Goal: Task Accomplishment & Management: Manage account settings

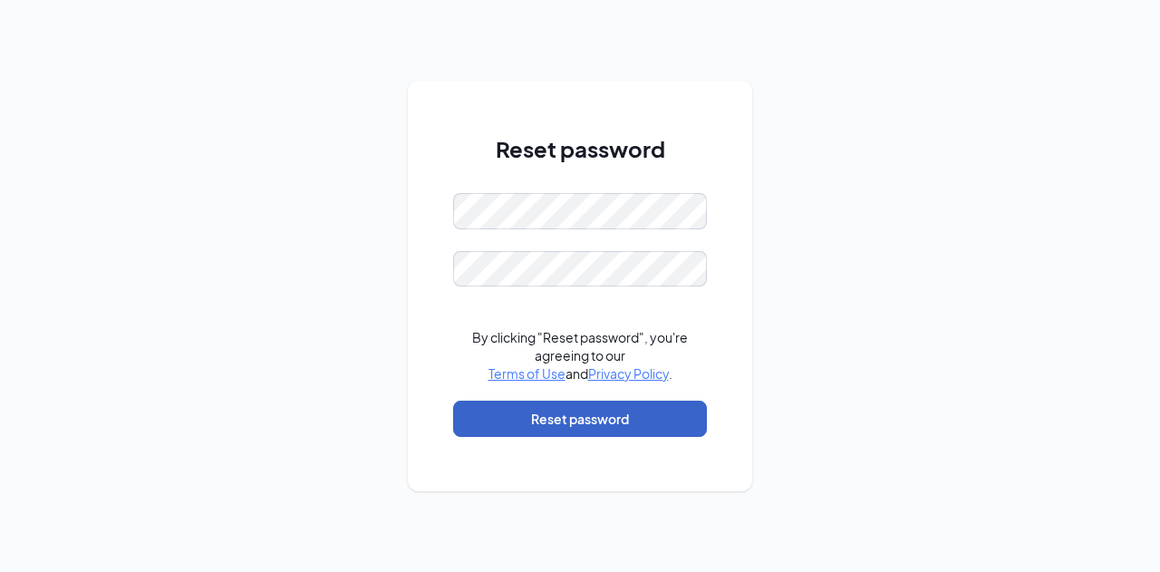
click at [544, 409] on button "Reset password" at bounding box center [580, 419] width 254 height 36
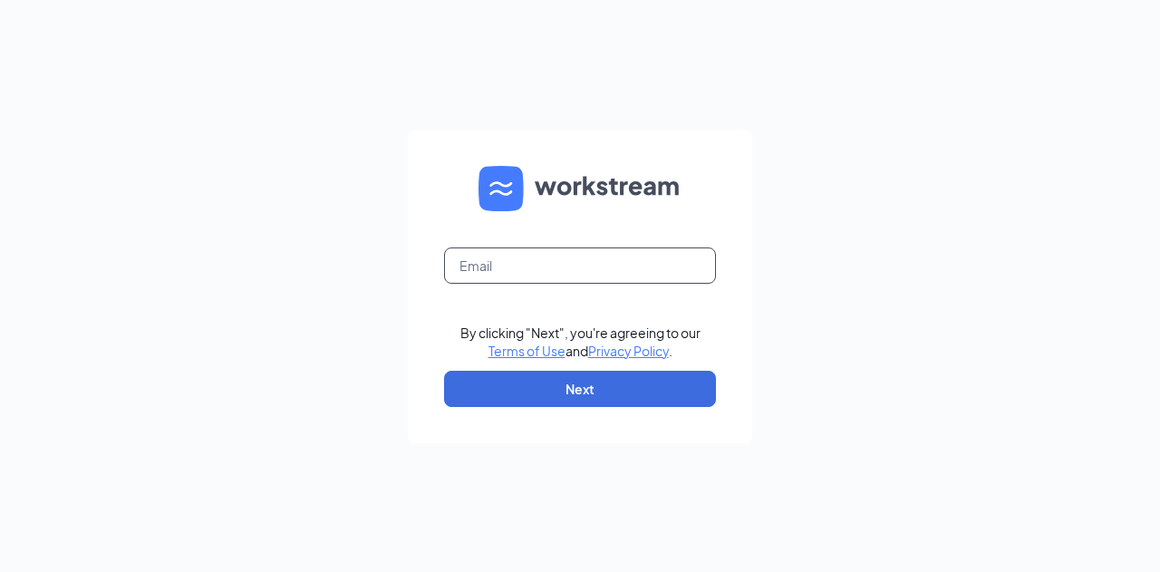
click at [585, 280] on input "text" at bounding box center [580, 265] width 272 height 36
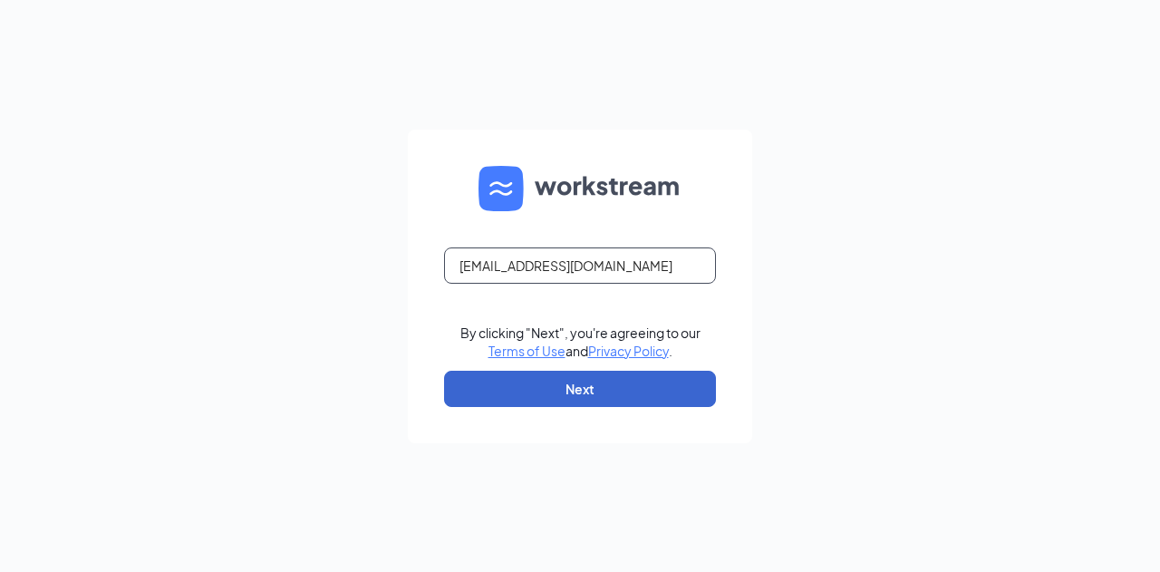
type input "jcmain3@gmail.com"
click at [536, 378] on button "Next" at bounding box center [580, 389] width 272 height 36
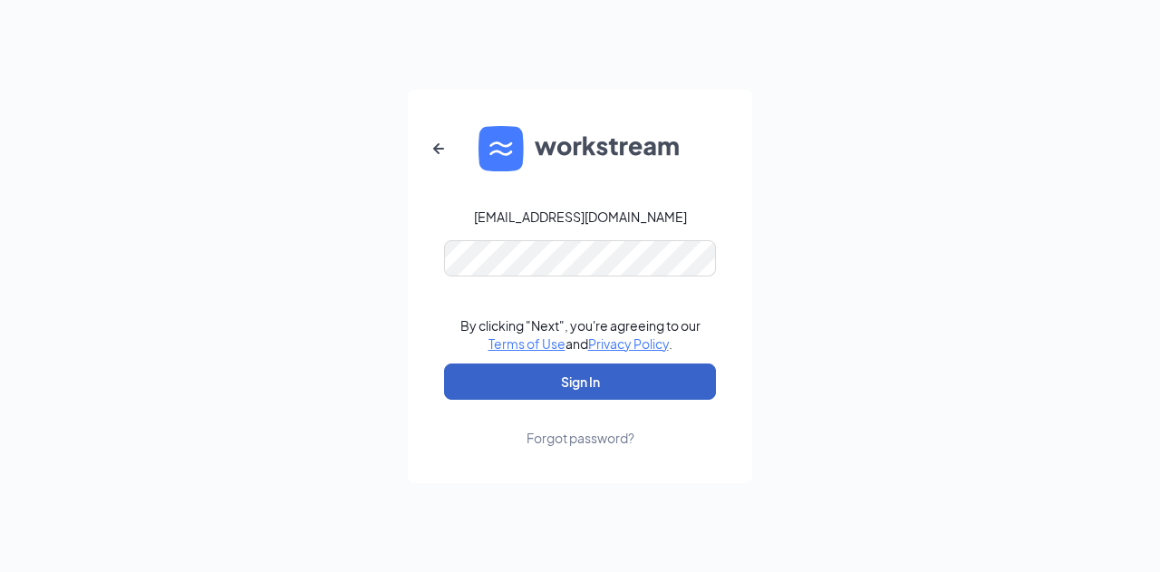
click at [534, 374] on button "Sign In" at bounding box center [580, 381] width 272 height 36
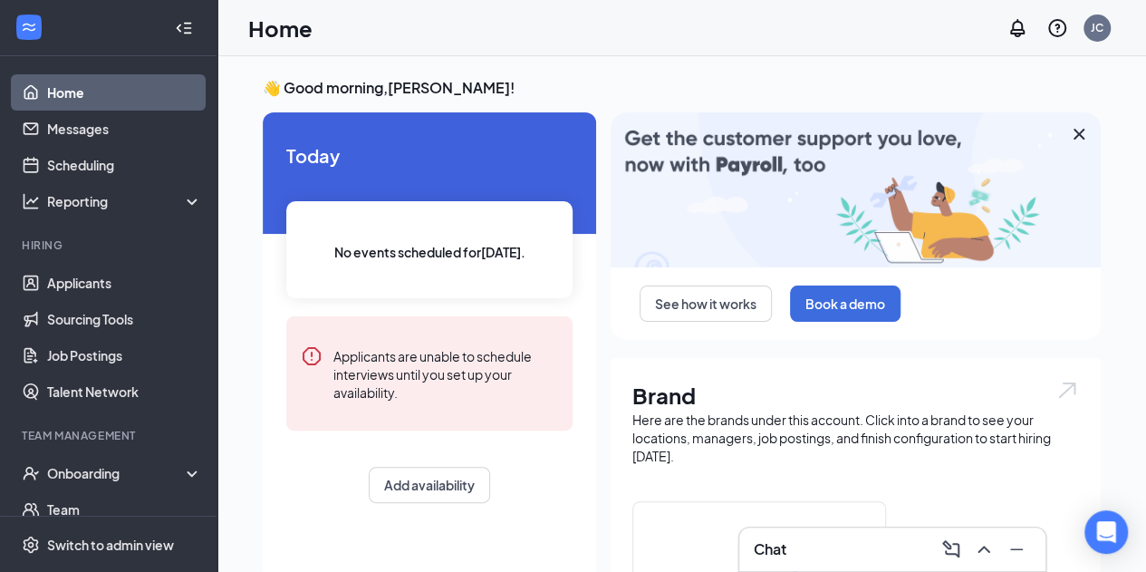
click at [1083, 130] on icon "Cross" at bounding box center [1079, 134] width 11 height 11
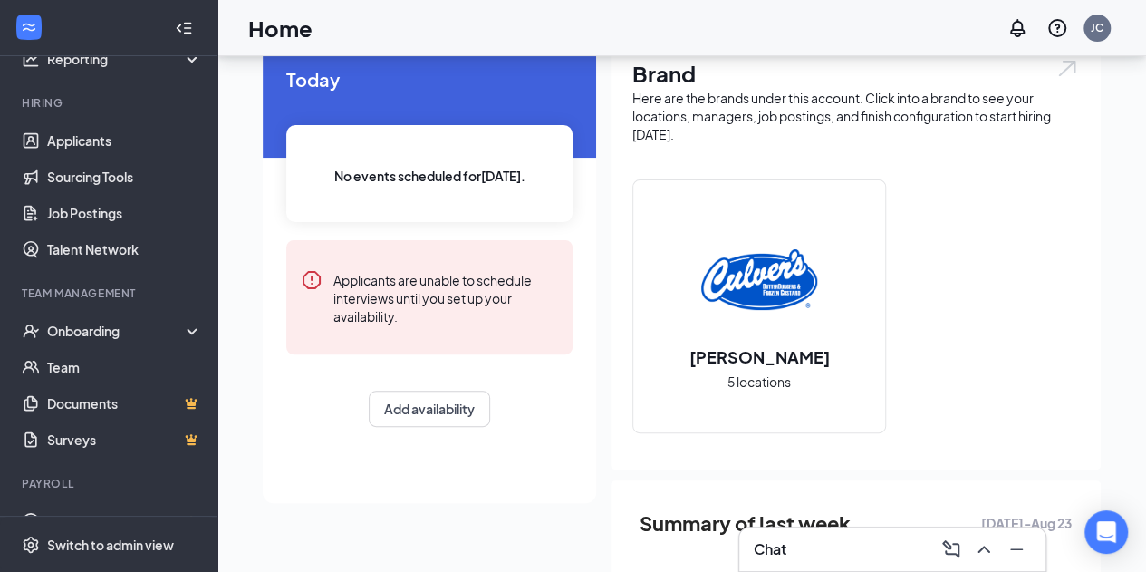
scroll to position [172, 0]
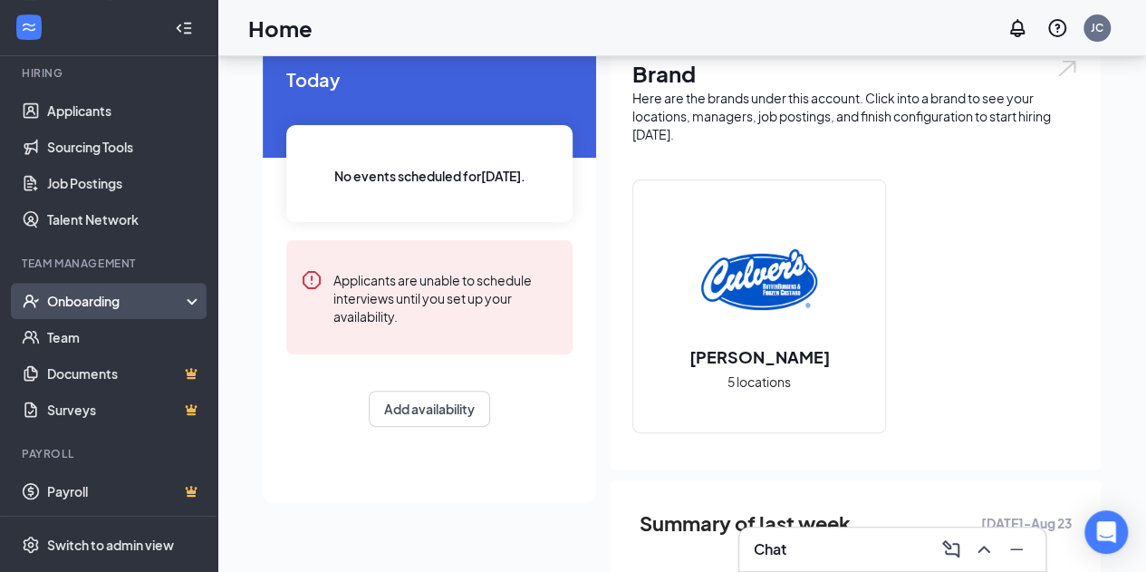
click at [172, 306] on div "Onboarding" at bounding box center [117, 301] width 140 height 18
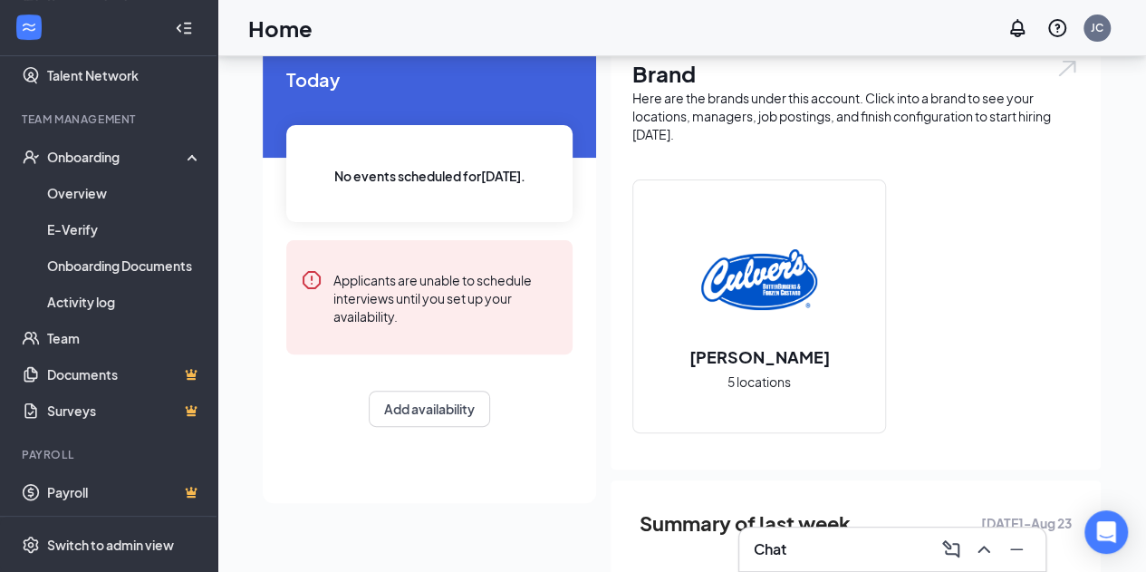
scroll to position [317, 0]
click at [108, 155] on div "Onboarding" at bounding box center [117, 156] width 140 height 18
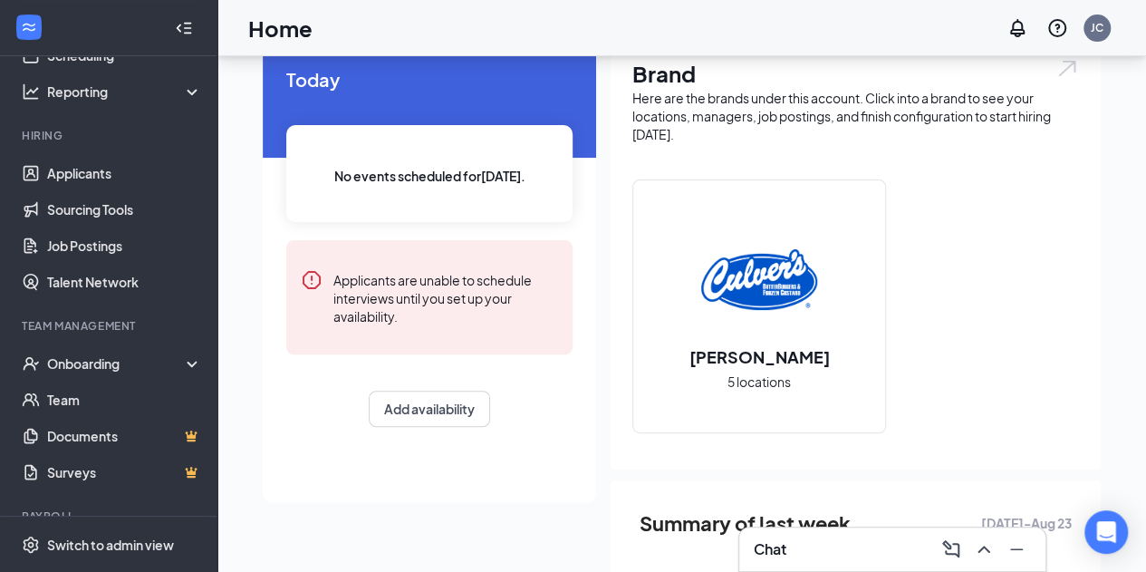
scroll to position [0, 0]
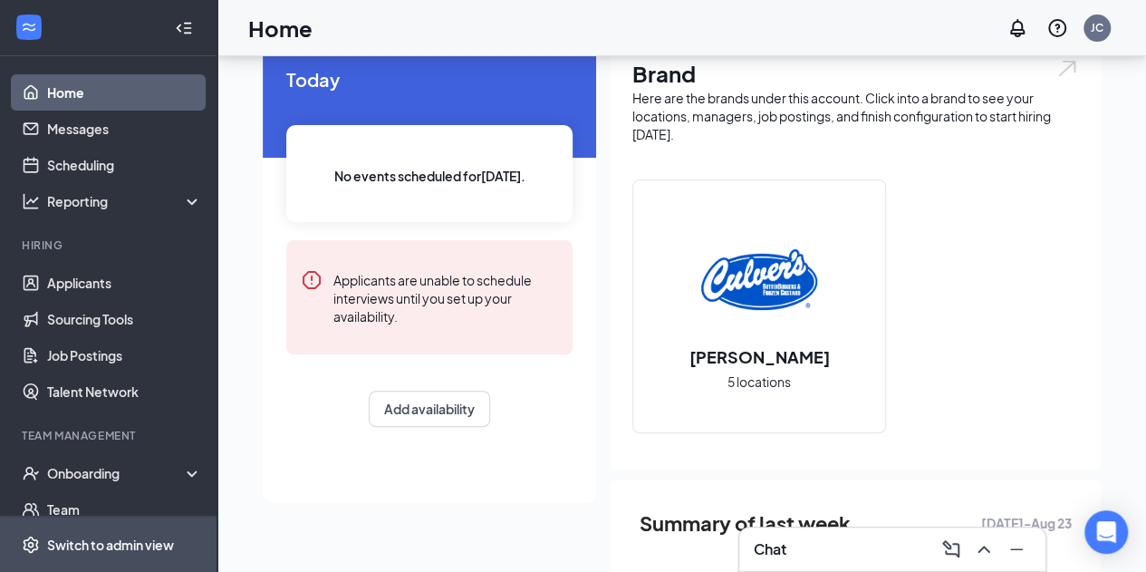
click at [85, 537] on div "Switch to admin view" at bounding box center [110, 545] width 127 height 18
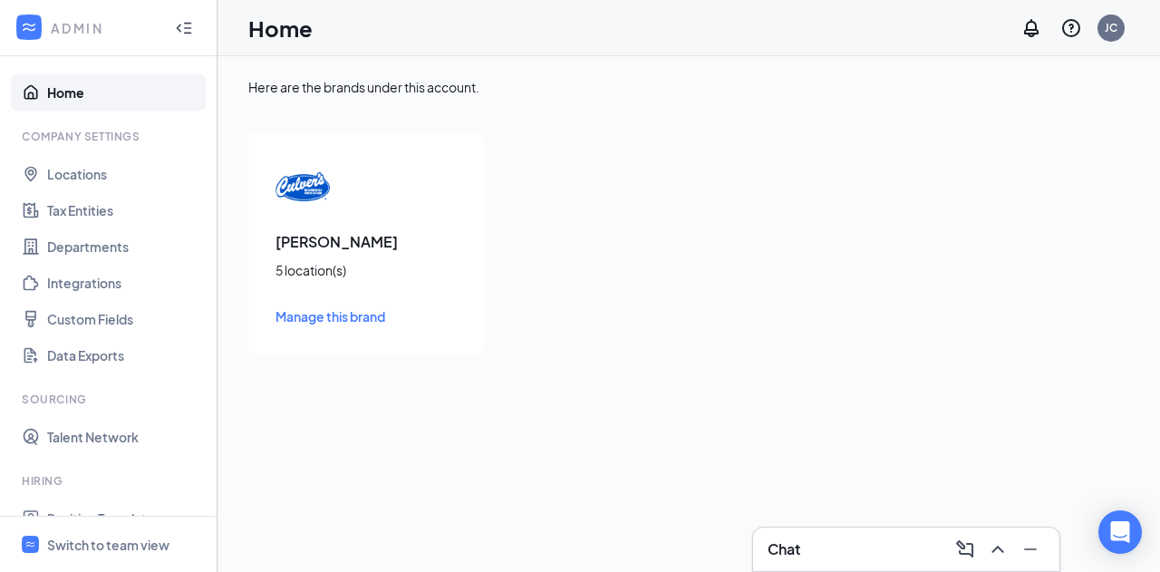
click at [54, 89] on link "Home" at bounding box center [124, 92] width 155 height 36
click at [295, 245] on h3 "[PERSON_NAME]" at bounding box center [365, 242] width 181 height 20
click at [76, 171] on link "Locations" at bounding box center [124, 174] width 155 height 36
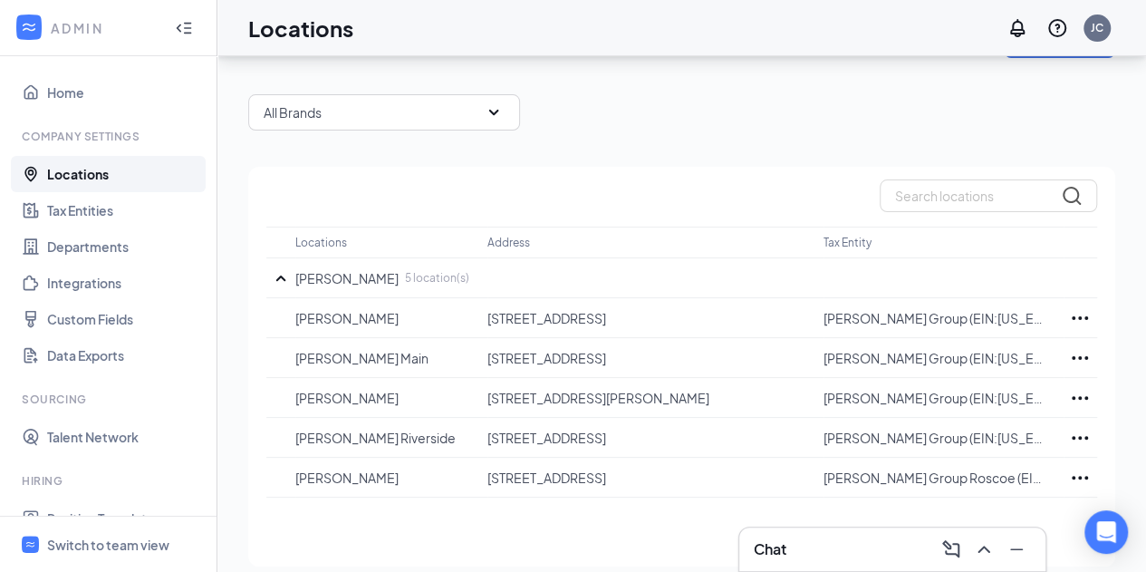
scroll to position [72, 0]
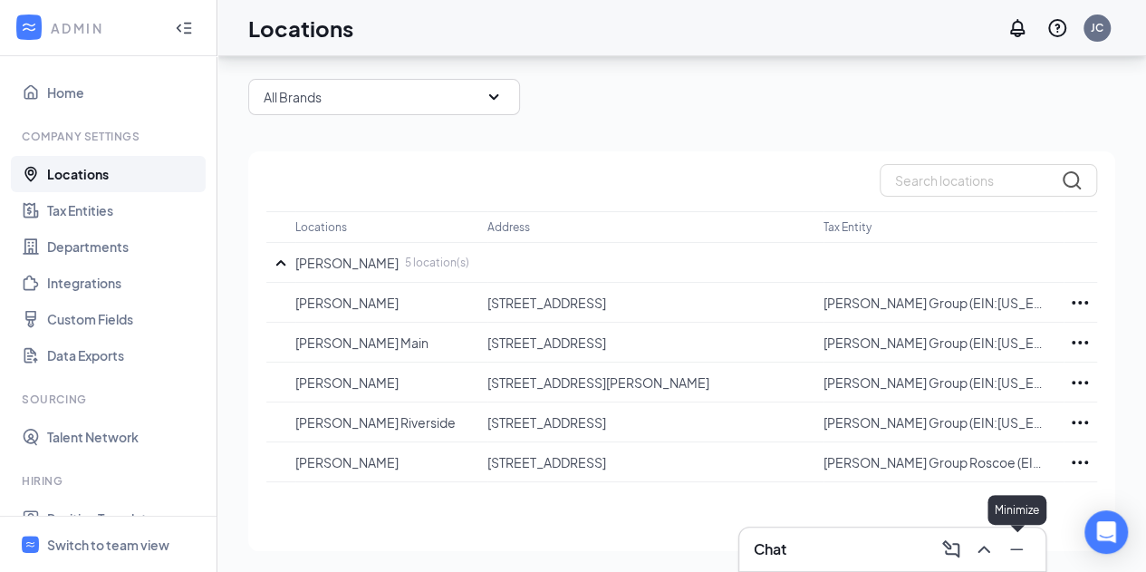
click at [1023, 552] on icon "Minimize" at bounding box center [1017, 549] width 22 height 22
click at [1084, 304] on icon "Ellipses" at bounding box center [1080, 303] width 22 height 22
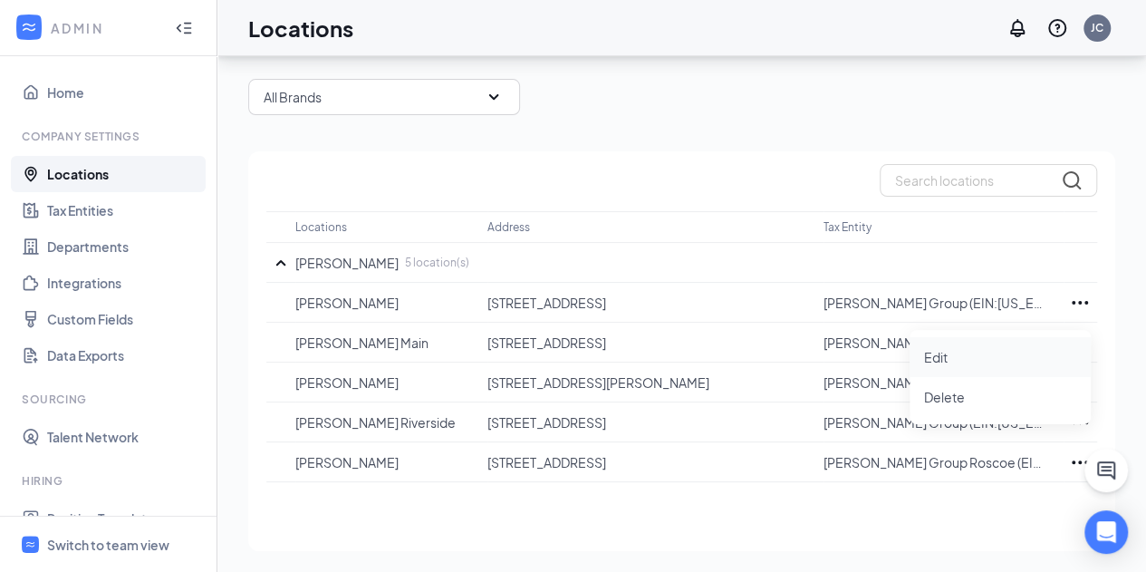
click at [947, 361] on p "Edit" at bounding box center [1000, 357] width 152 height 18
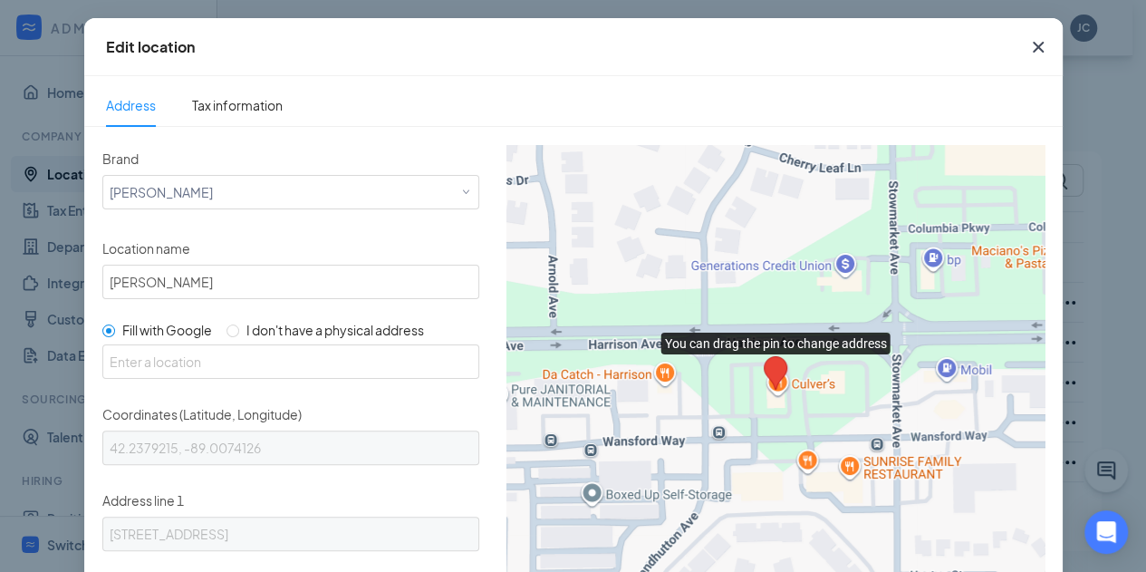
click at [1033, 49] on icon "Cross" at bounding box center [1037, 47] width 11 height 11
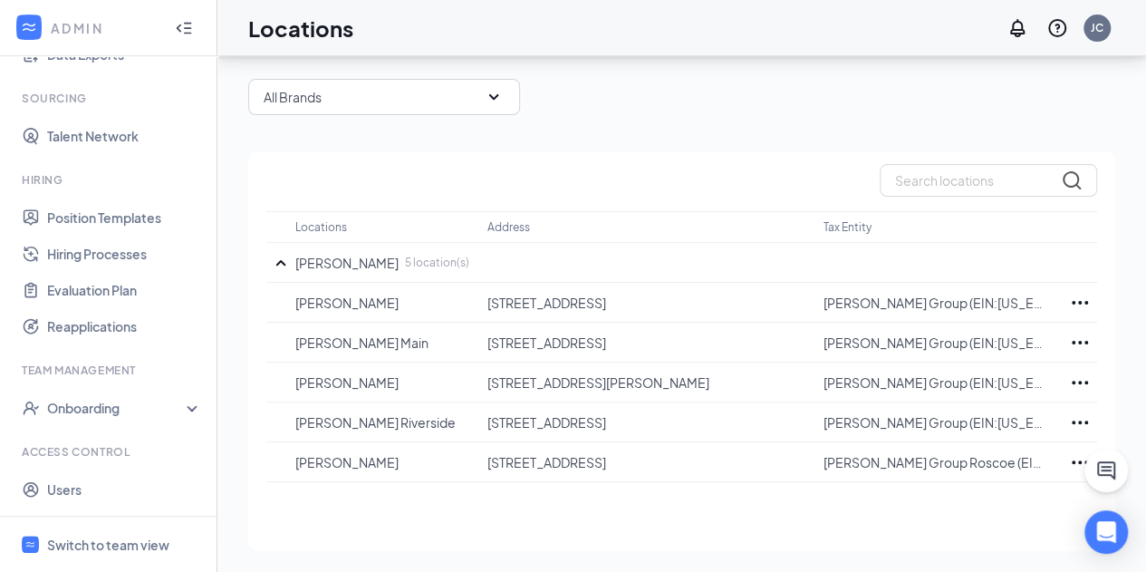
scroll to position [302, 0]
click at [90, 215] on link "Position Templates" at bounding box center [124, 216] width 155 height 36
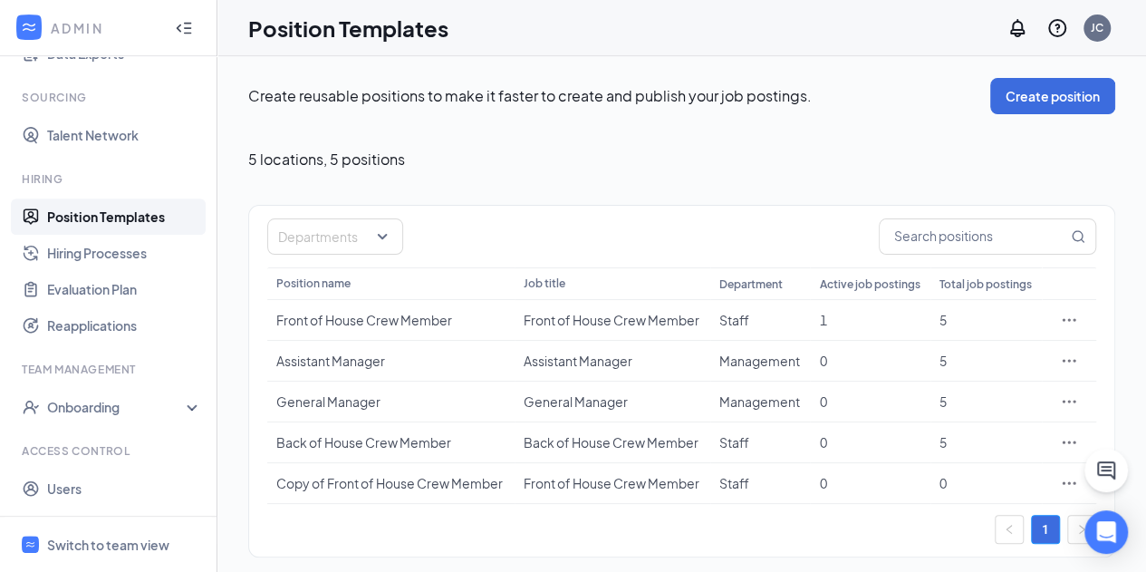
scroll to position [4, 0]
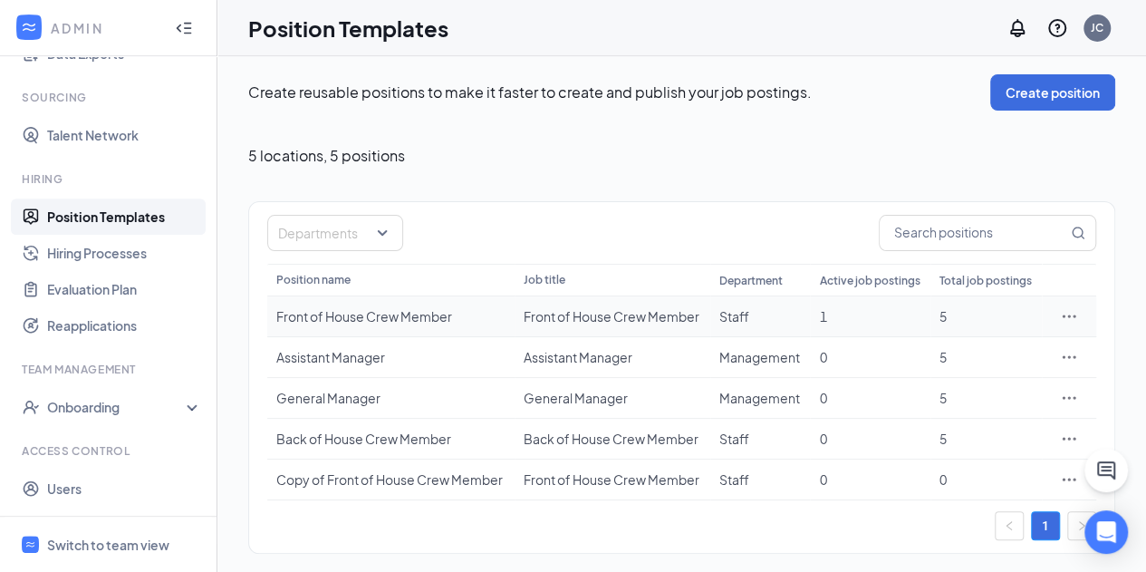
click at [1066, 319] on icon "Ellipses" at bounding box center [1069, 316] width 18 height 18
click at [936, 354] on span "Edit" at bounding box center [986, 353] width 156 height 20
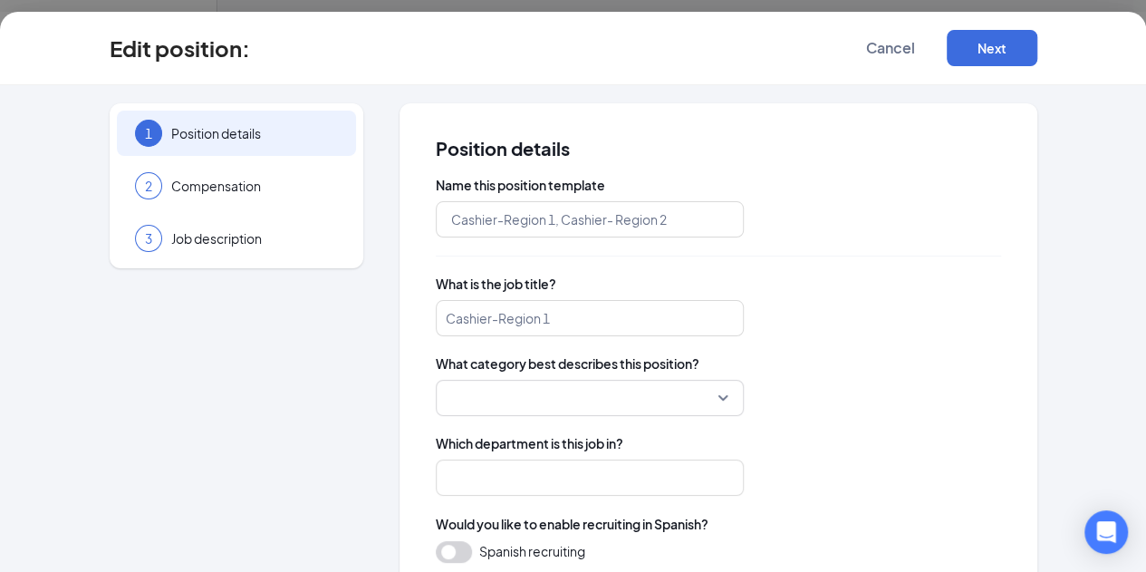
type input "Front of House Crew Member"
type input "Staff"
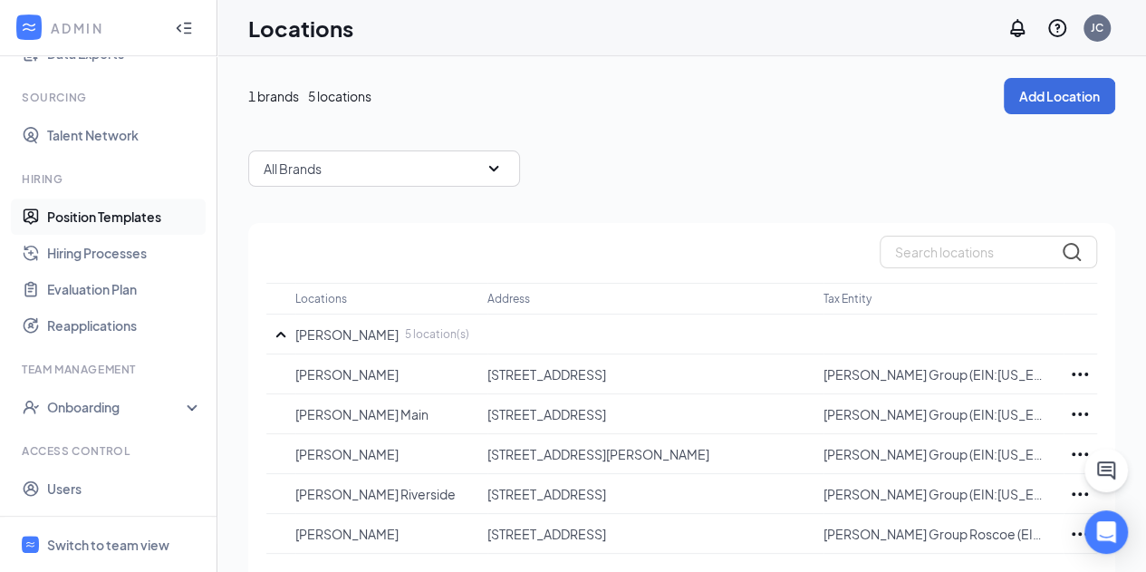
click at [109, 220] on link "Position Templates" at bounding box center [124, 216] width 155 height 36
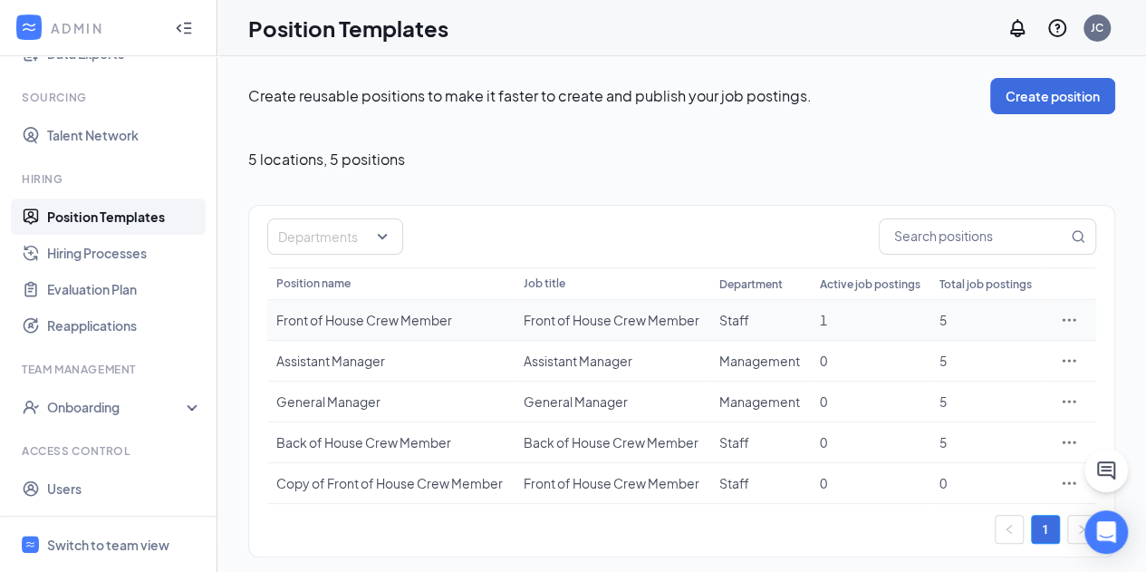
click at [1069, 325] on icon "Ellipses" at bounding box center [1069, 320] width 18 height 18
click at [929, 349] on span "Edit" at bounding box center [920, 356] width 24 height 16
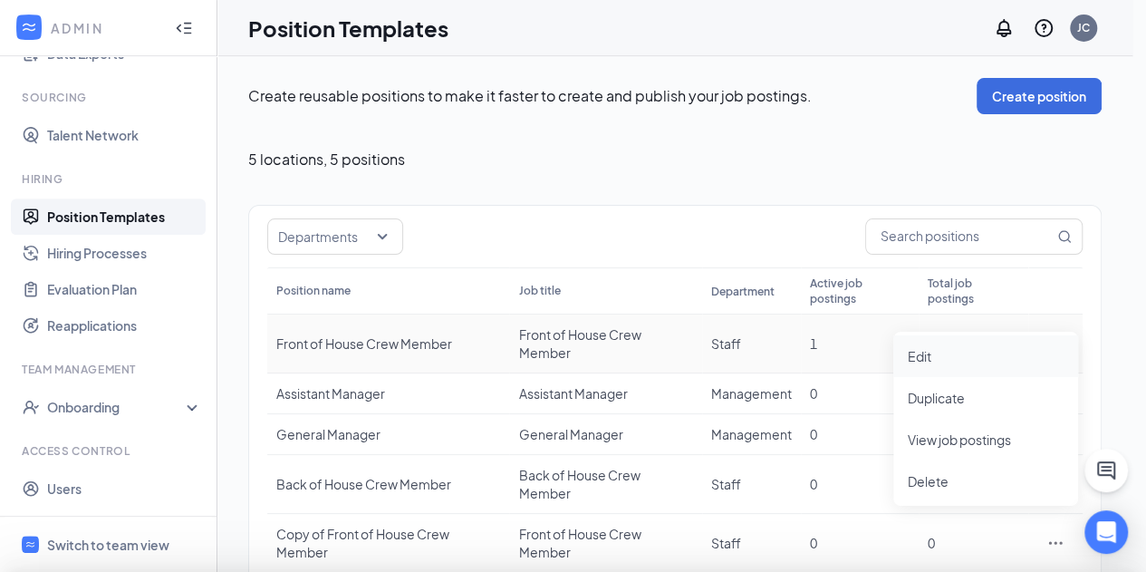
type input "Front of House Crew Member"
type input "Staff"
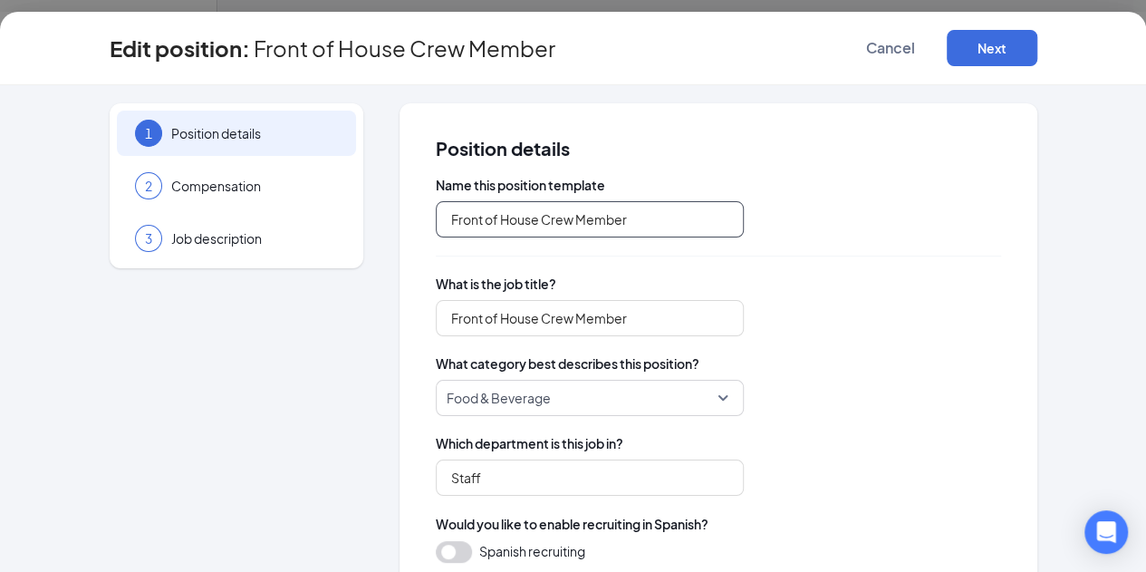
click at [602, 208] on input "Front of House Crew Member" at bounding box center [590, 219] width 308 height 36
type input "F"
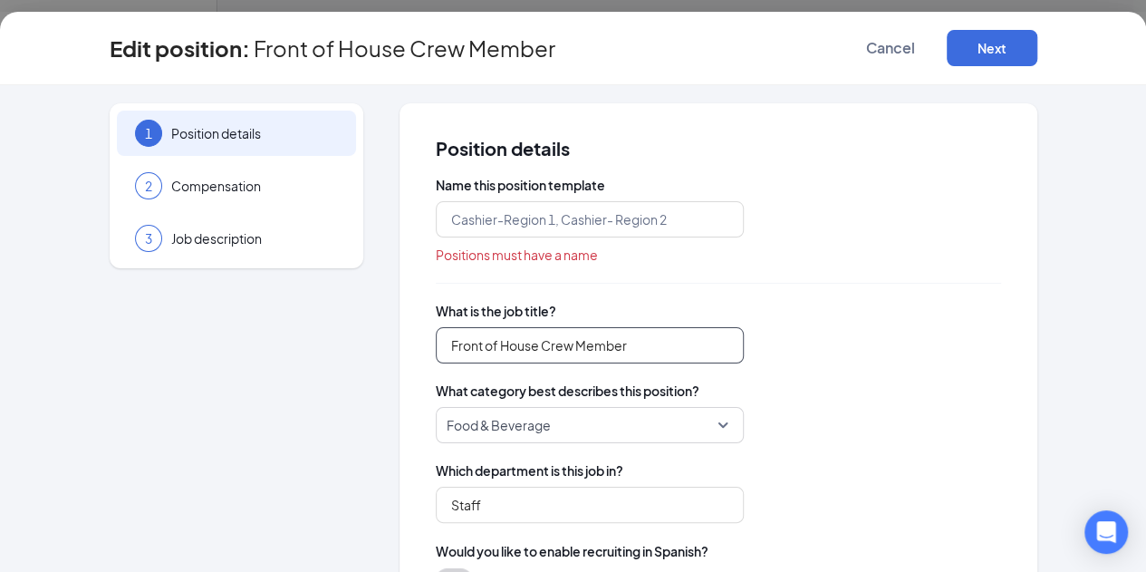
click at [573, 343] on input "Front of House Crew Member" at bounding box center [590, 345] width 308 height 36
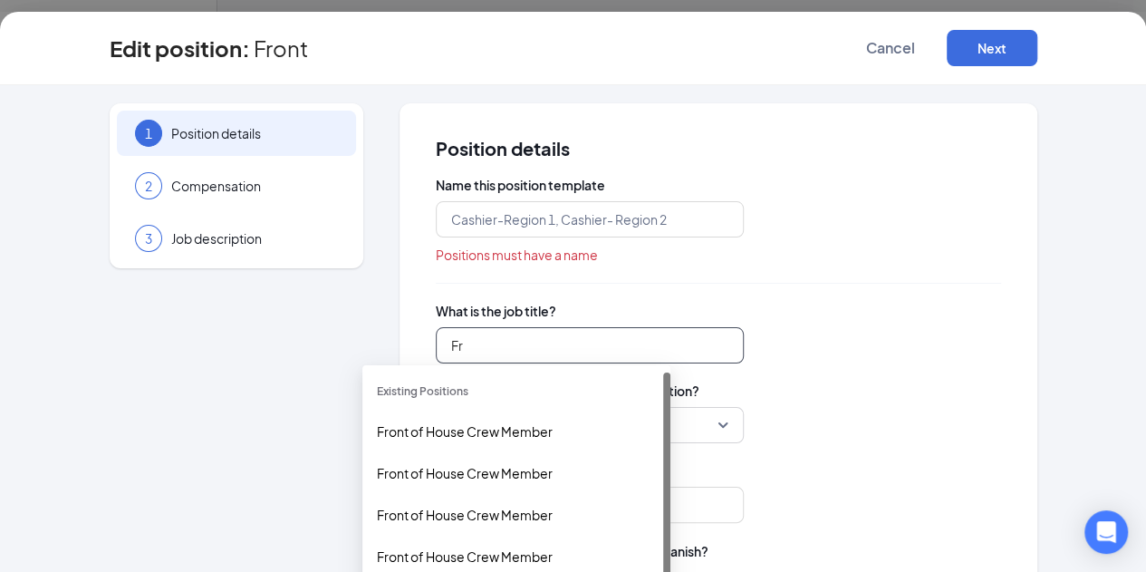
type input "F"
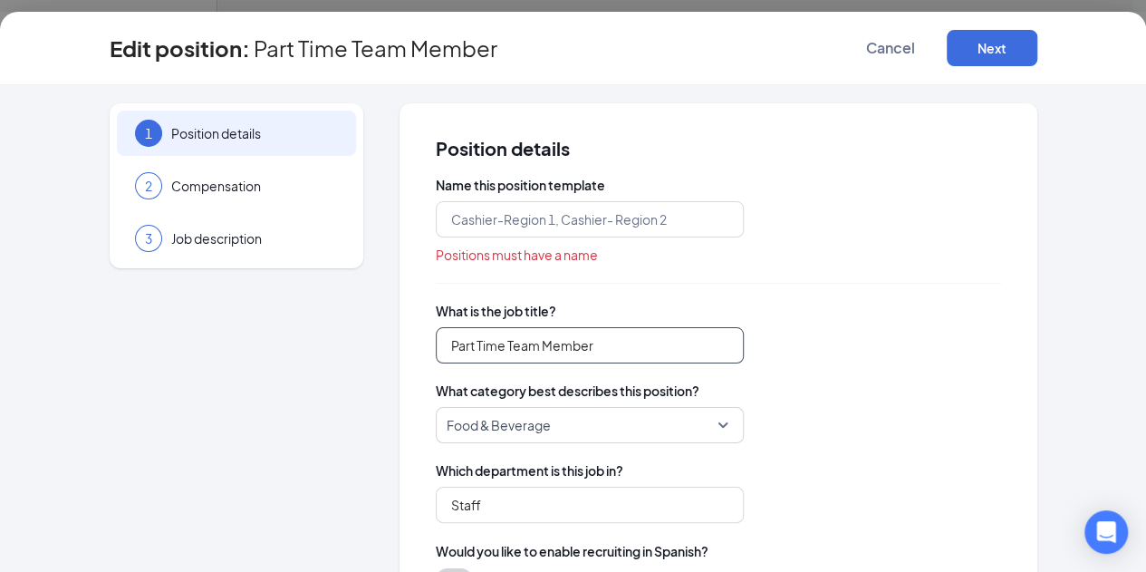
click at [651, 418] on span "Food & Beverage" at bounding box center [590, 425] width 286 height 34
type input "Part Time Team Member"
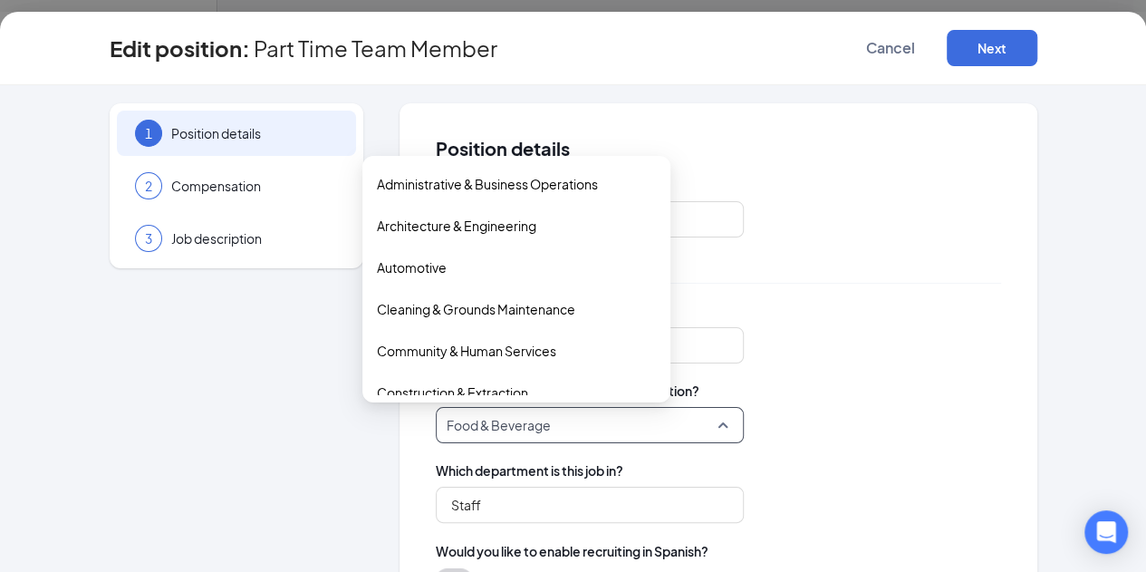
scroll to position [187, 0]
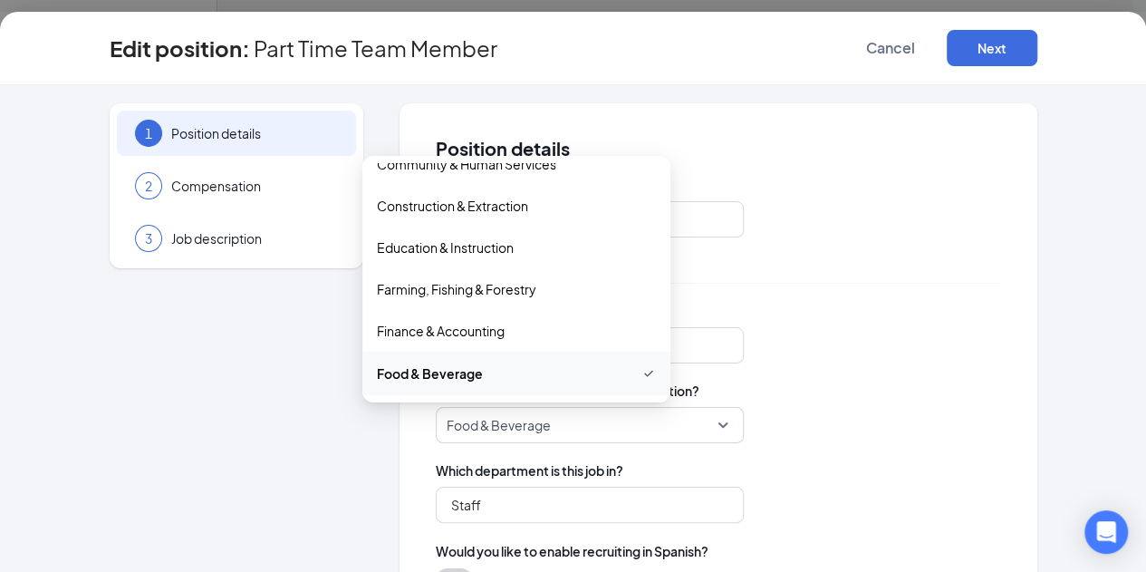
click at [792, 357] on div "Part Time Team Member" at bounding box center [718, 345] width 565 height 36
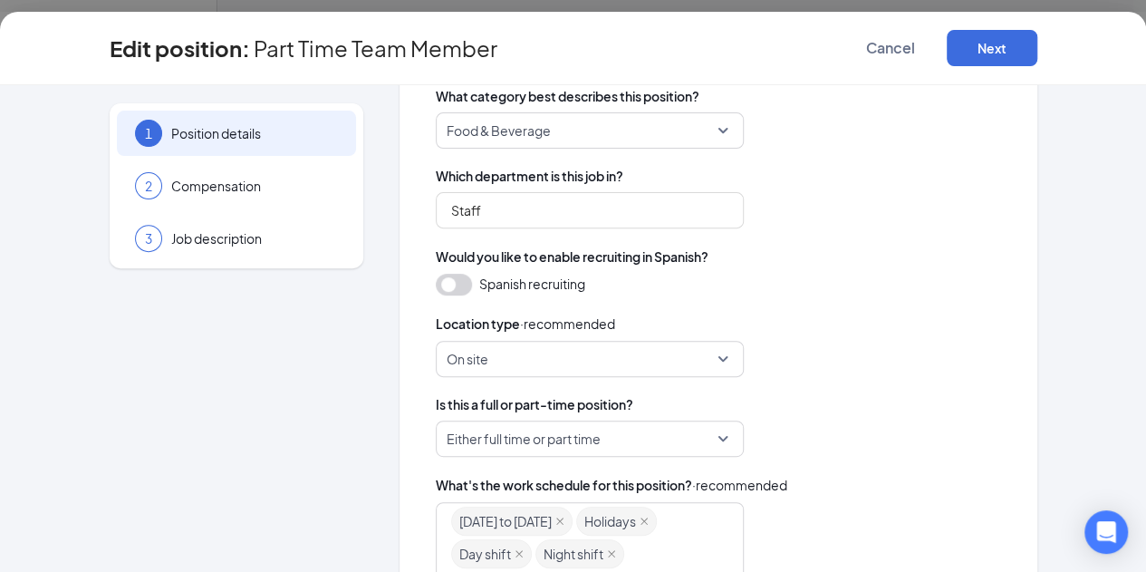
scroll to position [306, 0]
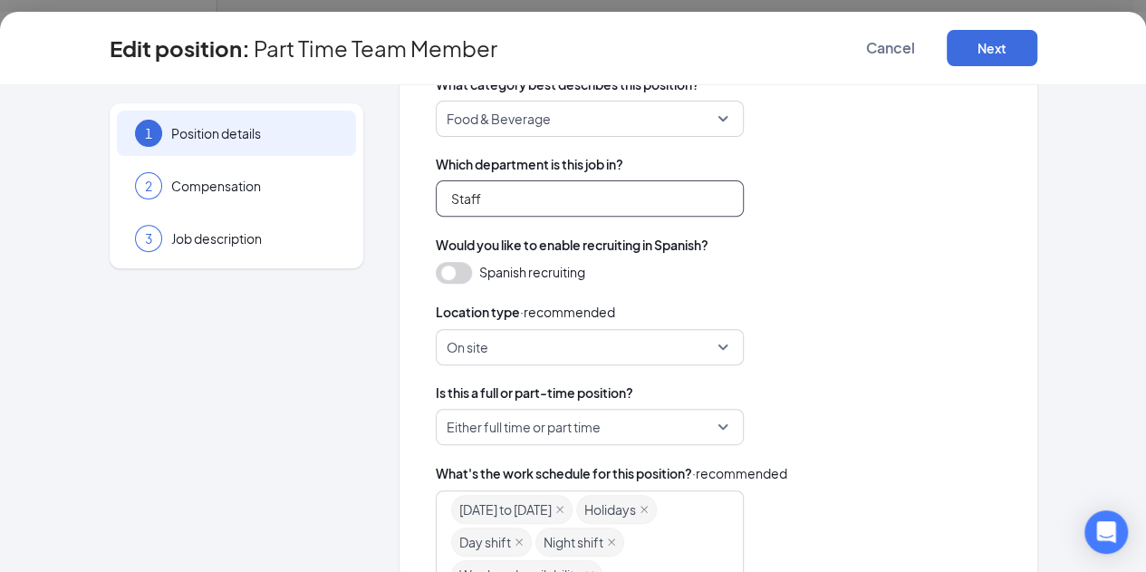
click at [466, 191] on input "Staff" at bounding box center [590, 198] width 308 height 36
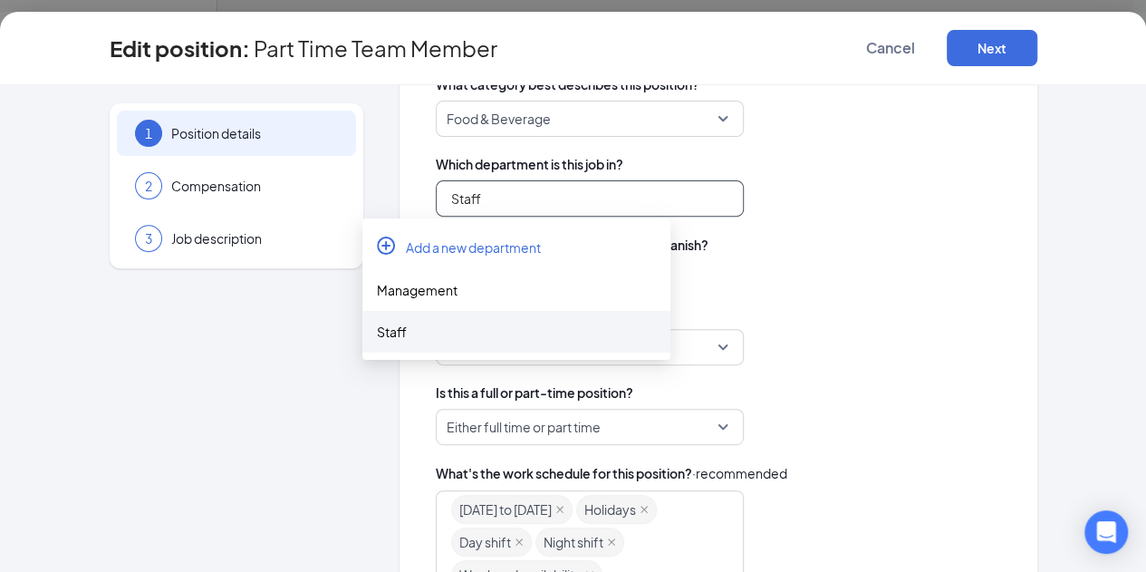
click at [608, 343] on div "Staff" at bounding box center [516, 332] width 308 height 42
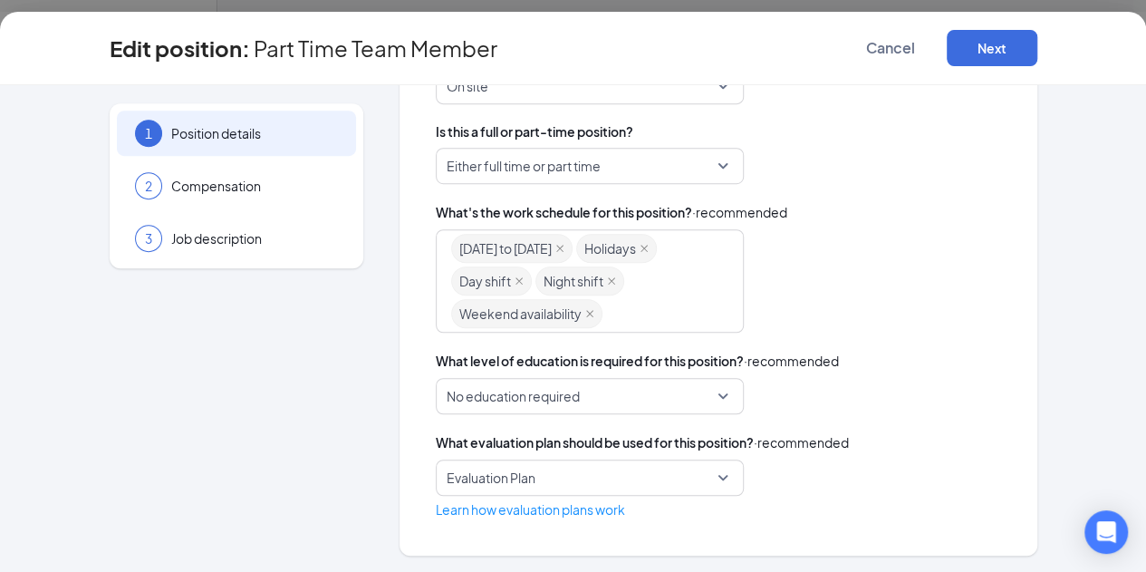
scroll to position [44, 0]
click at [657, 392] on span "No education required" at bounding box center [590, 396] width 286 height 34
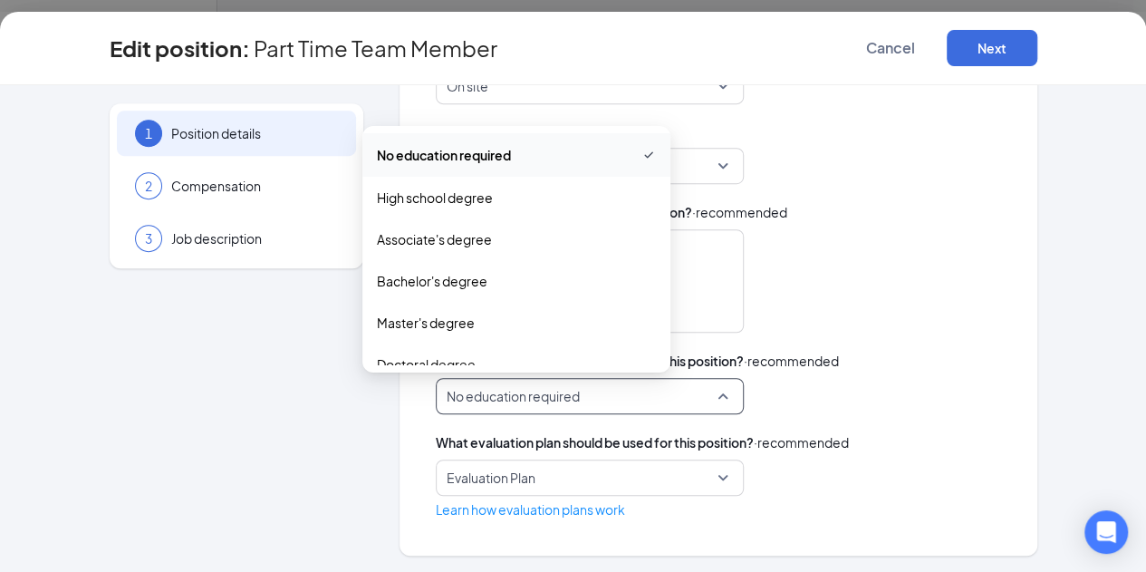
click at [934, 280] on div "[DATE] to [DATE] Holidays Day shift Night shift Weekend availability" at bounding box center [718, 280] width 565 height 103
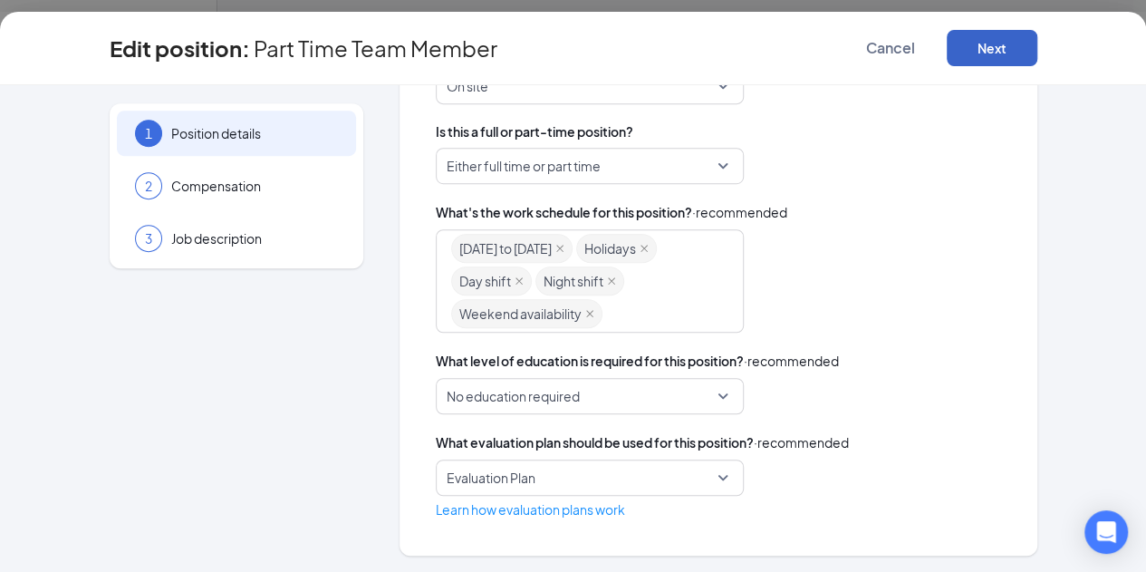
click at [1038, 50] on button "Next" at bounding box center [992, 48] width 91 height 36
click at [637, 481] on span "Evaluation Plan" at bounding box center [582, 477] width 270 height 34
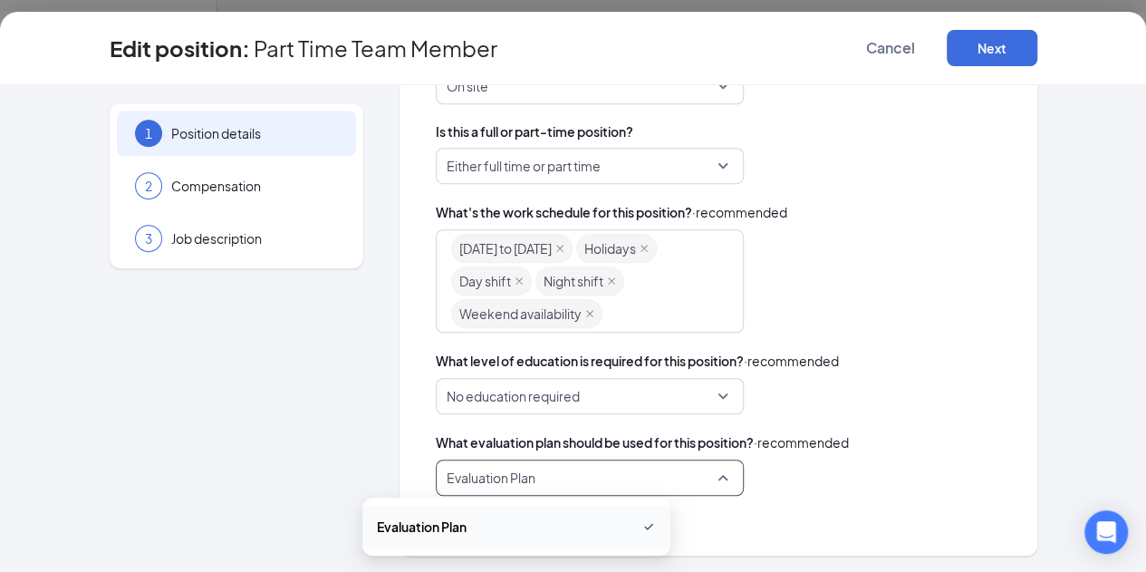
click at [498, 532] on span "Evaluation Plan" at bounding box center [516, 527] width 279 height 22
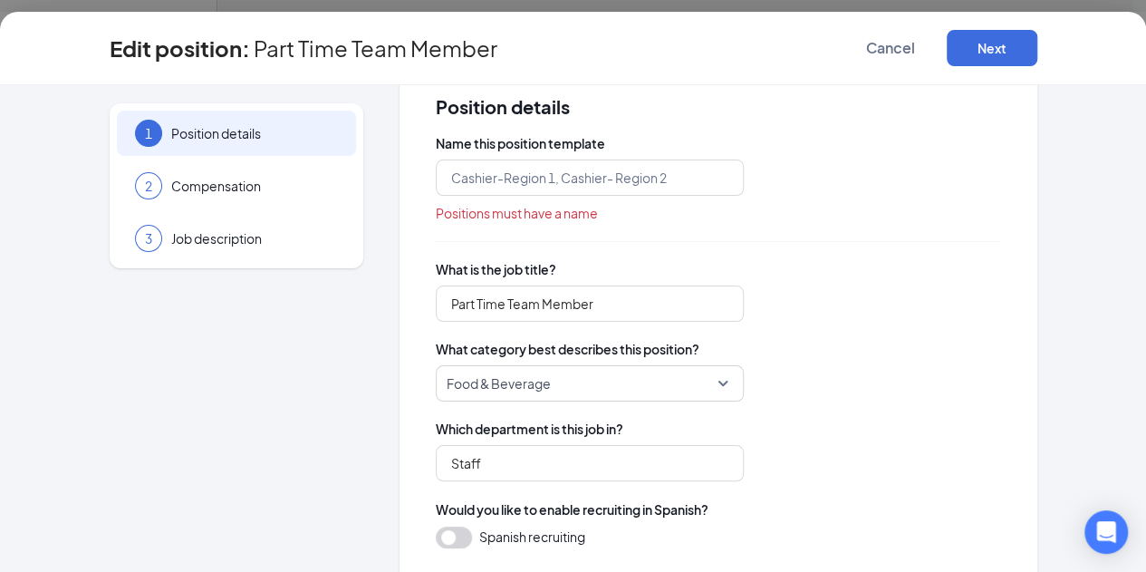
scroll to position [36, 0]
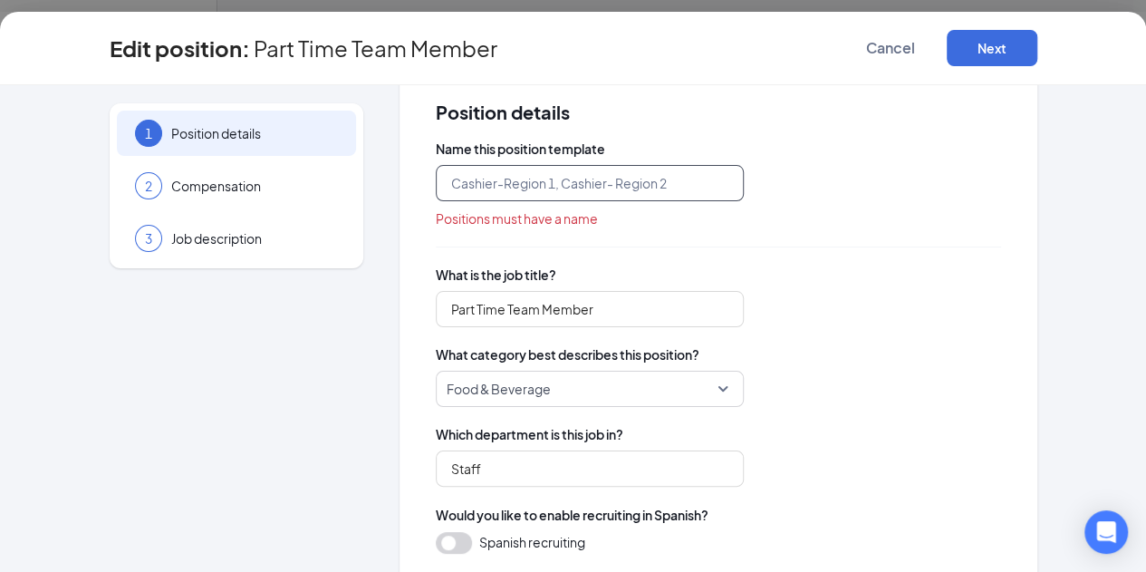
click at [640, 187] on input "text" at bounding box center [590, 183] width 308 height 36
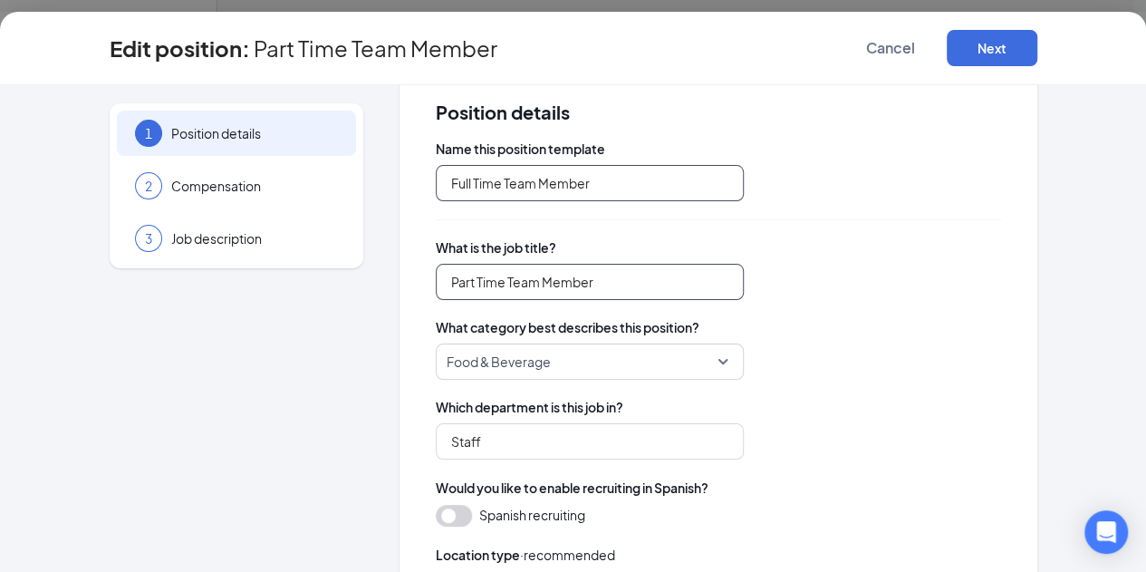
type input "Full Time Team Member"
click at [565, 287] on input "Part Time Team Member" at bounding box center [590, 282] width 308 height 36
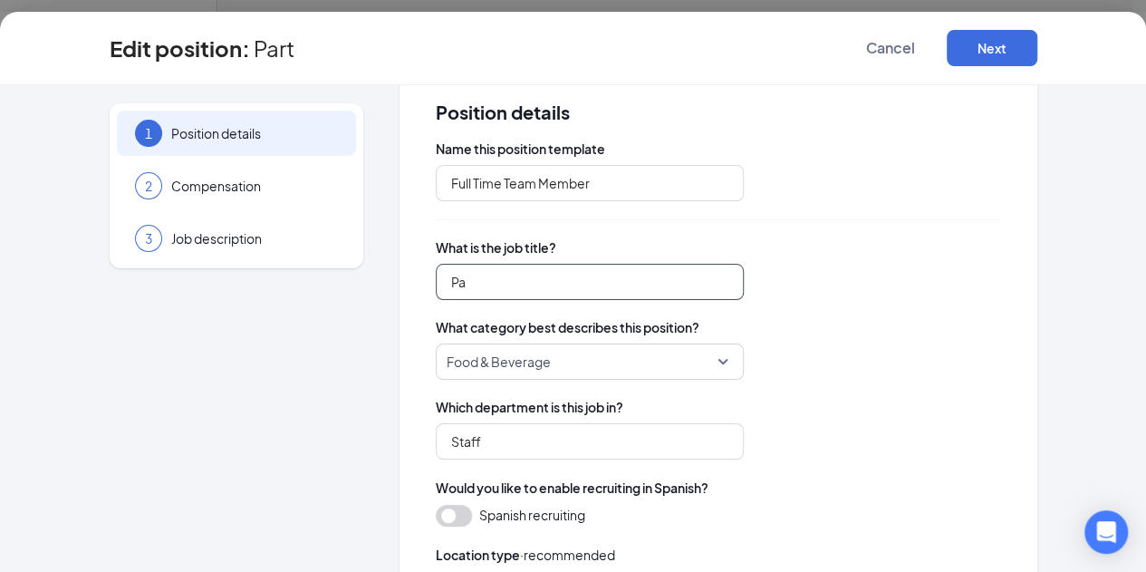
type input "P"
type input "Full Time Team Member"
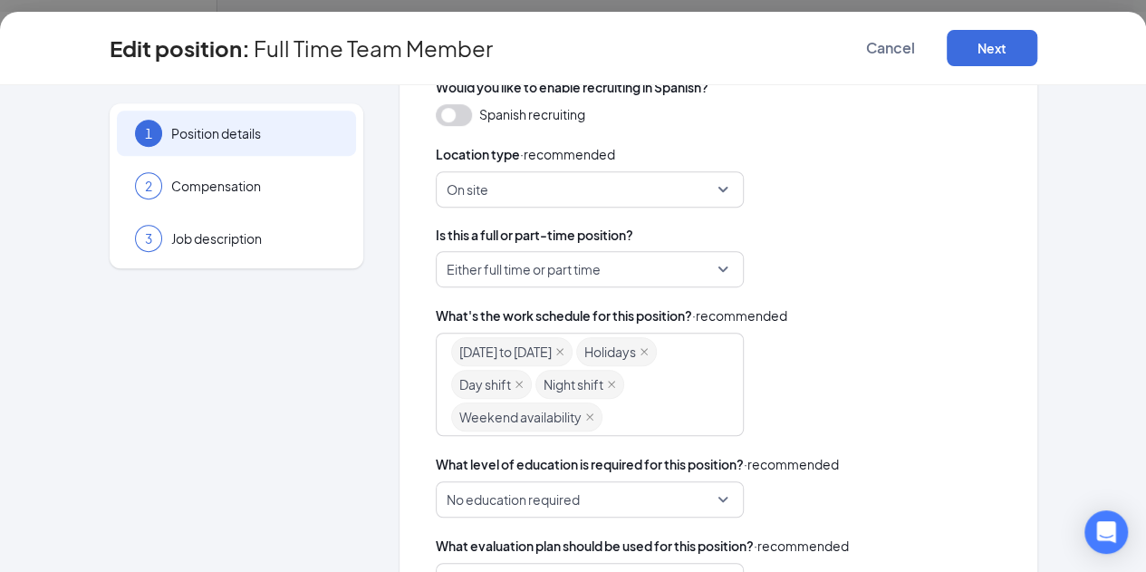
scroll to position [438, 0]
click at [652, 264] on span "Either full time or part time" at bounding box center [590, 268] width 286 height 34
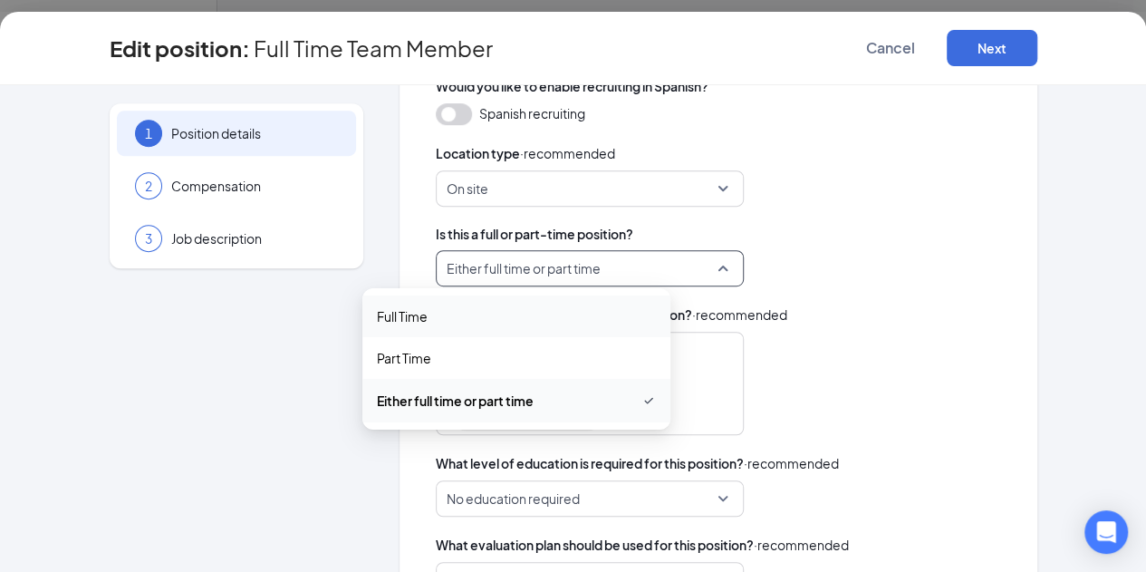
click at [504, 315] on span "Full Time" at bounding box center [516, 316] width 279 height 20
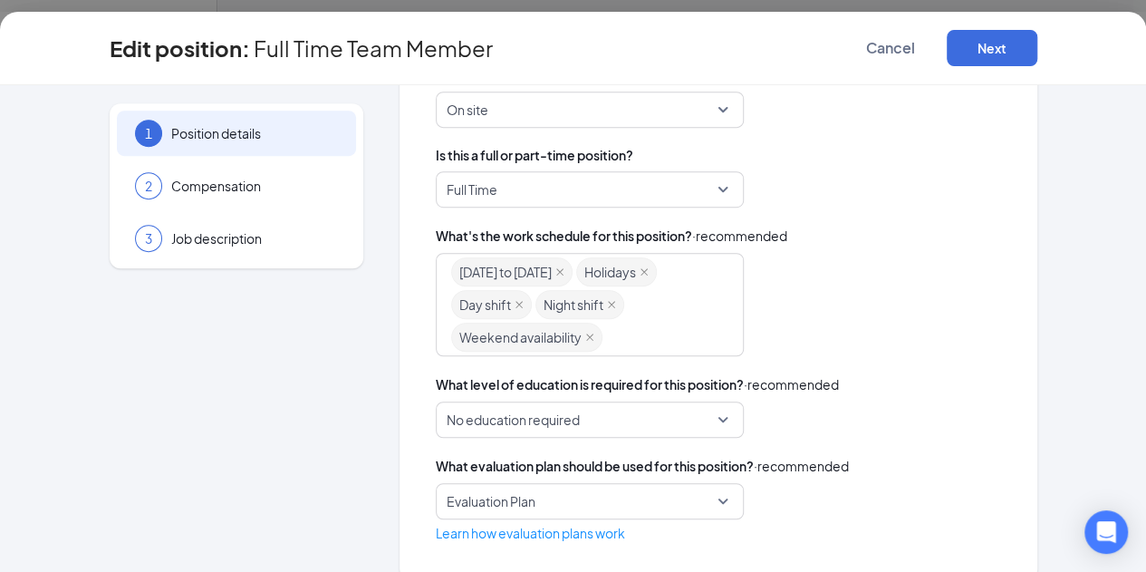
scroll to position [540, 0]
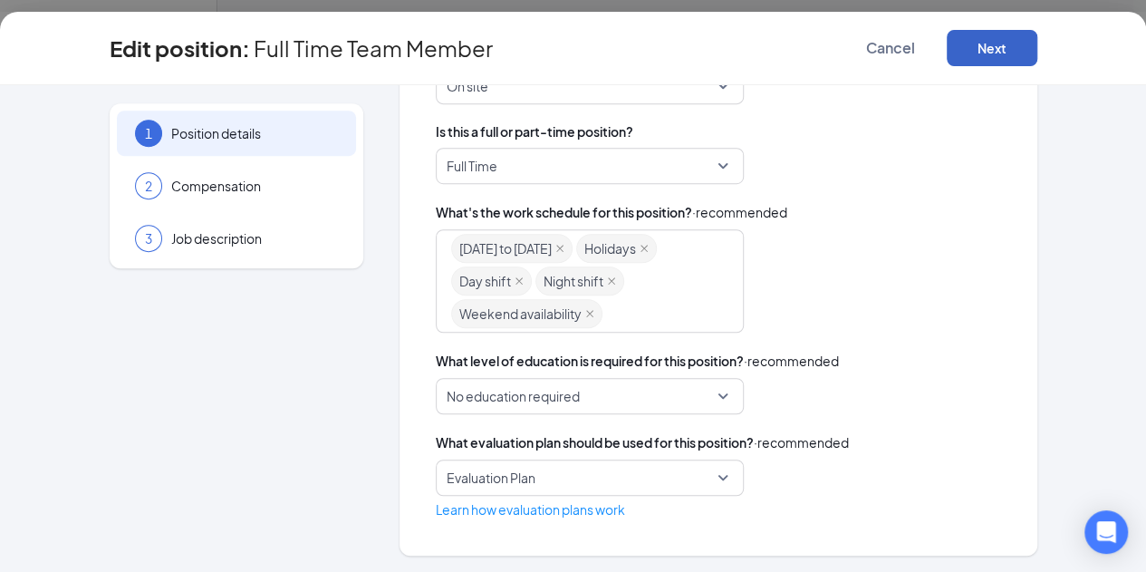
click at [1038, 57] on button "Next" at bounding box center [992, 48] width 91 height 36
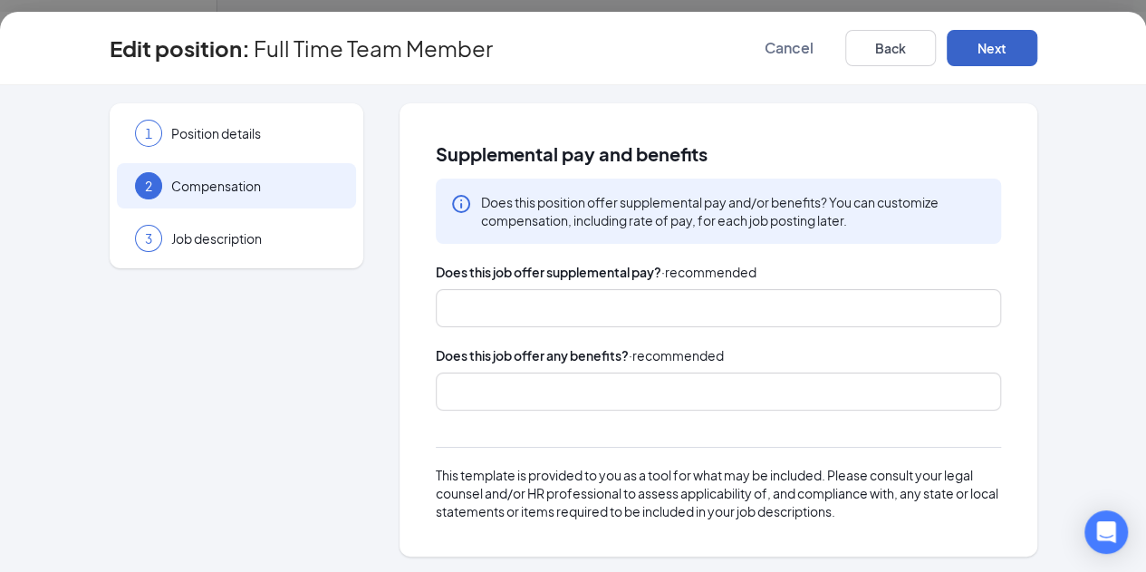
click at [522, 401] on div at bounding box center [709, 391] width 517 height 29
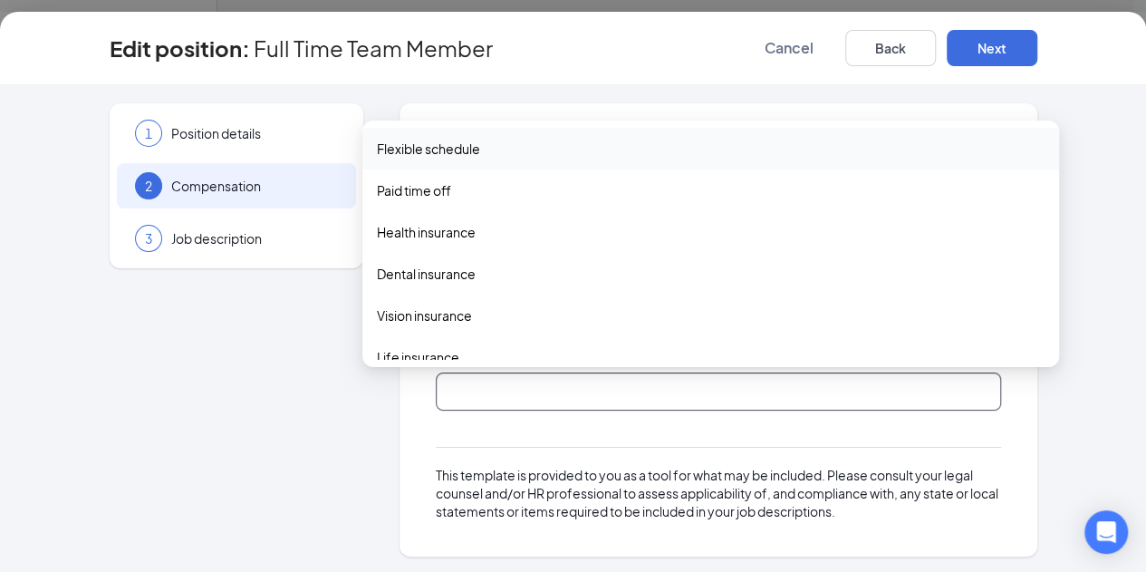
click at [451, 159] on div "Flexible schedule" at bounding box center [710, 149] width 697 height 42
click at [425, 193] on span "Paid time off" at bounding box center [414, 192] width 74 height 20
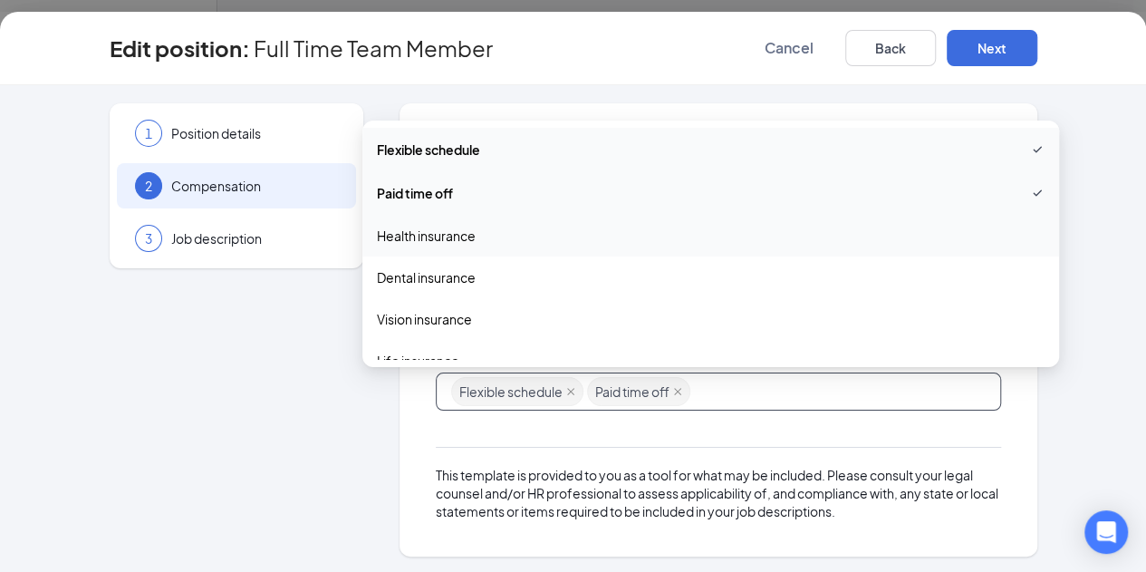
click at [425, 231] on span "Health insurance" at bounding box center [426, 236] width 99 height 20
click at [421, 278] on span "Dental insurance" at bounding box center [426, 279] width 99 height 20
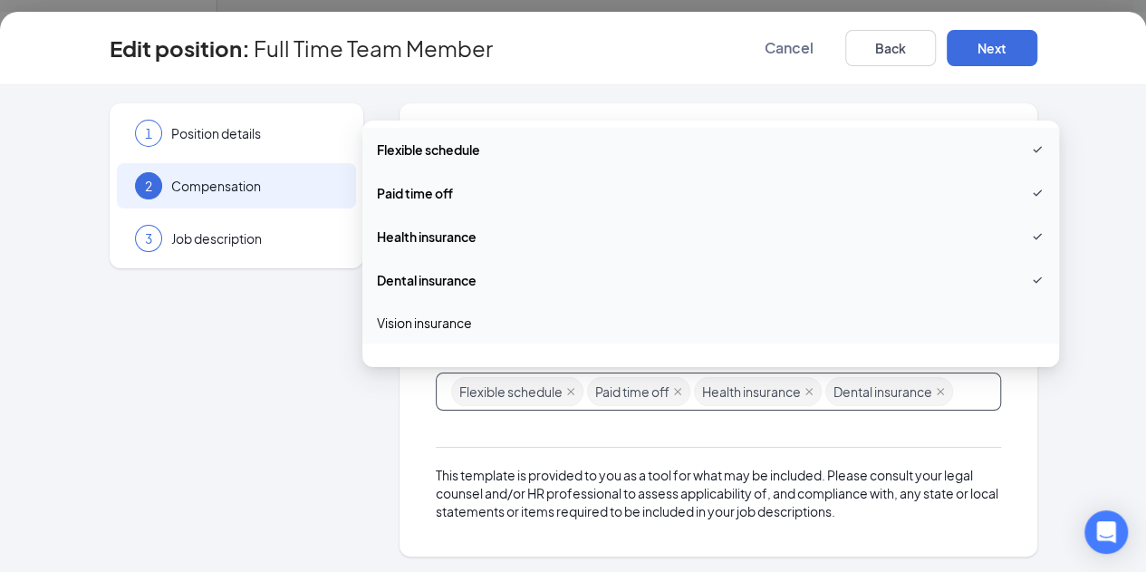
click at [419, 325] on span "Vision insurance" at bounding box center [424, 323] width 95 height 20
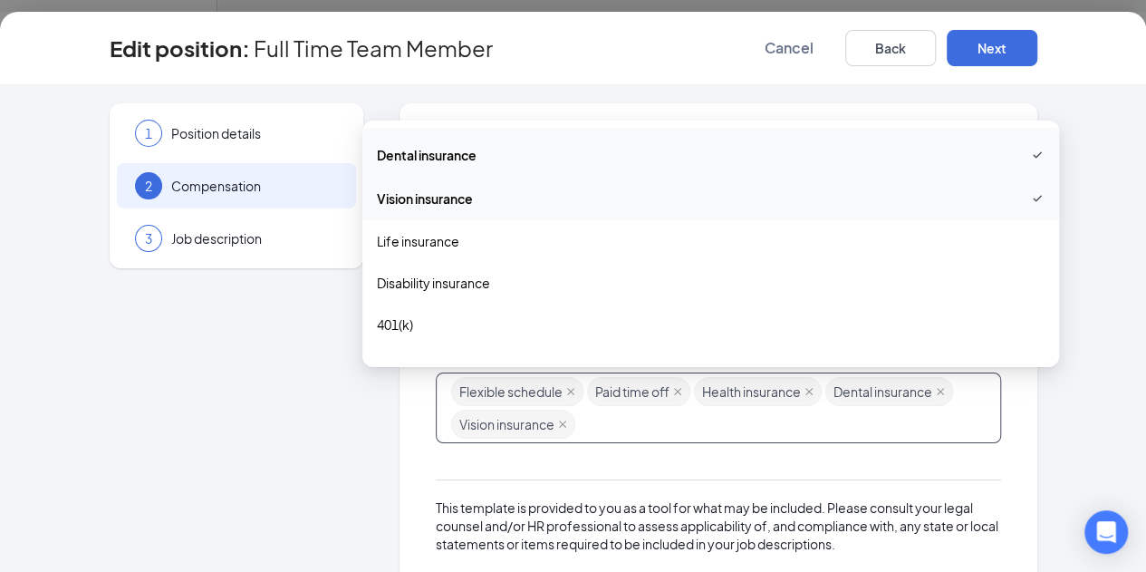
scroll to position [134, 0]
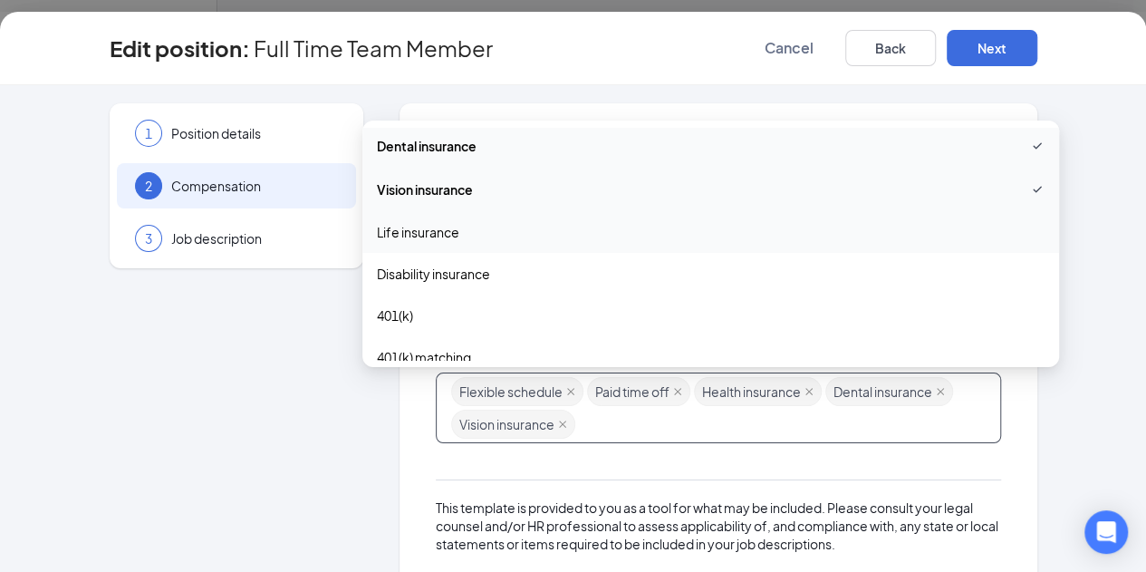
click at [449, 237] on span "Life insurance" at bounding box center [418, 232] width 82 height 20
click at [451, 285] on span "Disability insurance" at bounding box center [433, 276] width 113 height 20
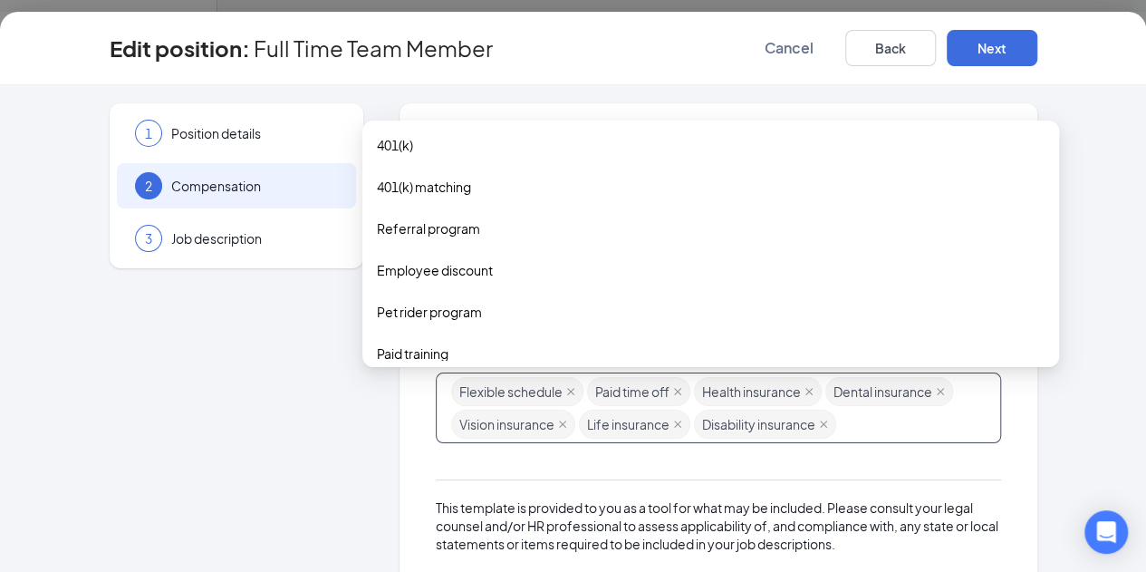
scroll to position [312, 0]
click at [486, 273] on span "Employee discount" at bounding box center [435, 266] width 116 height 20
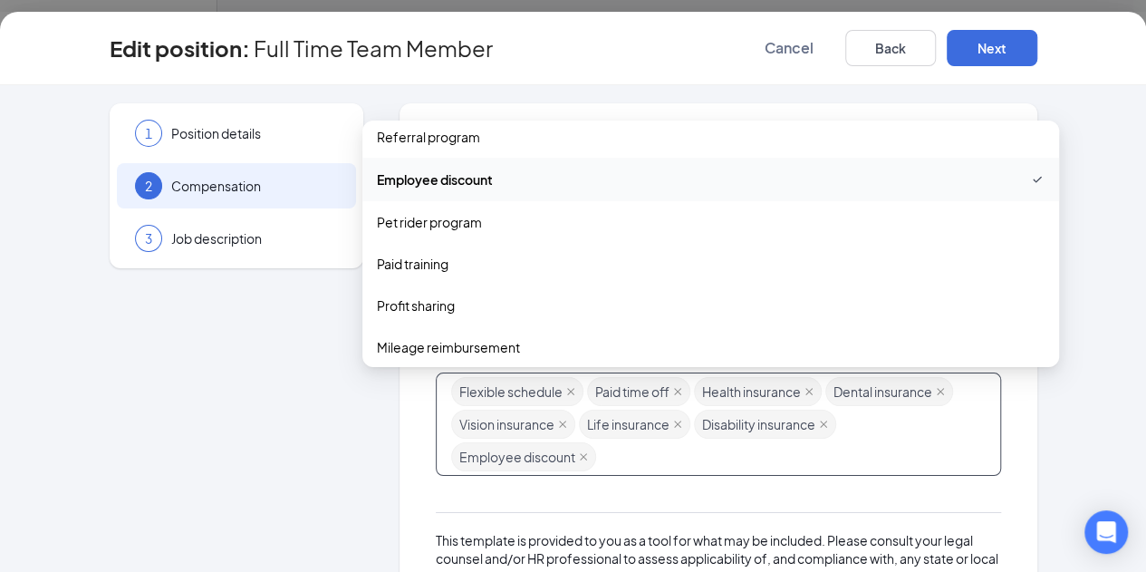
scroll to position [449, 0]
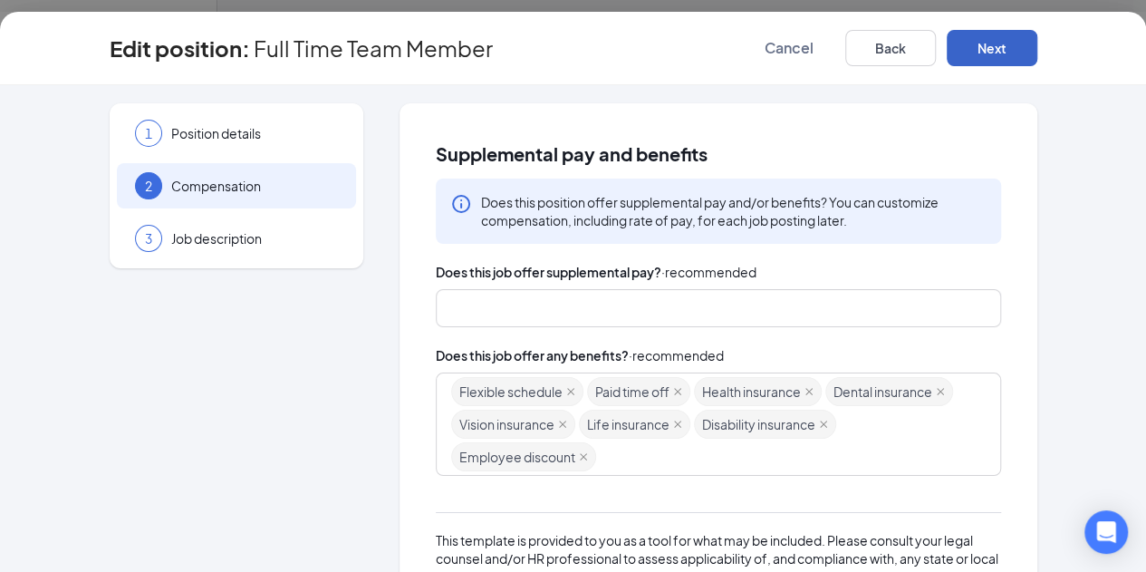
click at [1038, 37] on button "Next" at bounding box center [992, 48] width 91 height 36
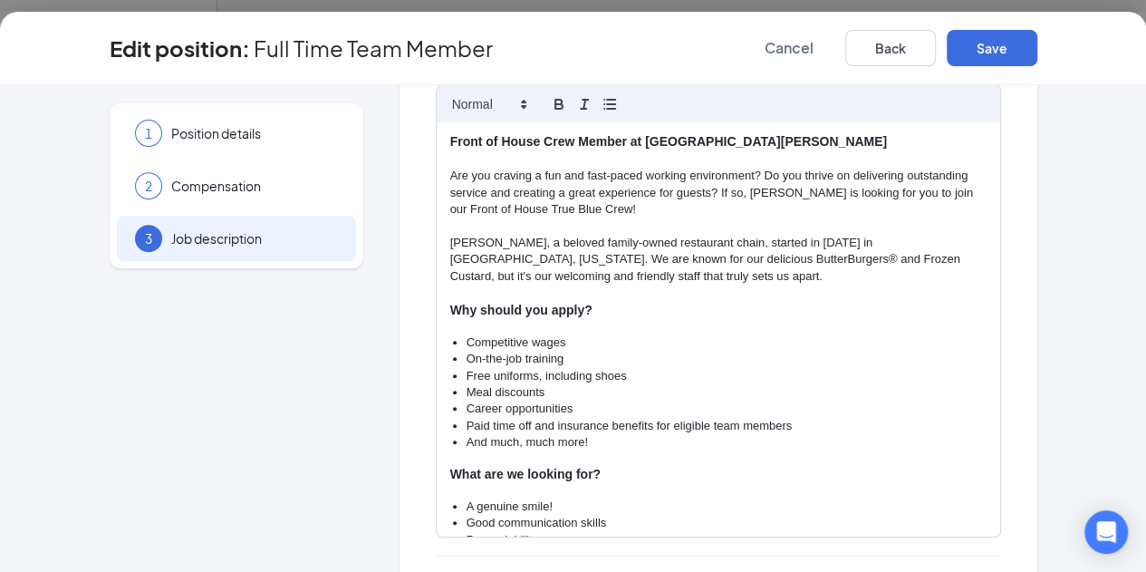
scroll to position [363, 0]
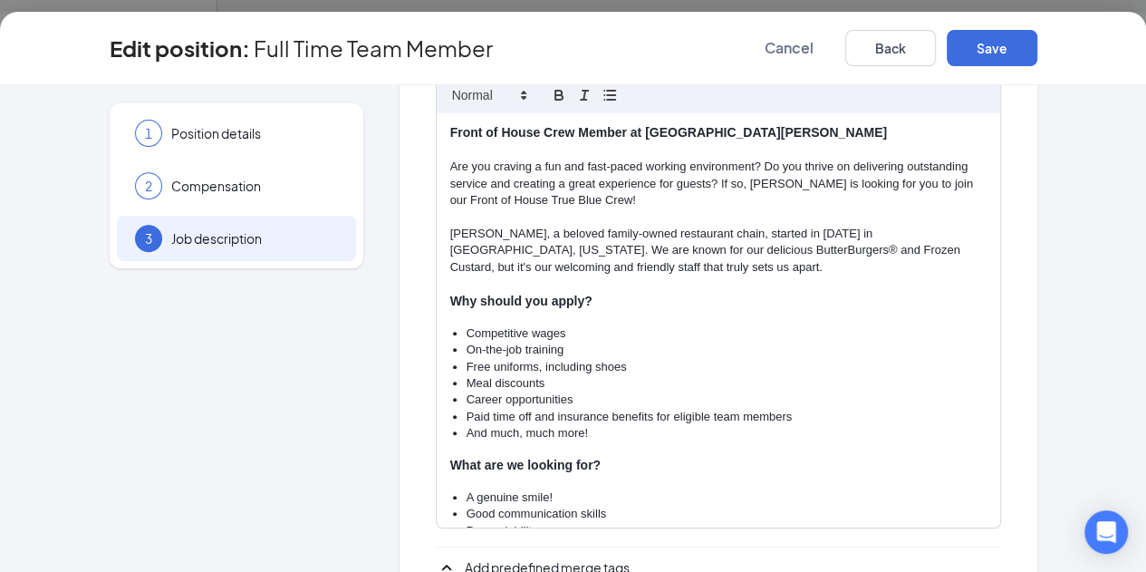
click at [798, 226] on p "[PERSON_NAME], a beloved family-owned restaurant chain, started in [DATE] in [G…" at bounding box center [718, 251] width 536 height 50
click at [784, 160] on p "Are you craving a fun and fast-paced working environment? Do you thrive on deli…" at bounding box center [718, 184] width 536 height 50
click at [801, 164] on p "Are you craving a fun and fast-paced working environment? Do you thrive on deli…" at bounding box center [718, 184] width 536 height 50
click at [450, 226] on p "[PERSON_NAME], a beloved family-owned restaurant chain, started in [DATE] in [G…" at bounding box center [718, 251] width 536 height 50
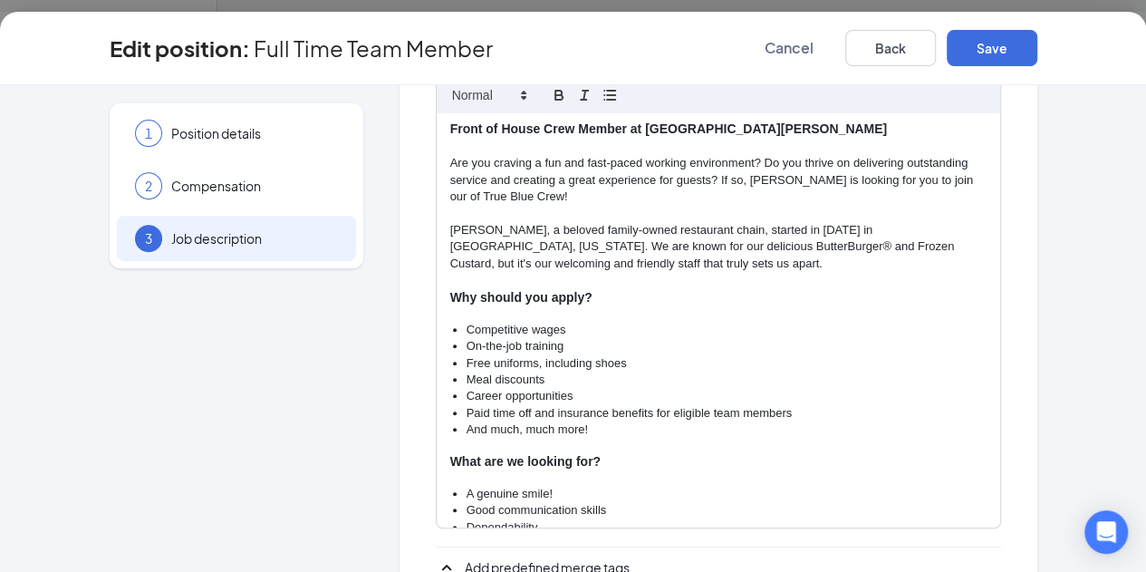
scroll to position [5, 0]
click at [760, 157] on p "Are you craving a fun and fast-paced working environment? Do you thrive on deli…" at bounding box center [718, 179] width 536 height 50
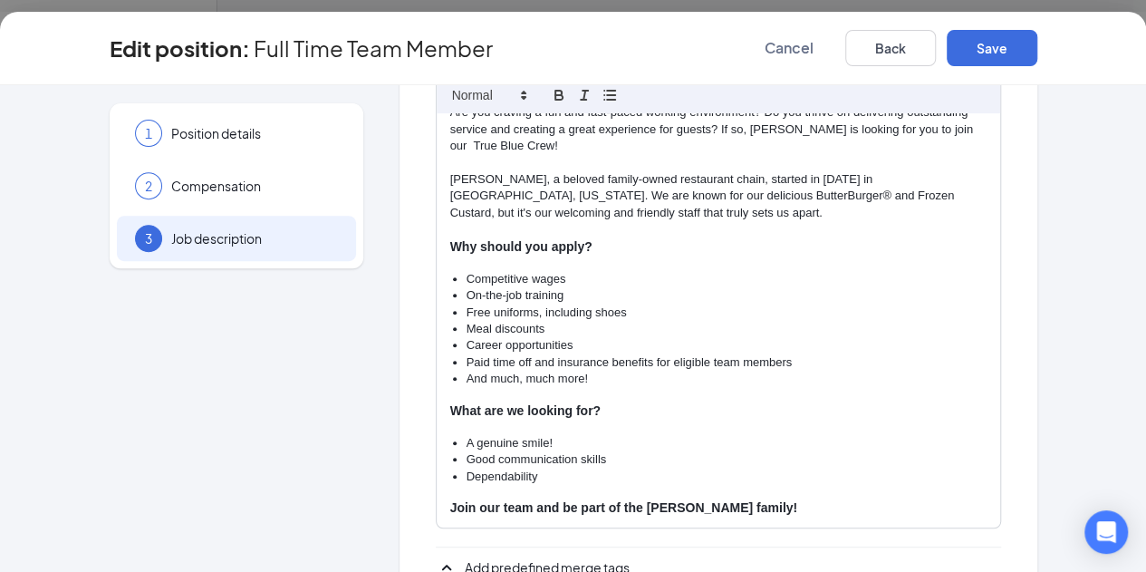
scroll to position [485, 0]
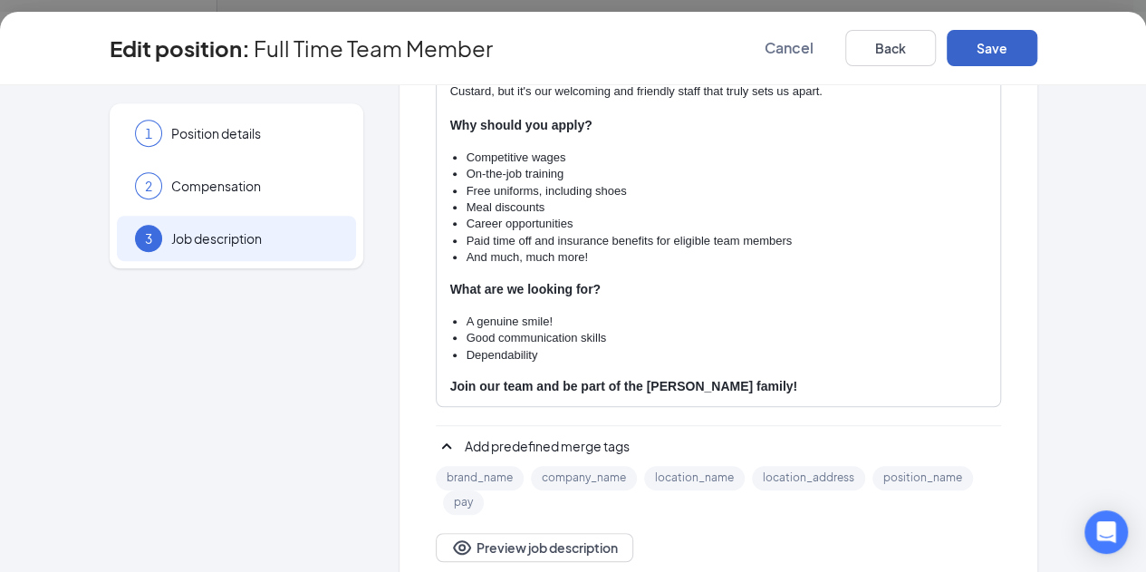
click at [1038, 53] on button "Save" at bounding box center [992, 48] width 91 height 36
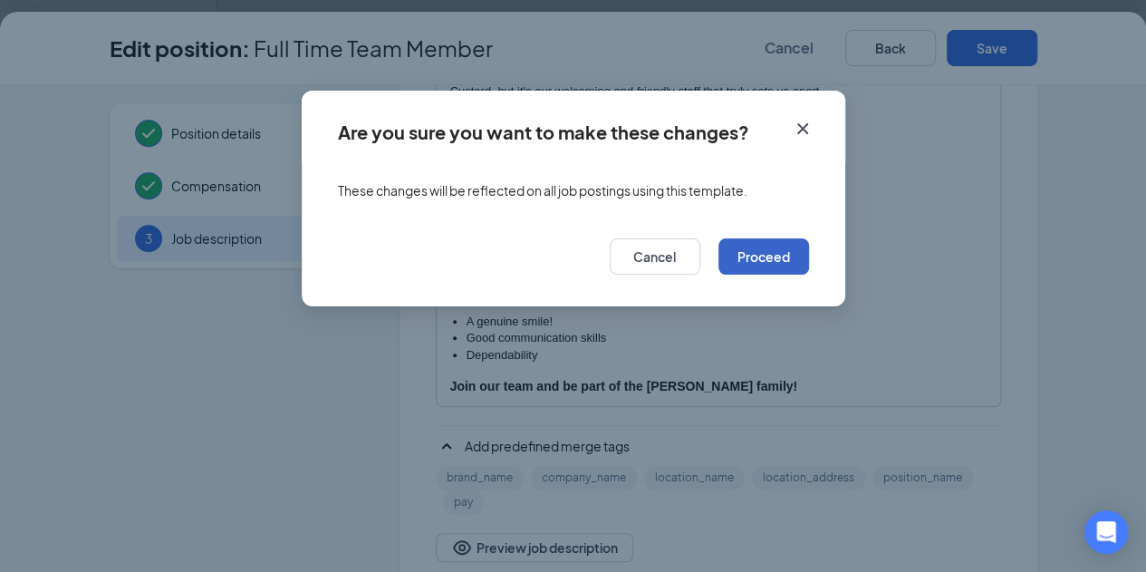
click at [774, 256] on button "Proceed" at bounding box center [764, 256] width 91 height 36
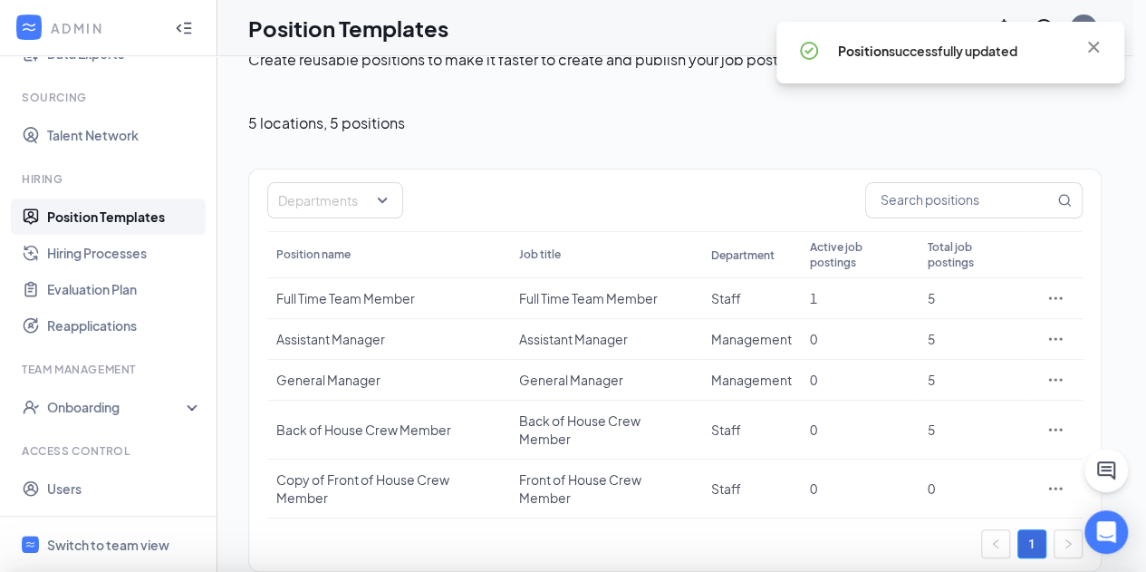
scroll to position [4, 0]
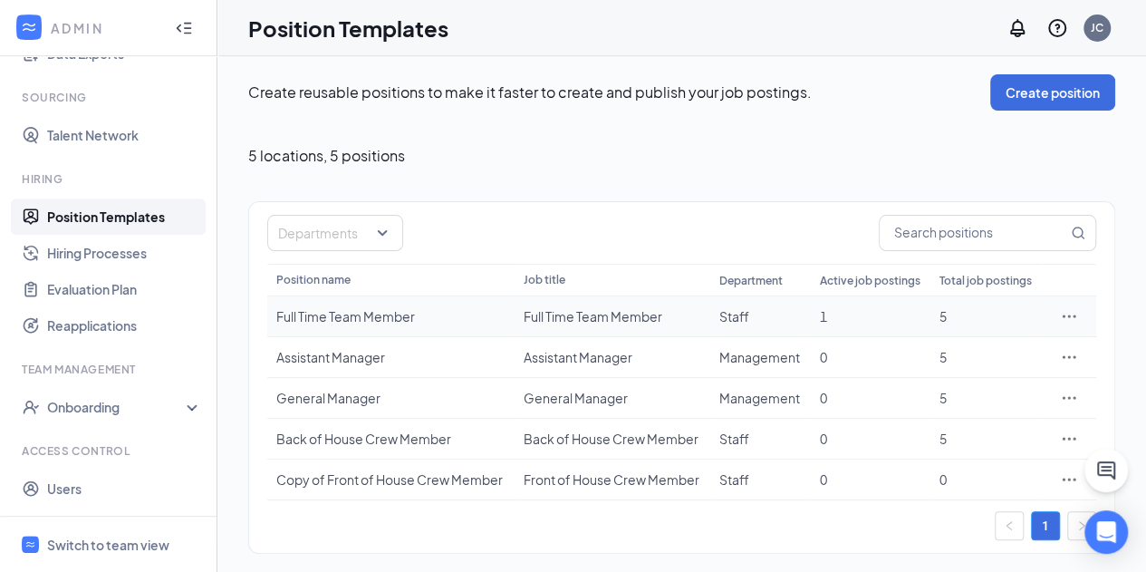
click at [1071, 316] on icon "Ellipses" at bounding box center [1069, 316] width 18 height 18
click at [934, 354] on span "Edit" at bounding box center [986, 353] width 156 height 20
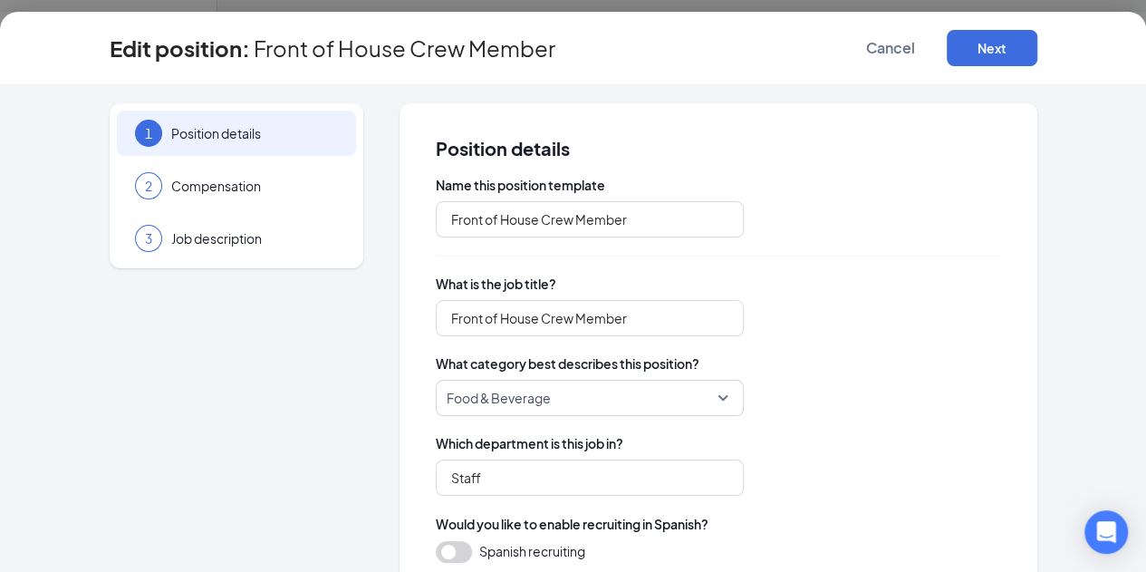
type input "Full Time Team Member"
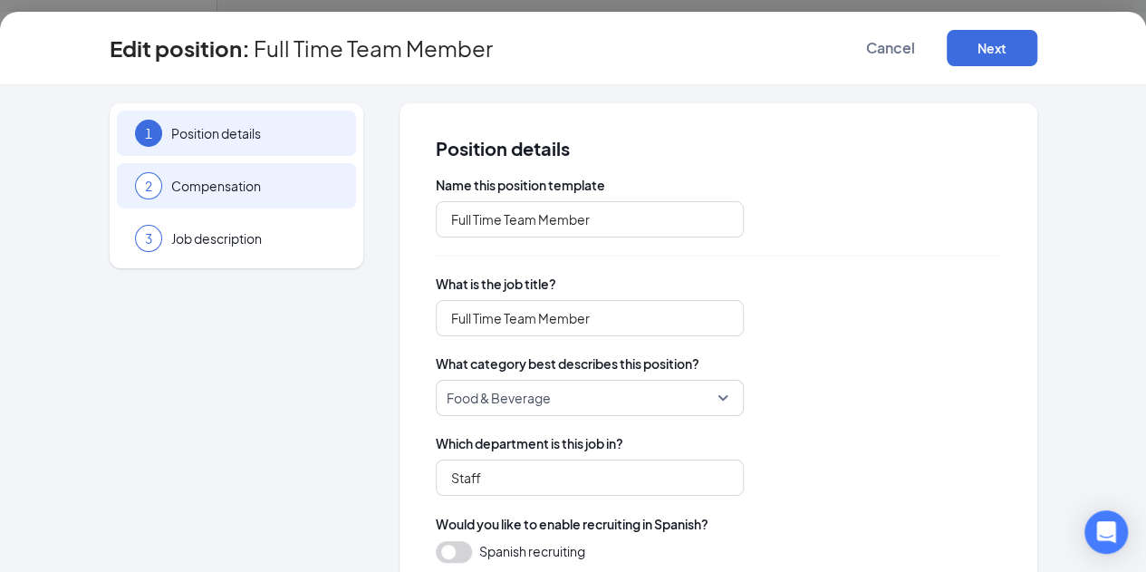
click at [186, 182] on span "Compensation" at bounding box center [254, 186] width 167 height 18
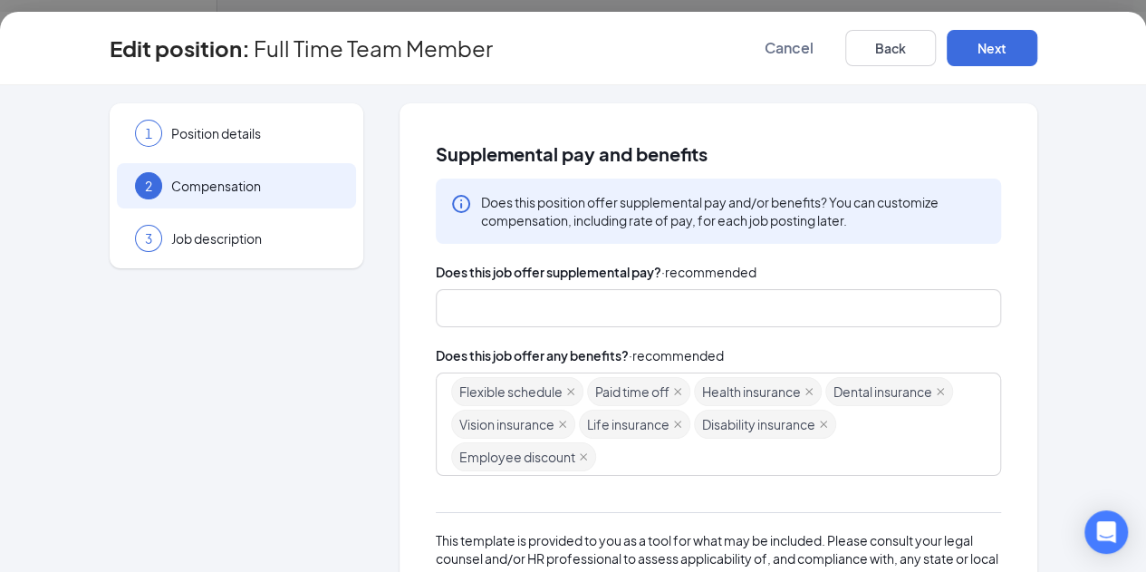
scroll to position [33, 0]
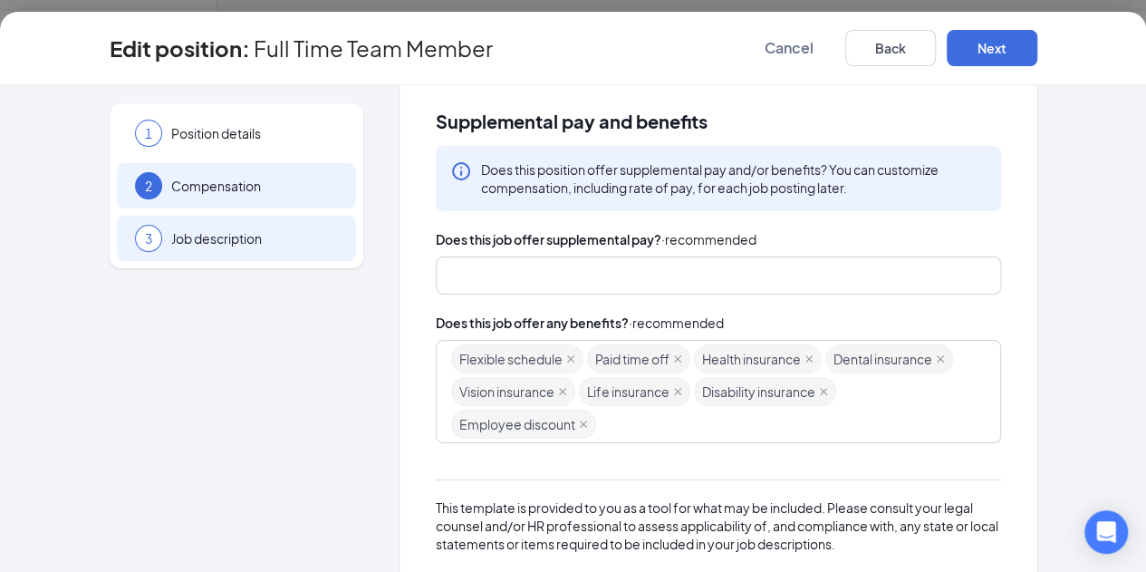
click at [171, 239] on span "Job description" at bounding box center [254, 238] width 167 height 18
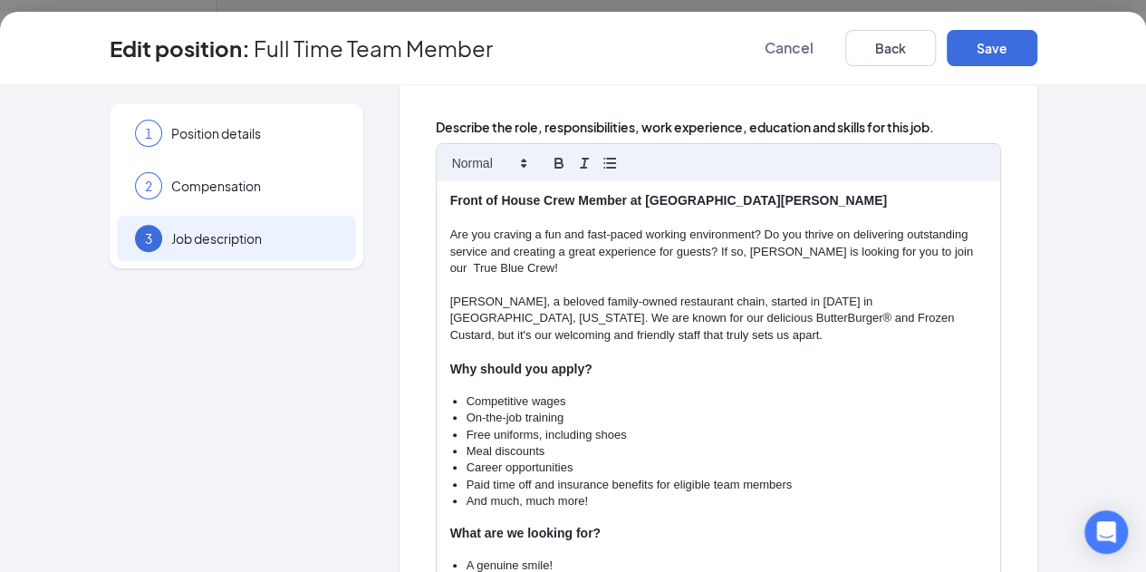
scroll to position [278, 0]
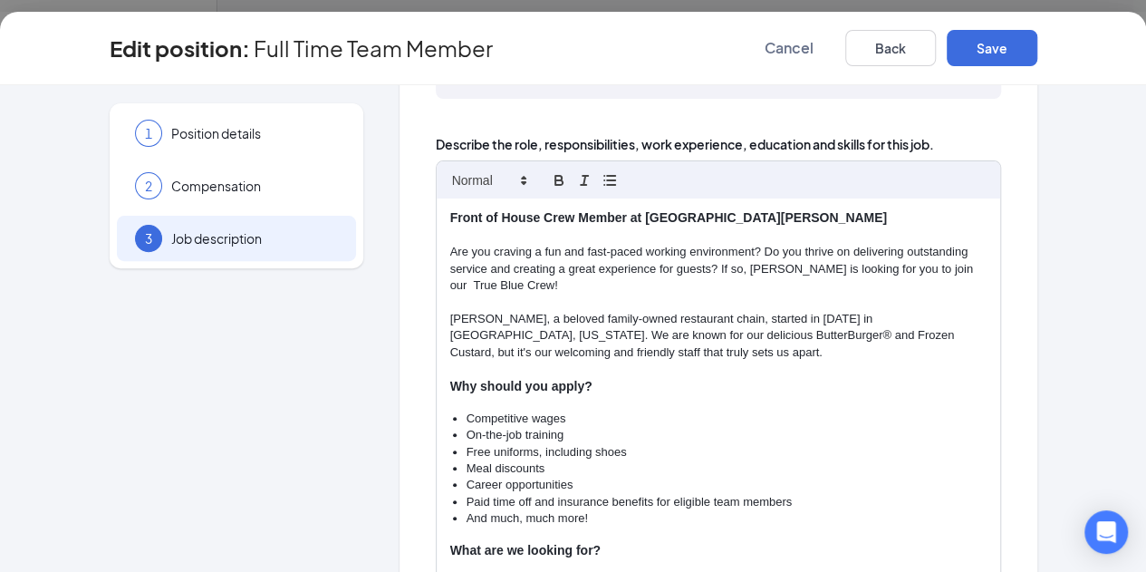
click at [656, 209] on p "Front of House Crew Member at [GEOGRAPHIC_DATA][PERSON_NAME]" at bounding box center [718, 218] width 536 height 18
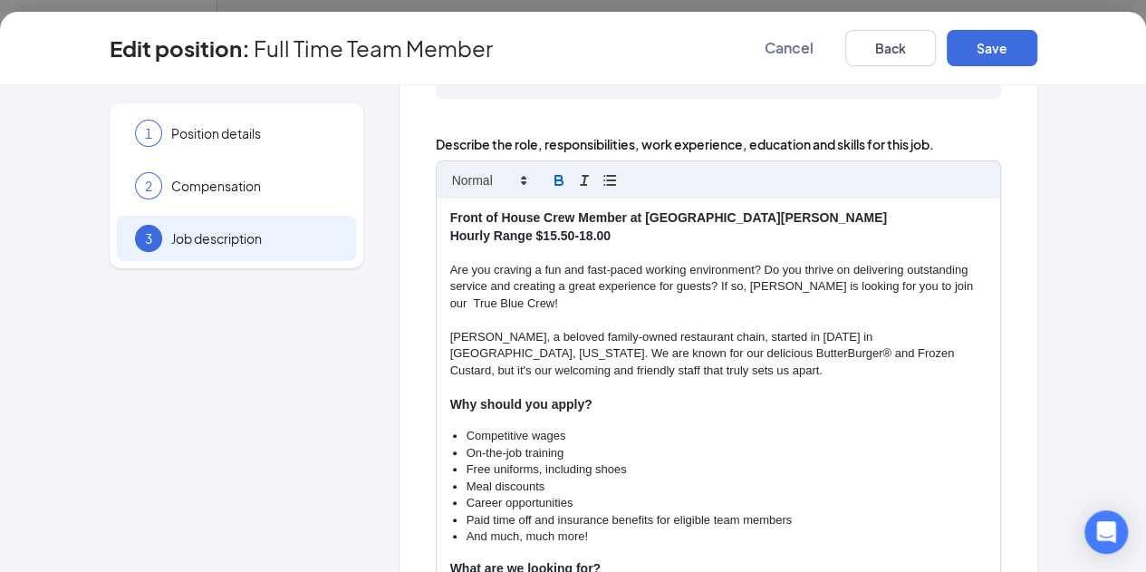
scroll to position [485, 0]
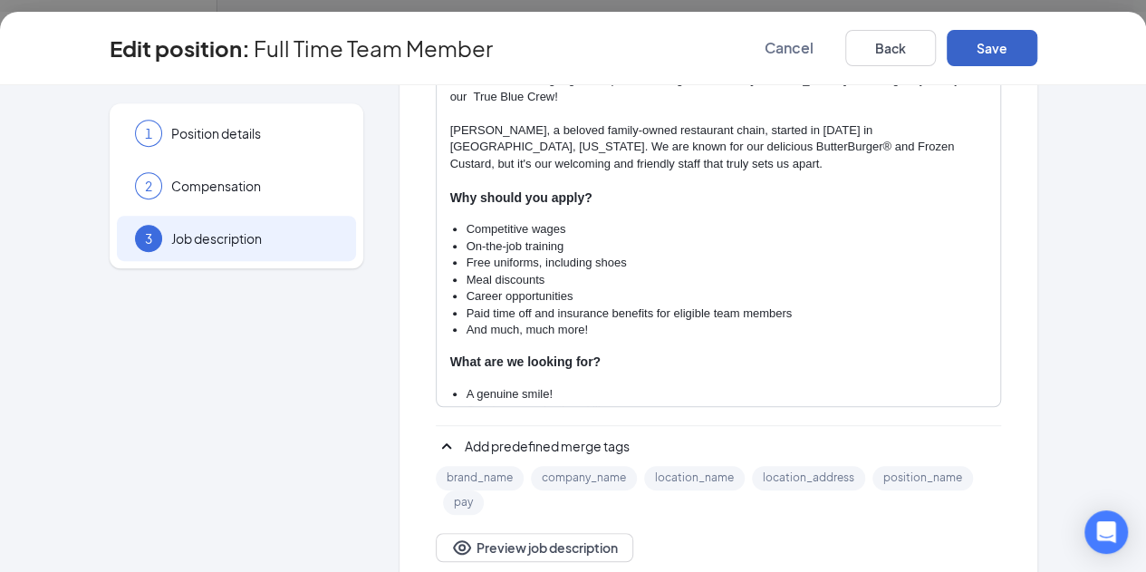
click at [1038, 47] on button "Save" at bounding box center [992, 48] width 91 height 36
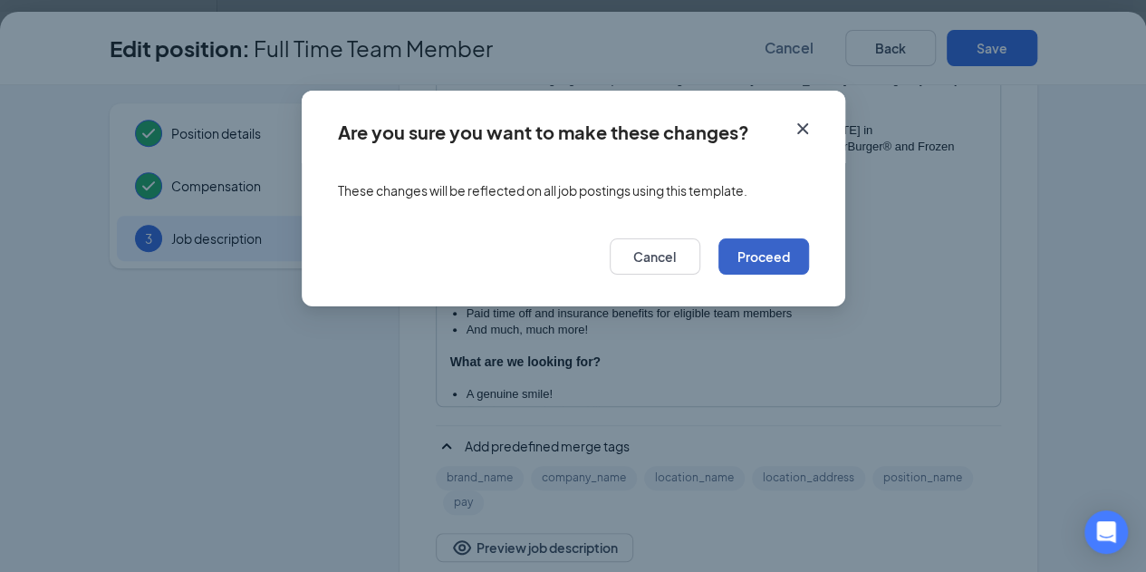
click at [780, 260] on button "Proceed" at bounding box center [764, 256] width 91 height 36
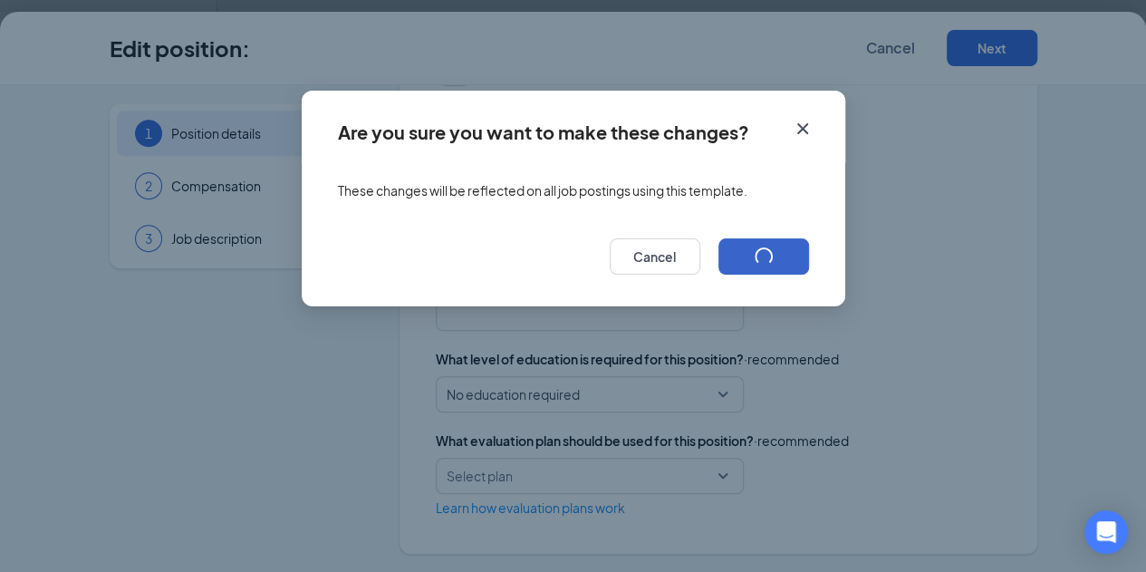
scroll to position [475, 0]
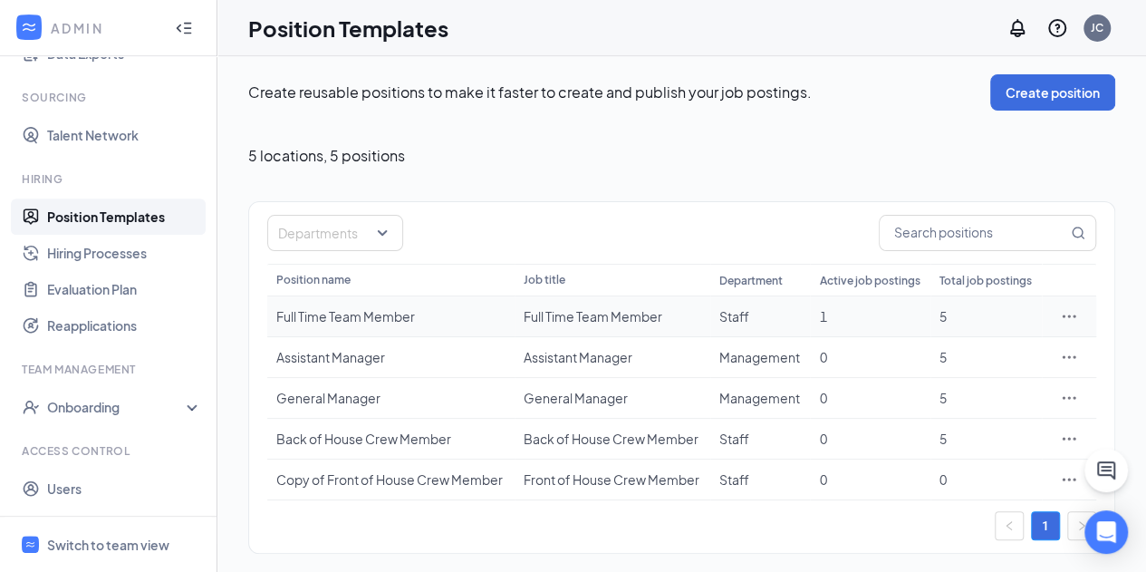
click at [1073, 308] on icon "Ellipses" at bounding box center [1069, 316] width 18 height 18
click at [934, 398] on span "Duplicate" at bounding box center [936, 394] width 57 height 16
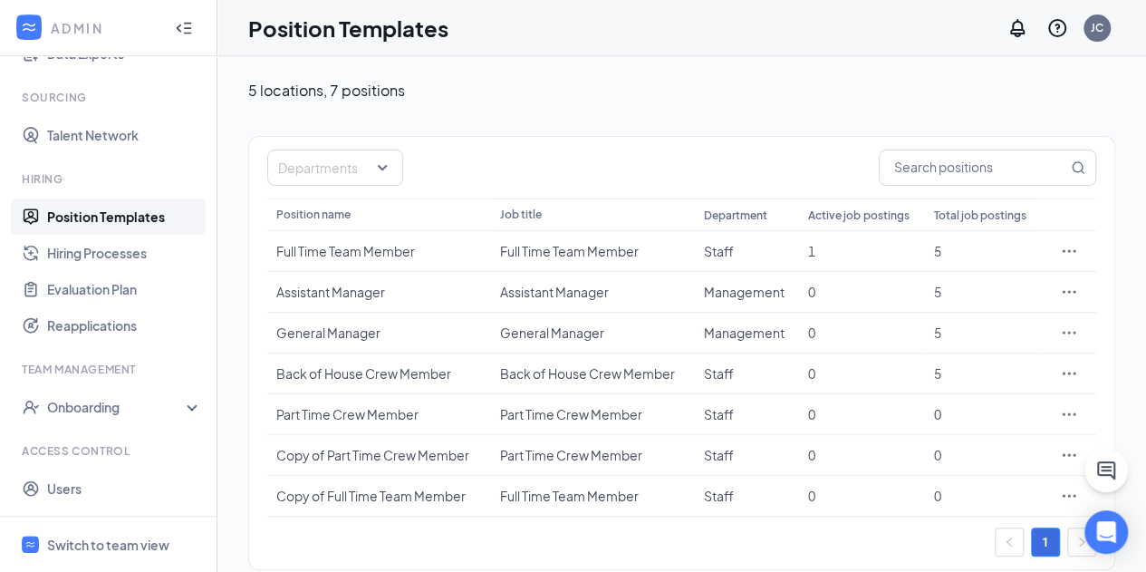
scroll to position [85, 0]
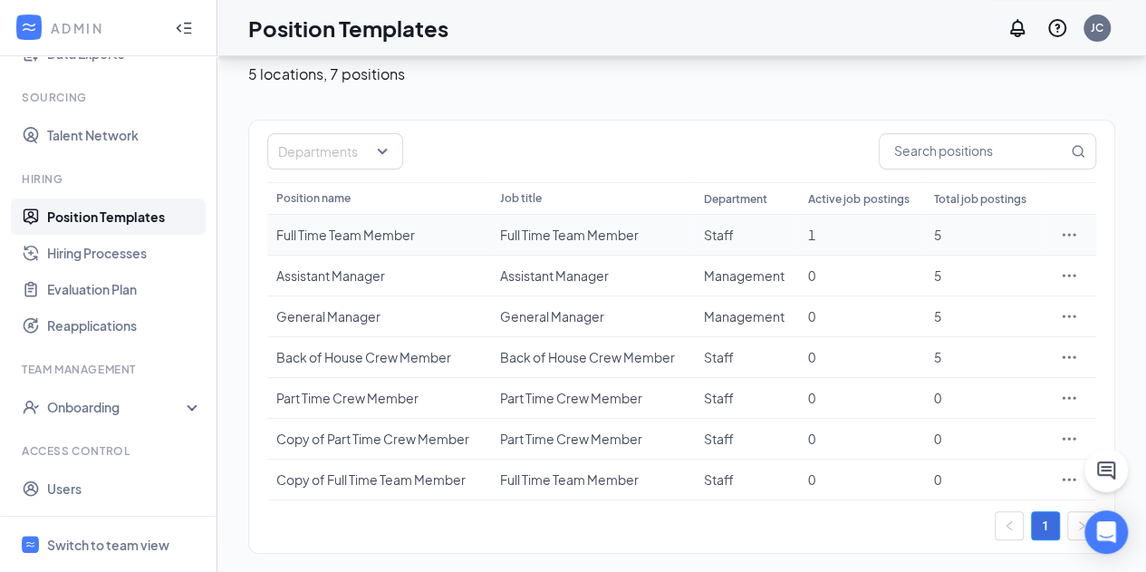
click at [1064, 232] on icon "Ellipses" at bounding box center [1069, 235] width 18 height 18
click at [1139, 219] on div "Create reusable positions to make it faster to create and publish your job post…" at bounding box center [681, 273] width 929 height 604
click at [1070, 274] on icon "Ellipses" at bounding box center [1070, 275] width 14 height 3
click at [916, 313] on span "Edit" at bounding box center [920, 311] width 24 height 16
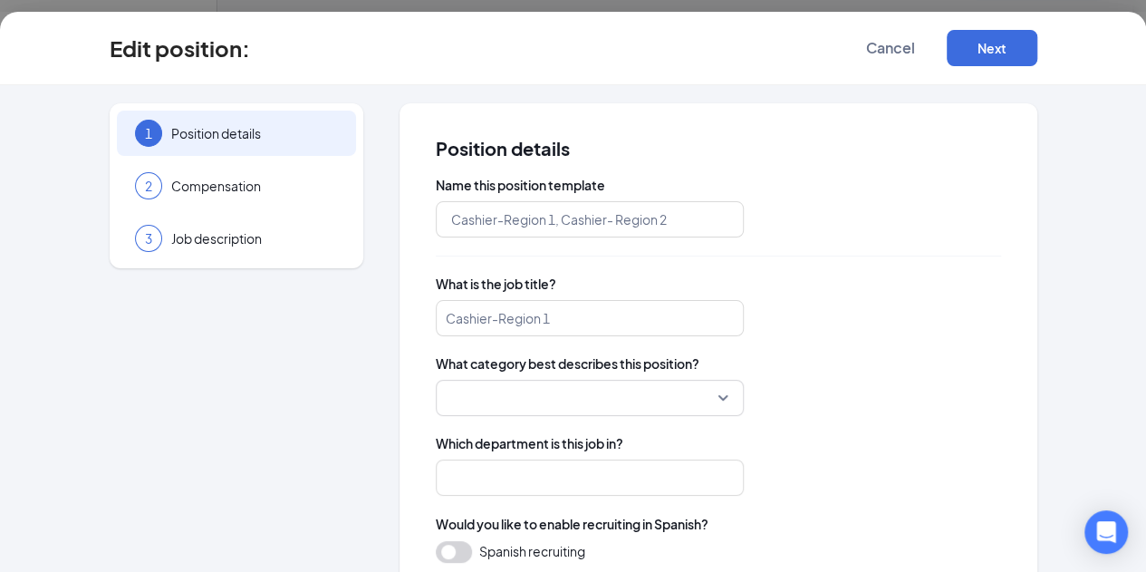
type input "Assistant Manager"
type input "Management"
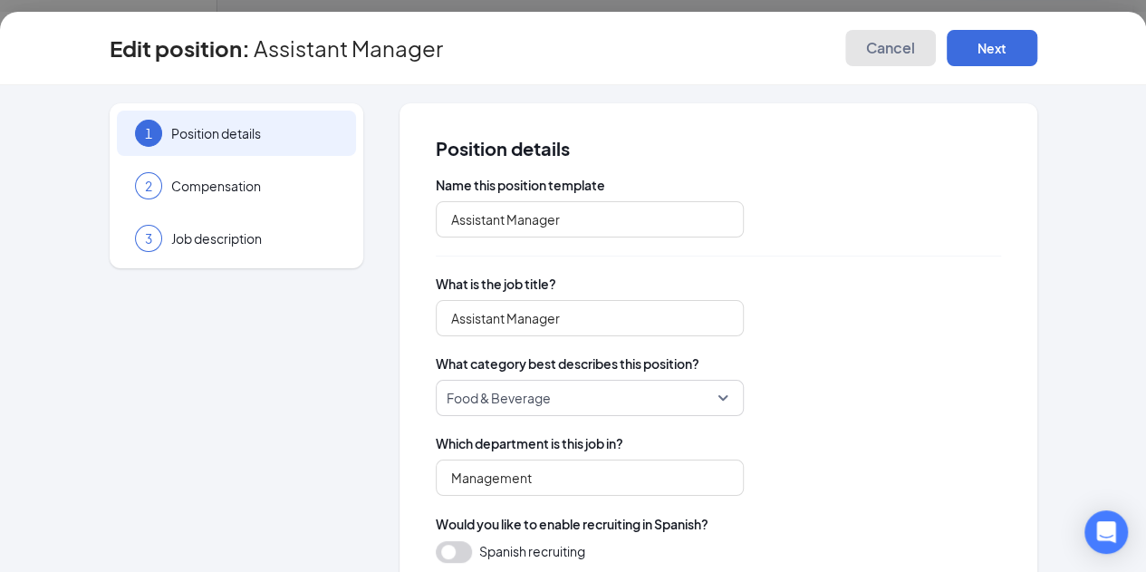
click at [915, 53] on span "Cancel" at bounding box center [890, 48] width 49 height 18
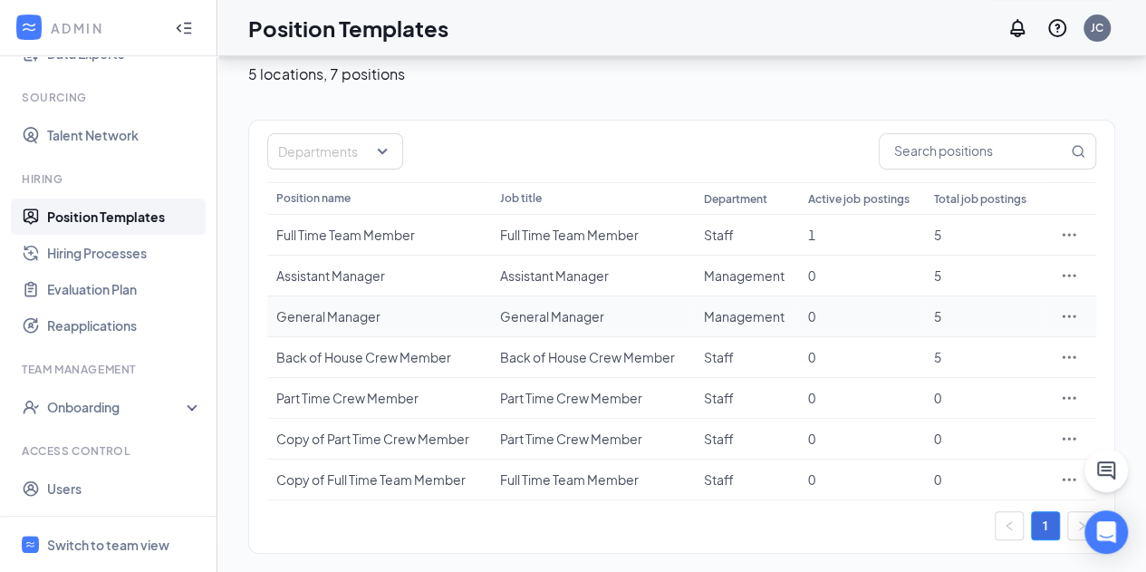
click at [1071, 308] on icon "Ellipses" at bounding box center [1069, 316] width 18 height 18
click at [921, 358] on span "Edit" at bounding box center [920, 351] width 24 height 16
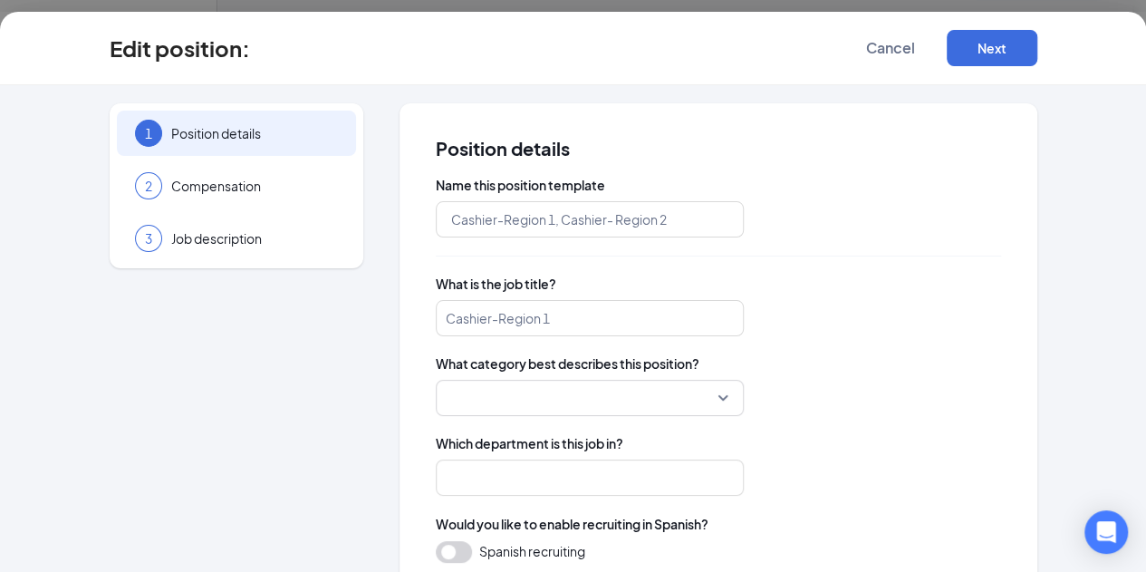
type input "General Manager"
type input "Management"
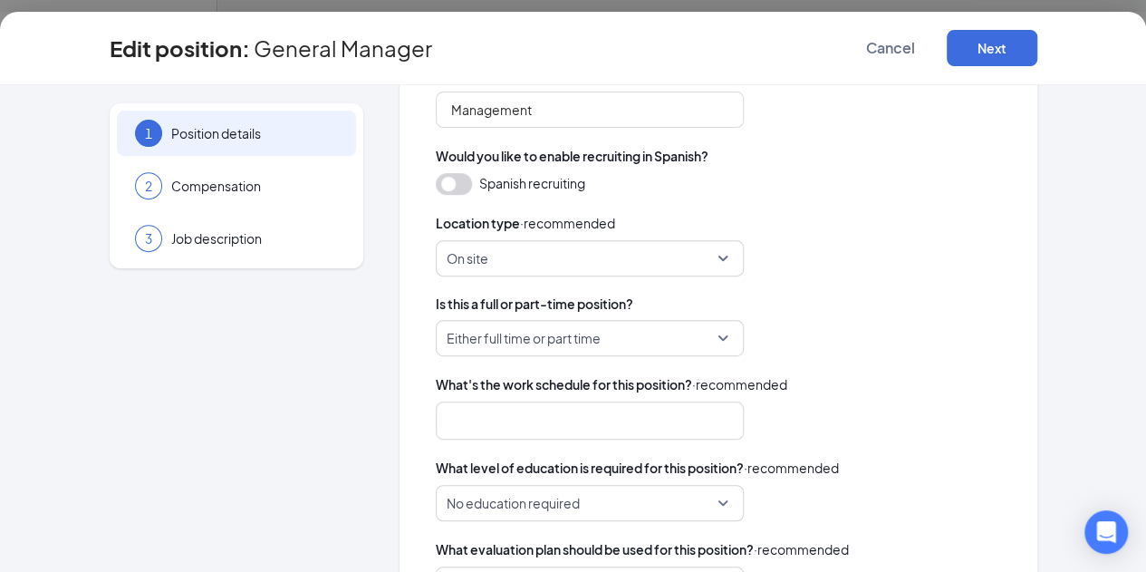
scroll to position [375, 0]
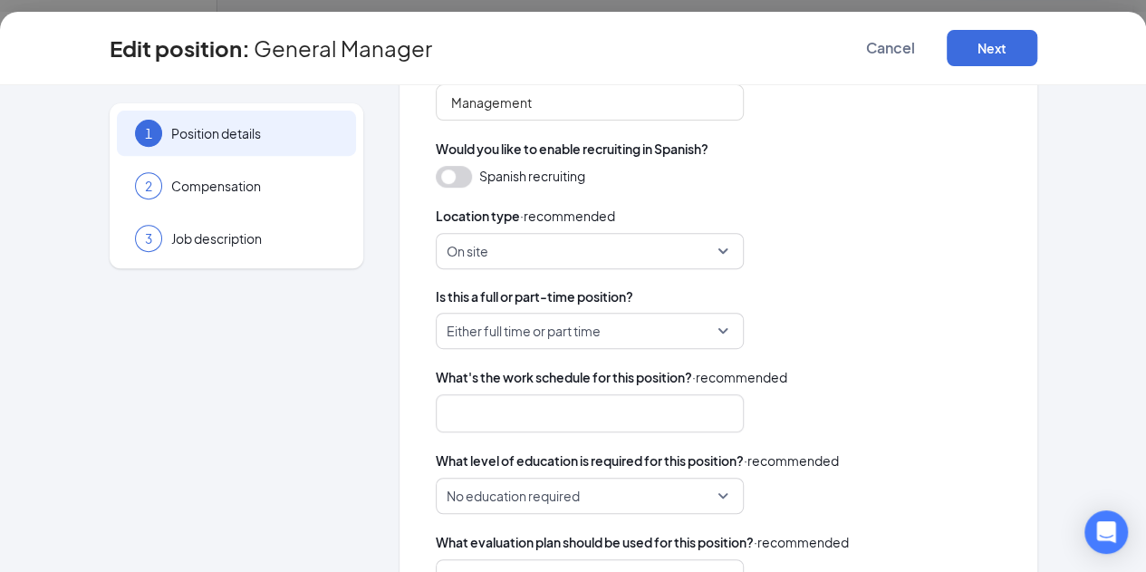
click at [647, 327] on span "Either full time or part time" at bounding box center [590, 331] width 286 height 34
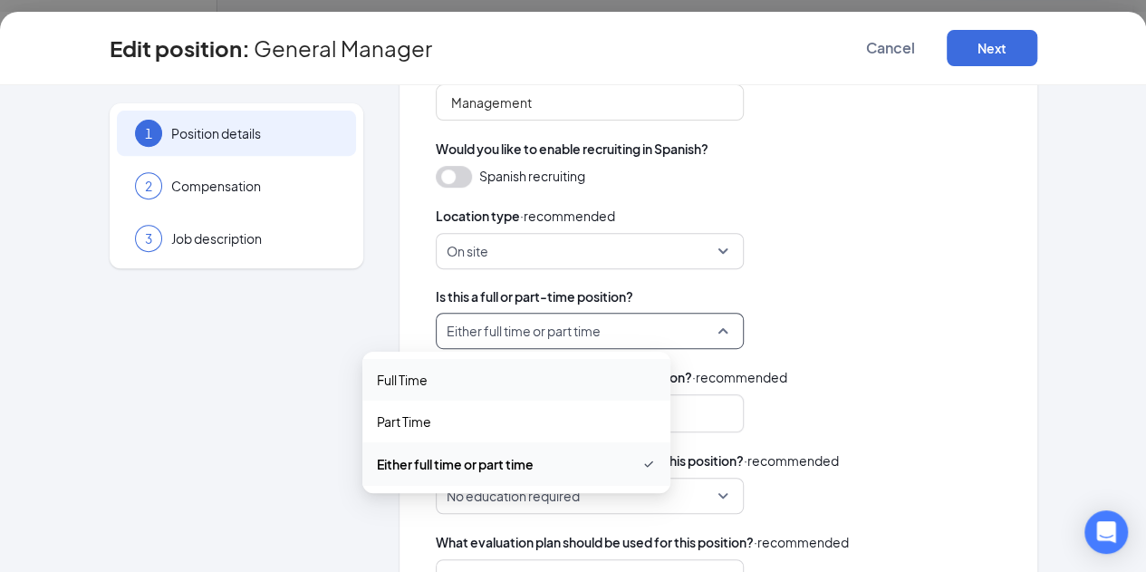
click at [532, 378] on span "Full Time" at bounding box center [516, 380] width 279 height 20
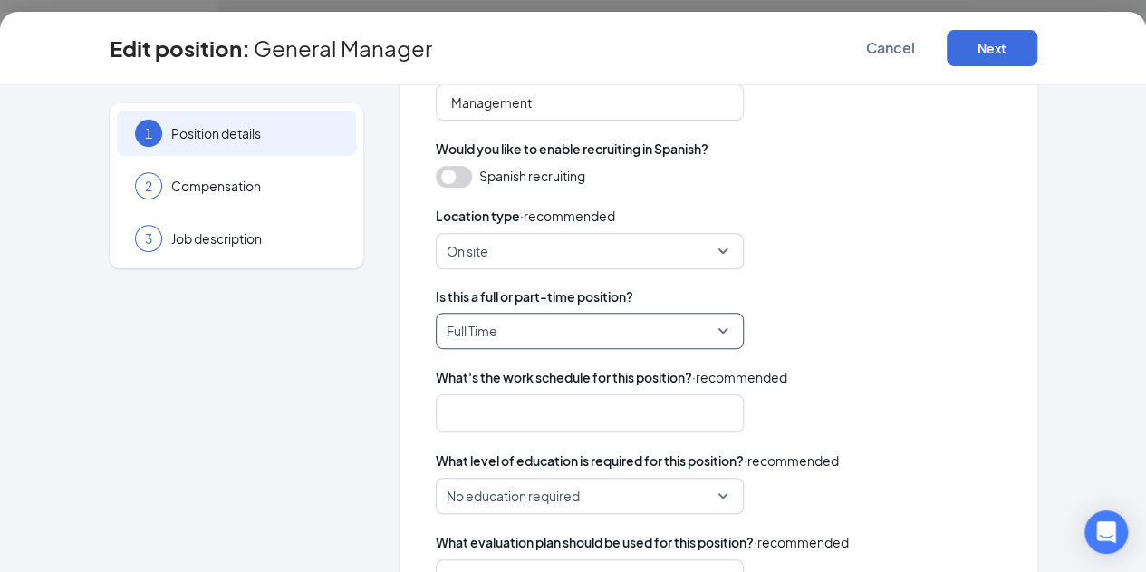
click at [529, 407] on div at bounding box center [581, 413] width 260 height 29
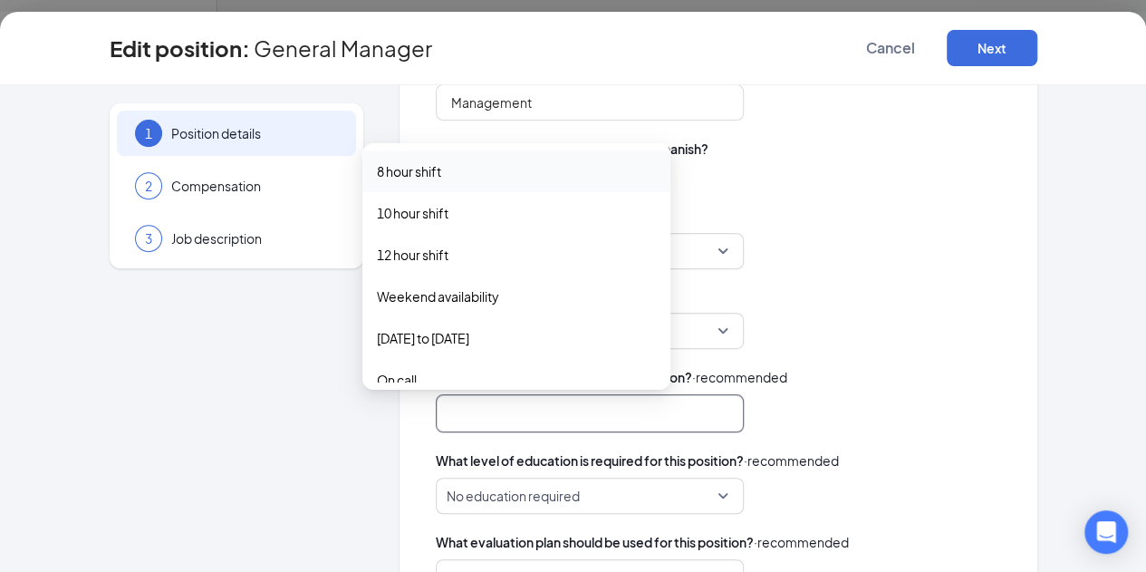
click at [453, 167] on span "8 hour shift" at bounding box center [516, 171] width 279 height 20
click at [446, 250] on span "12 hour shift" at bounding box center [413, 256] width 72 height 20
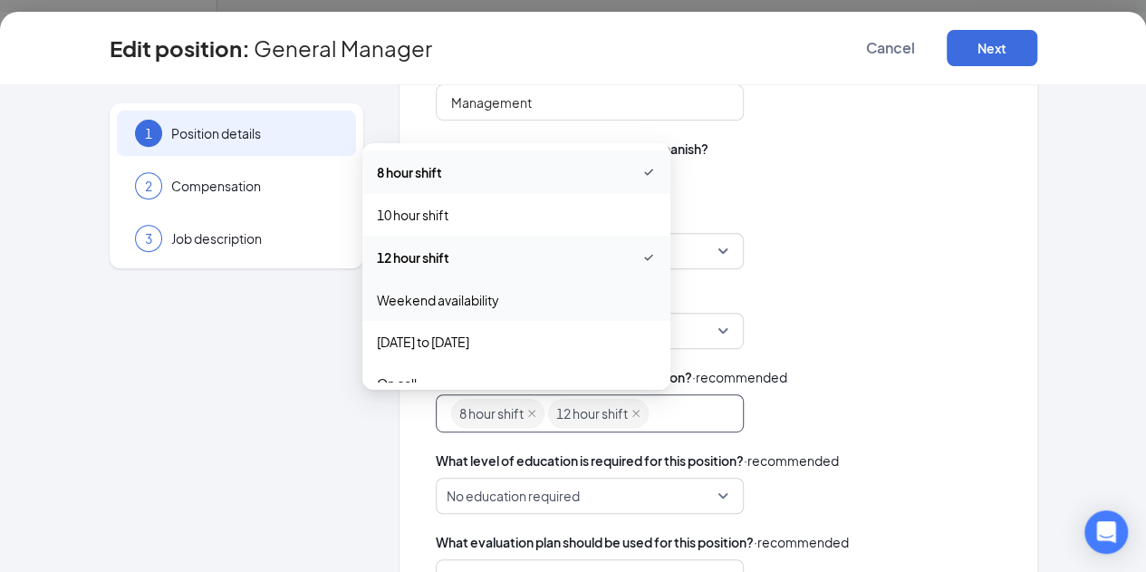
click at [437, 304] on span "Weekend availability" at bounding box center [438, 300] width 122 height 20
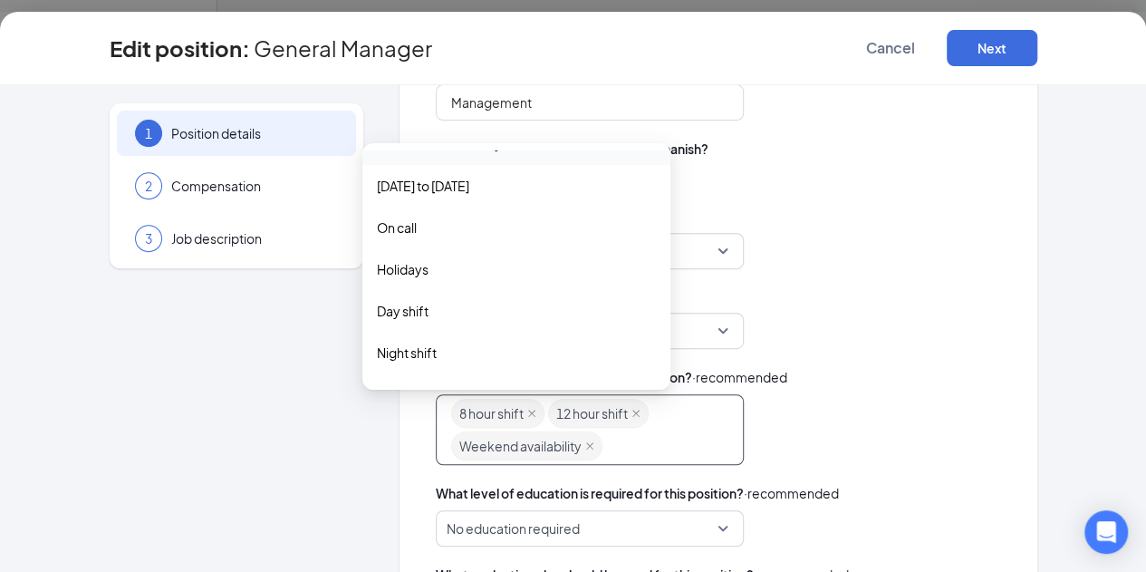
scroll to position [160, 0]
click at [487, 182] on span "[DATE] to [DATE]" at bounding box center [516, 183] width 279 height 20
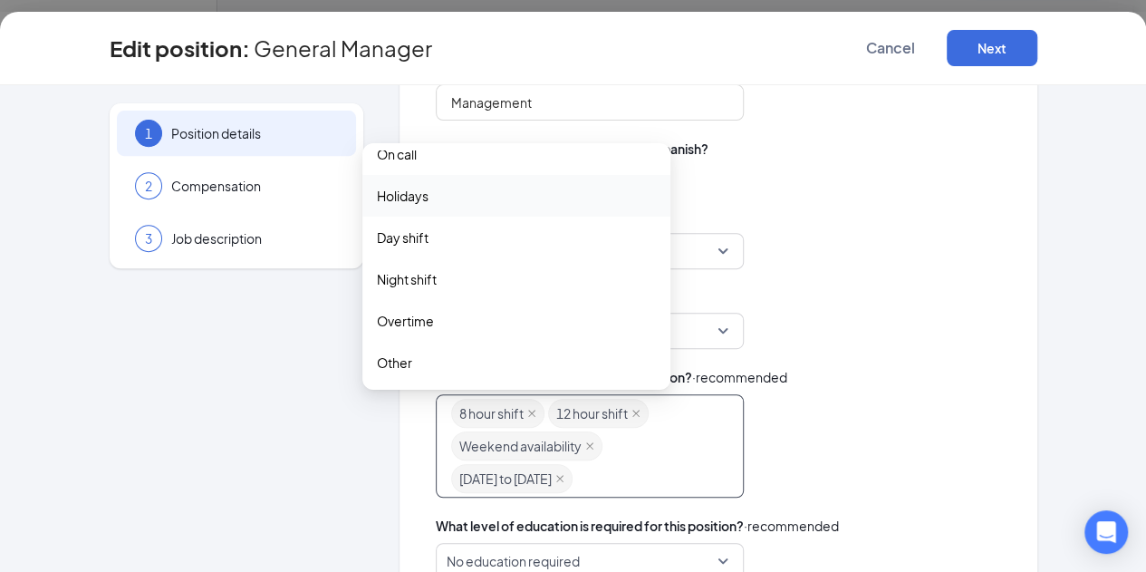
scroll to position [234, 0]
click at [437, 235] on span "Day shift" at bounding box center [516, 237] width 279 height 20
click at [437, 280] on span "Night shift" at bounding box center [407, 280] width 60 height 20
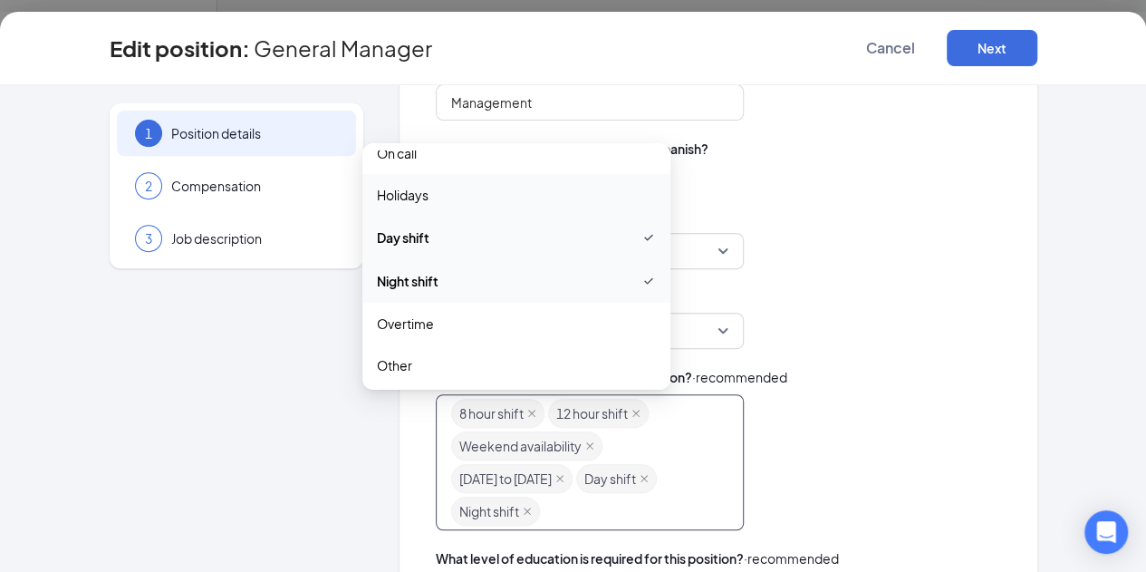
click at [420, 190] on span "Holidays" at bounding box center [403, 195] width 52 height 20
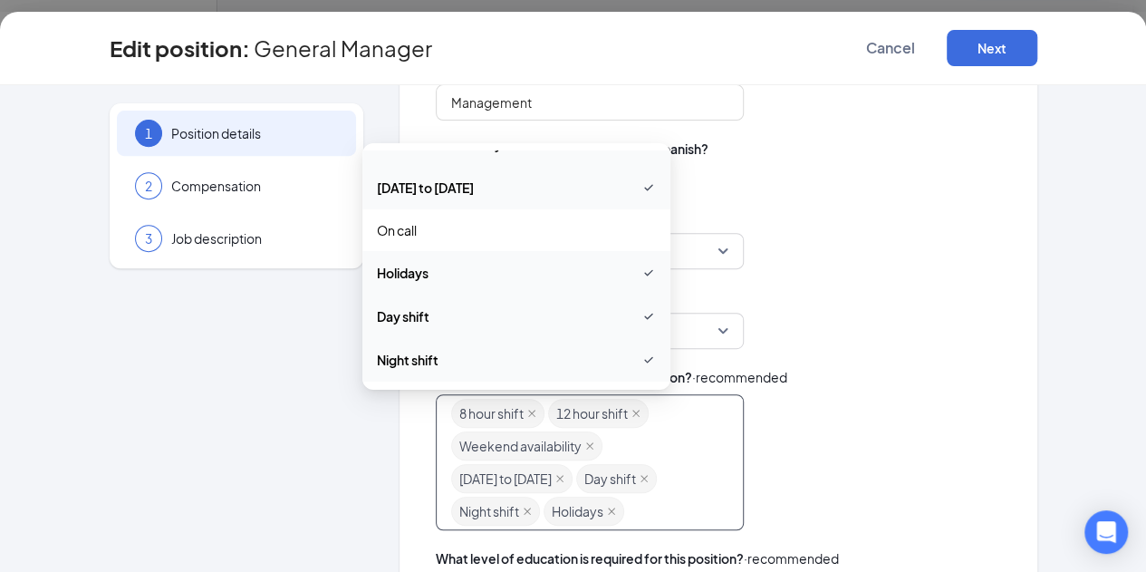
scroll to position [239, 0]
click at [830, 458] on div "8 hour shift 12 hour shift Weekend availability [DATE] to [DATE] Day shift Nigh…" at bounding box center [718, 462] width 565 height 136
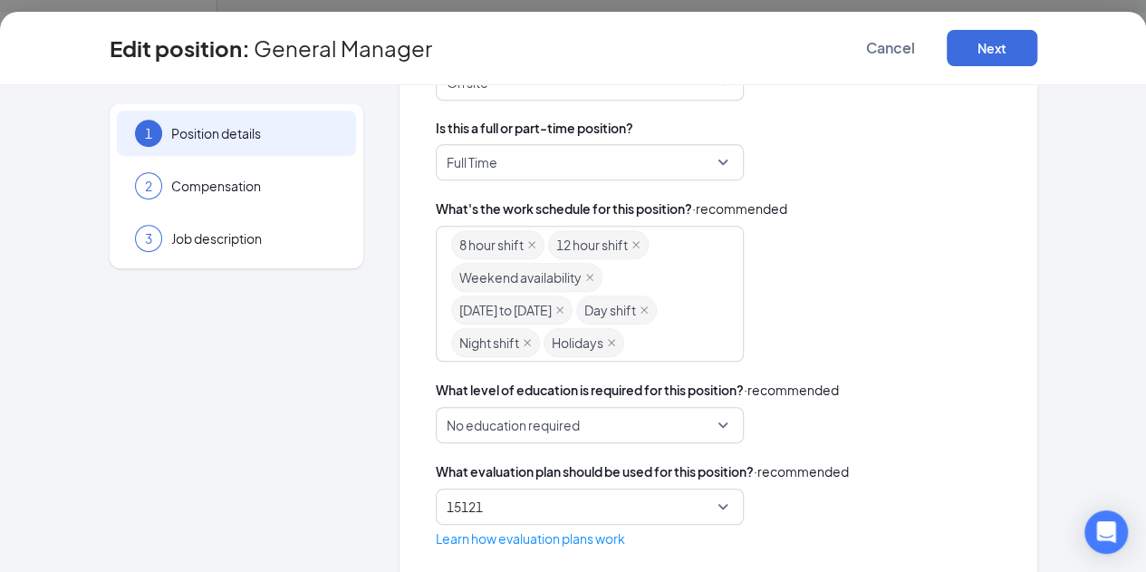
scroll to position [573, 0]
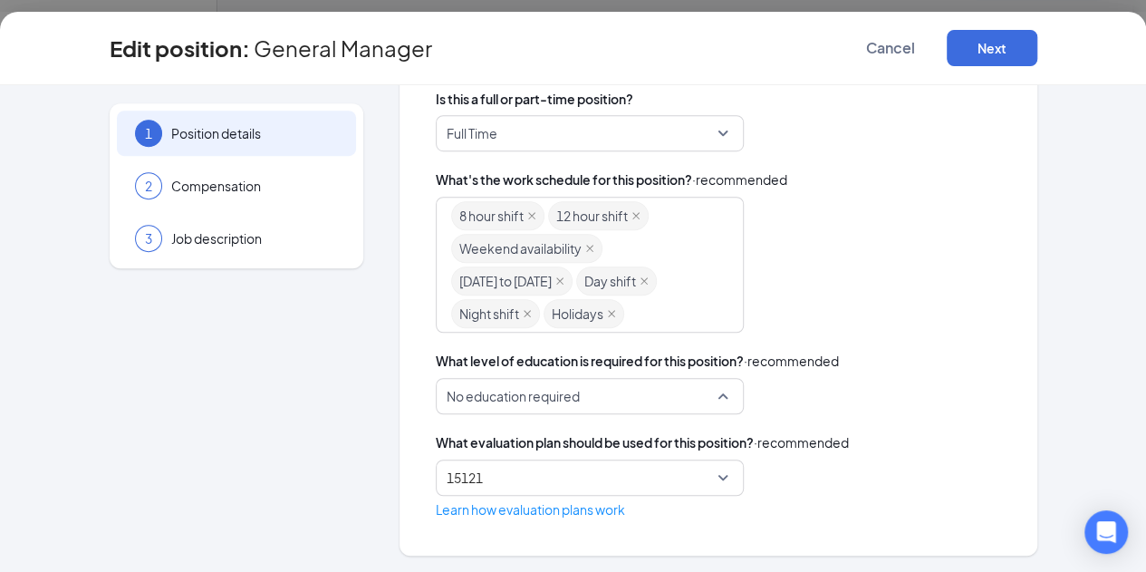
click at [656, 396] on span "No education required" at bounding box center [590, 396] width 286 height 34
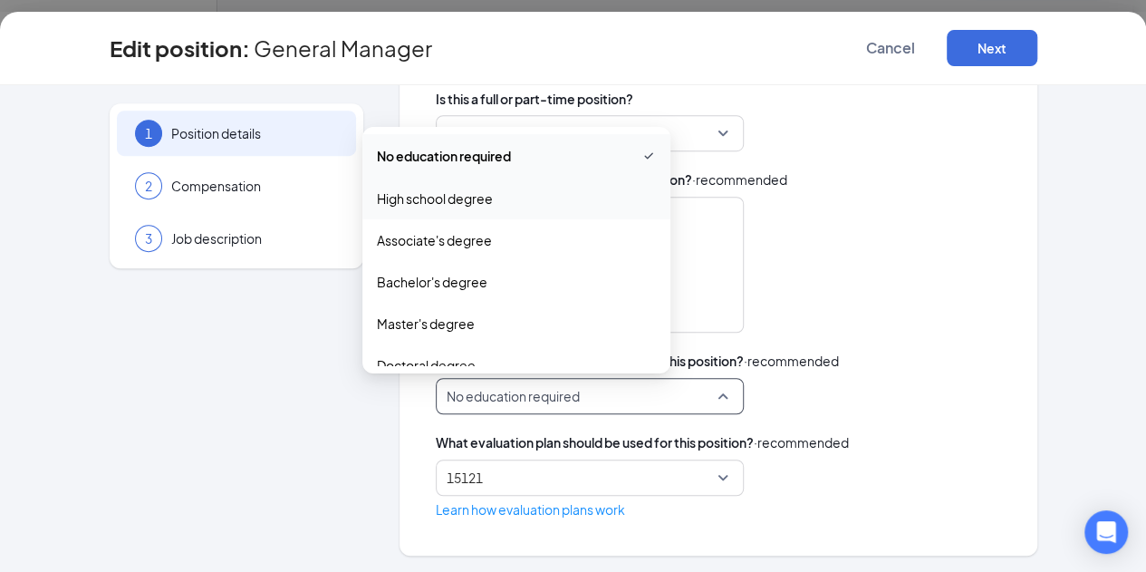
click at [505, 193] on span "High school degree" at bounding box center [516, 198] width 279 height 20
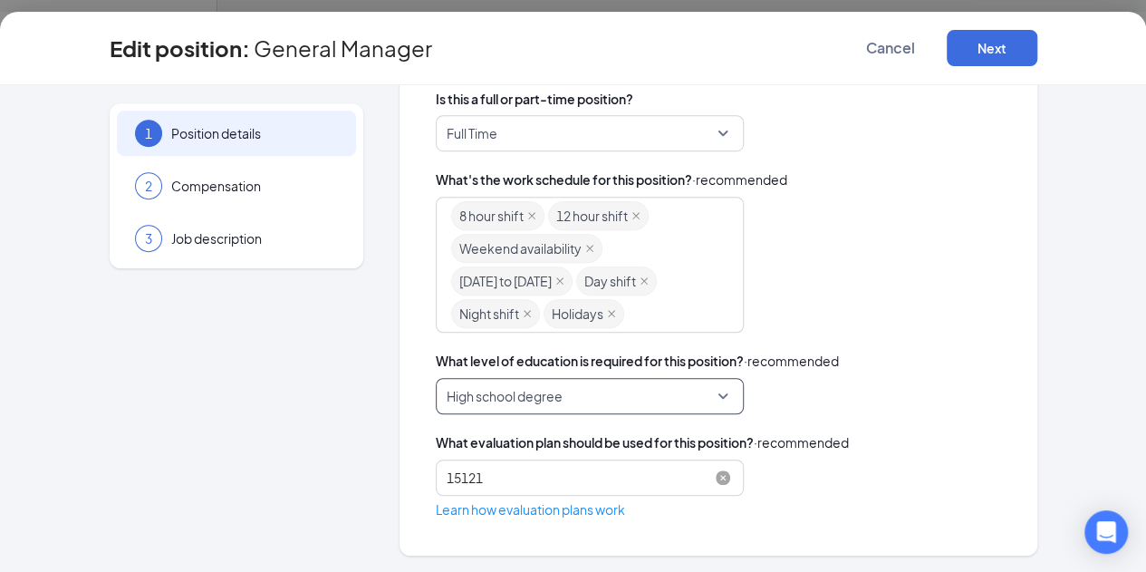
click at [582, 470] on span "15121" at bounding box center [590, 477] width 286 height 34
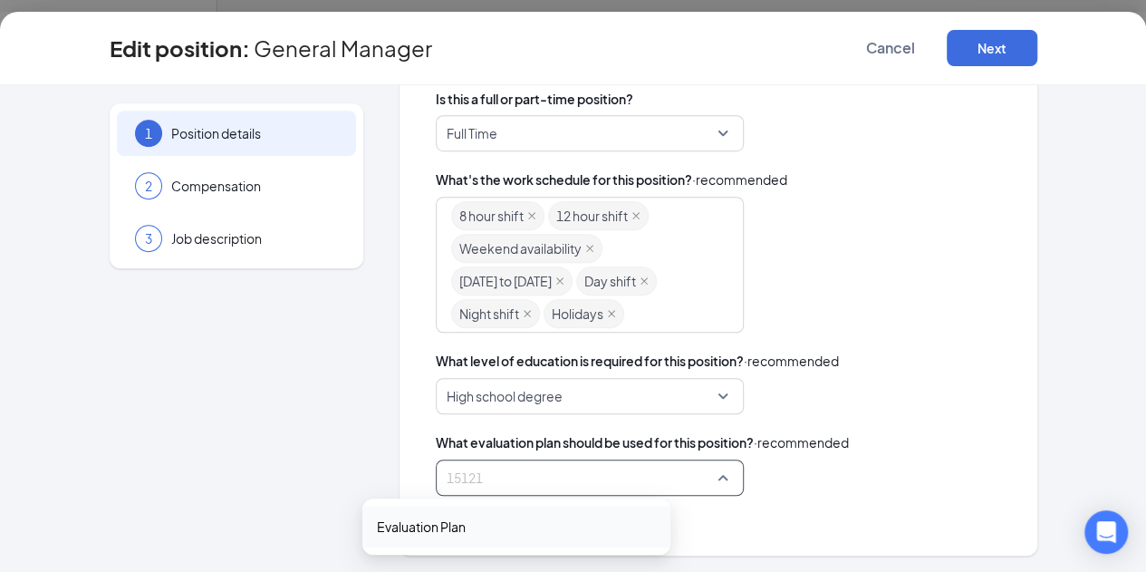
click at [449, 528] on span "Evaluation Plan" at bounding box center [421, 527] width 89 height 20
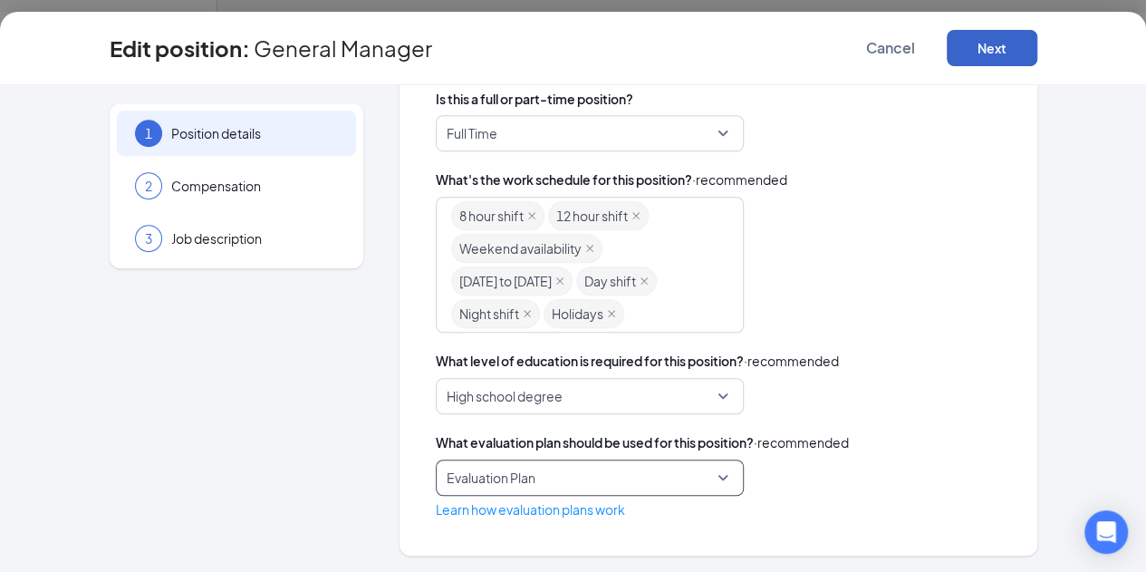
click at [1038, 46] on button "Next" at bounding box center [992, 48] width 91 height 36
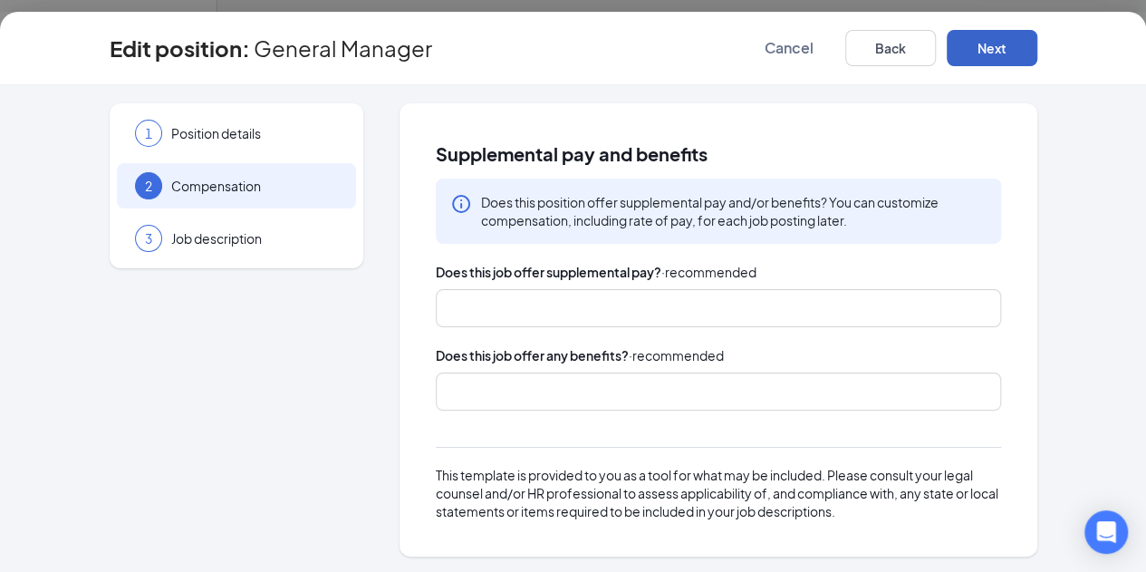
click at [618, 311] on div at bounding box center [709, 308] width 517 height 29
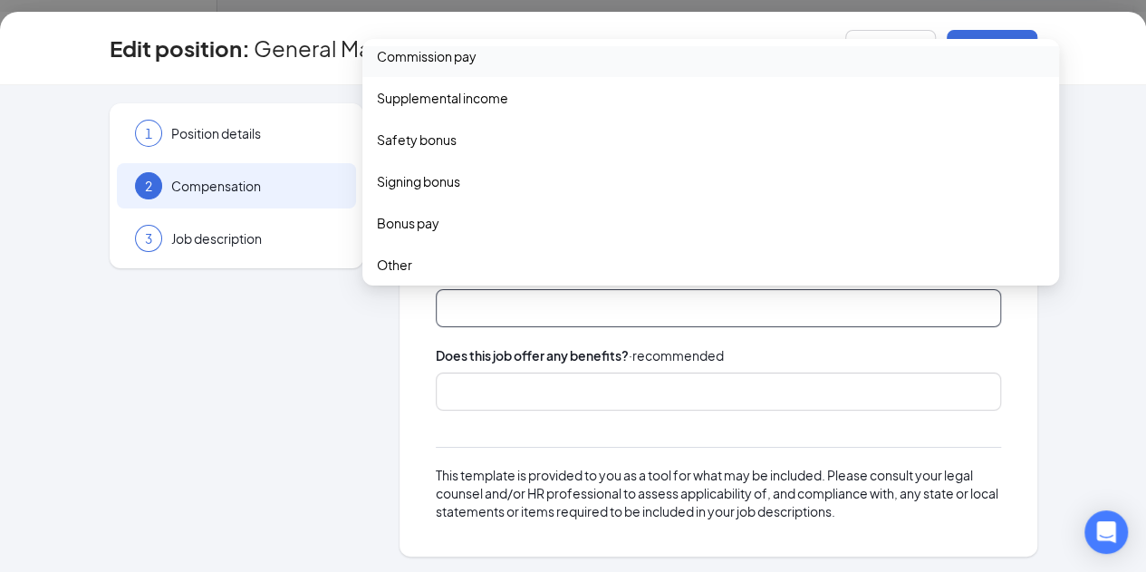
scroll to position [60, 0]
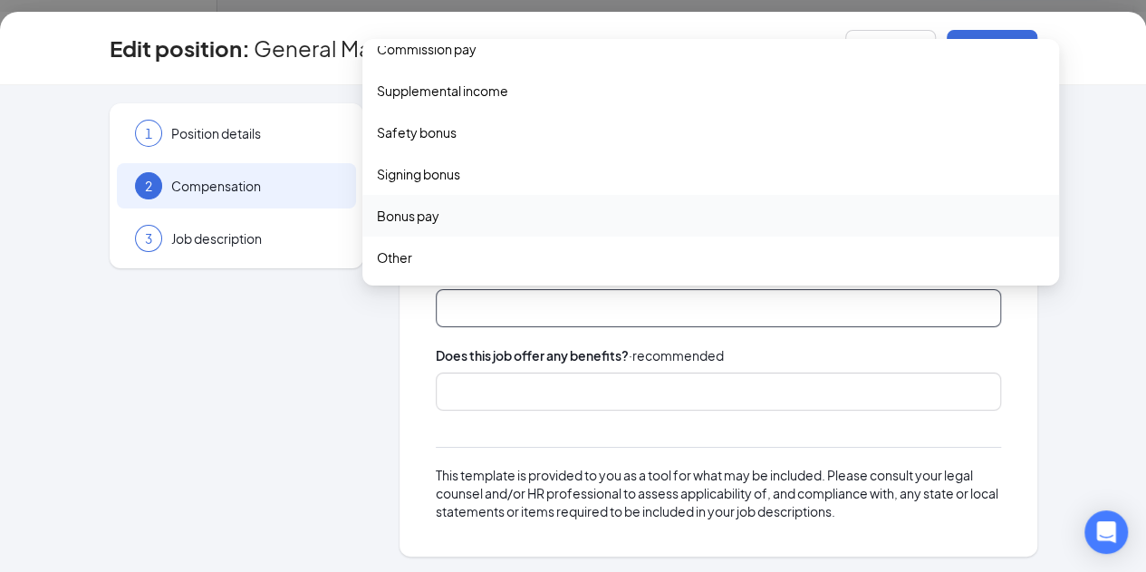
click at [469, 217] on span "Bonus pay" at bounding box center [711, 216] width 668 height 20
click at [946, 361] on div "Does this job offer any benefits? · recommended" at bounding box center [718, 355] width 565 height 20
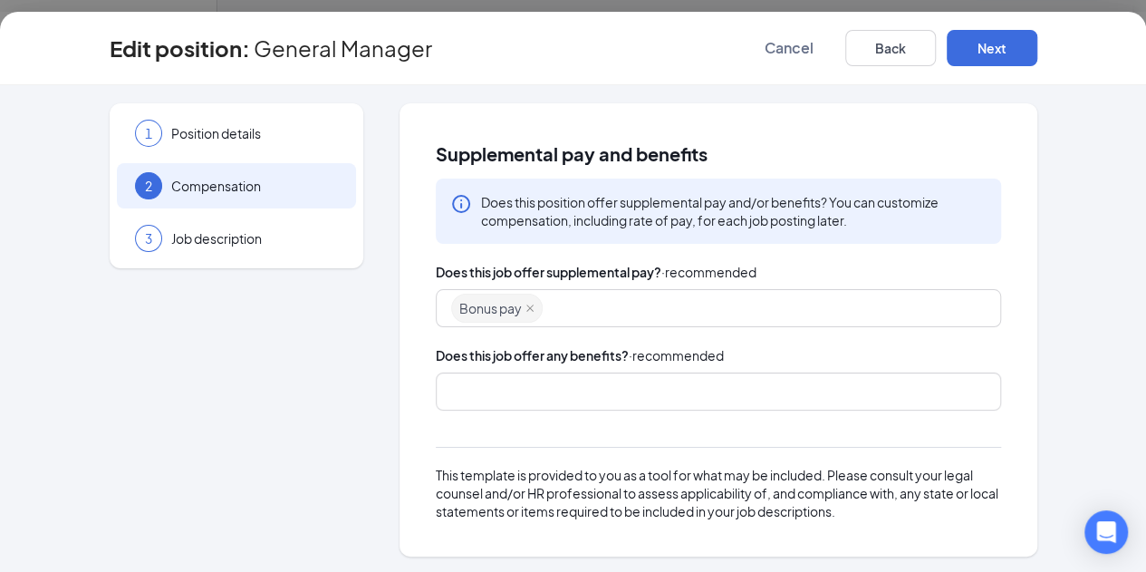
click at [616, 372] on div at bounding box center [718, 391] width 565 height 38
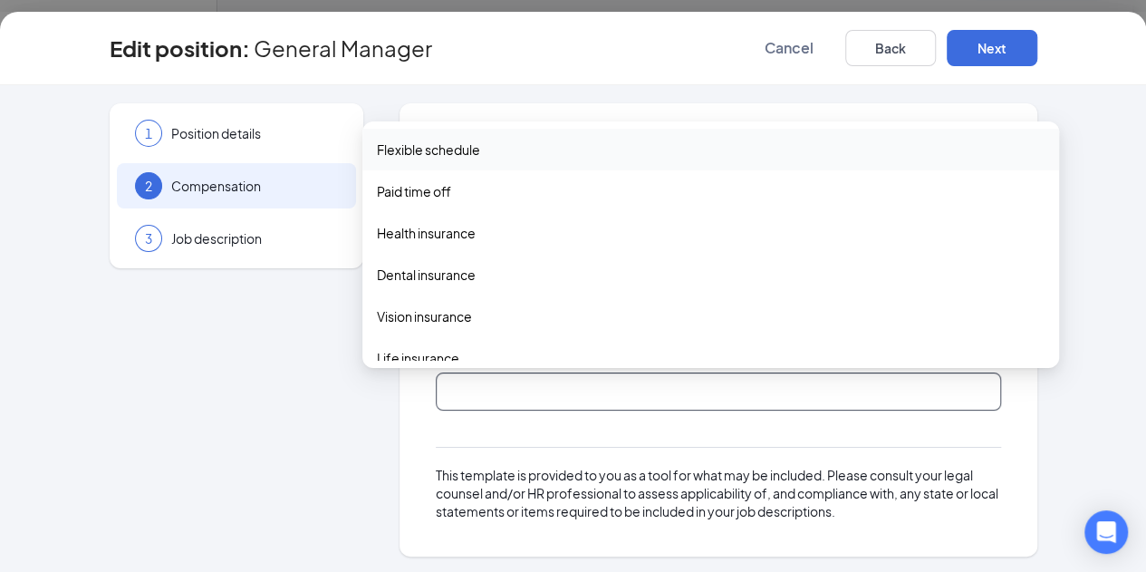
click at [437, 151] on span "Flexible schedule" at bounding box center [428, 150] width 103 height 20
click at [424, 206] on div "Paid time off" at bounding box center [710, 193] width 697 height 42
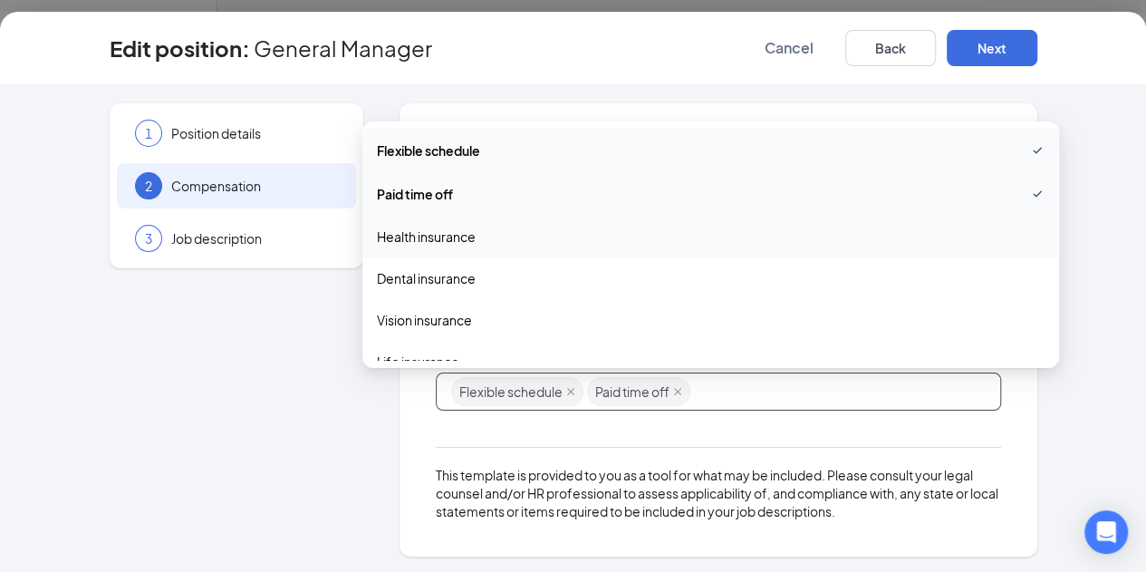
click at [422, 231] on span "Health insurance" at bounding box center [426, 237] width 99 height 20
click at [420, 273] on span "Dental insurance" at bounding box center [426, 280] width 99 height 20
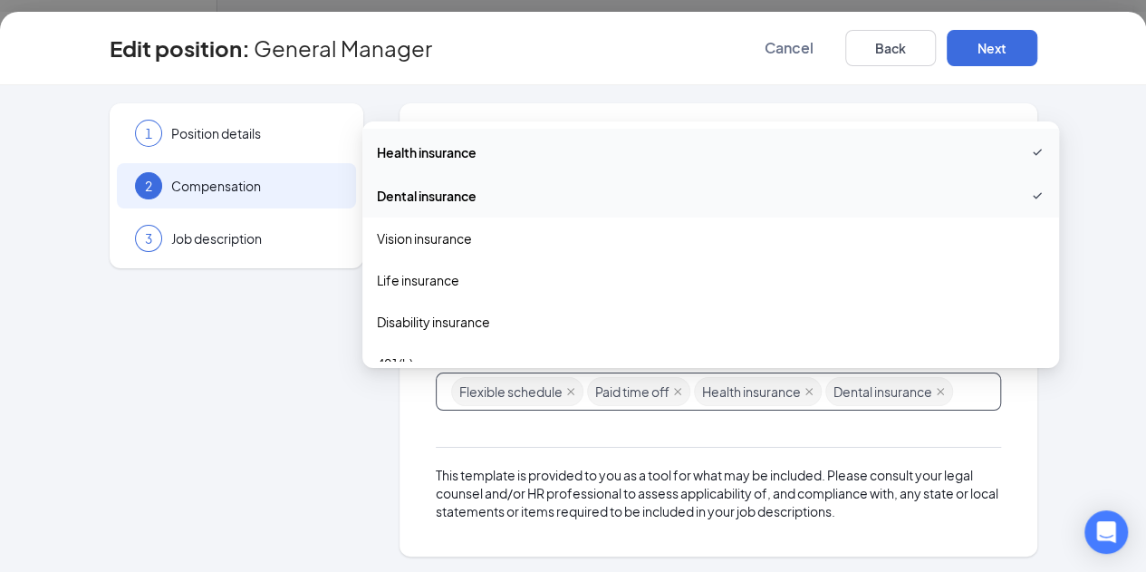
scroll to position [101, 0]
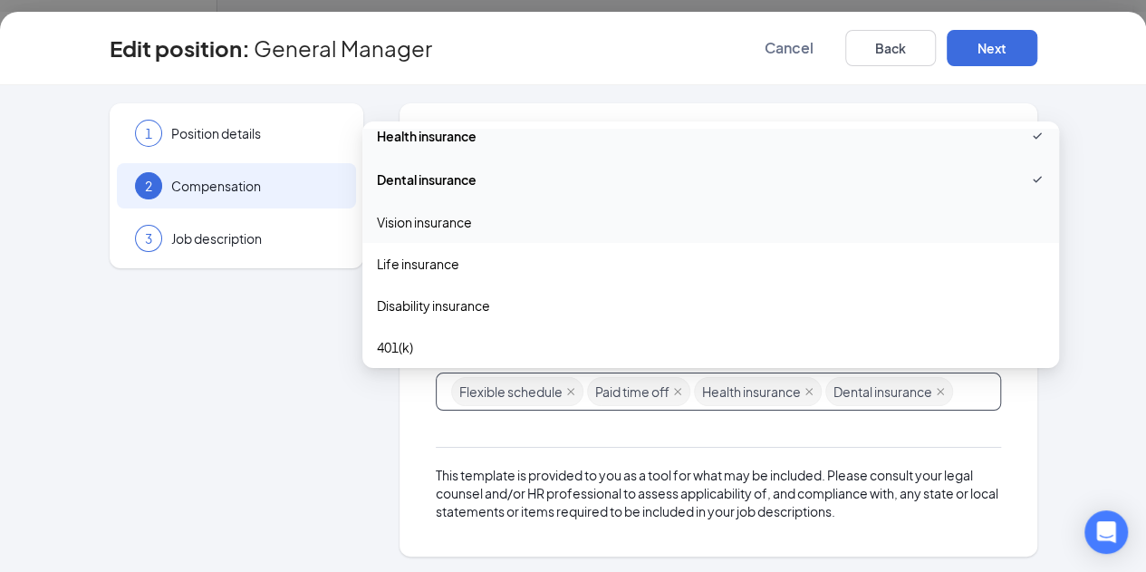
click at [497, 218] on span "Vision insurance" at bounding box center [711, 222] width 668 height 20
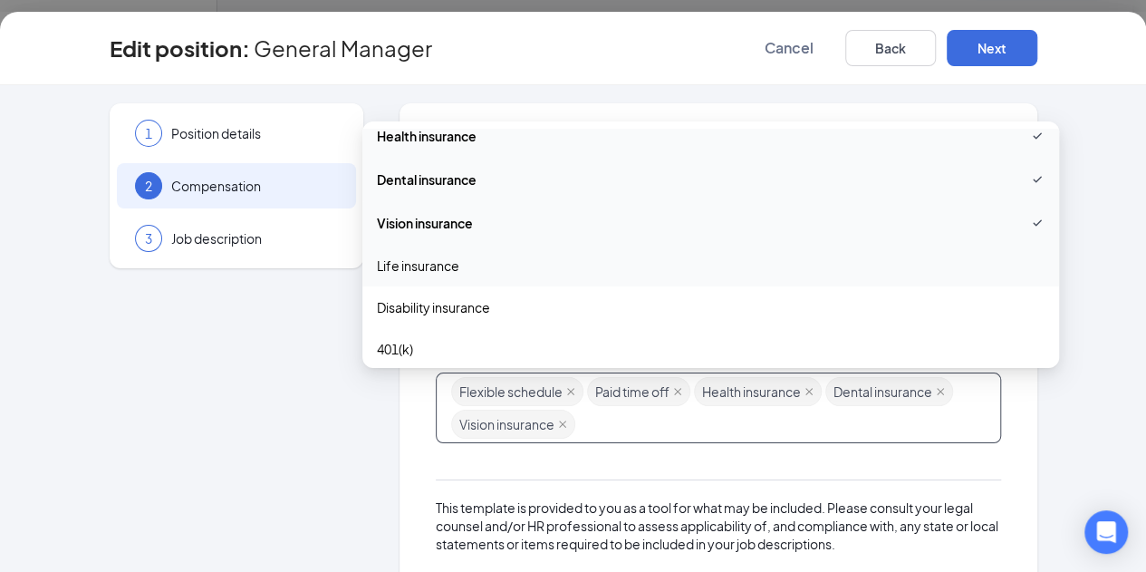
click at [420, 273] on span "Life insurance" at bounding box center [418, 266] width 82 height 20
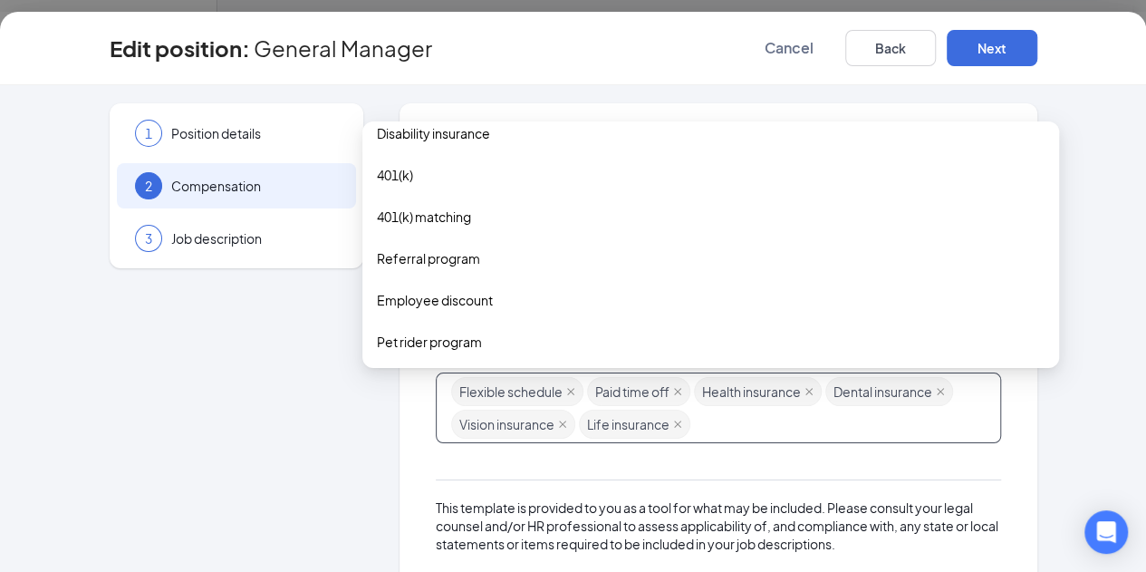
scroll to position [283, 0]
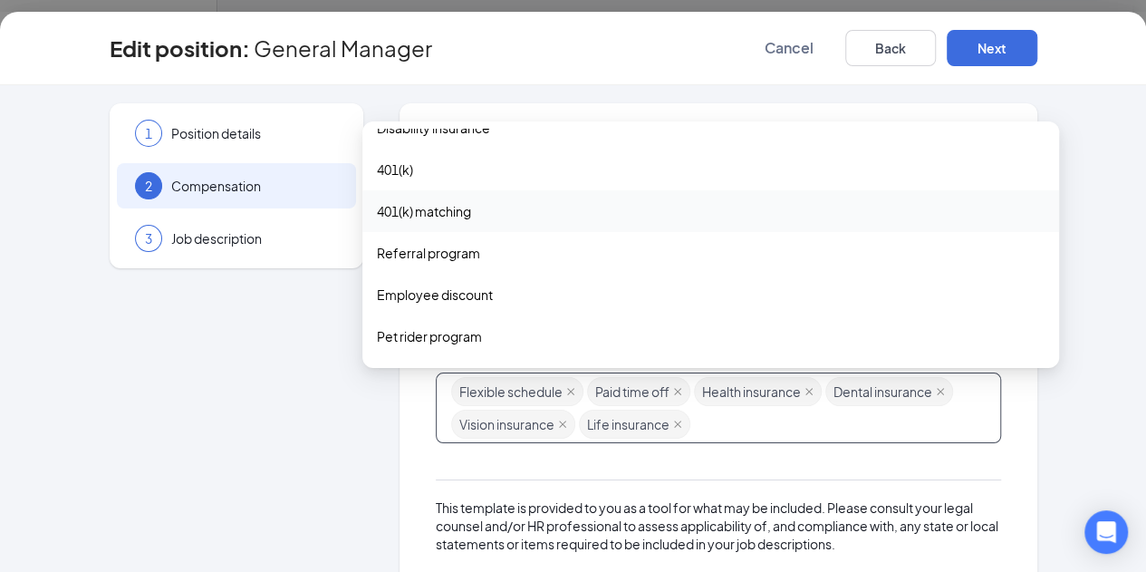
click at [449, 206] on span "401(k) matching" at bounding box center [424, 211] width 94 height 20
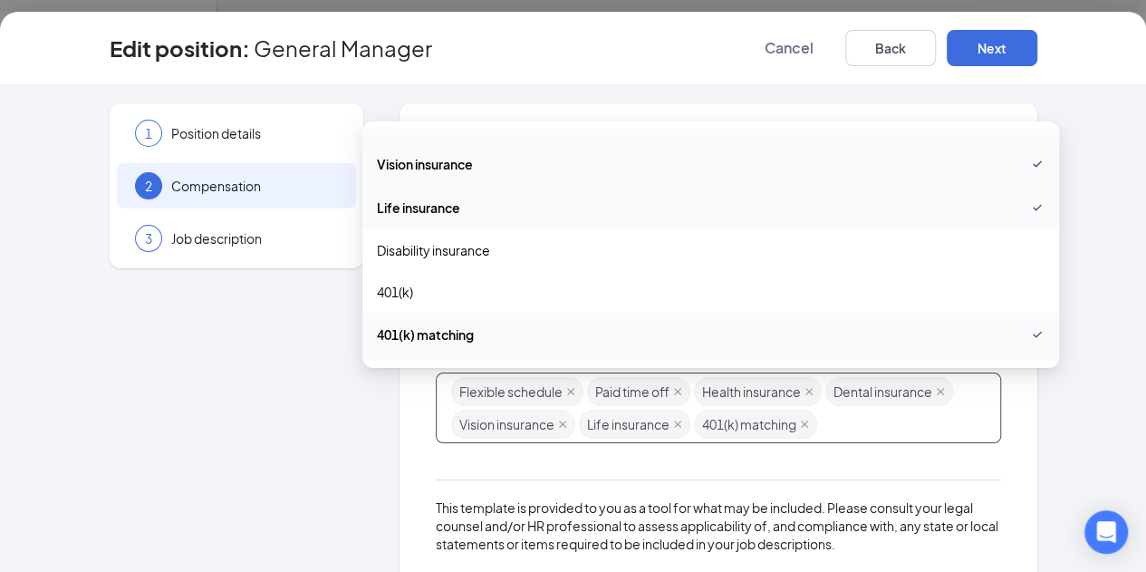
scroll to position [177, 0]
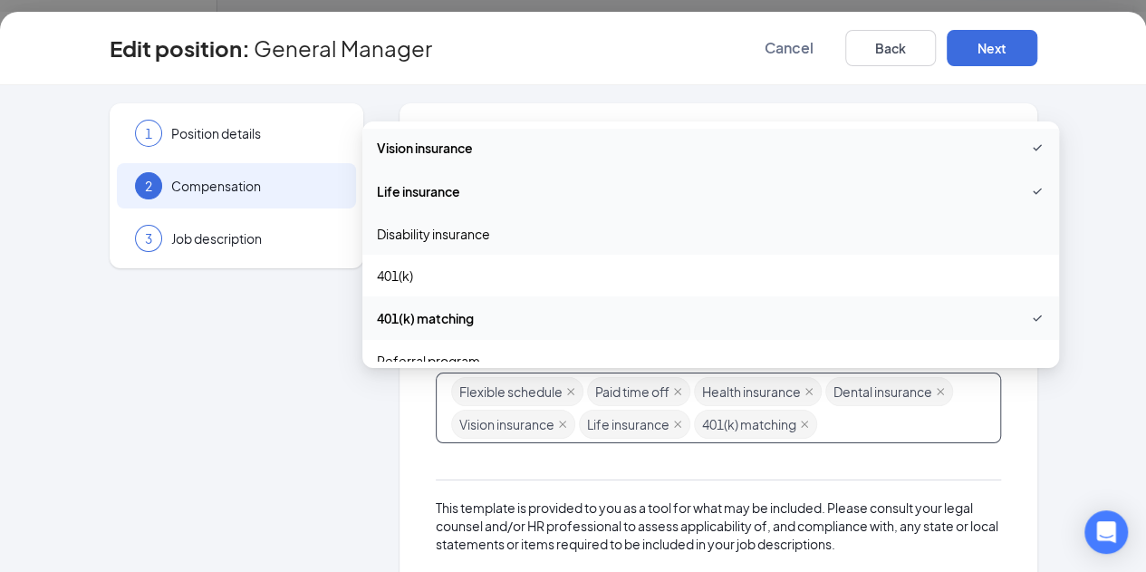
click at [462, 238] on span "Disability insurance" at bounding box center [433, 234] width 113 height 20
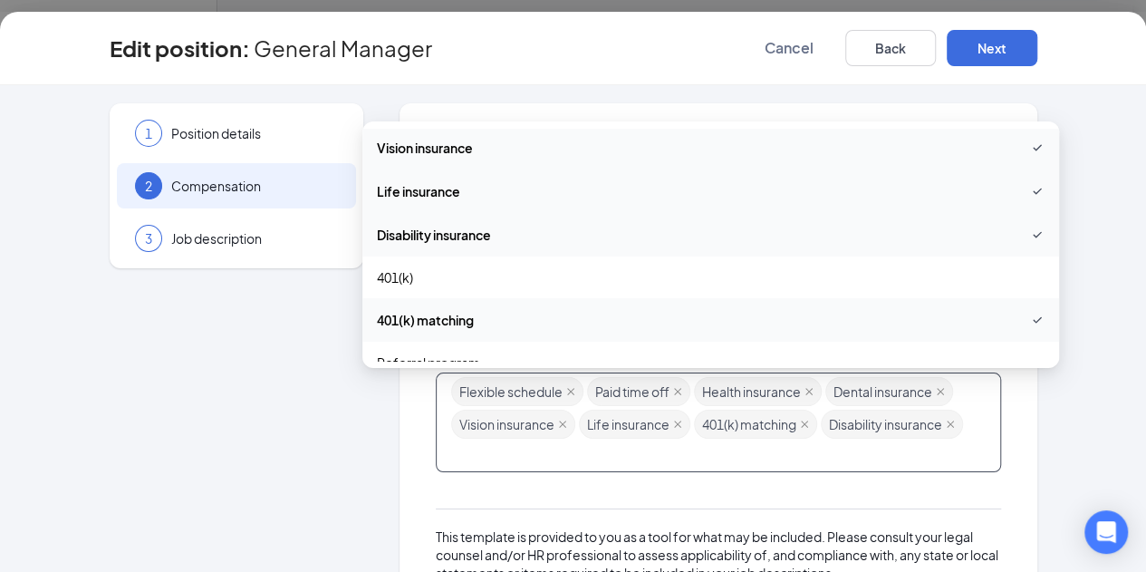
click at [462, 238] on span "Disability insurance" at bounding box center [434, 235] width 114 height 20
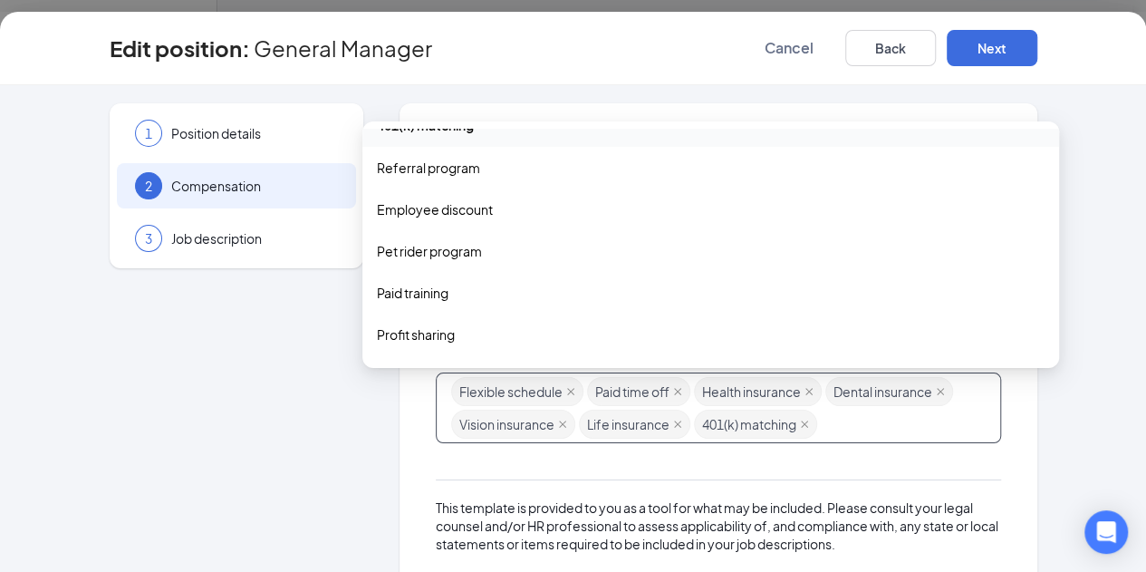
scroll to position [382, 0]
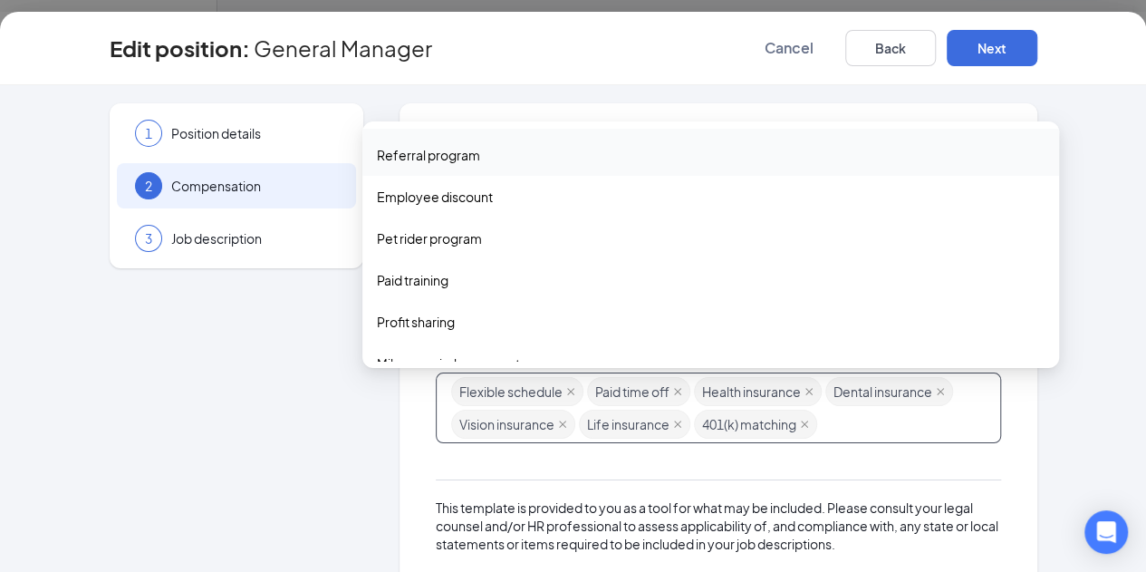
click at [452, 155] on span "Referral program" at bounding box center [428, 155] width 103 height 20
click at [447, 197] on span "Employee discount" at bounding box center [435, 198] width 116 height 20
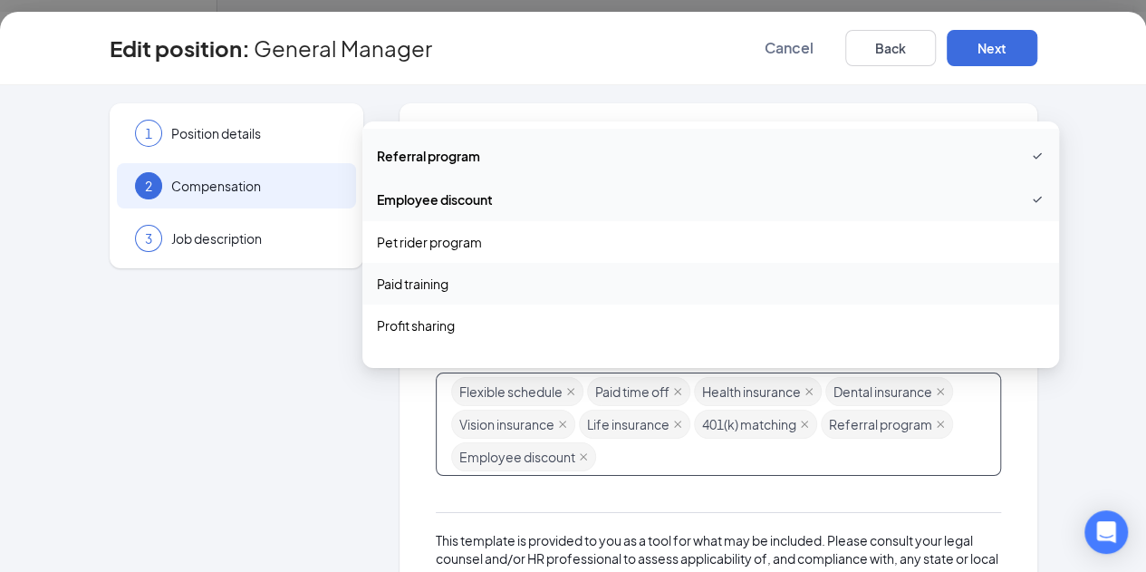
scroll to position [451, 0]
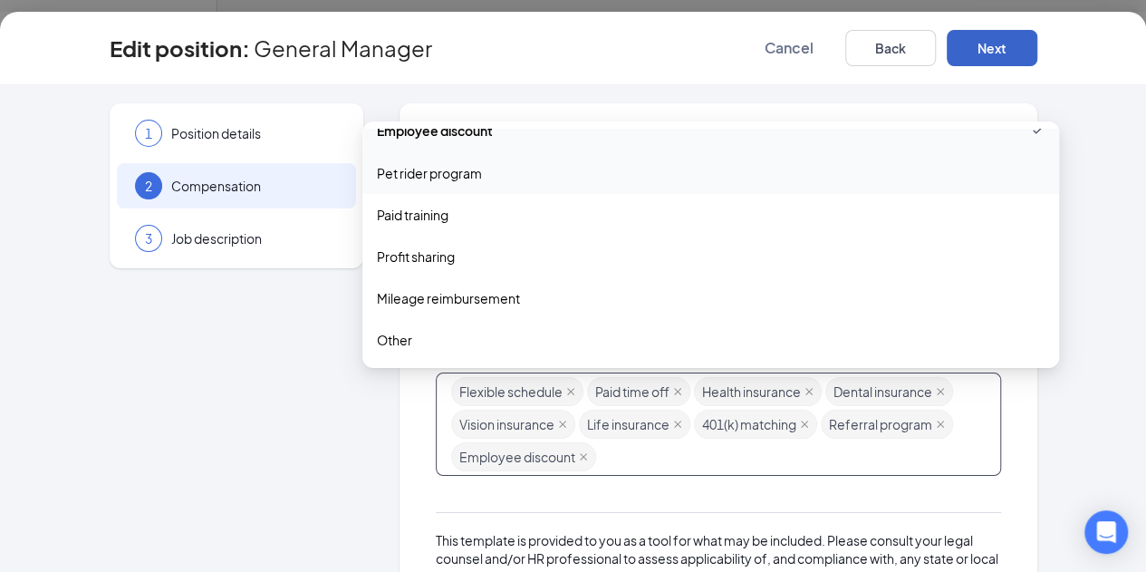
click at [1038, 50] on button "Next" at bounding box center [992, 48] width 91 height 36
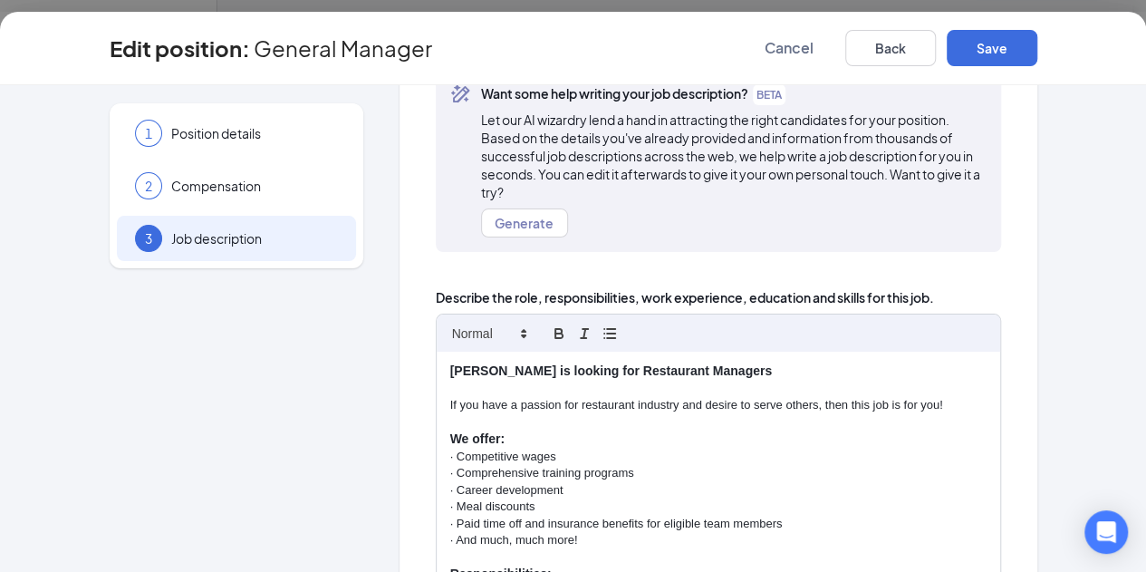
scroll to position [140, 0]
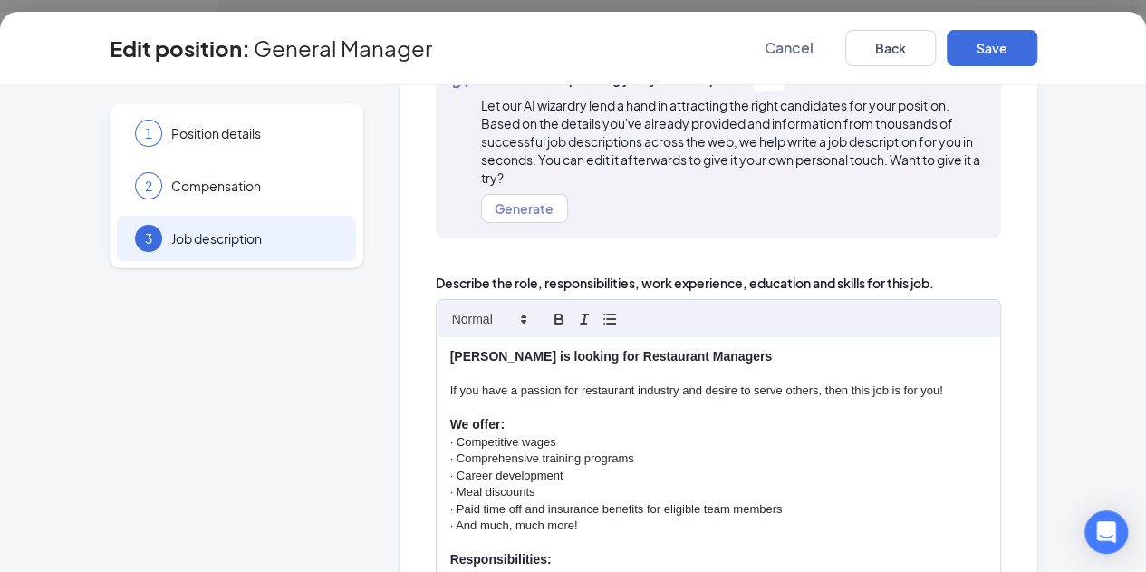
click at [672, 348] on p "[PERSON_NAME] is looking for Restaurant Managers" at bounding box center [718, 357] width 536 height 18
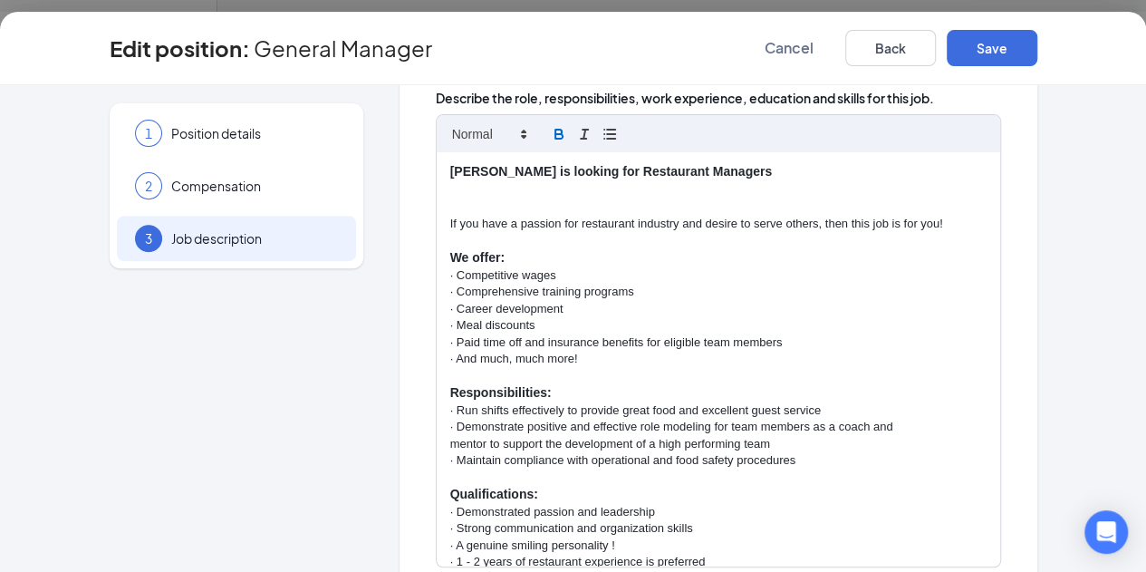
scroll to position [322, 0]
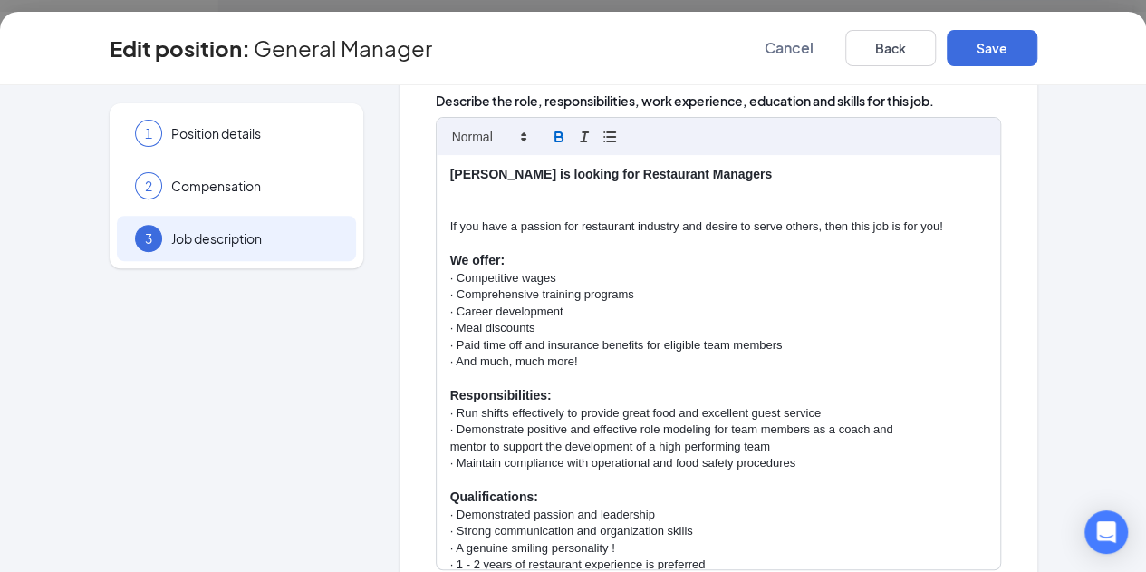
click at [653, 166] on p "[PERSON_NAME] is looking for Restaurant Managers" at bounding box center [718, 175] width 536 height 18
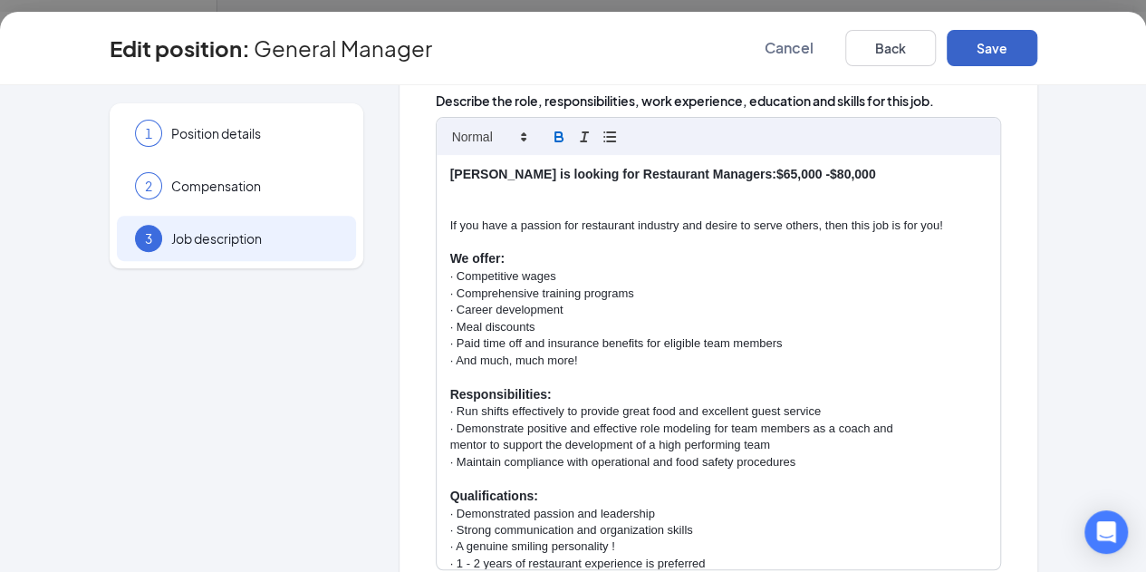
click at [1038, 49] on button "Save" at bounding box center [992, 48] width 91 height 36
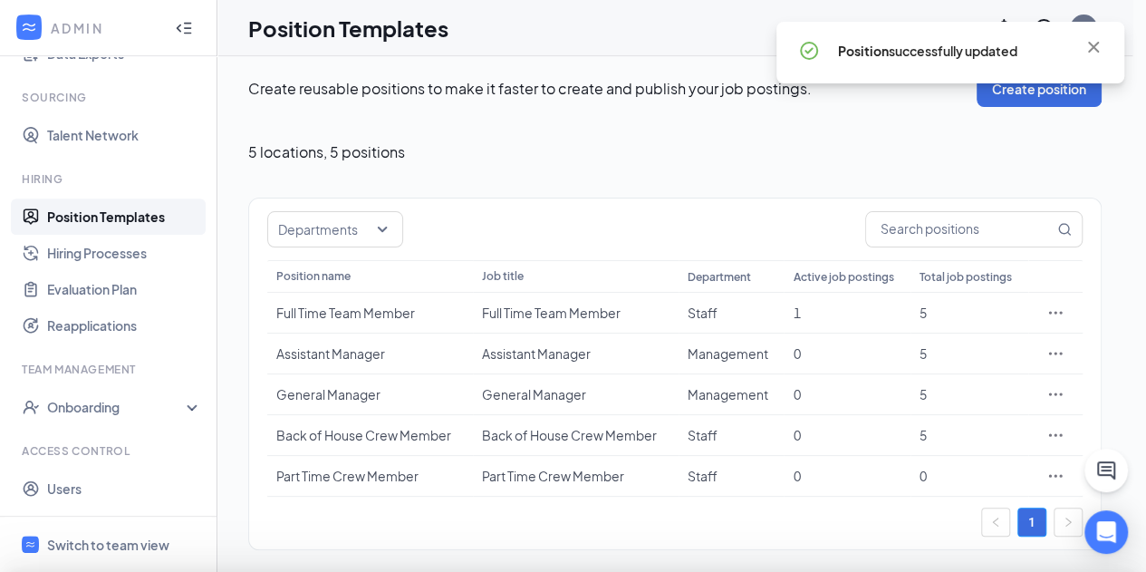
scroll to position [4, 0]
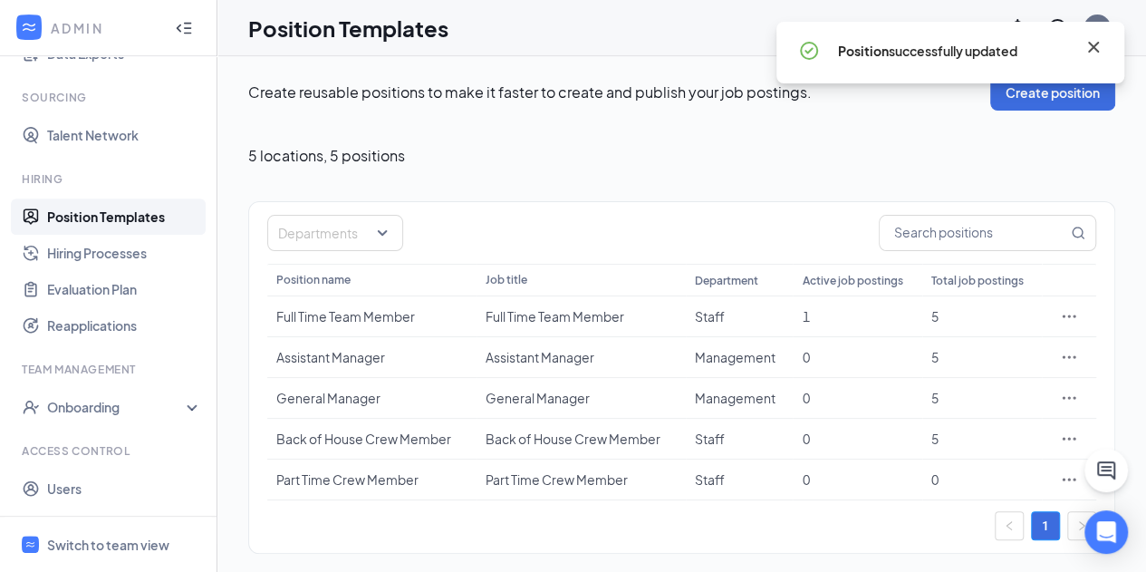
click at [1094, 49] on icon "Cross" at bounding box center [1094, 47] width 22 height 22
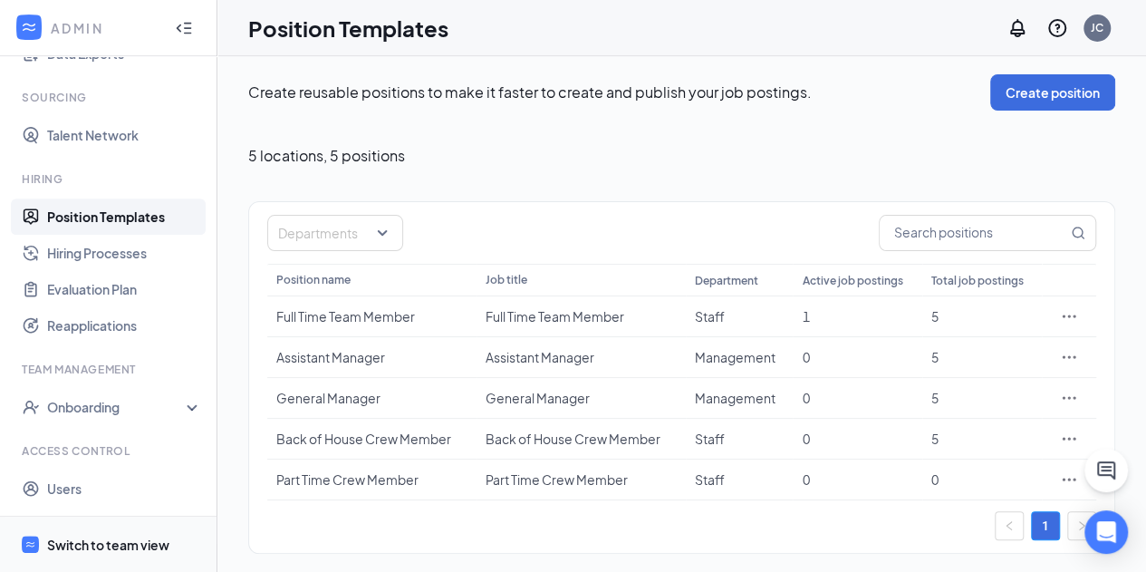
click at [135, 552] on div "Switch to team view" at bounding box center [108, 545] width 122 height 18
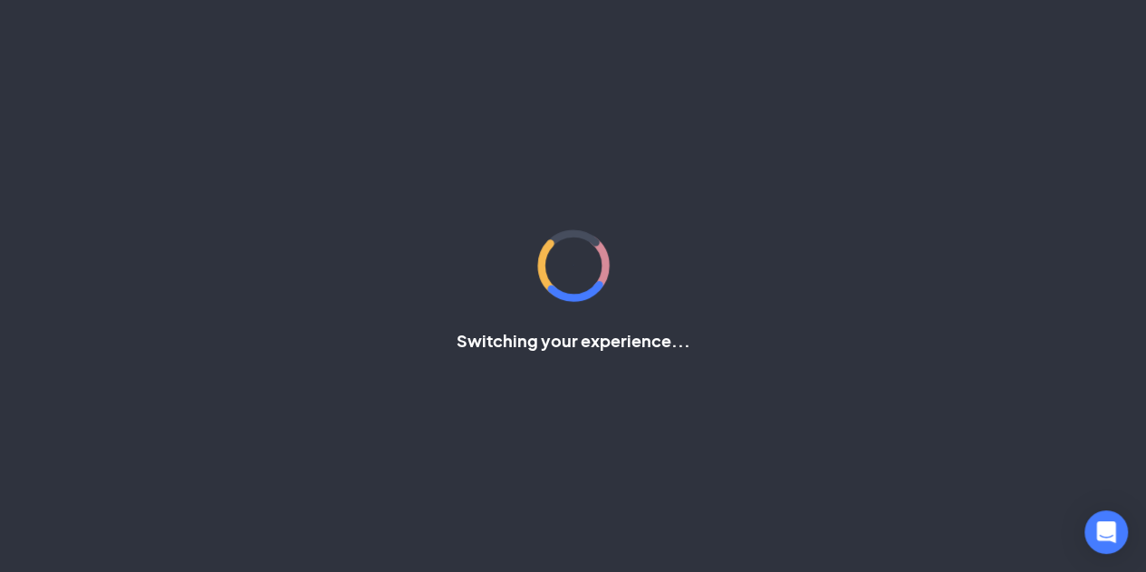
scroll to position [172, 0]
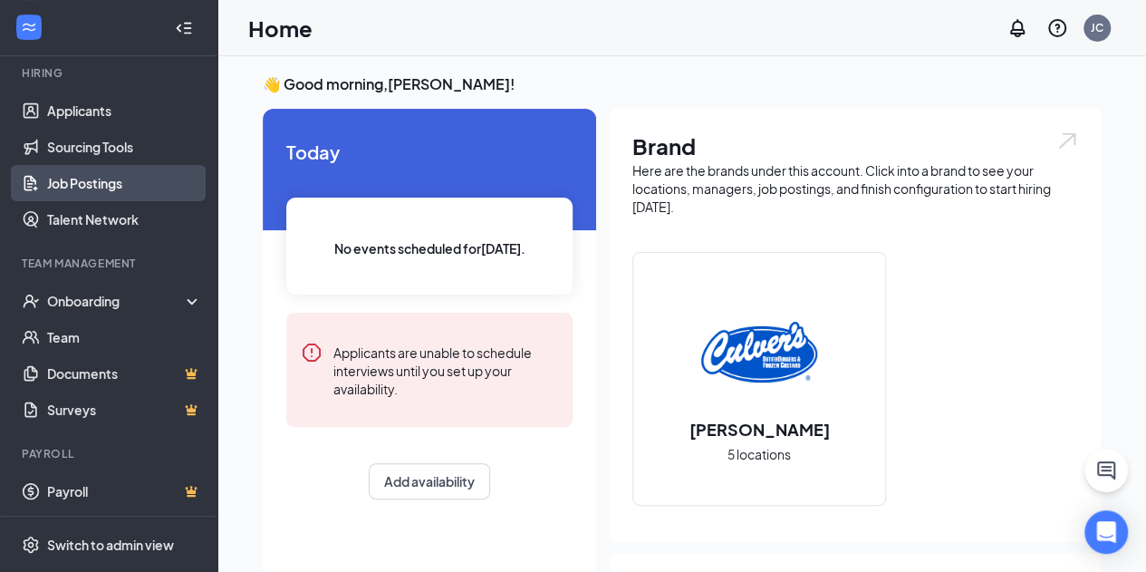
click at [83, 177] on link "Job Postings" at bounding box center [124, 183] width 155 height 36
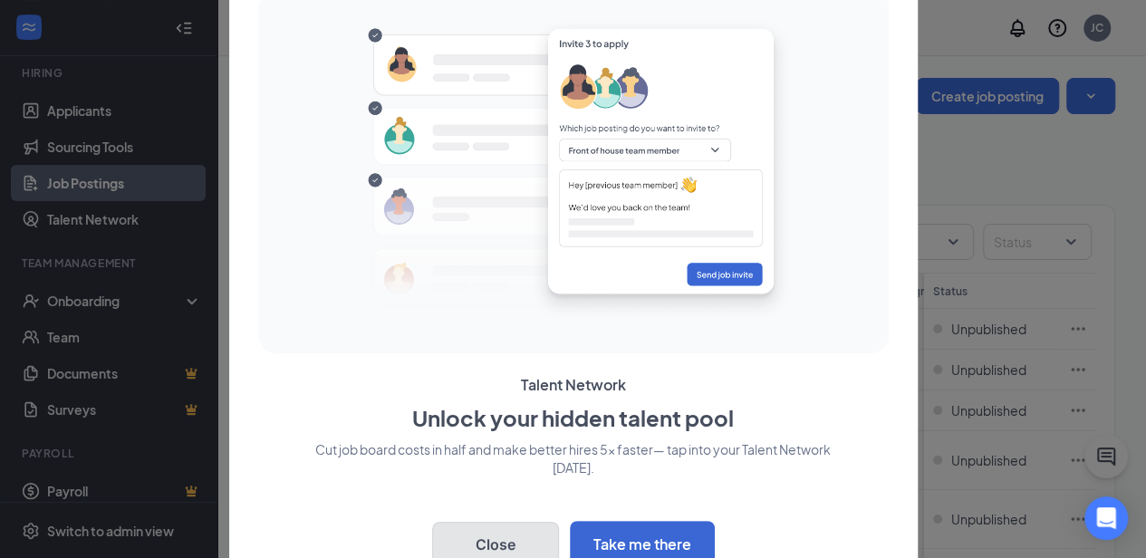
click at [489, 542] on button "Close" at bounding box center [495, 544] width 127 height 45
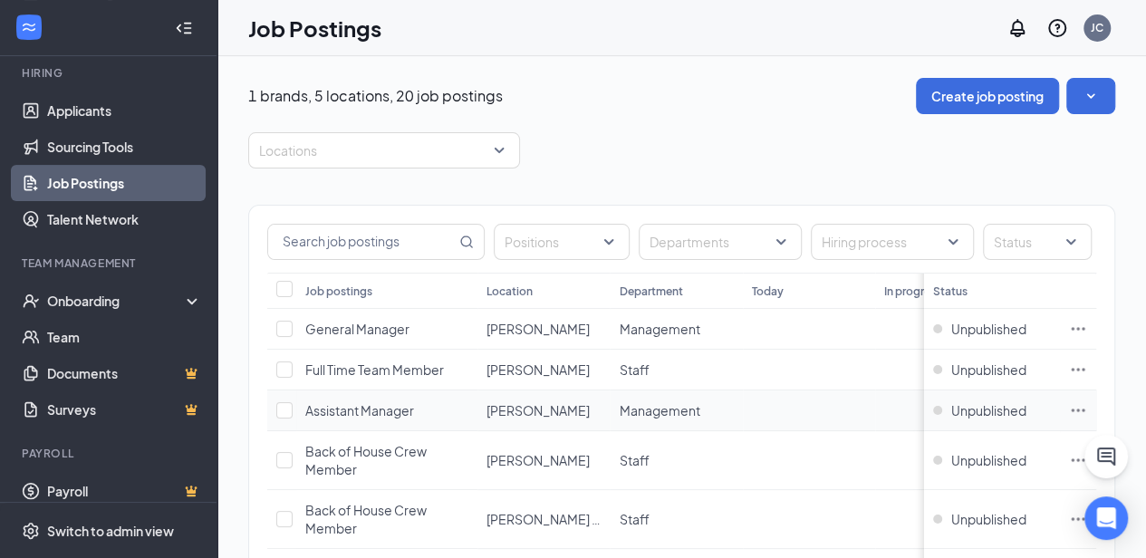
click at [879, 398] on td at bounding box center [941, 411] width 132 height 41
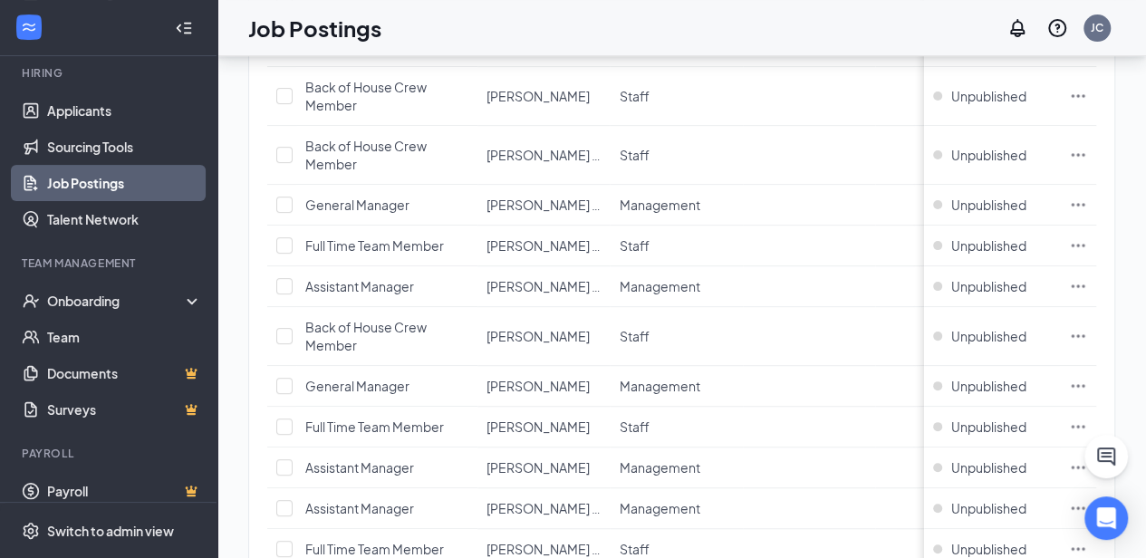
scroll to position [377, 0]
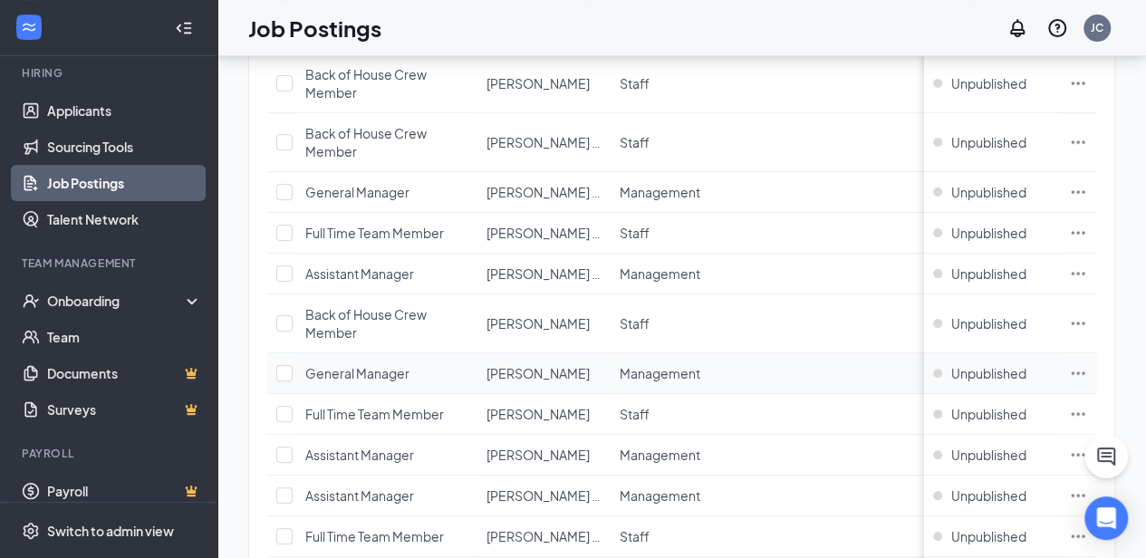
click at [1087, 369] on icon "Ellipses" at bounding box center [1078, 373] width 18 height 18
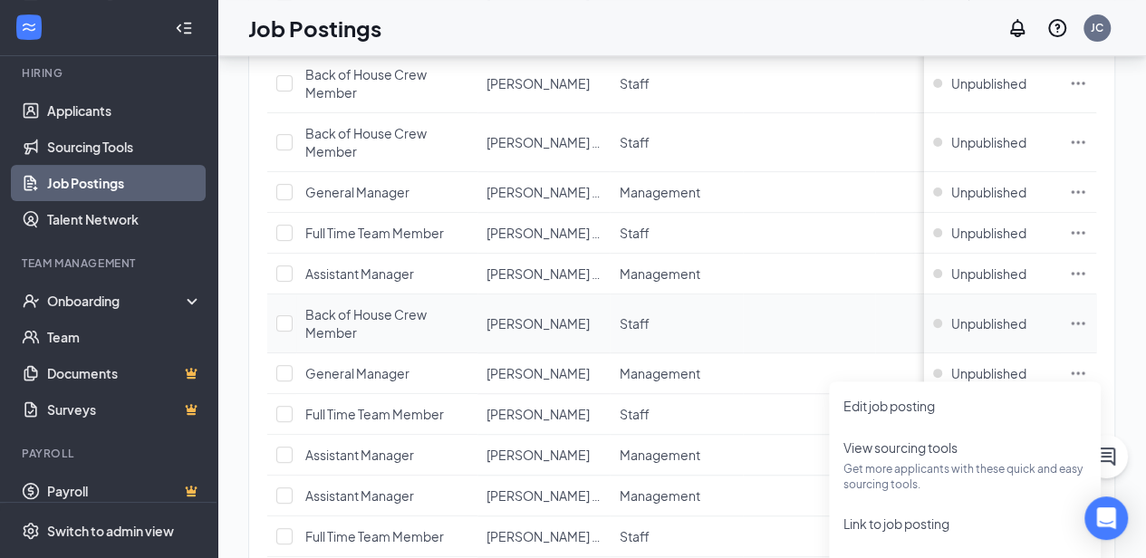
click at [908, 324] on td at bounding box center [941, 324] width 132 height 59
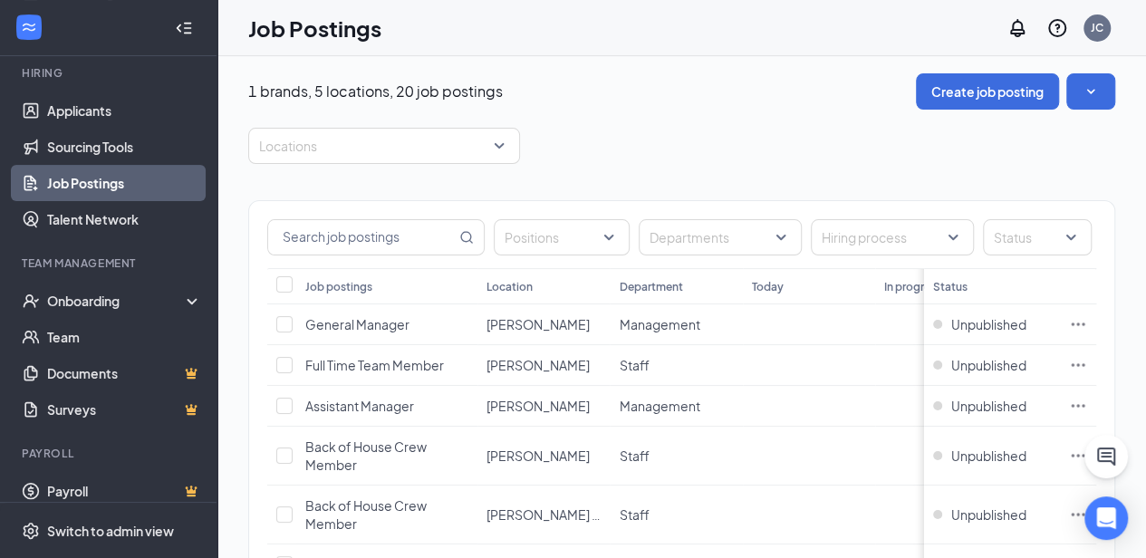
scroll to position [0, 0]
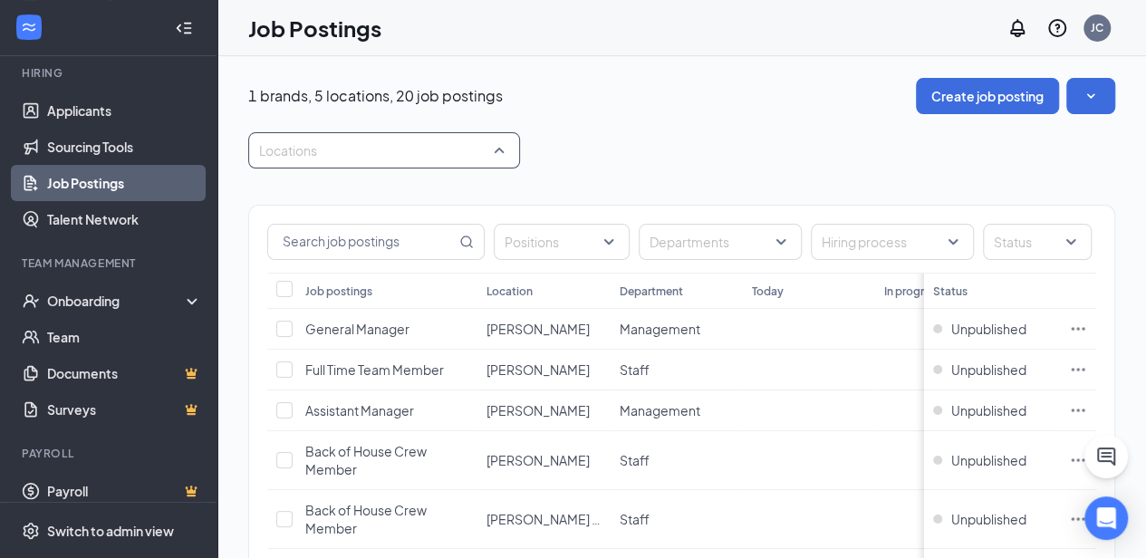
click at [497, 151] on div at bounding box center [375, 150] width 245 height 29
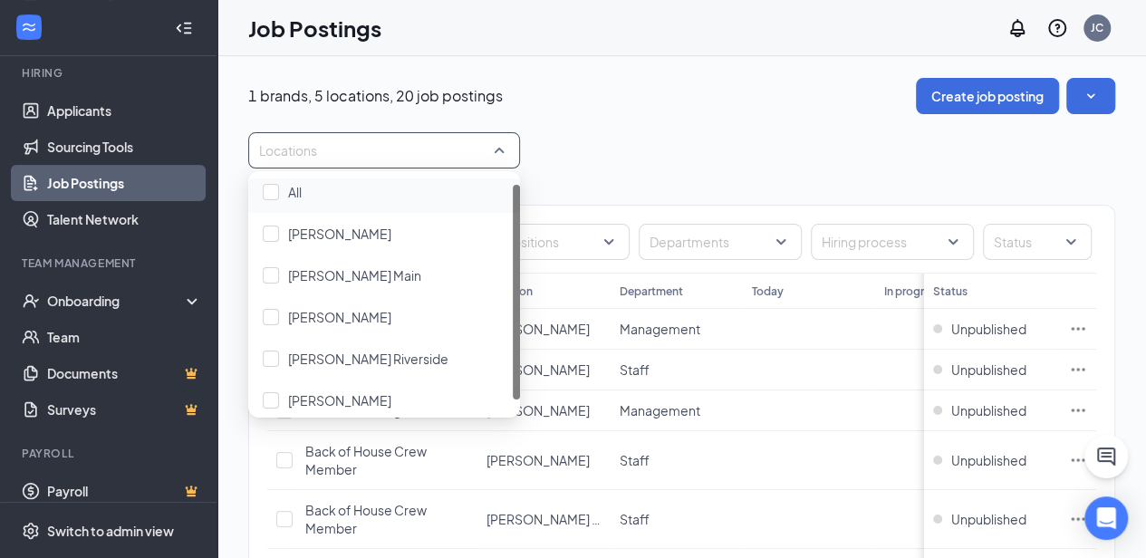
scroll to position [18, 0]
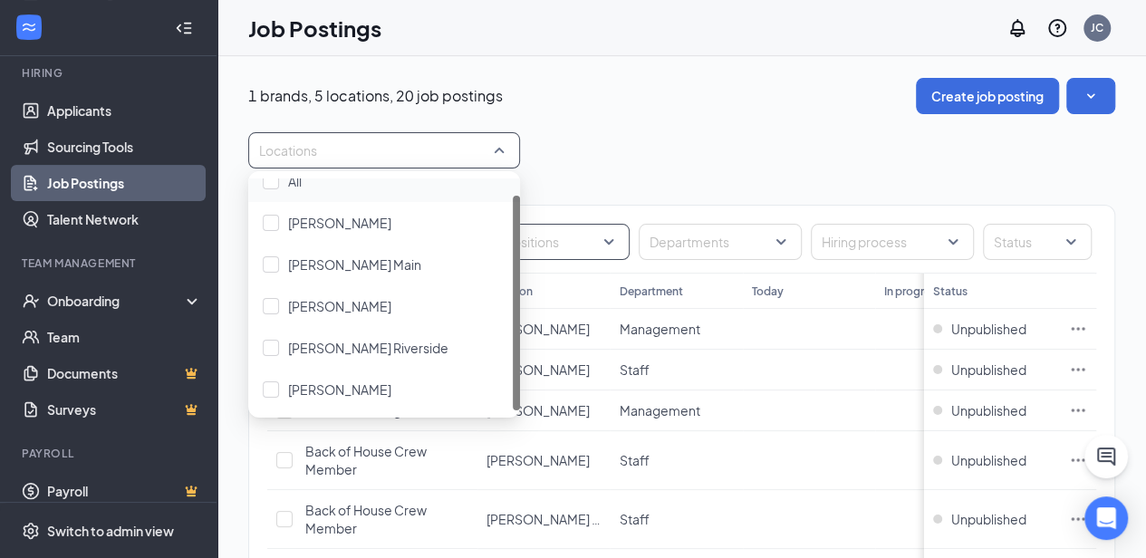
drag, startPoint x: 517, startPoint y: 192, endPoint x: 520, endPoint y: 225, distance: 32.8
click at [520, 225] on body "Home Messages Scheduling Reporting Hiring Applicants Sourcing Tools Job Posting…" at bounding box center [573, 279] width 1146 height 558
click at [269, 348] on div at bounding box center [271, 348] width 16 height 16
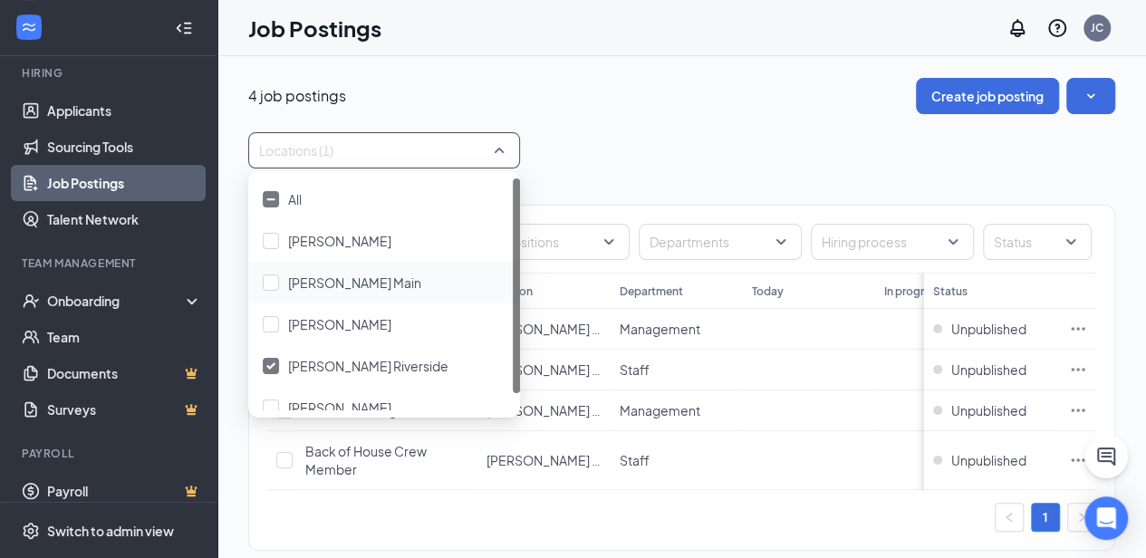
click at [671, 126] on div "4 job postings Create job posting Locations (1) Positions Departments Hiring pr…" at bounding box center [681, 323] width 867 height 491
click at [504, 151] on div "Locations (1)" at bounding box center [384, 150] width 272 height 36
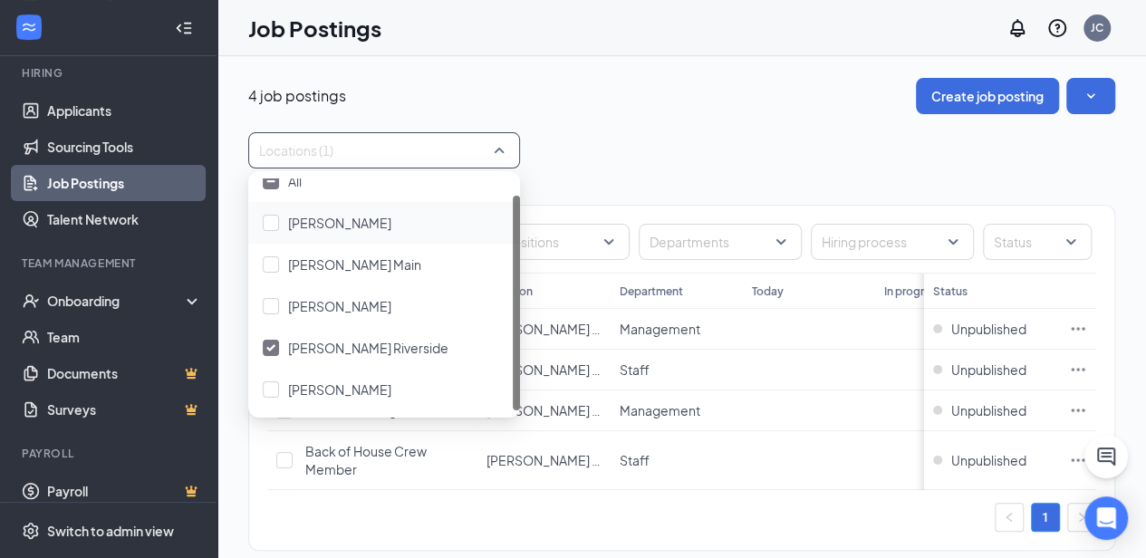
drag, startPoint x: 515, startPoint y: 212, endPoint x: 515, endPoint y: 327, distance: 115.1
click at [515, 327] on div at bounding box center [516, 303] width 7 height 215
click at [275, 385] on div at bounding box center [271, 389] width 16 height 16
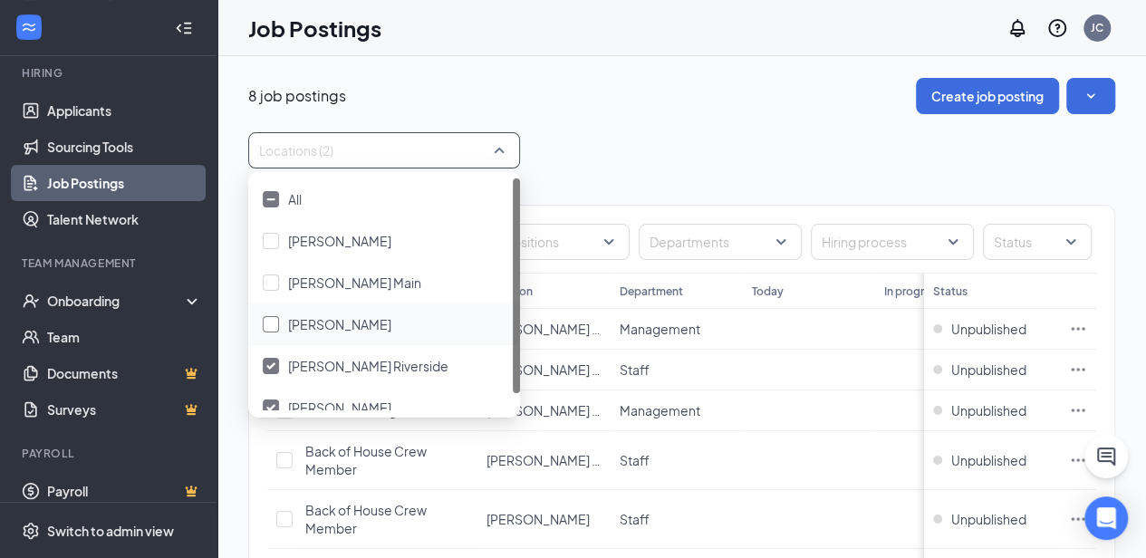
click at [271, 328] on div at bounding box center [271, 324] width 16 height 16
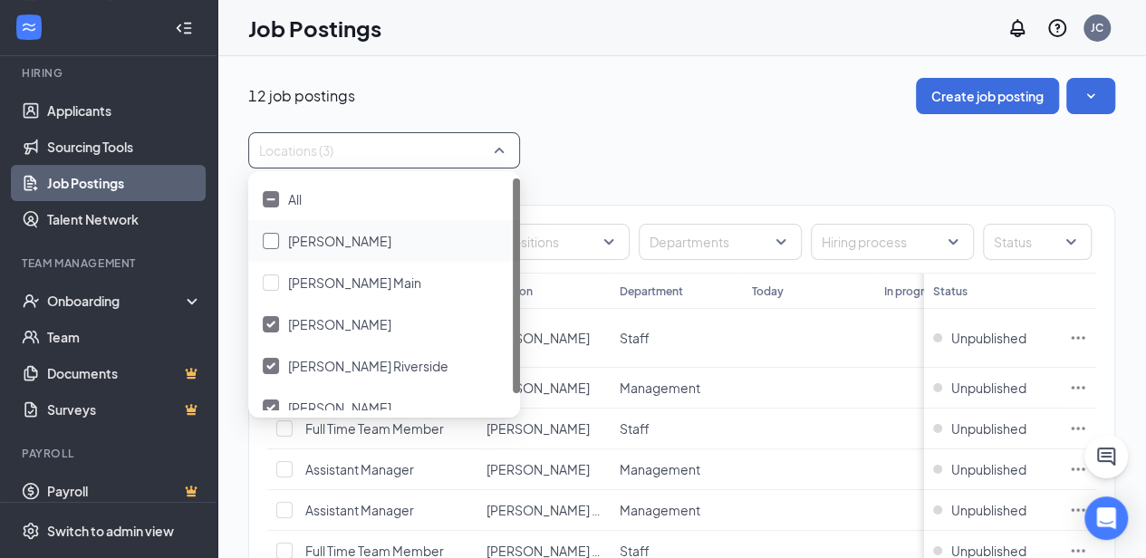
click at [270, 242] on div at bounding box center [271, 241] width 16 height 16
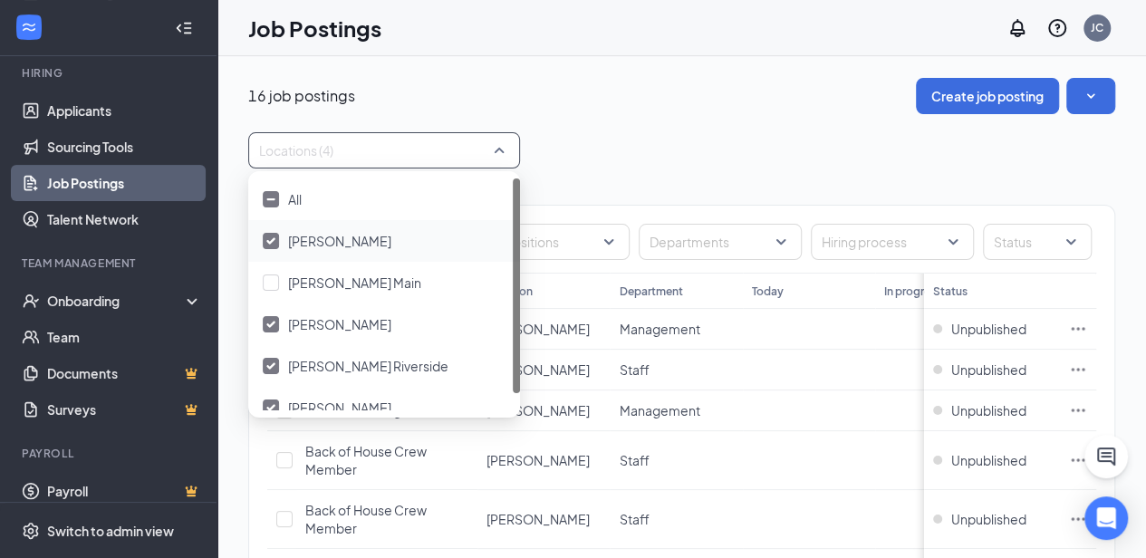
click at [272, 236] on div at bounding box center [271, 241] width 16 height 16
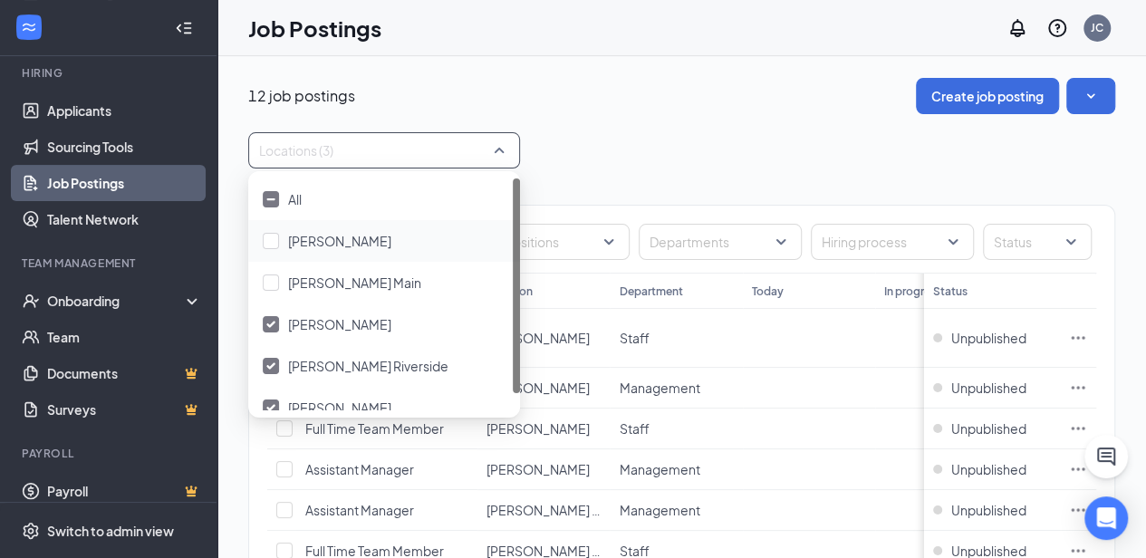
click at [752, 150] on div "Locations (3)" at bounding box center [681, 150] width 867 height 36
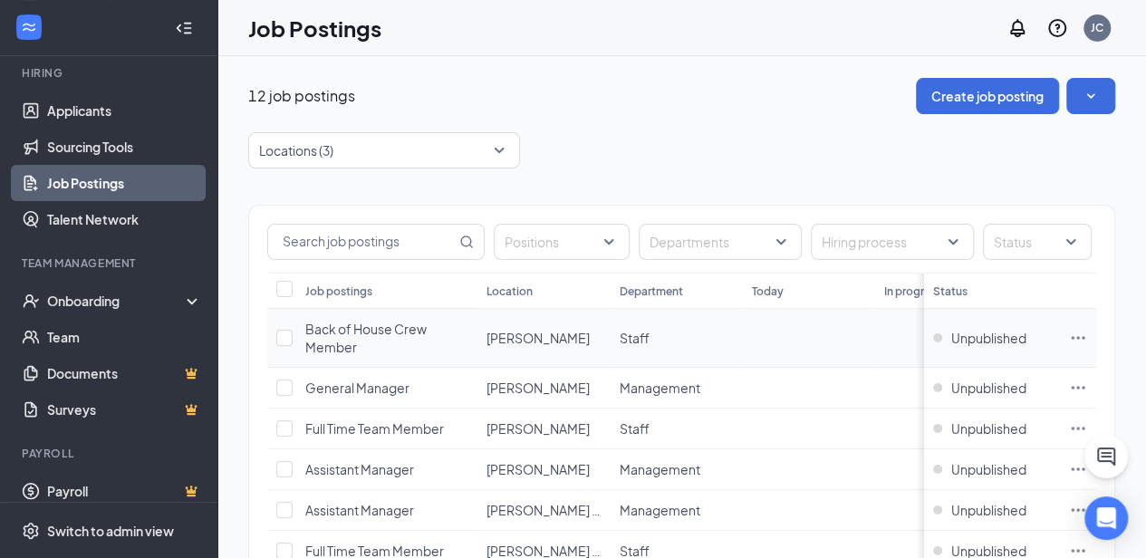
click at [1087, 335] on icon "Ellipses" at bounding box center [1078, 338] width 18 height 18
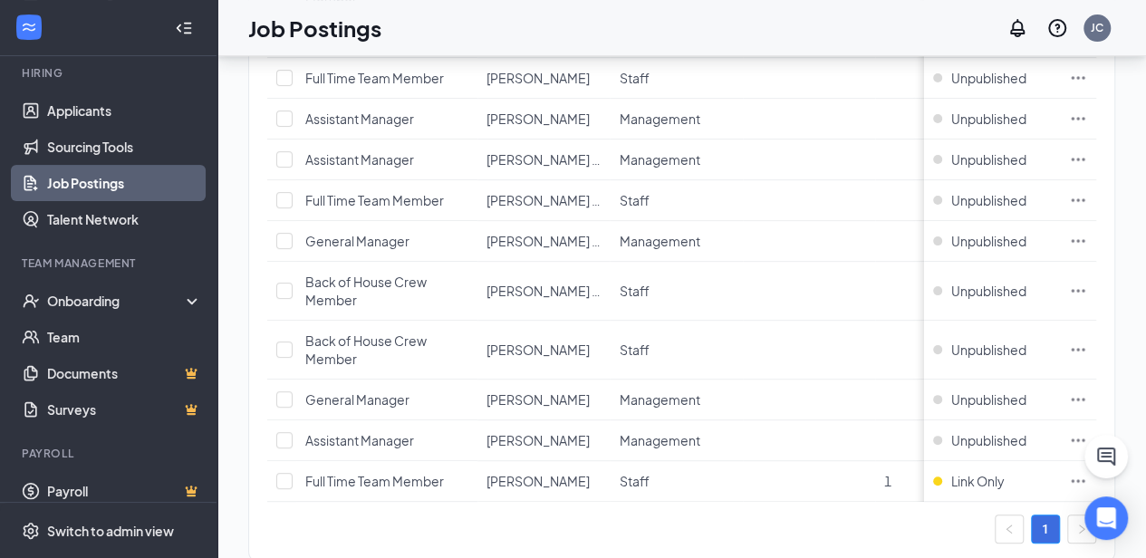
scroll to position [367, 0]
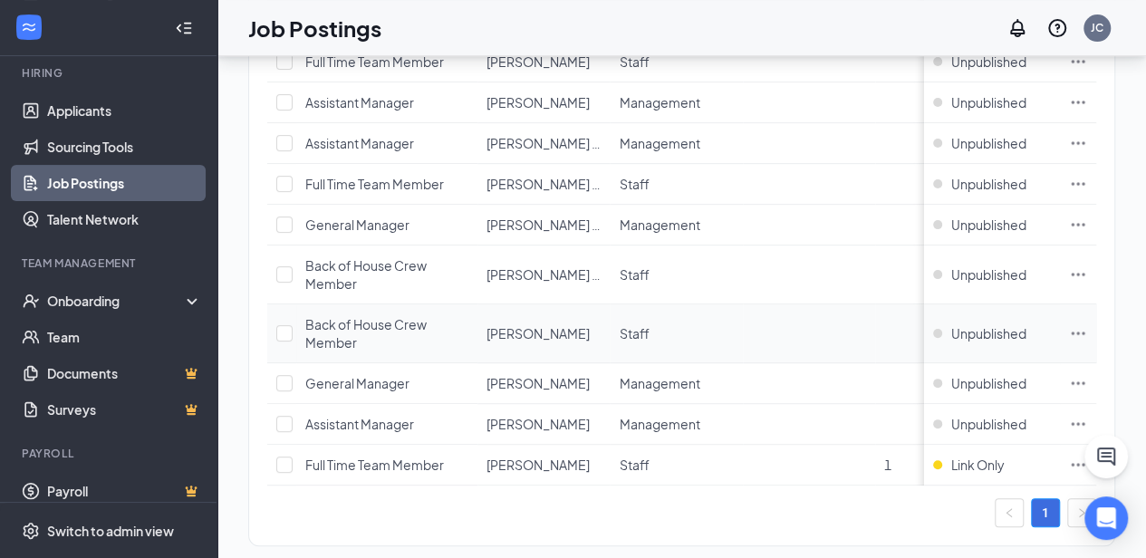
click at [874, 358] on td at bounding box center [809, 333] width 132 height 59
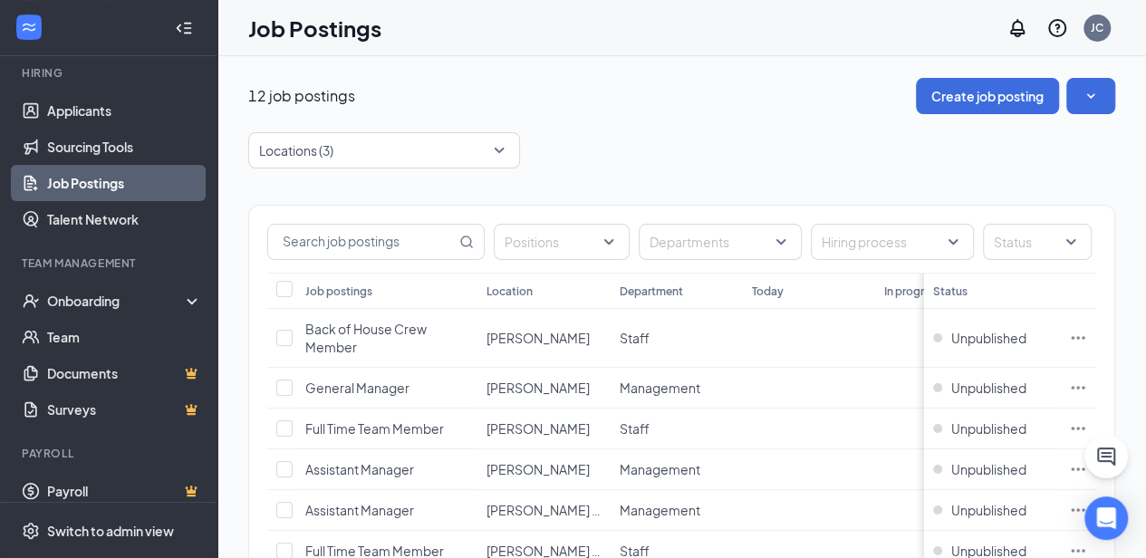
scroll to position [0, 0]
click at [500, 147] on div "Locations (3)" at bounding box center [384, 150] width 272 height 36
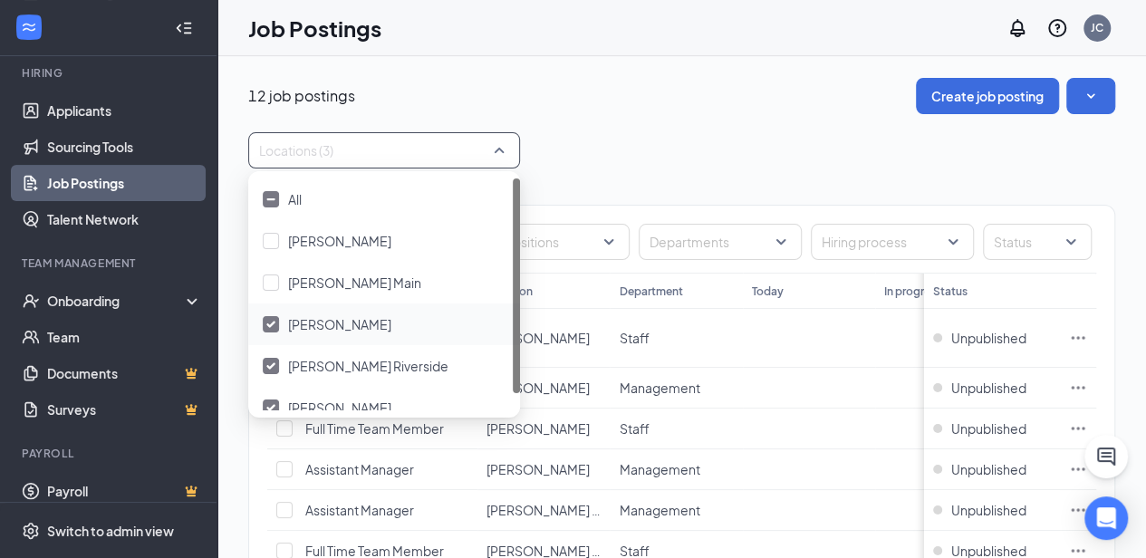
click at [266, 329] on div at bounding box center [271, 324] width 16 height 16
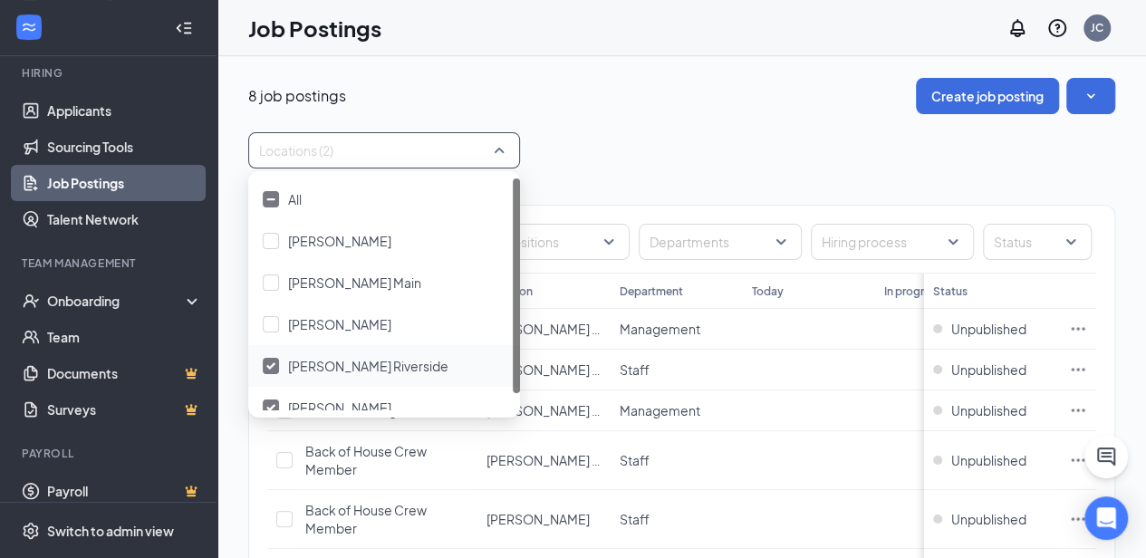
click at [270, 361] on div at bounding box center [271, 366] width 16 height 16
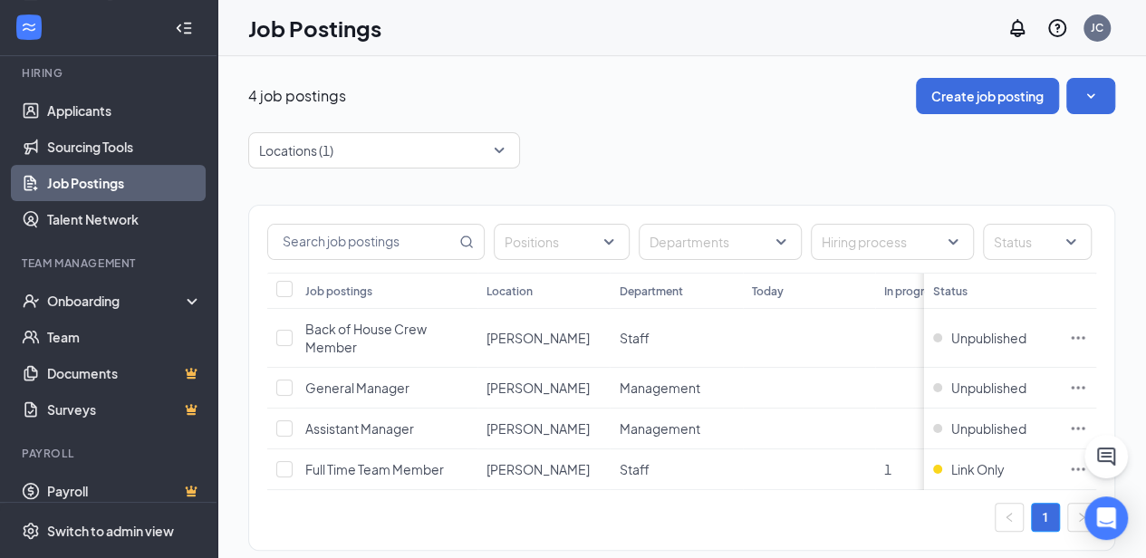
click at [641, 111] on div "4 job postings Create job posting" at bounding box center [681, 96] width 867 height 36
click at [495, 158] on div at bounding box center [375, 150] width 245 height 29
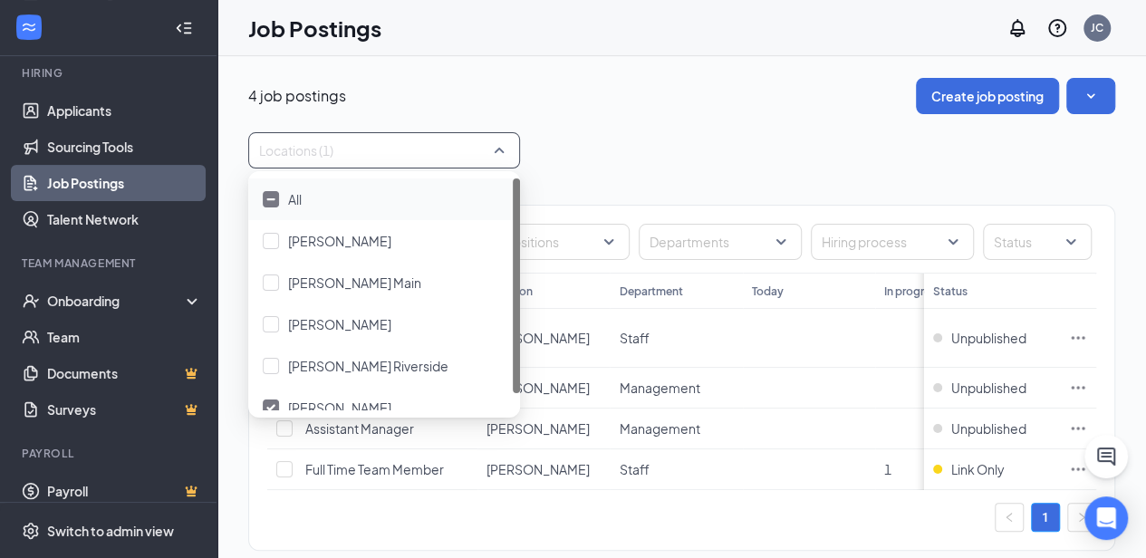
click at [268, 202] on div at bounding box center [271, 199] width 16 height 16
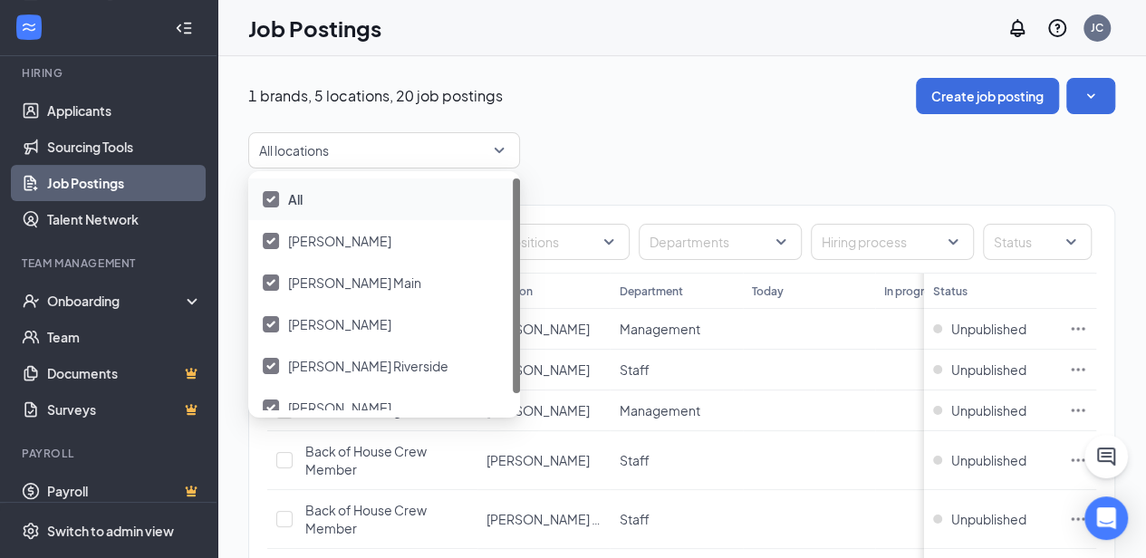
click at [754, 146] on div "All locations" at bounding box center [681, 150] width 867 height 36
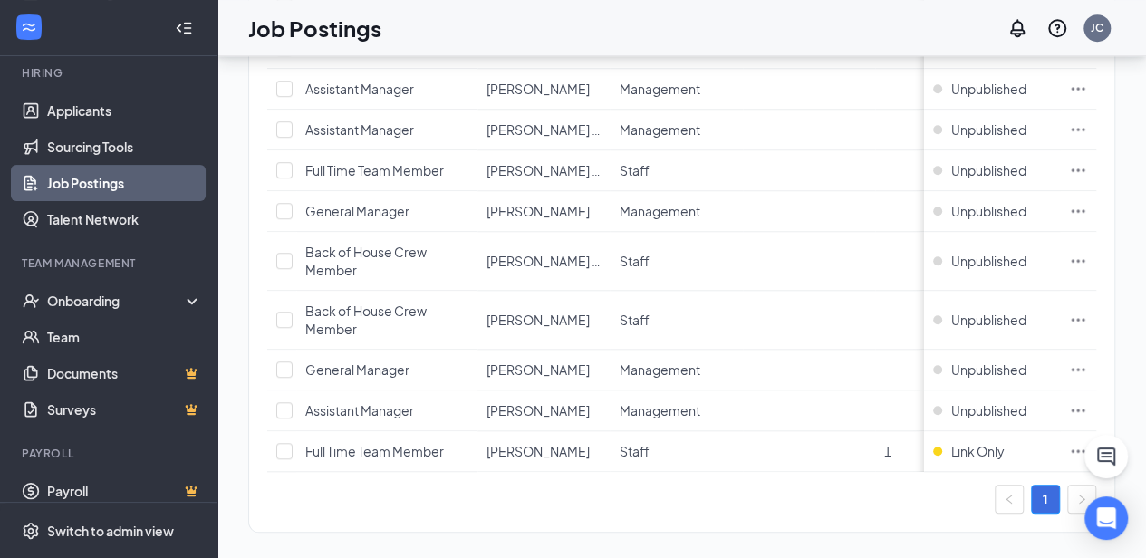
scroll to position [763, 0]
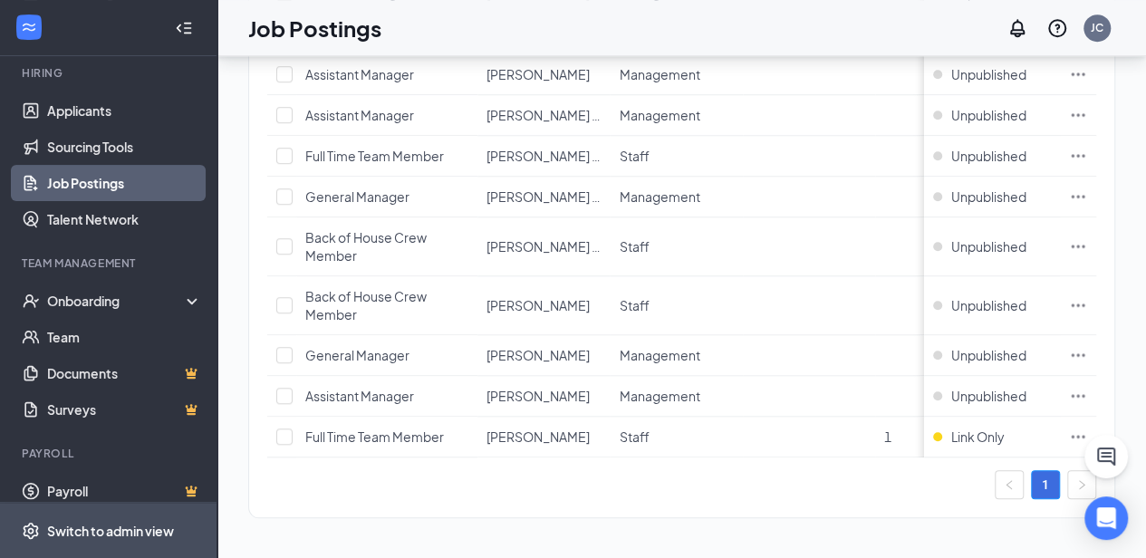
click at [70, 525] on div "Switch to admin view" at bounding box center [110, 531] width 127 height 18
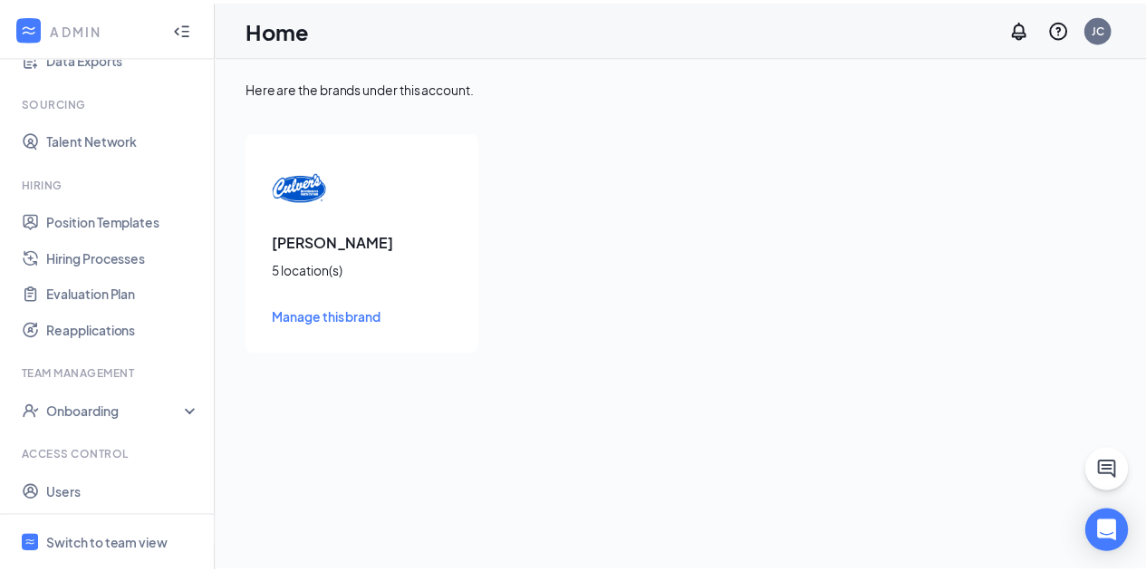
scroll to position [335, 0]
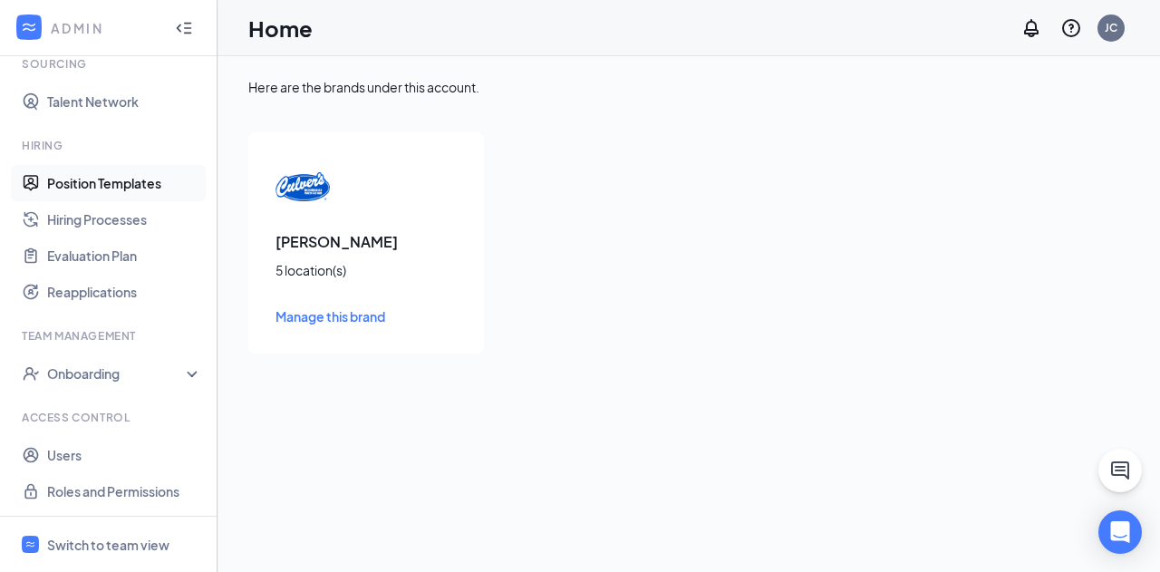
click at [126, 172] on link "Position Templates" at bounding box center [124, 183] width 155 height 36
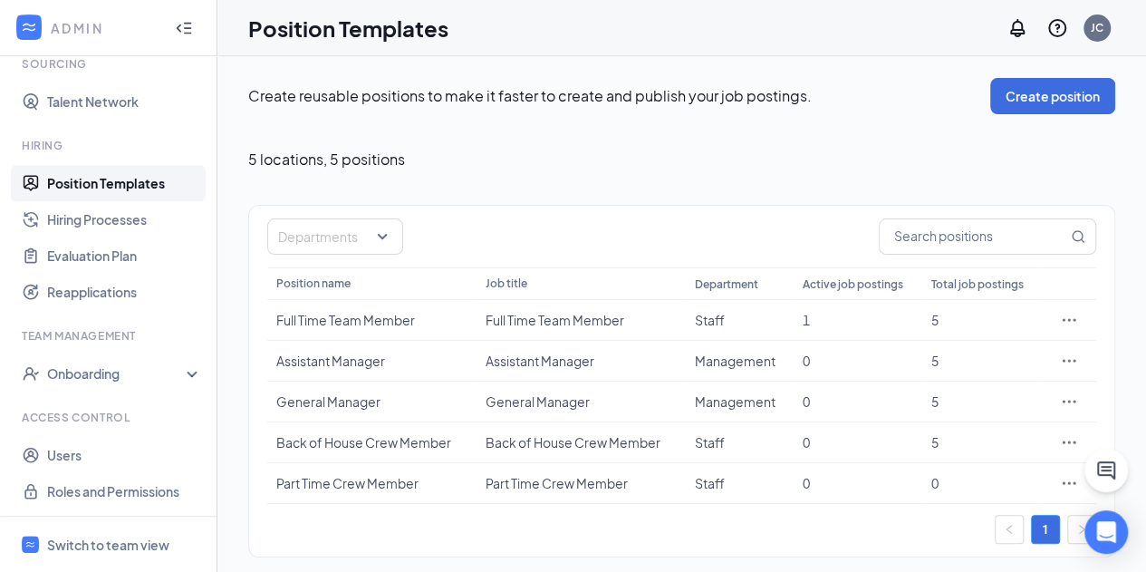
scroll to position [4, 0]
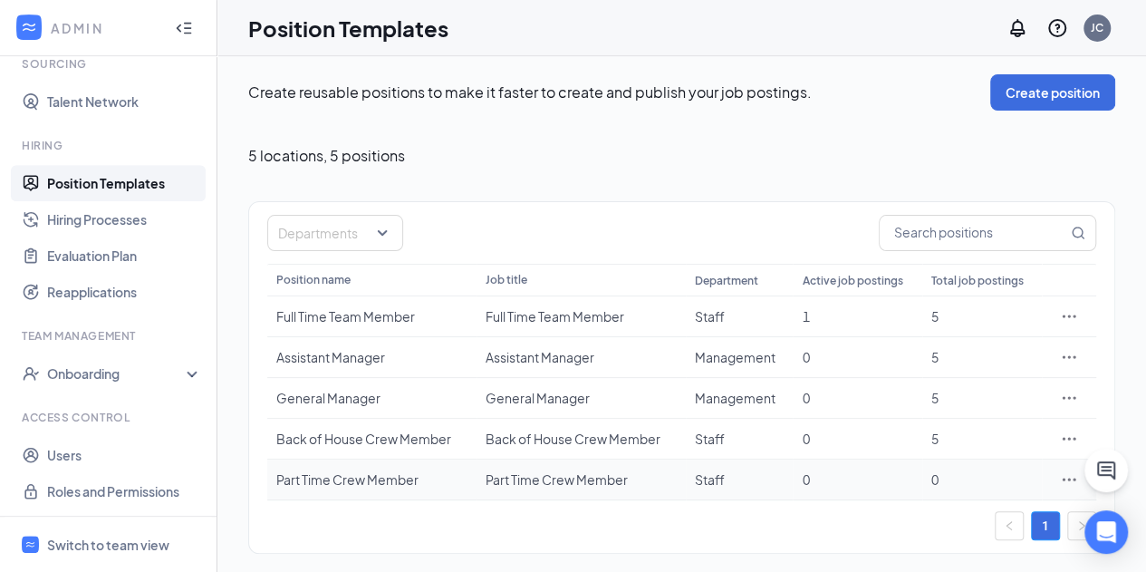
click at [1062, 470] on icon "Ellipses" at bounding box center [1069, 479] width 18 height 18
click at [1009, 403] on span "View job postings" at bounding box center [959, 399] width 103 height 16
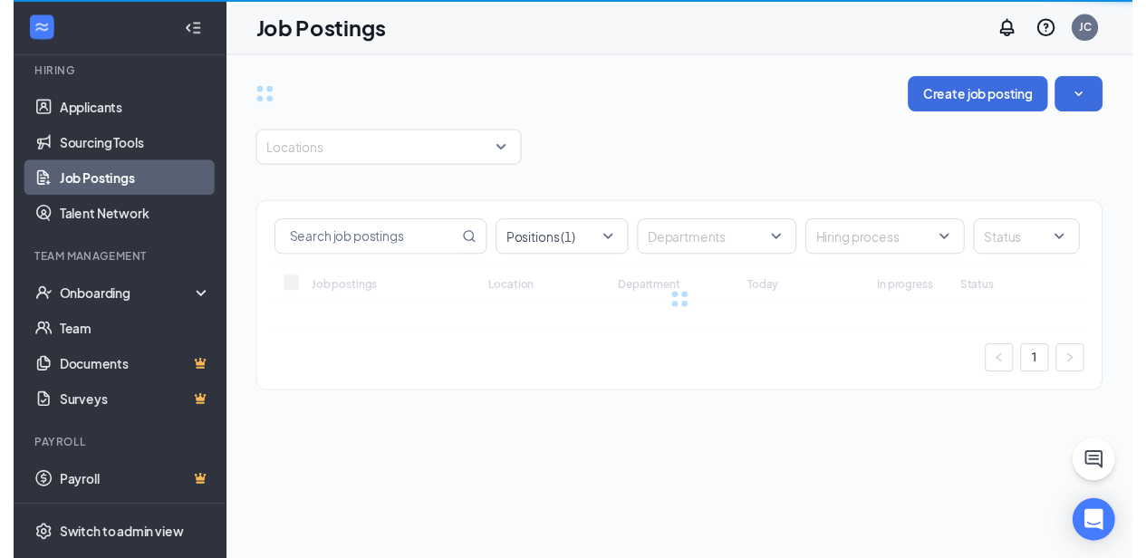
scroll to position [172, 0]
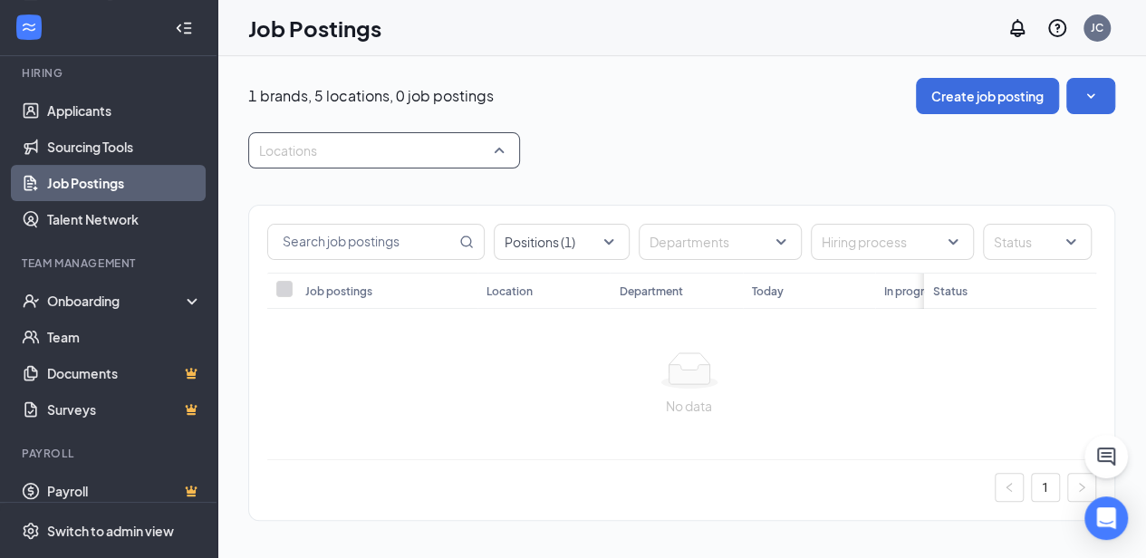
click at [504, 150] on div "Locations" at bounding box center [384, 150] width 272 height 36
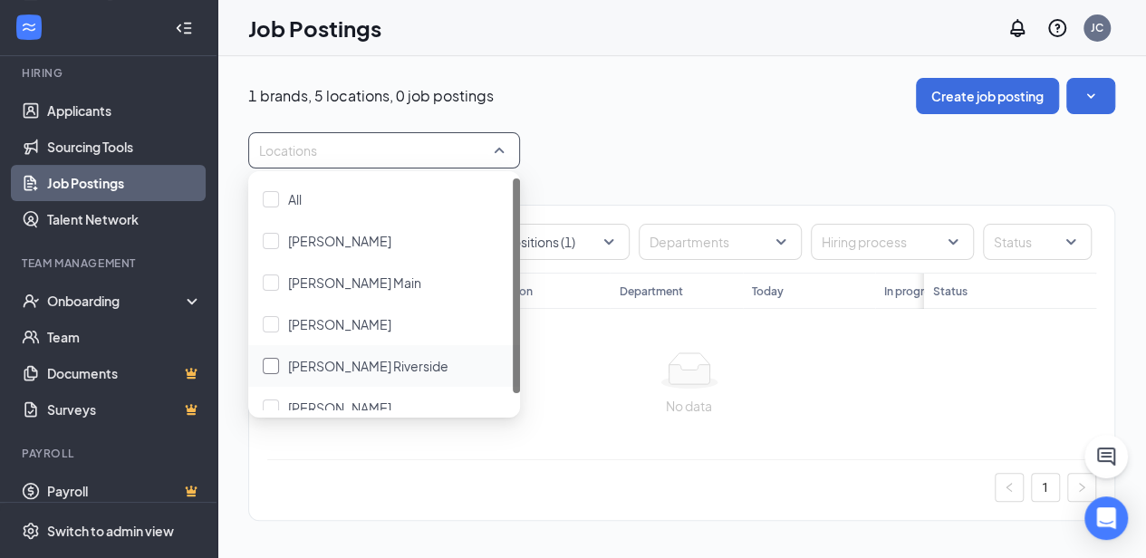
click at [417, 362] on span "[PERSON_NAME] Riverside" at bounding box center [368, 366] width 160 height 16
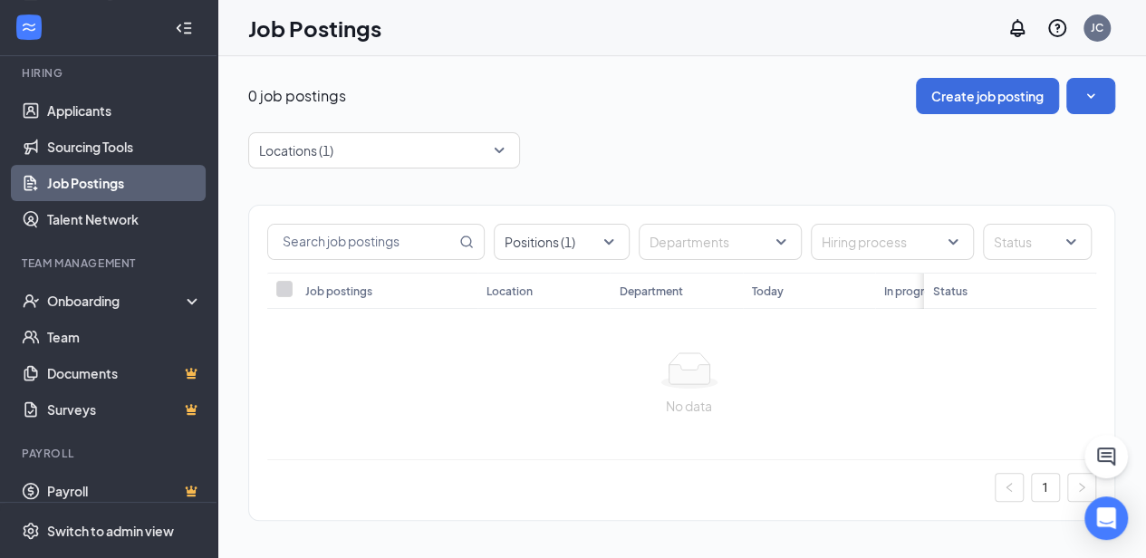
click at [919, 373] on div at bounding box center [689, 371] width 815 height 36
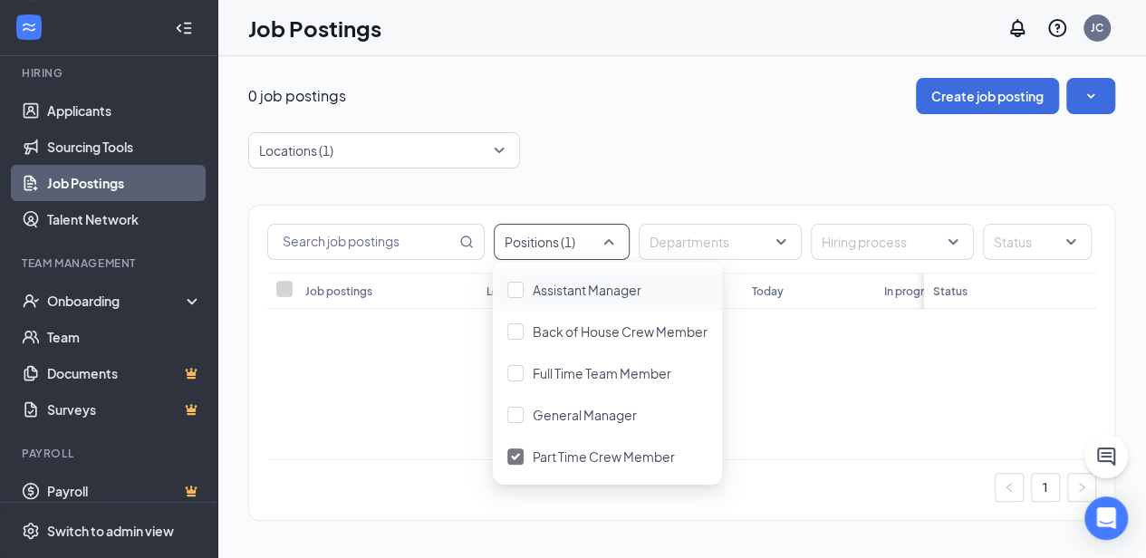
click at [605, 245] on div at bounding box center [552, 241] width 109 height 29
click at [662, 100] on div "0 job postings Create job posting" at bounding box center [681, 96] width 867 height 36
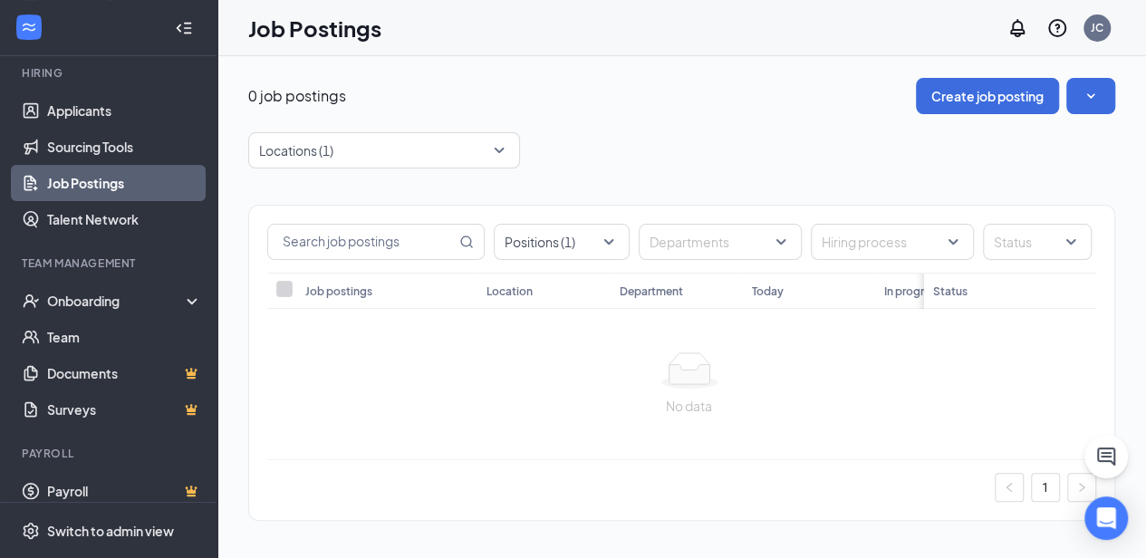
click at [424, 299] on th "Job postings" at bounding box center [386, 291] width 181 height 36
click at [430, 244] on input "text" at bounding box center [362, 242] width 188 height 34
click at [895, 374] on div at bounding box center [689, 371] width 815 height 36
drag, startPoint x: 913, startPoint y: 297, endPoint x: 835, endPoint y: 298, distance: 77.9
click at [835, 298] on tr "Job postings Location Department [DATE] In progress Hired Total Status" at bounding box center [856, 291] width 1178 height 36
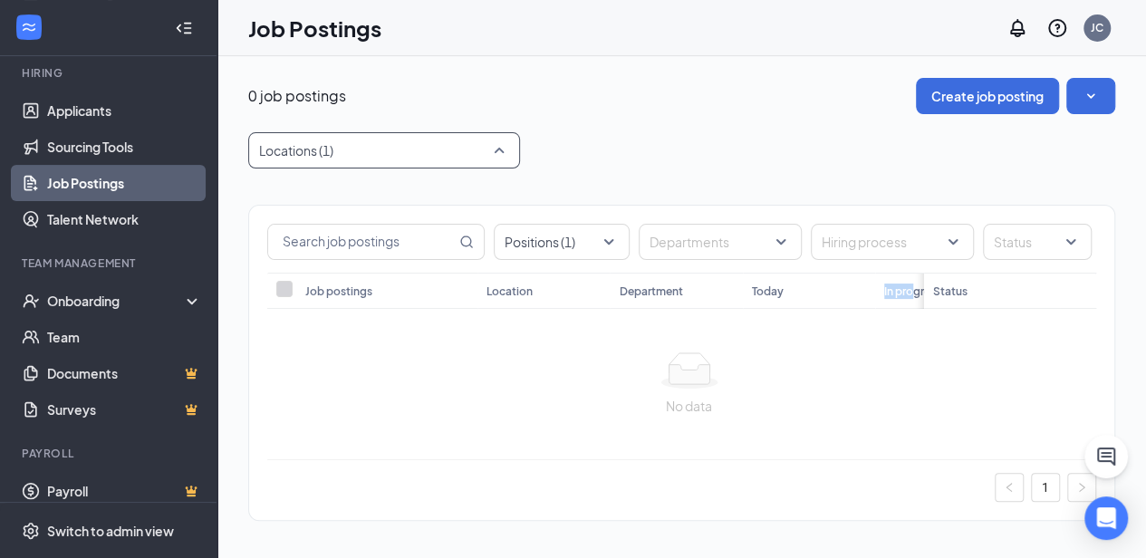
click at [502, 157] on div "Locations (1)" at bounding box center [384, 150] width 272 height 36
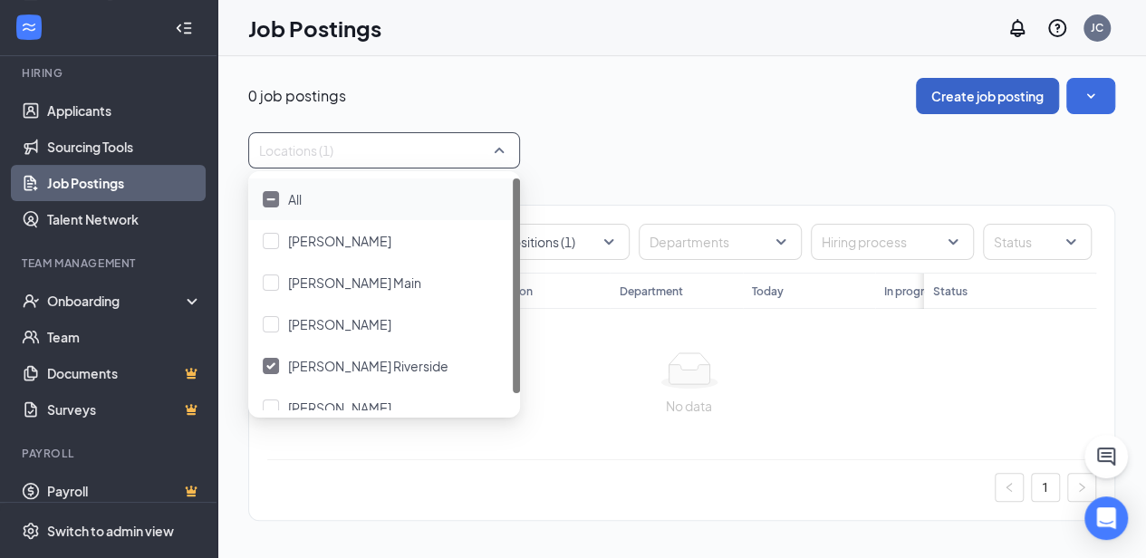
click at [986, 82] on button "Create job posting" at bounding box center [987, 96] width 143 height 36
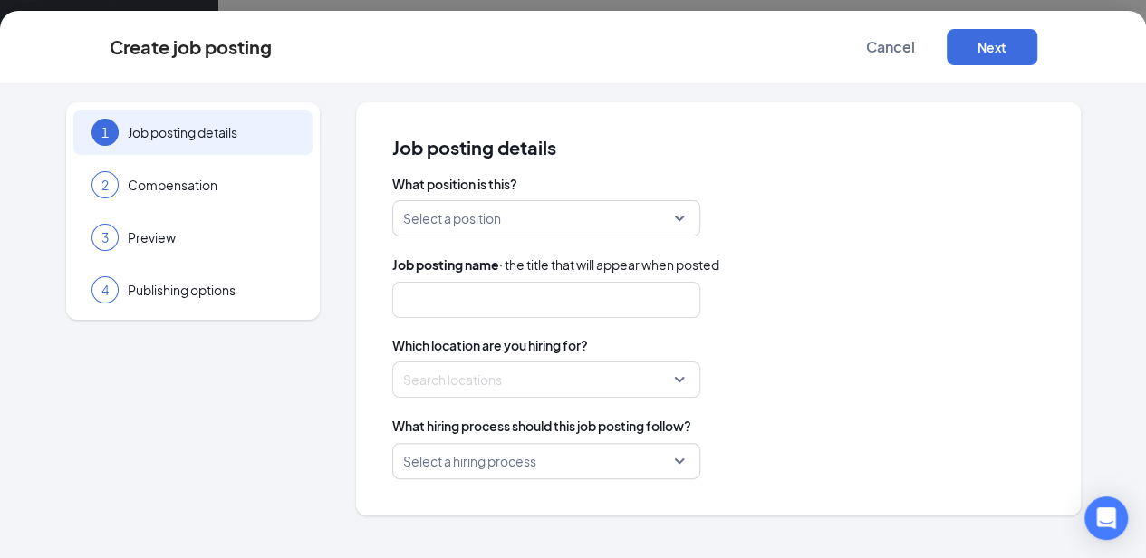
click at [674, 219] on input "search" at bounding box center [540, 218] width 274 height 34
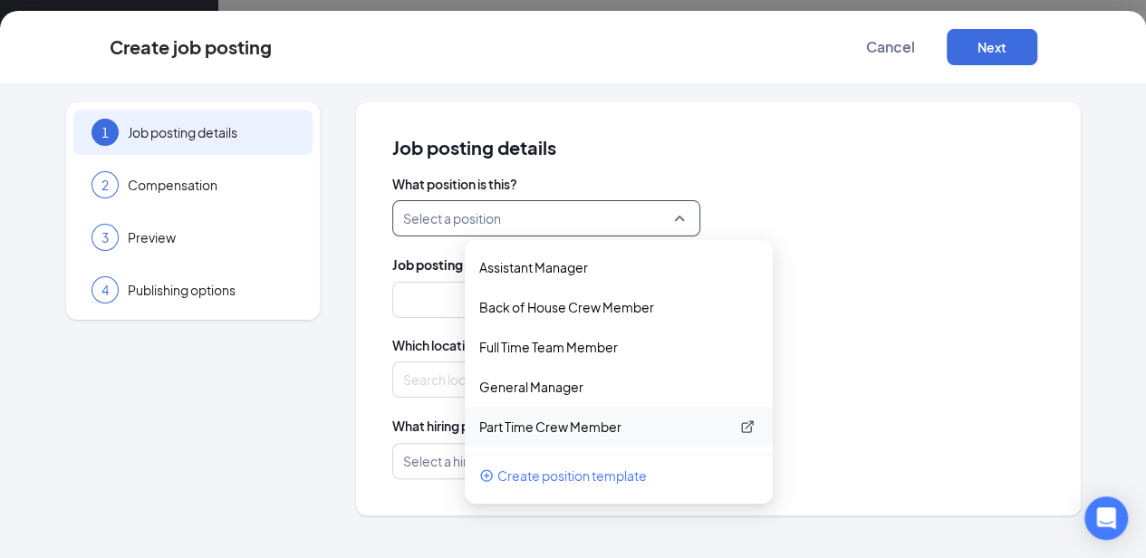
click at [531, 428] on p "Part Time Crew Member" at bounding box center [604, 427] width 250 height 18
type input "Part Time Crew Member"
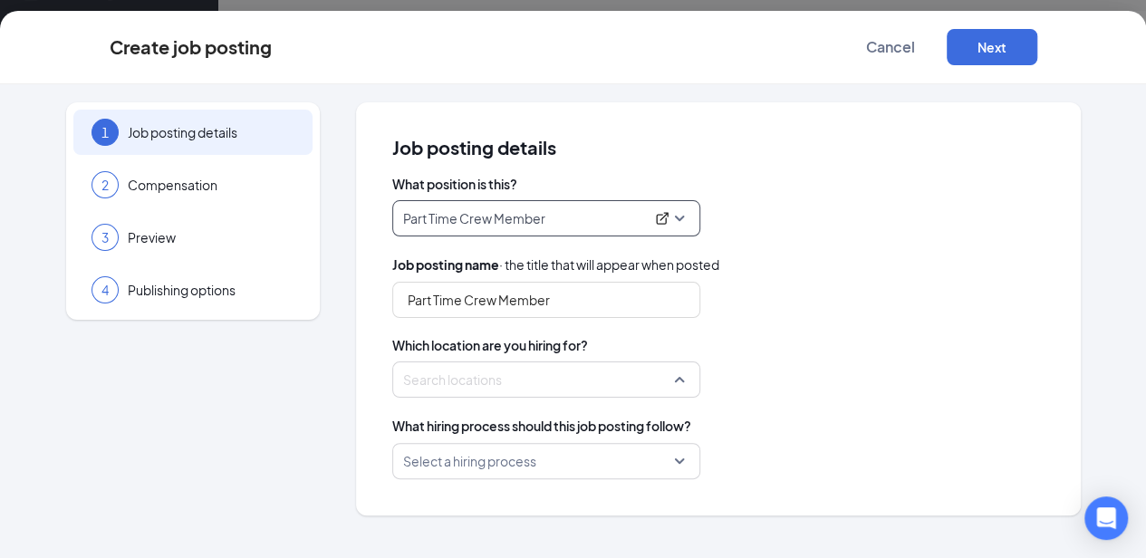
click at [673, 372] on div at bounding box center [541, 379] width 274 height 29
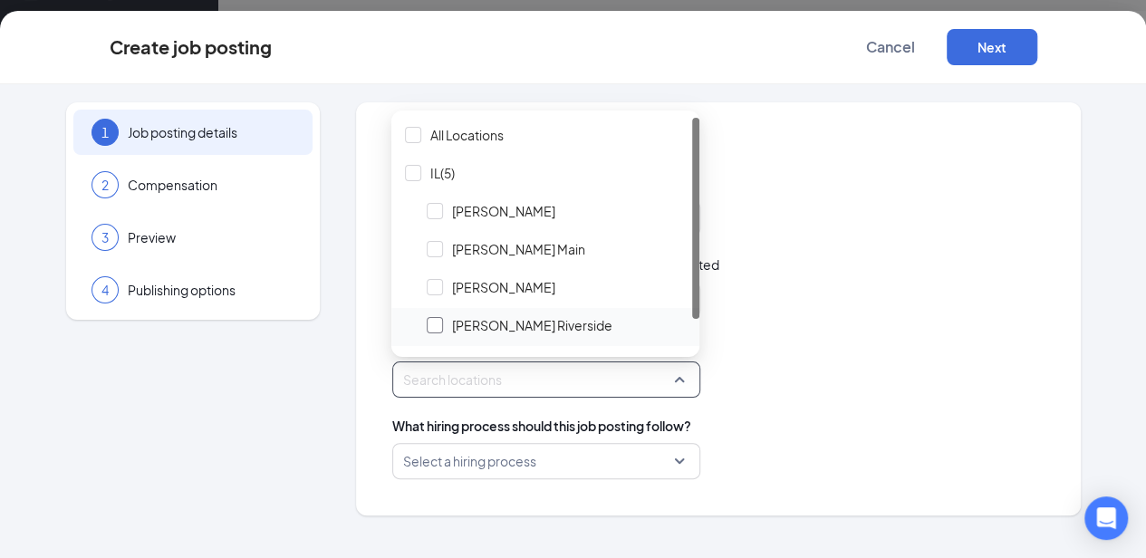
click at [435, 325] on div at bounding box center [435, 325] width 16 height 16
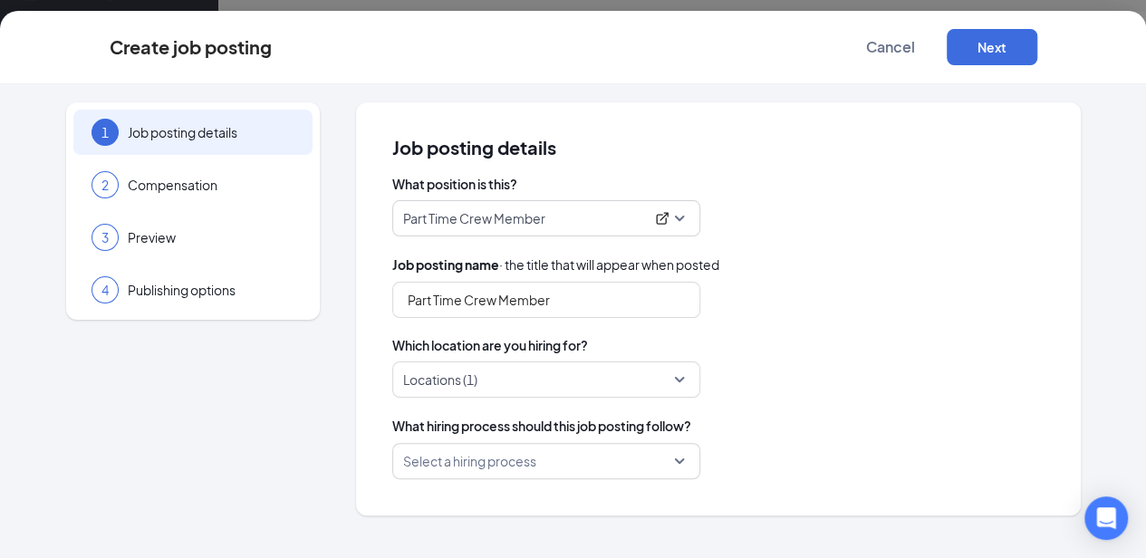
click at [944, 362] on div "Locations (1)" at bounding box center [718, 380] width 652 height 36
click at [675, 470] on input "search" at bounding box center [540, 461] width 274 height 34
click at [864, 226] on div "Part Time Crew Member 238388 249567 Assistant Manager Back of House Crew Member…" at bounding box center [718, 218] width 652 height 36
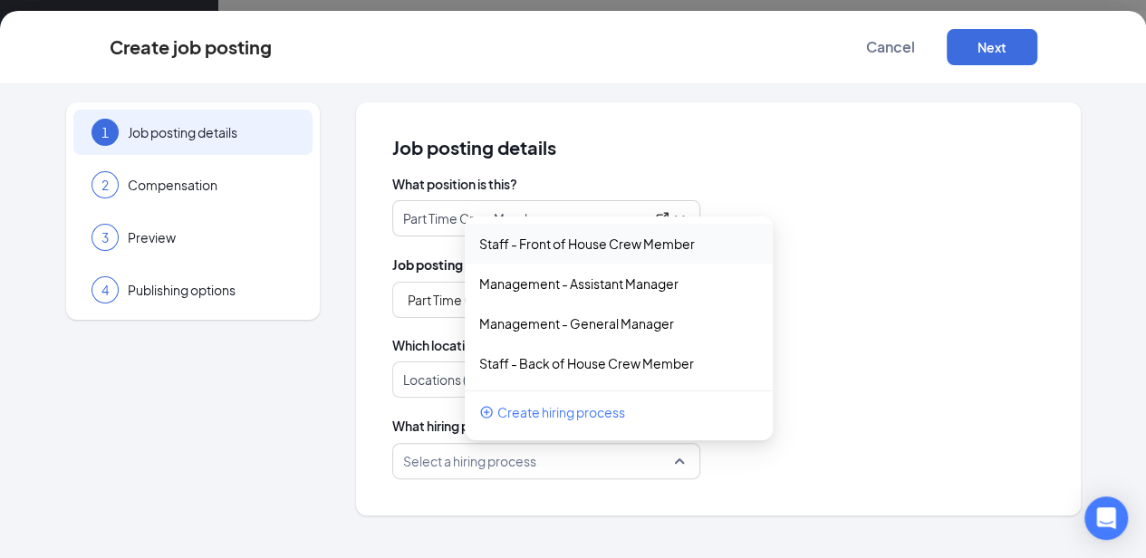
click at [680, 463] on div "Select a hiring process" at bounding box center [546, 461] width 308 height 36
click at [480, 410] on icon "PlusCircle" at bounding box center [486, 413] width 12 height 12
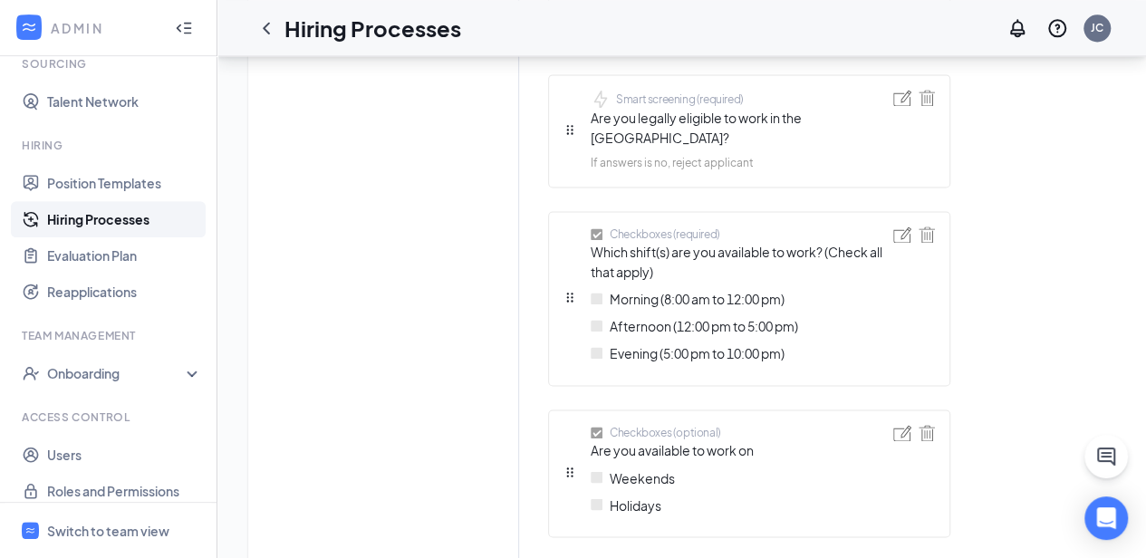
scroll to position [1258, 0]
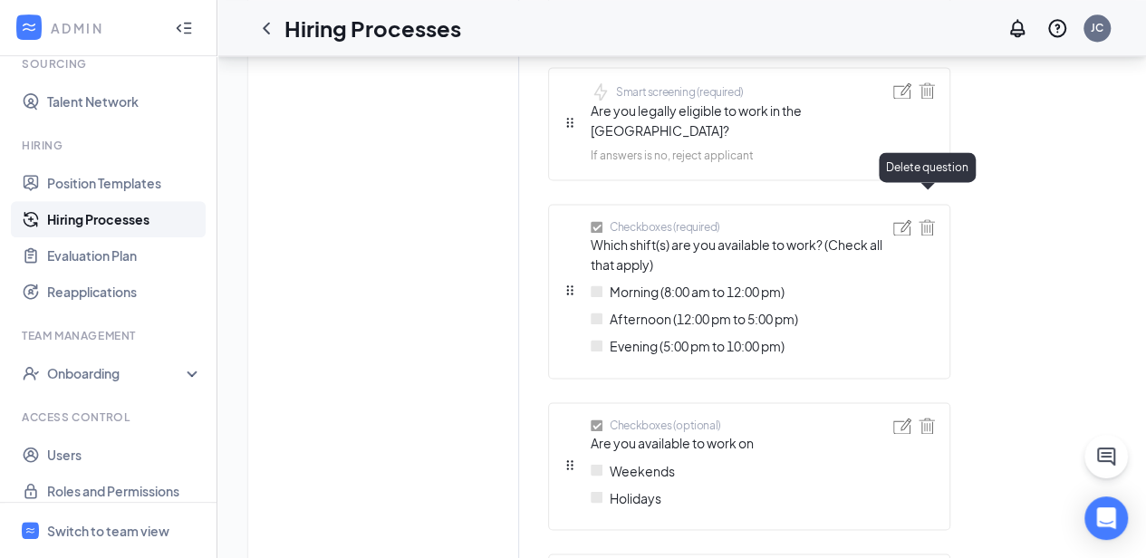
click at [930, 219] on img at bounding box center [927, 227] width 16 height 16
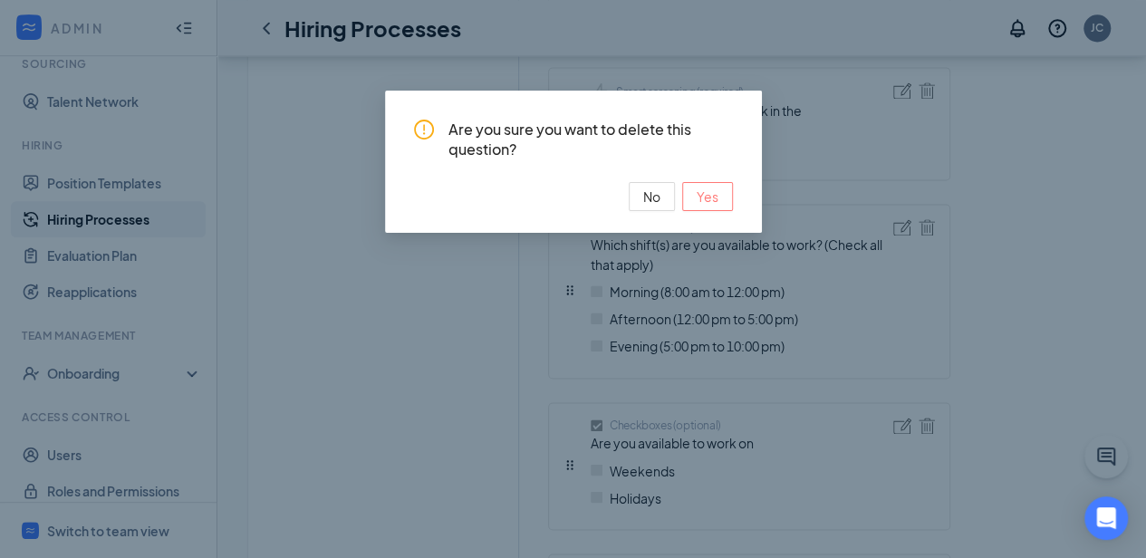
click at [710, 193] on span "Yes" at bounding box center [708, 197] width 22 height 20
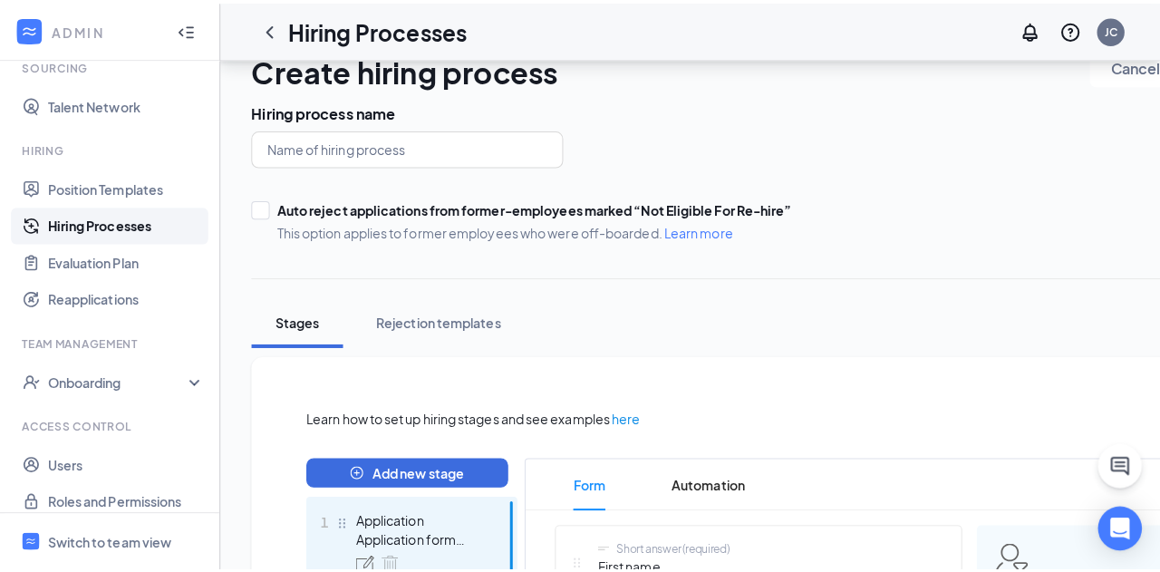
scroll to position [0, 0]
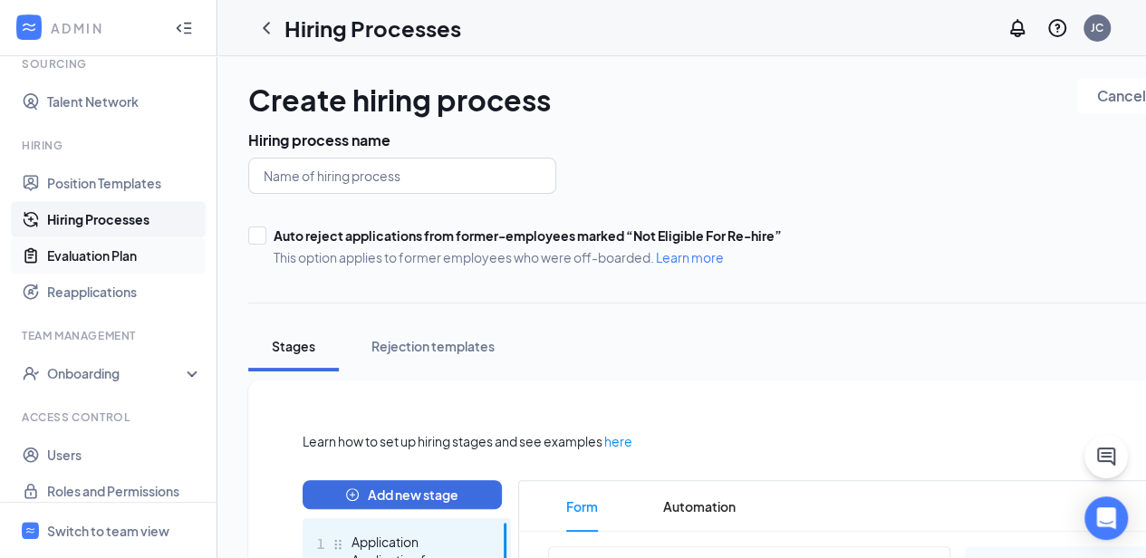
click at [85, 255] on link "Evaluation Plan" at bounding box center [124, 255] width 155 height 36
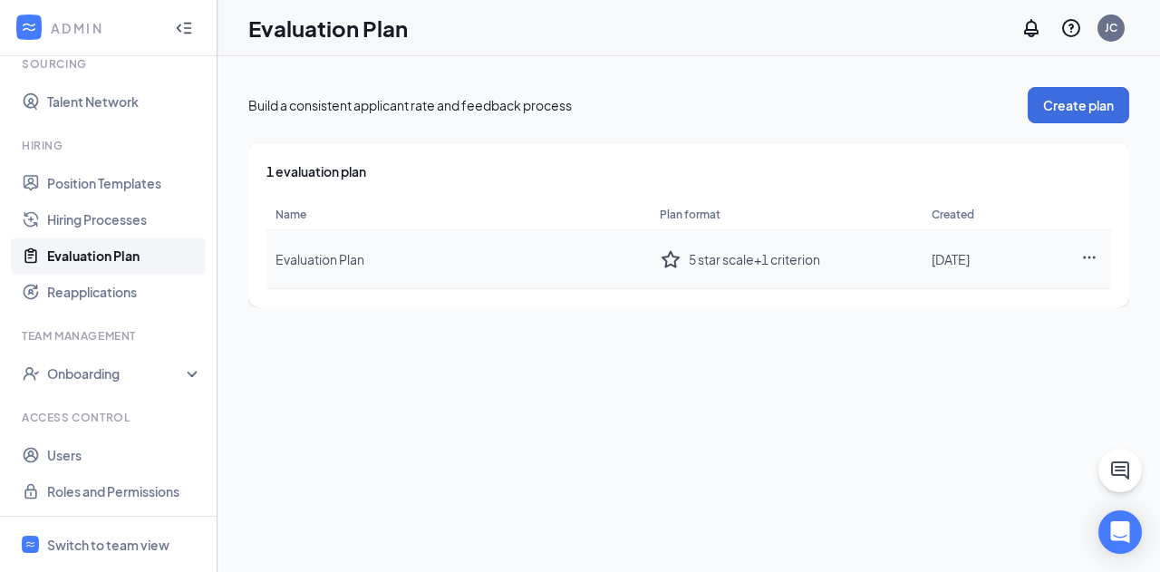
click at [669, 260] on icon "StarBorder" at bounding box center [671, 259] width 22 height 22
click at [1086, 259] on icon "Ellipses" at bounding box center [1089, 257] width 16 height 16
click at [902, 292] on div "Edit plan" at bounding box center [989, 295] width 196 height 18
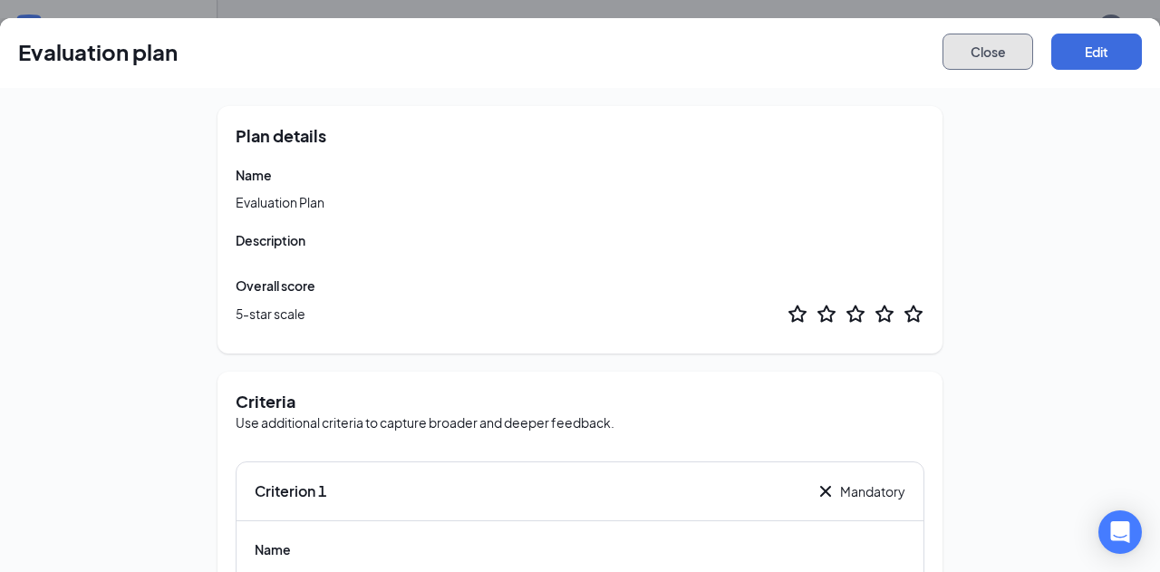
click at [1005, 48] on button "Close" at bounding box center [987, 52] width 91 height 36
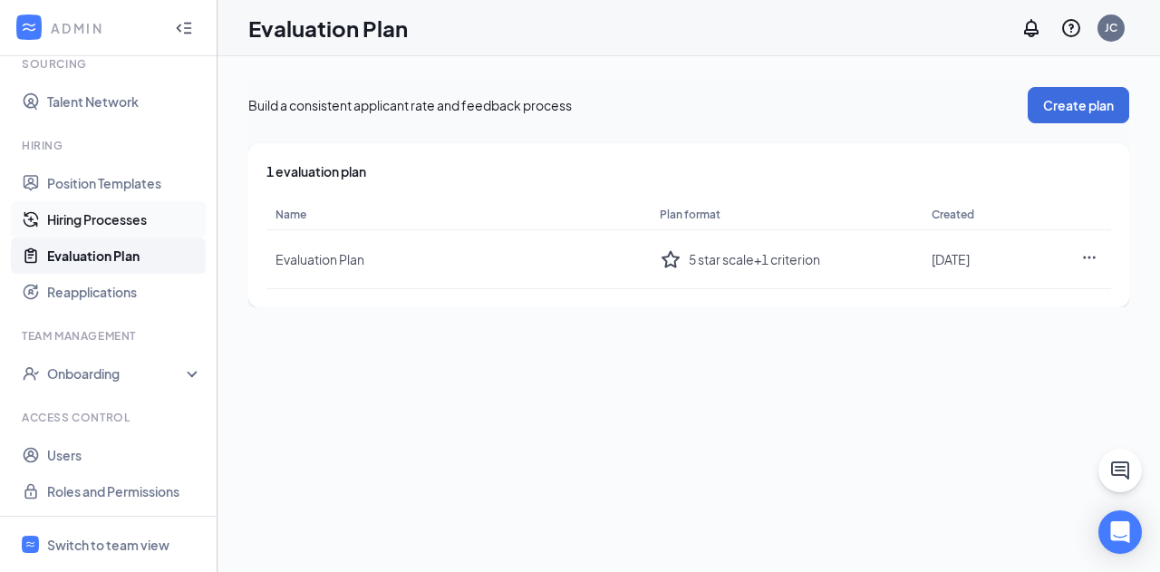
click at [96, 218] on link "Hiring Processes" at bounding box center [124, 219] width 155 height 36
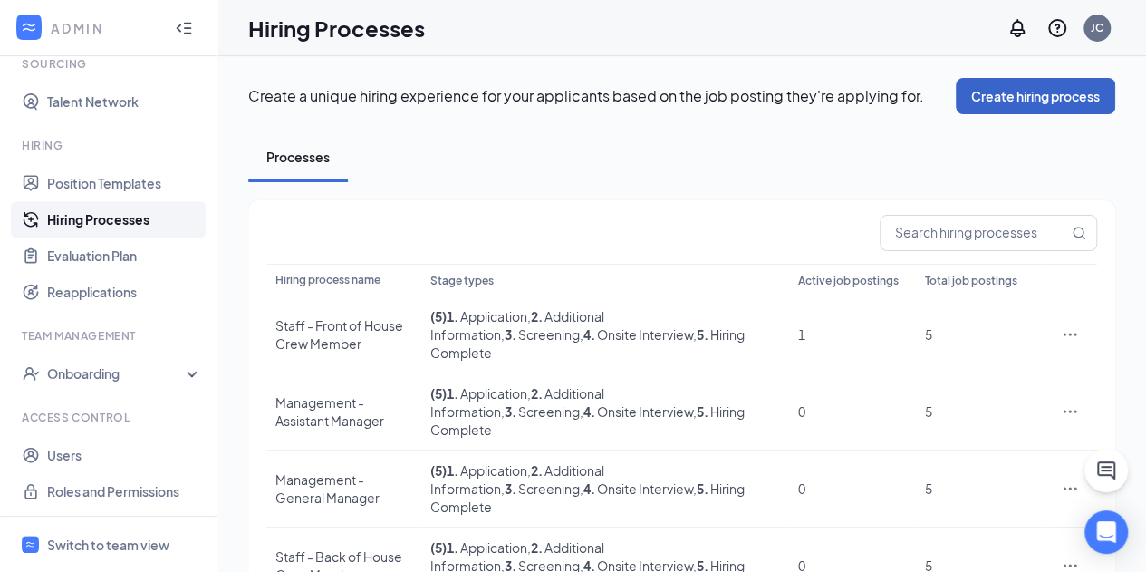
click at [1044, 92] on button "Create hiring process" at bounding box center [1035, 96] width 159 height 36
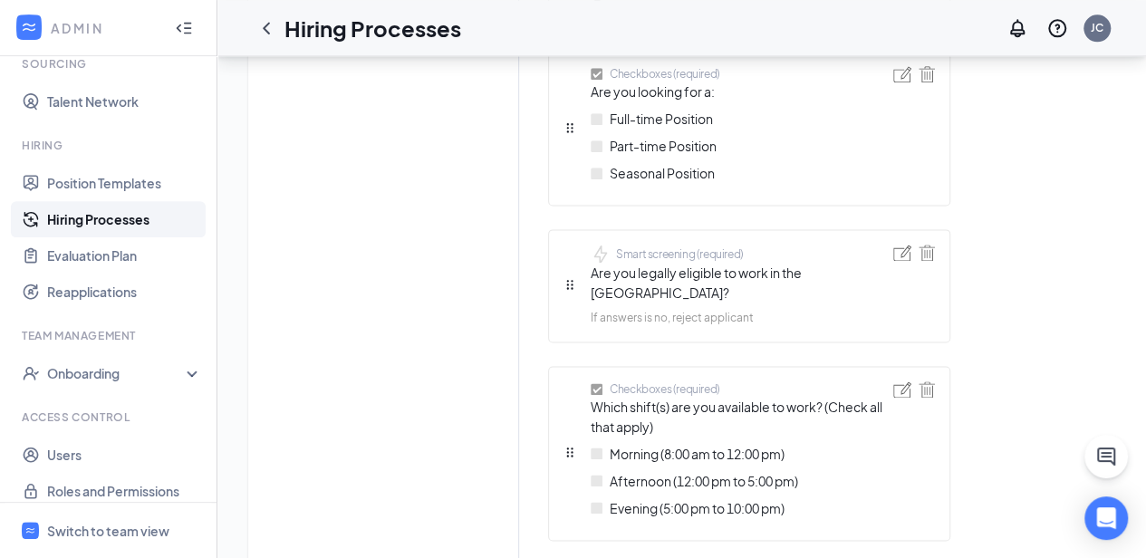
scroll to position [1173, 0]
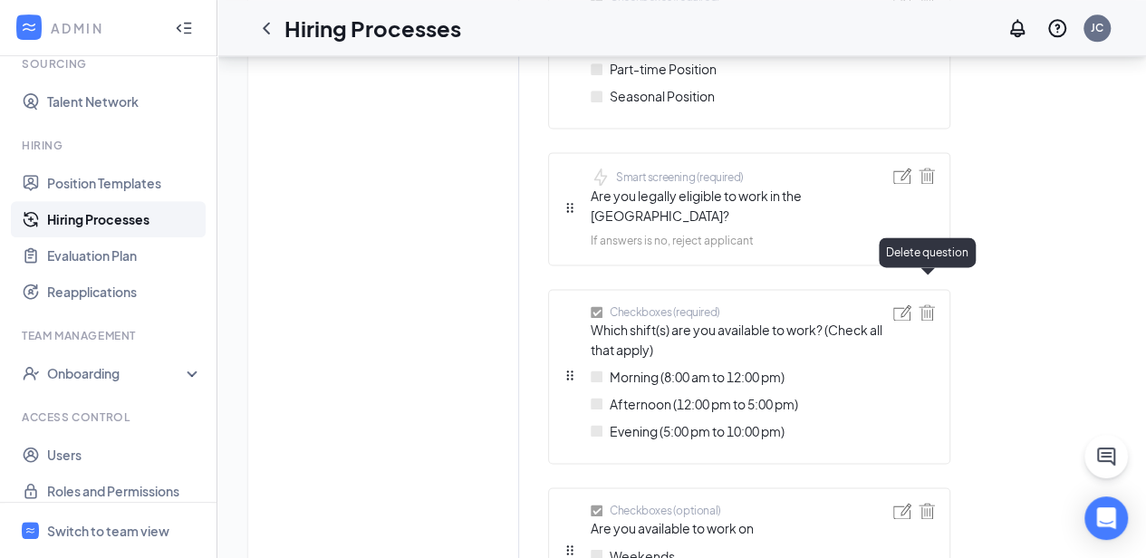
click at [925, 304] on img at bounding box center [927, 312] width 16 height 16
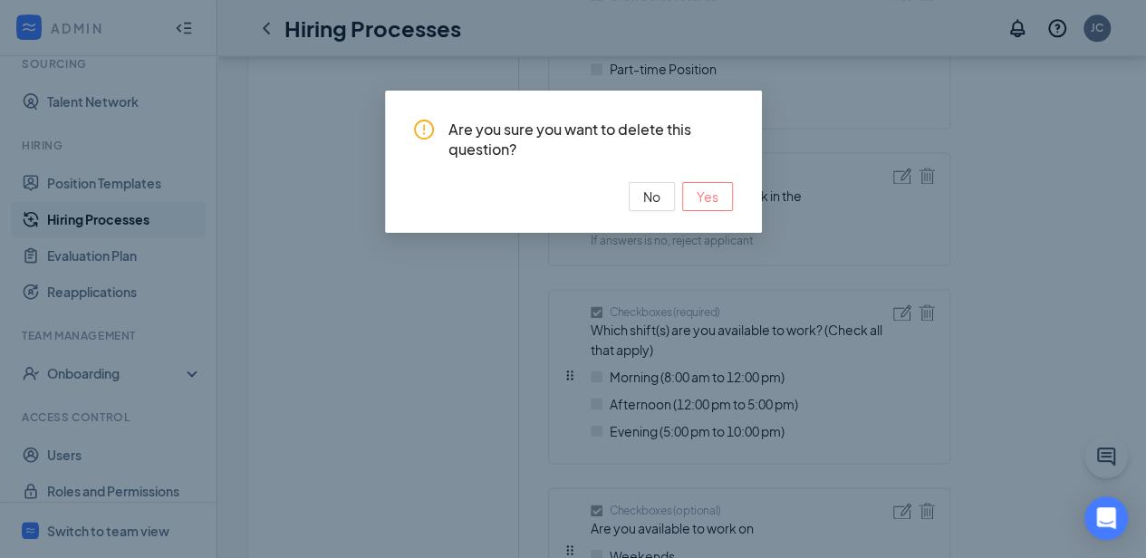
click at [715, 202] on span "Yes" at bounding box center [708, 197] width 22 height 20
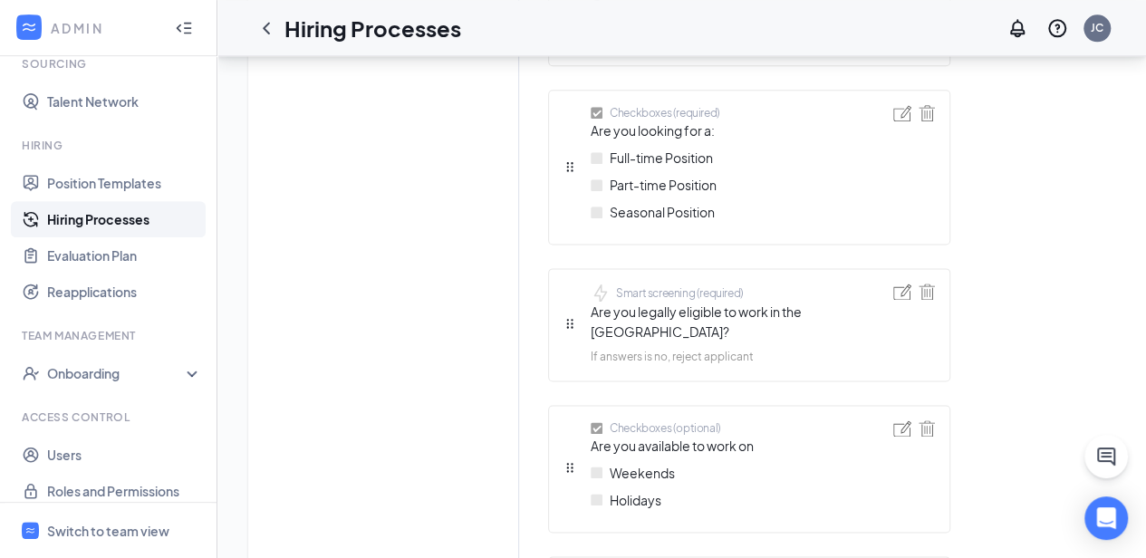
scroll to position [1281, 0]
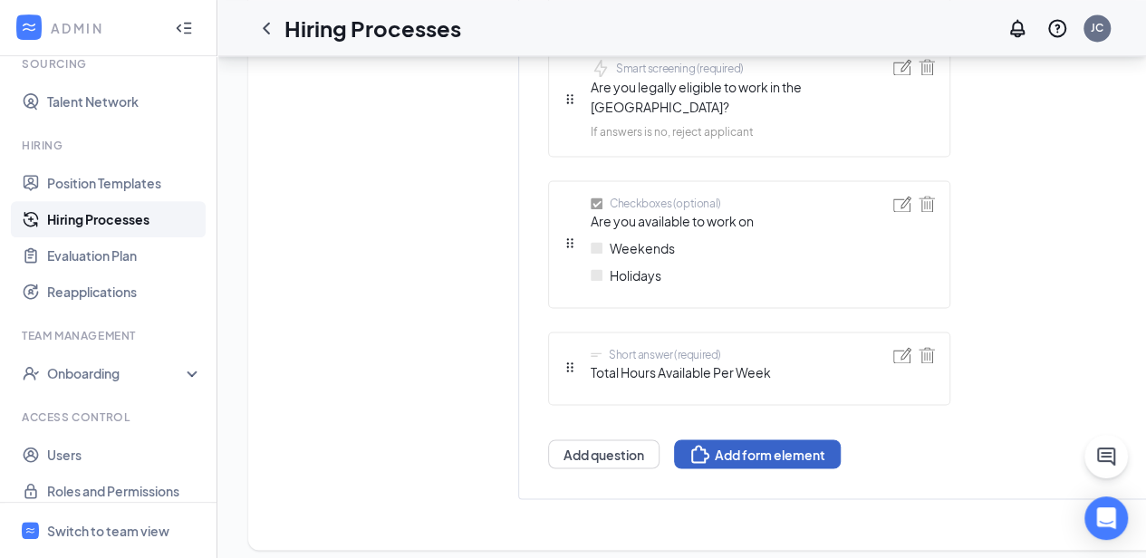
click at [725, 439] on button "Add form element" at bounding box center [757, 453] width 167 height 29
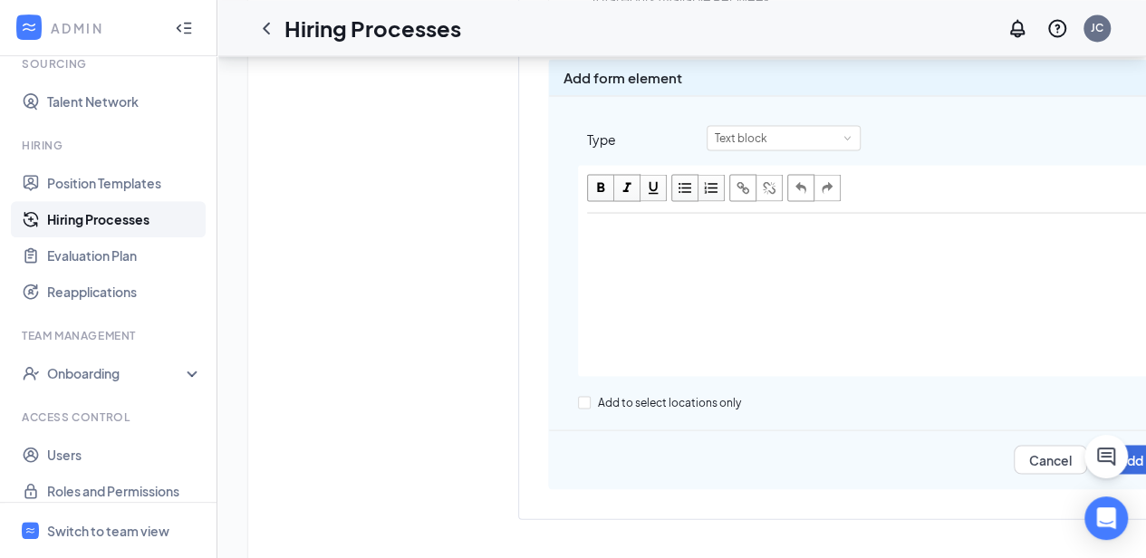
scroll to position [1639, 0]
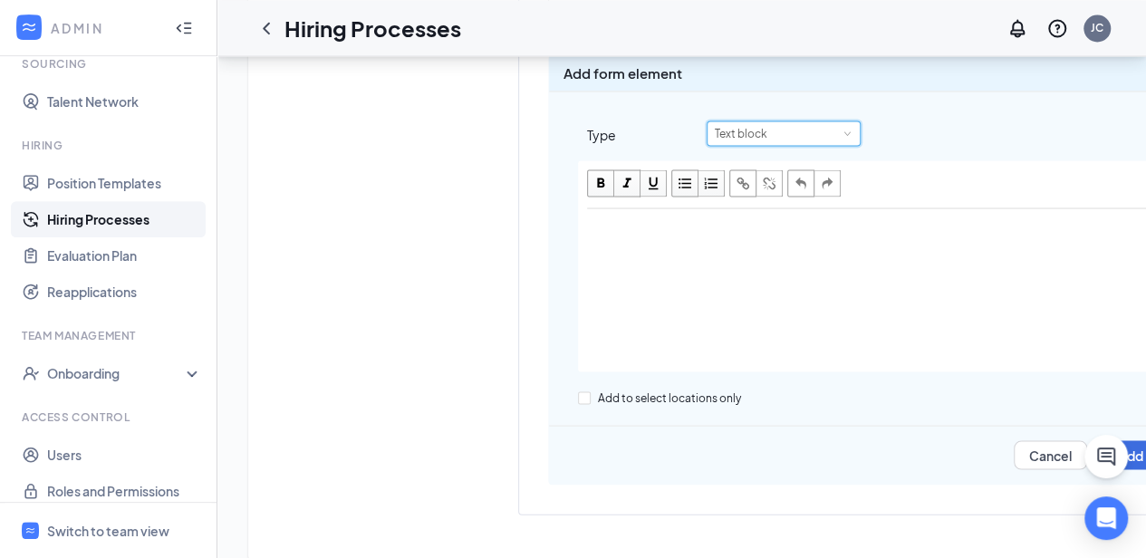
click at [855, 128] on div "Text block" at bounding box center [784, 133] width 154 height 25
click at [982, 298] on div "Edit text" at bounding box center [871, 290] width 584 height 163
drag, startPoint x: 1109, startPoint y: 456, endPoint x: 1107, endPoint y: 496, distance: 39.9
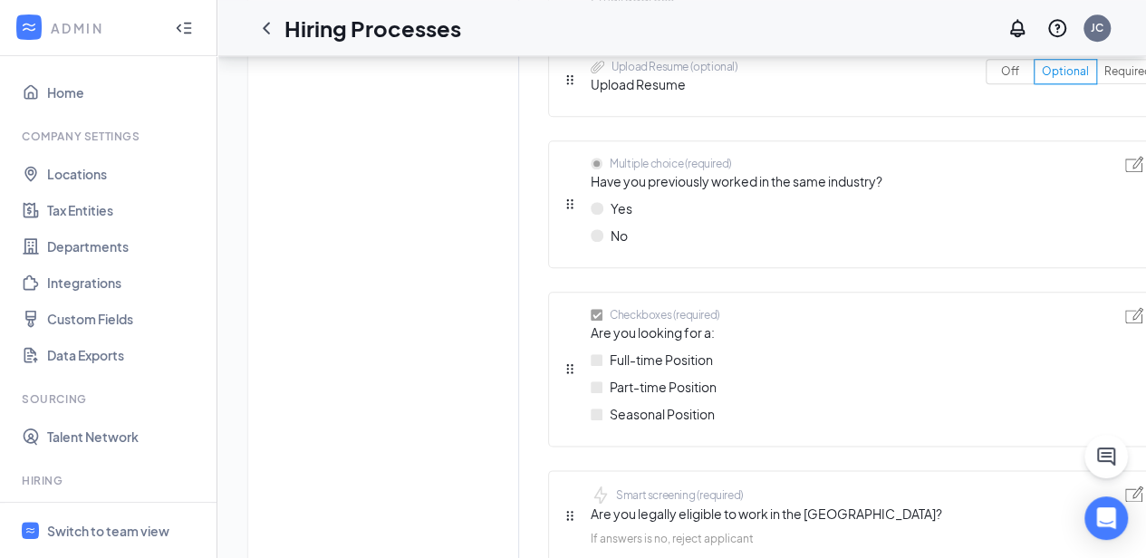
scroll to position [290, 0]
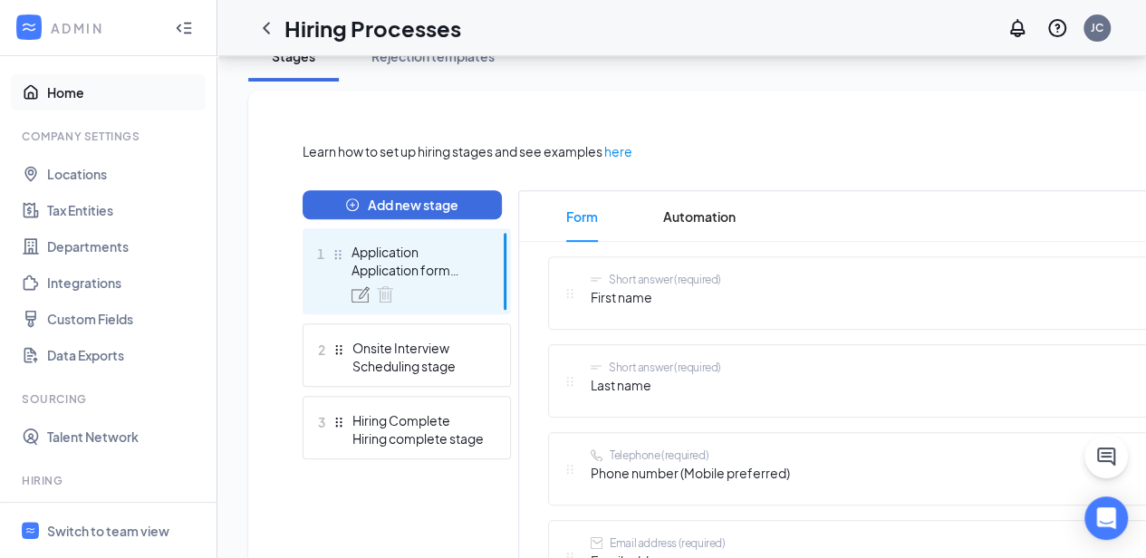
click at [60, 86] on link "Home" at bounding box center [124, 92] width 155 height 36
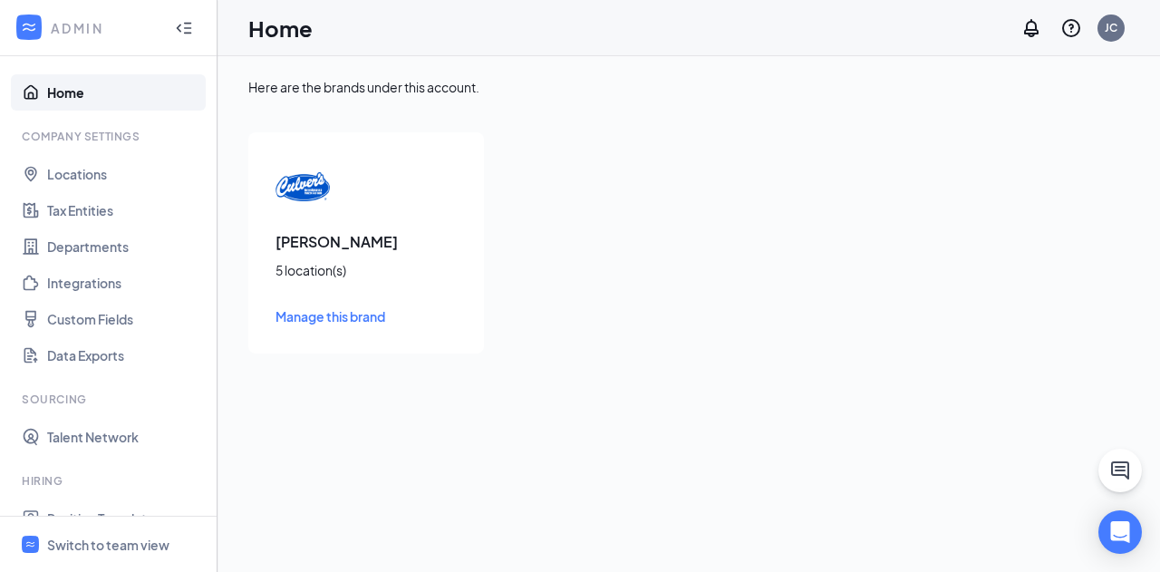
click at [301, 309] on span "Manage this brand" at bounding box center [330, 316] width 110 height 16
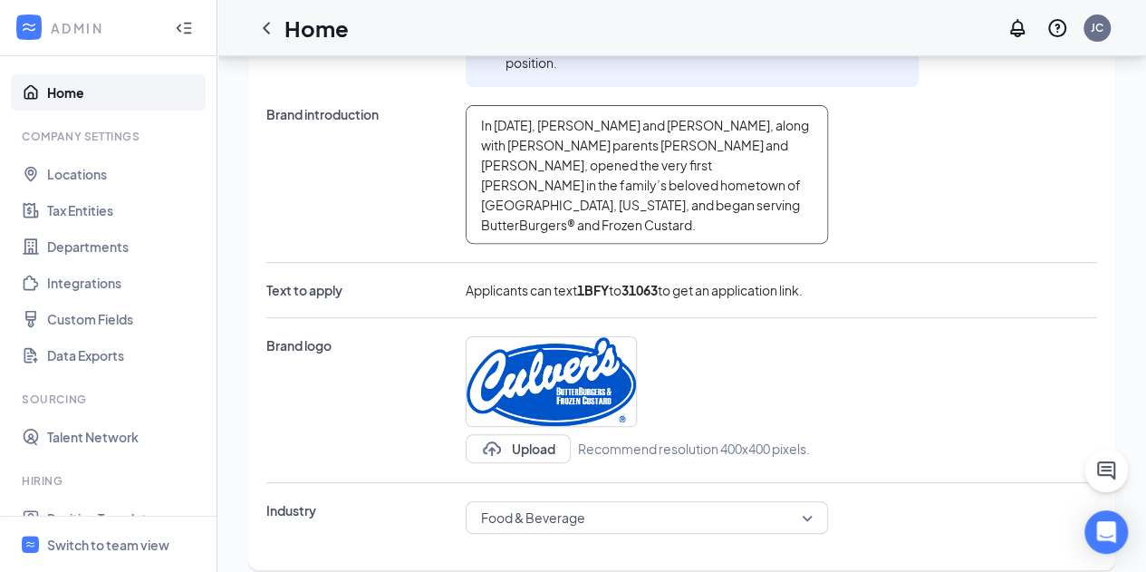
scroll to position [140, 0]
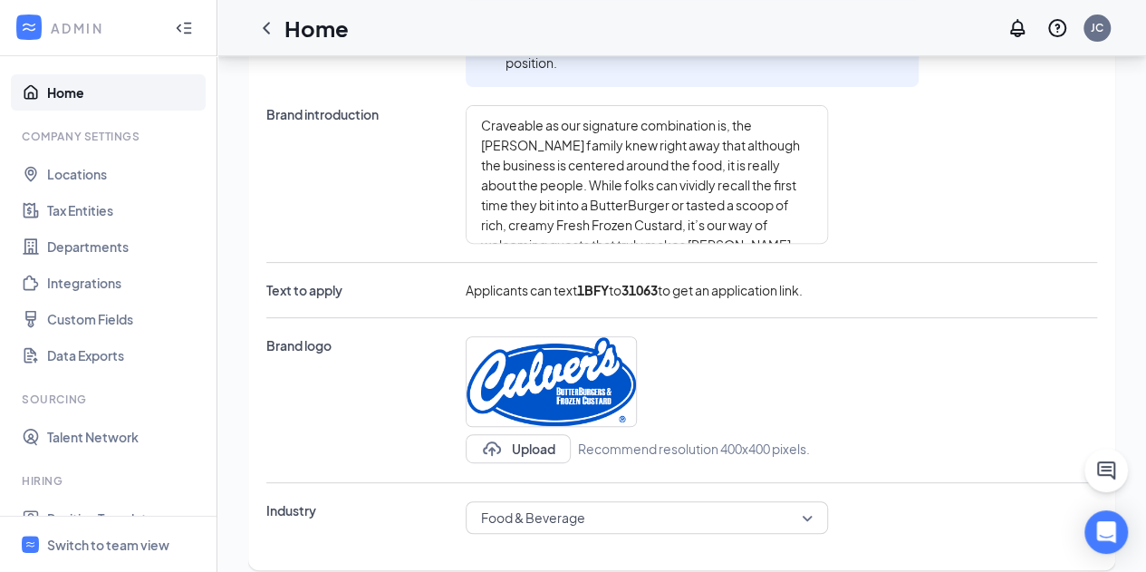
click at [829, 162] on div "In [DATE], [PERSON_NAME] and [PERSON_NAME], along with [PERSON_NAME] parents [P…" at bounding box center [692, 174] width 453 height 139
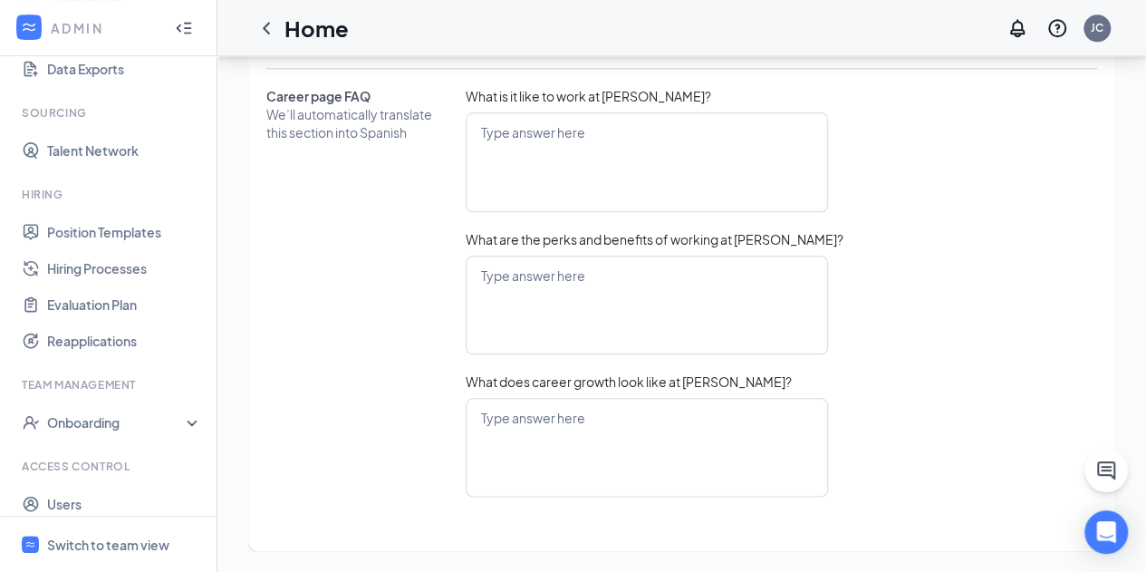
scroll to position [285, 0]
type textarea "In [DATE], [PERSON_NAME] and [PERSON_NAME], along with [PERSON_NAME] parents [P…"
click at [187, 419] on div "Onboarding" at bounding box center [108, 423] width 217 height 36
click at [161, 457] on link "Onboarding Processes" at bounding box center [124, 459] width 155 height 36
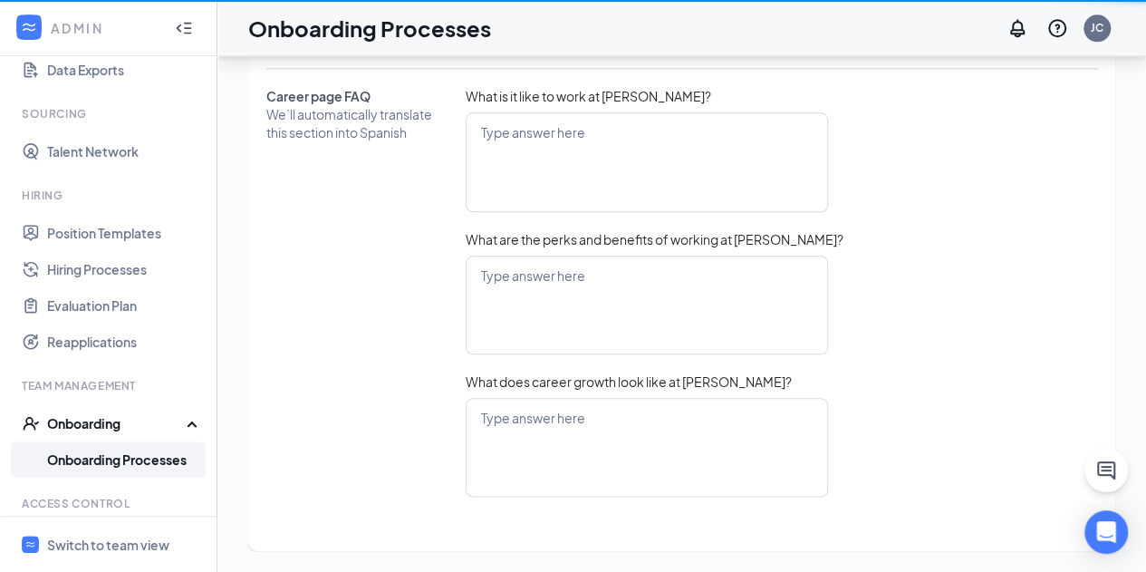
scroll to position [82, 0]
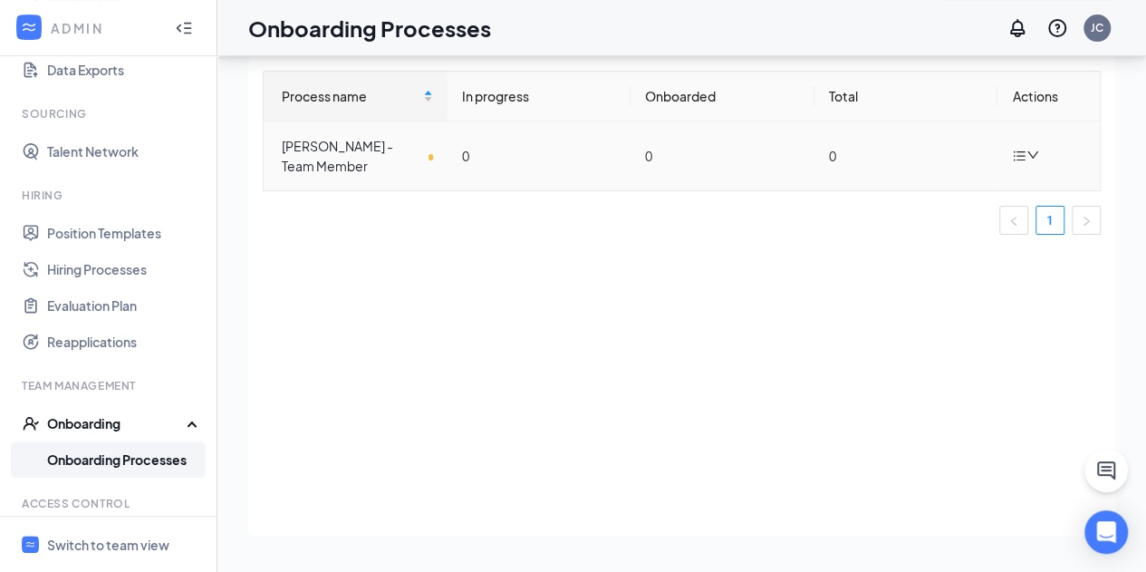
click at [1030, 153] on icon "down" at bounding box center [1033, 154] width 11 height 7
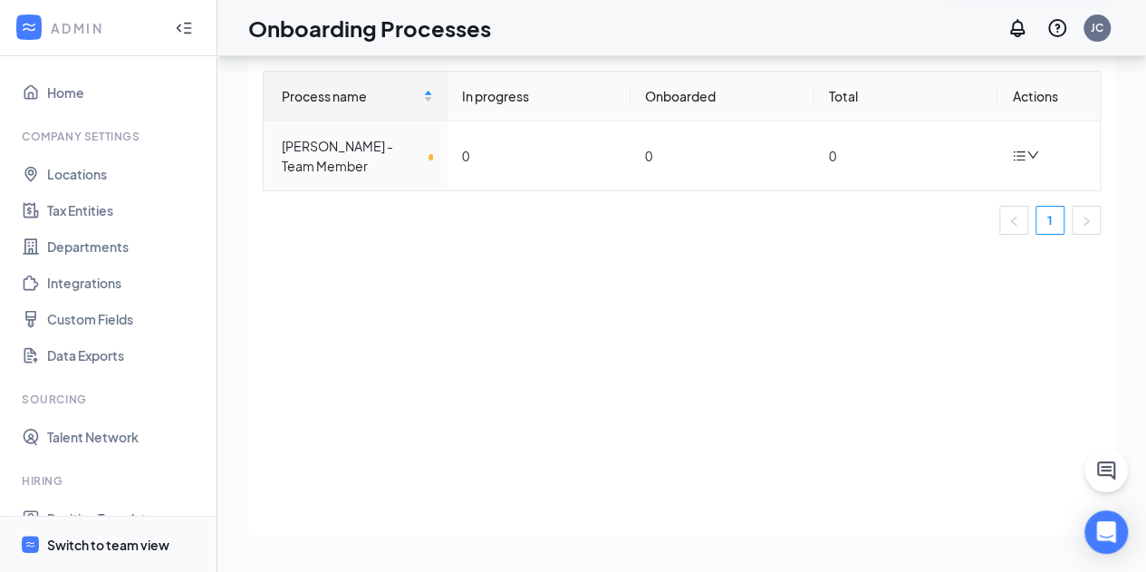
click at [101, 539] on div "Switch to team view" at bounding box center [108, 545] width 122 height 18
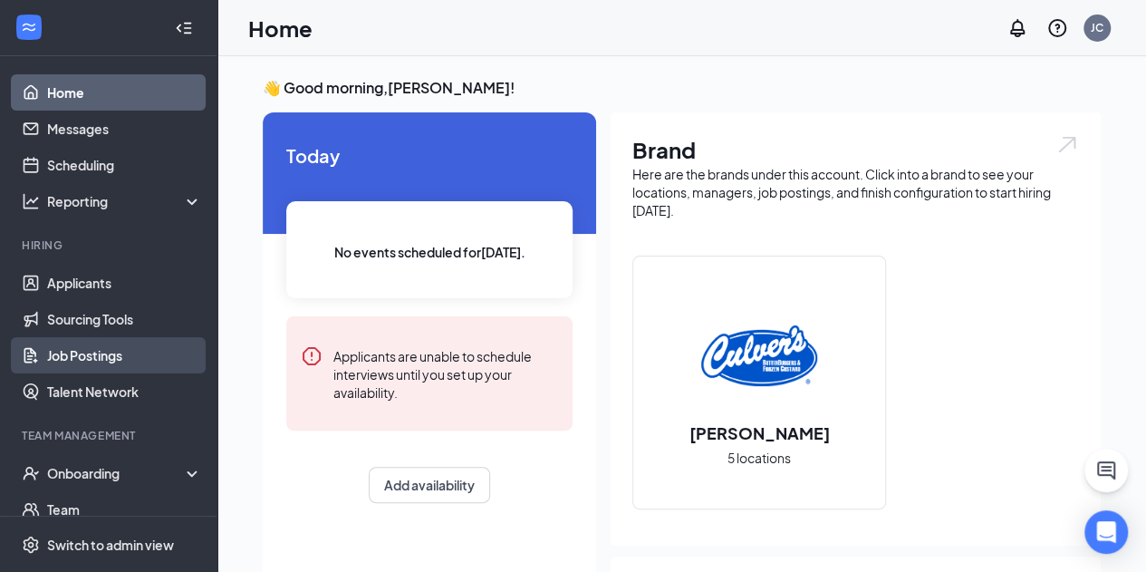
click at [80, 354] on link "Job Postings" at bounding box center [124, 355] width 155 height 36
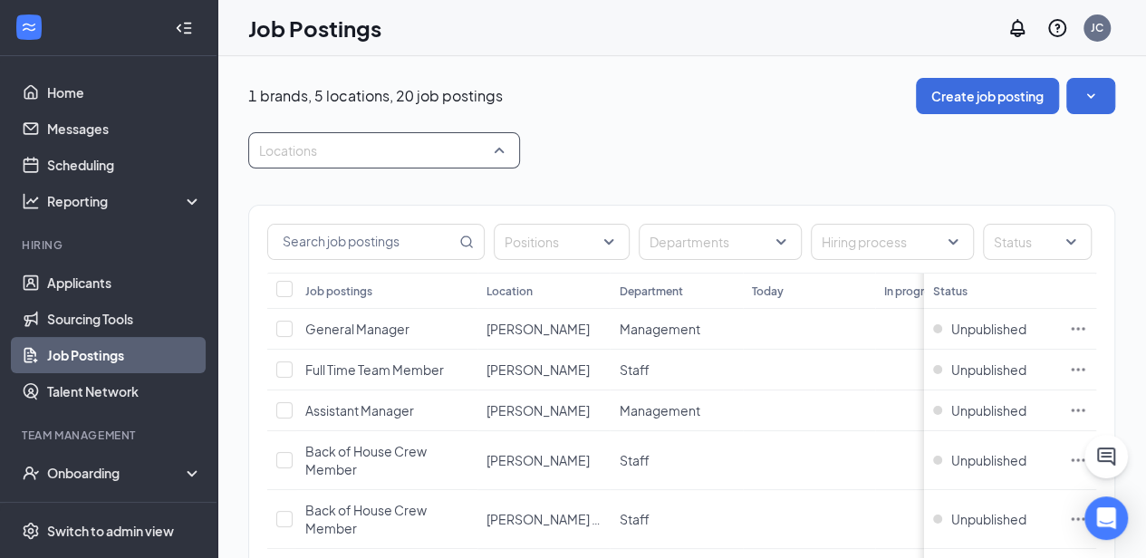
click at [497, 157] on div at bounding box center [375, 150] width 245 height 29
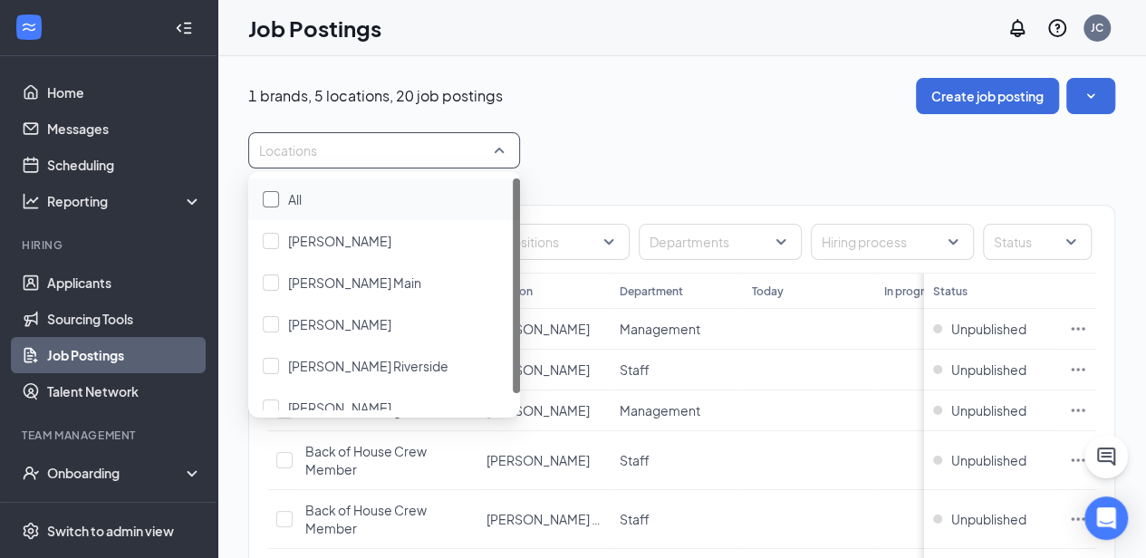
click at [280, 200] on div "All" at bounding box center [384, 199] width 243 height 20
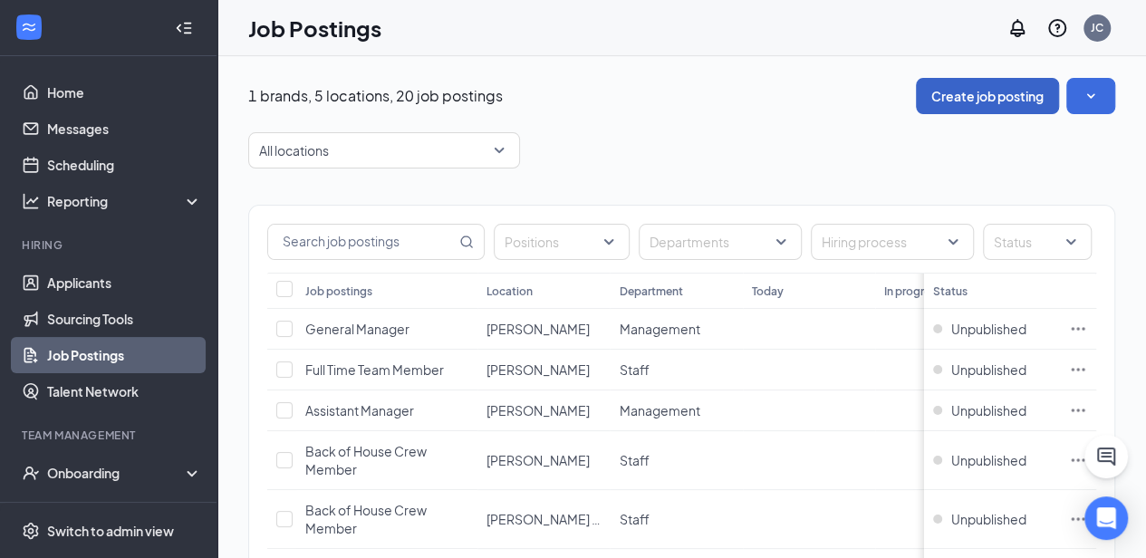
click at [1010, 102] on button "Create job posting" at bounding box center [987, 96] width 143 height 36
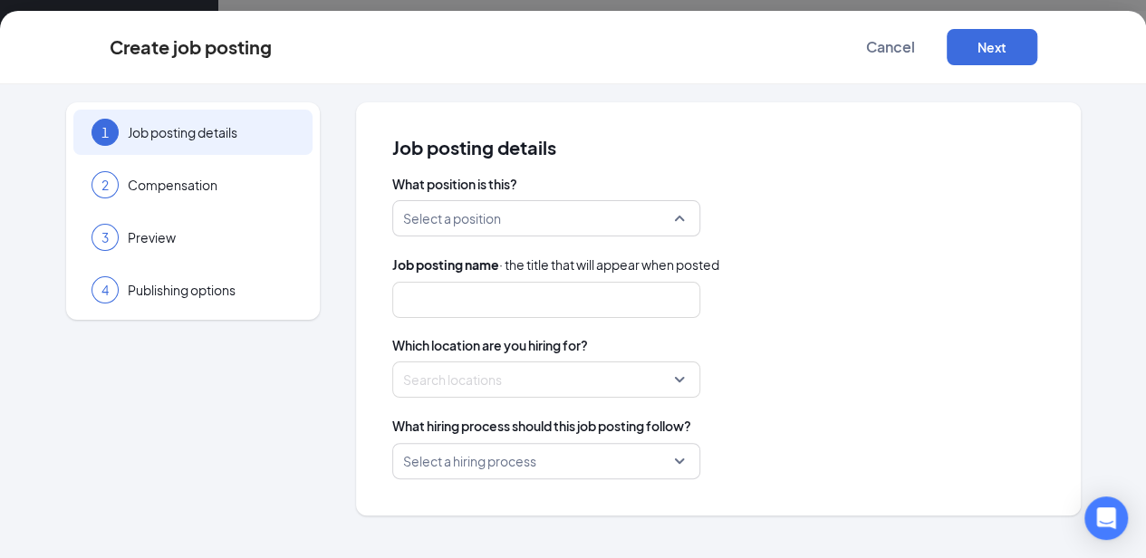
click at [680, 217] on div "Select a position" at bounding box center [546, 218] width 308 height 36
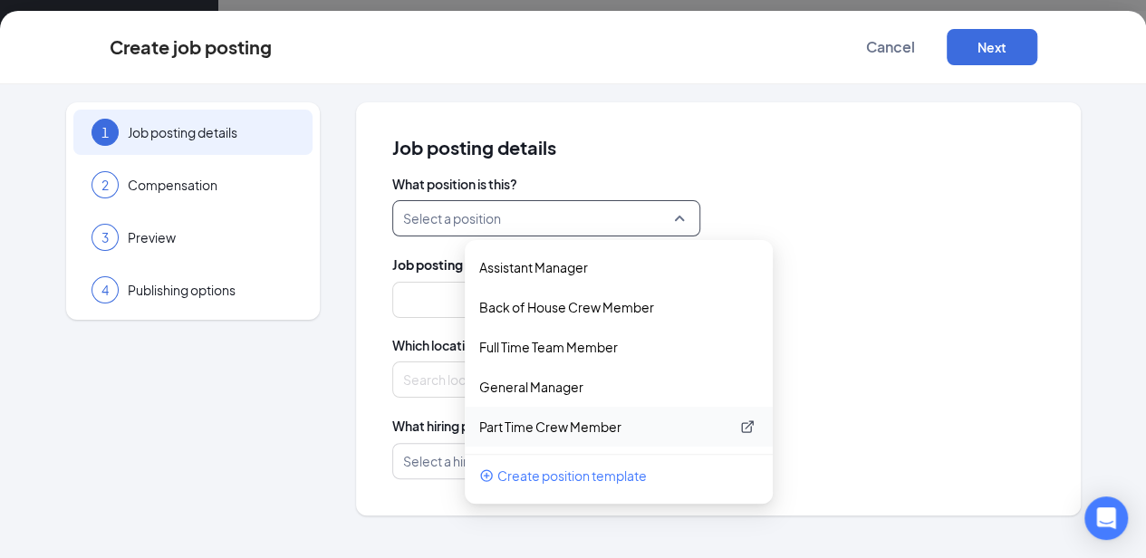
click at [524, 418] on p "Part Time Crew Member" at bounding box center [604, 427] width 250 height 18
type input "Part Time Crew Member"
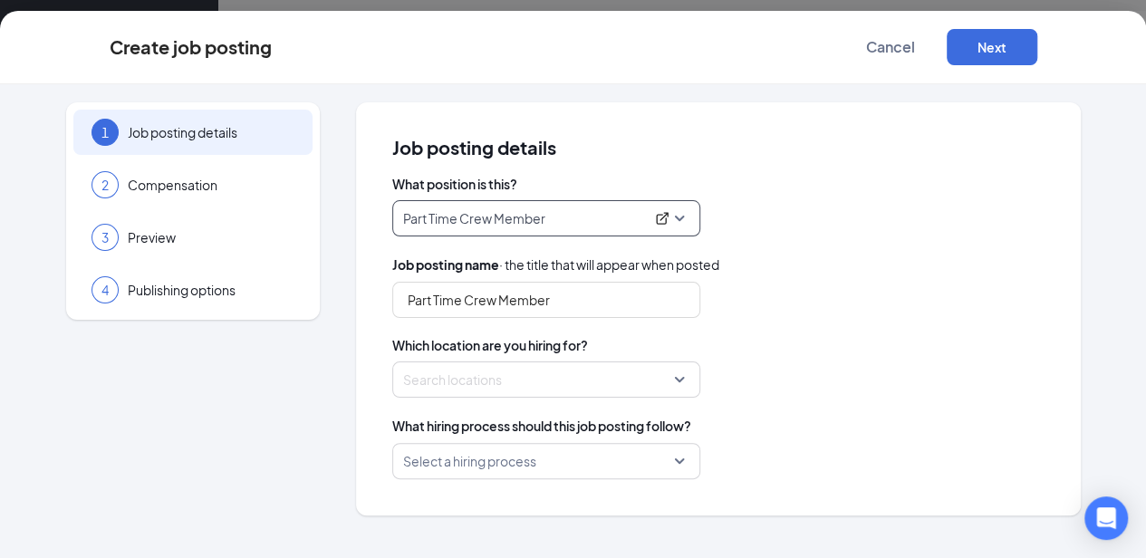
click at [679, 381] on div "Search locations" at bounding box center [546, 380] width 308 height 36
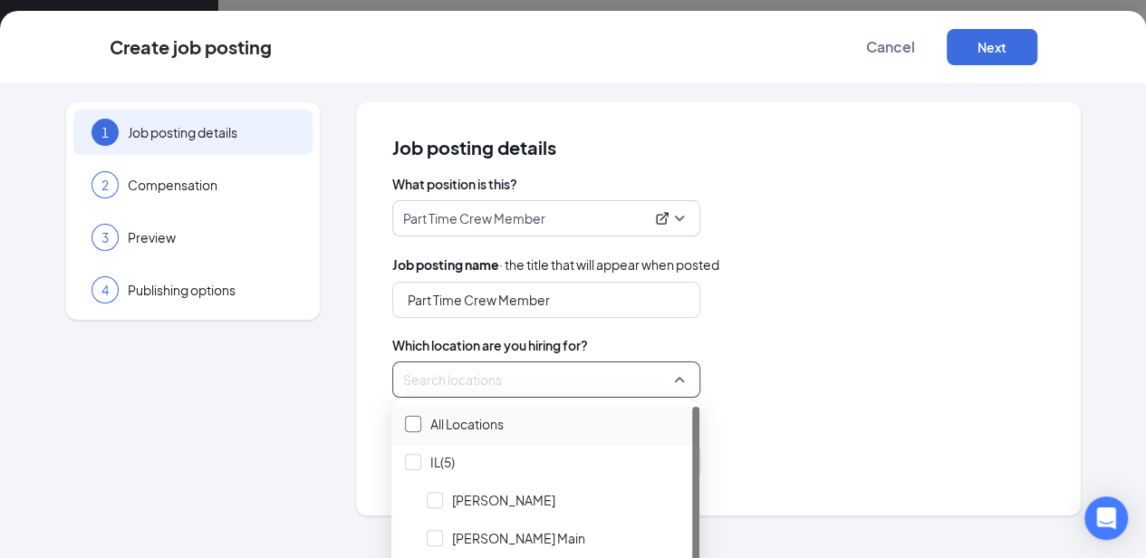
click at [420, 423] on div at bounding box center [413, 424] width 16 height 16
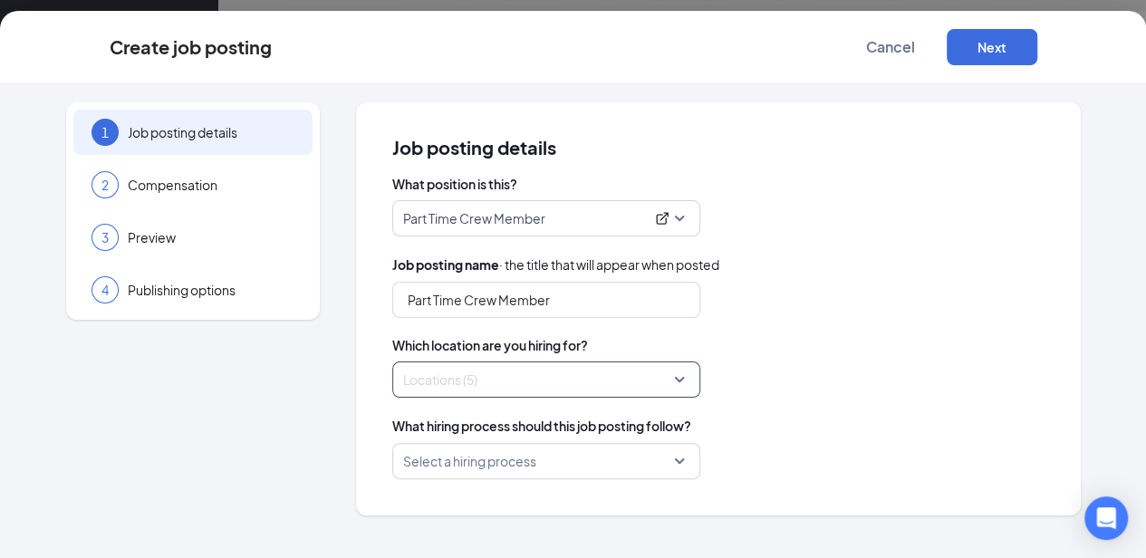
scroll to position [245, 0]
click at [680, 465] on div "Select a hiring process" at bounding box center [546, 461] width 308 height 36
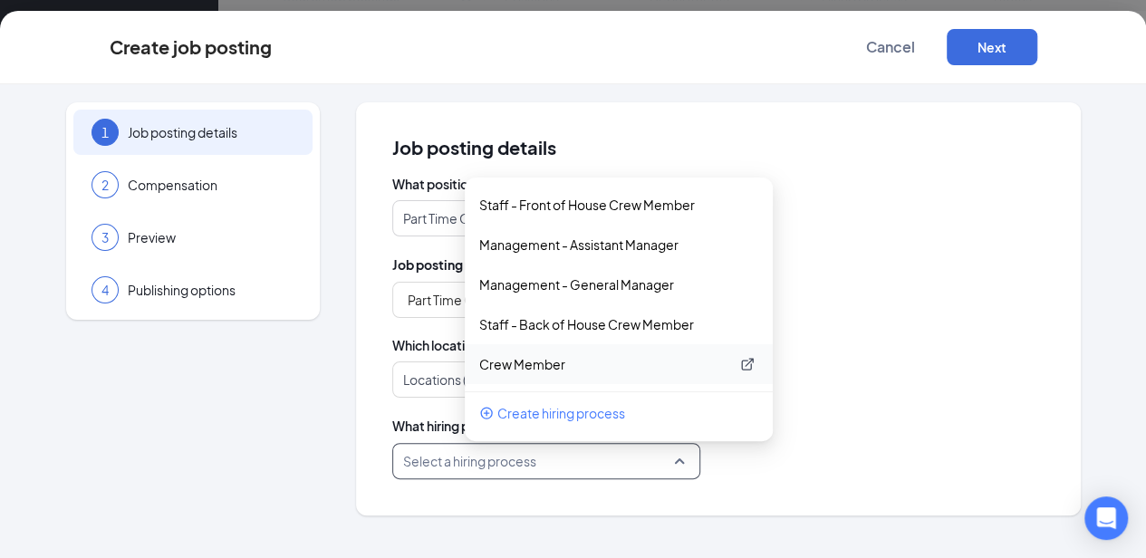
click at [479, 367] on p "Crew Member" at bounding box center [604, 364] width 250 height 18
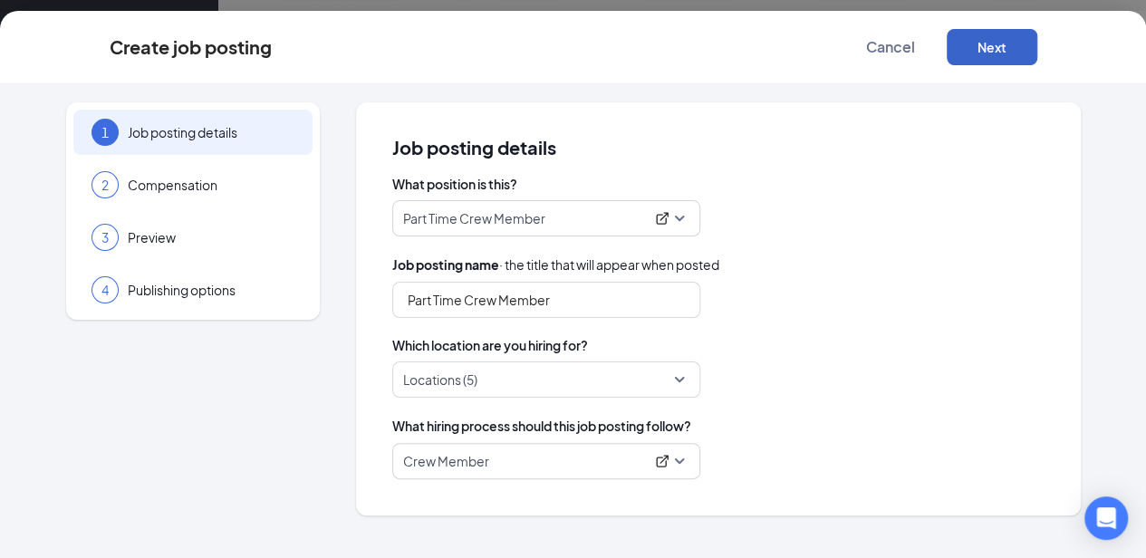
click at [1038, 46] on button "Next" at bounding box center [992, 47] width 91 height 36
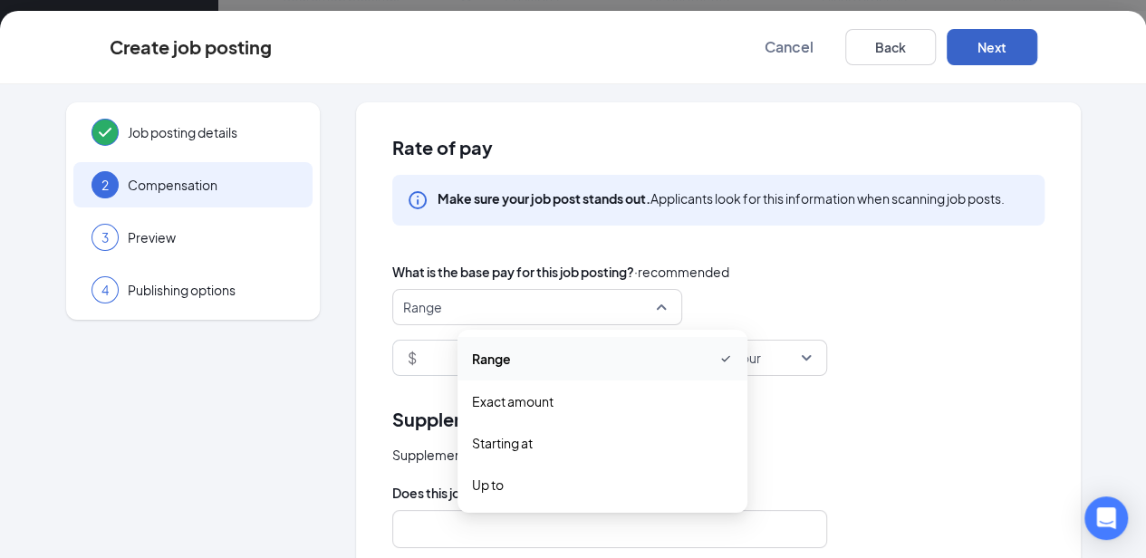
click at [650, 304] on span "Range" at bounding box center [537, 307] width 268 height 34
click at [605, 353] on span "Range" at bounding box center [602, 359] width 261 height 22
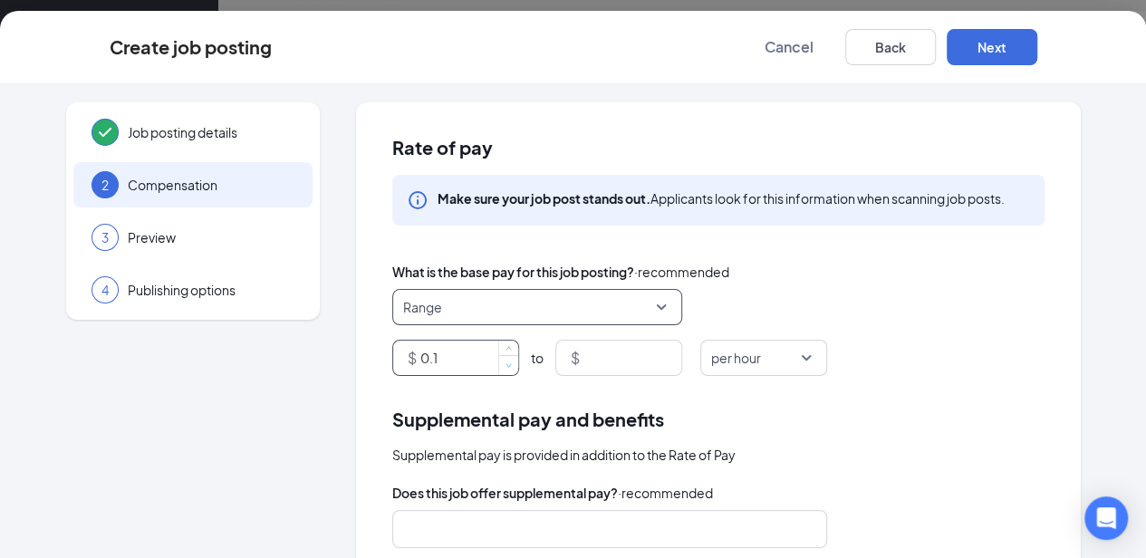
click at [500, 356] on span "Decrease Value" at bounding box center [508, 365] width 20 height 21
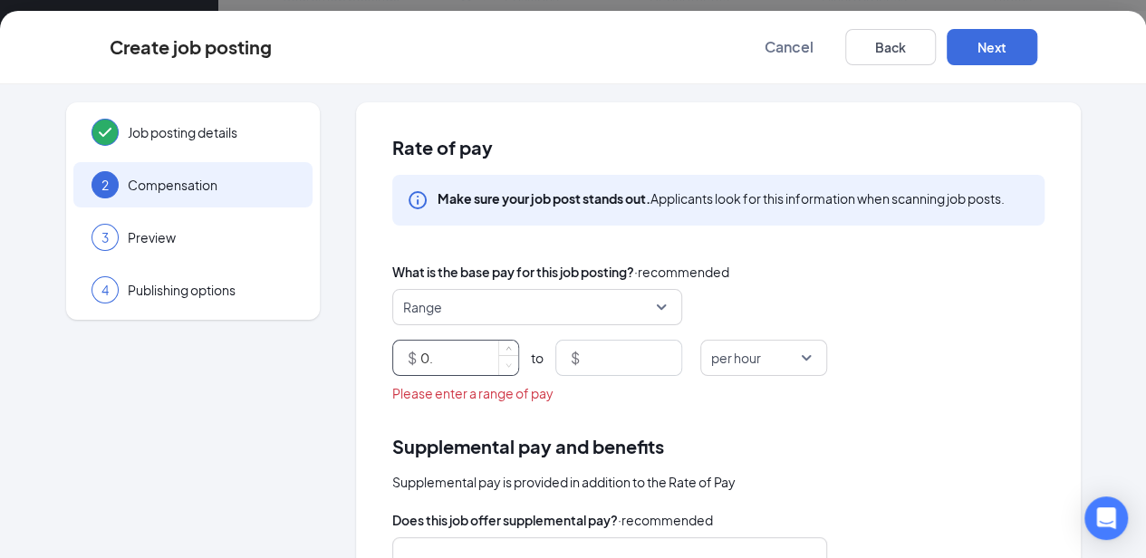
type input "0"
type input "15.5"
click at [593, 352] on input at bounding box center [633, 358] width 98 height 34
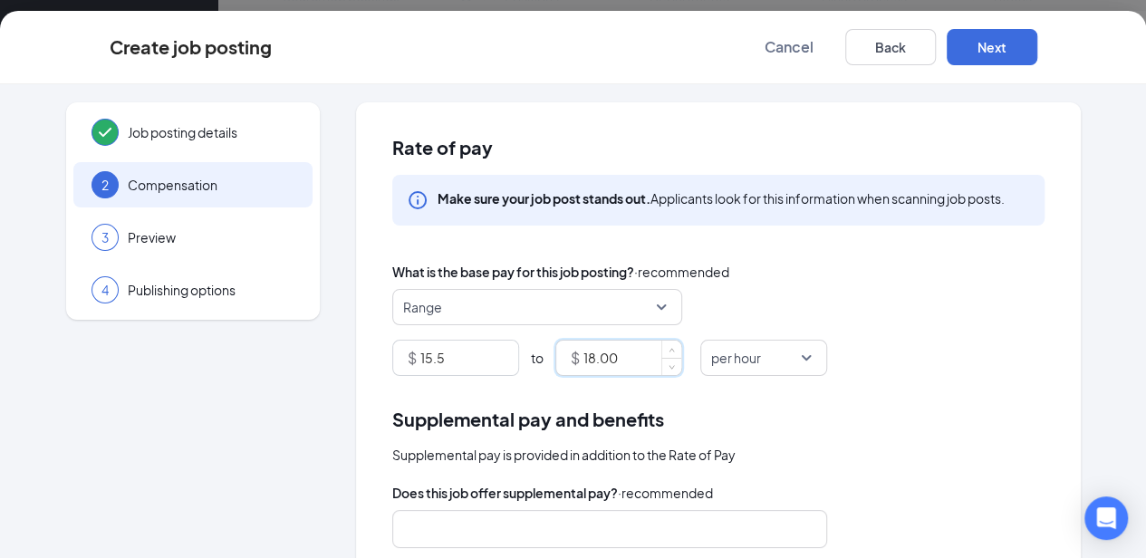
type input "18"
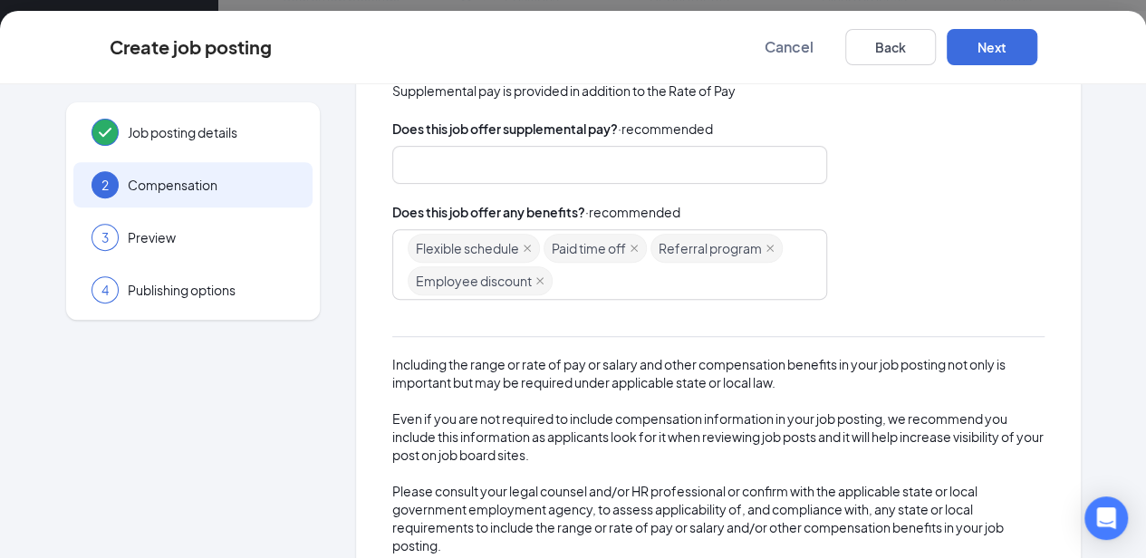
scroll to position [412, 0]
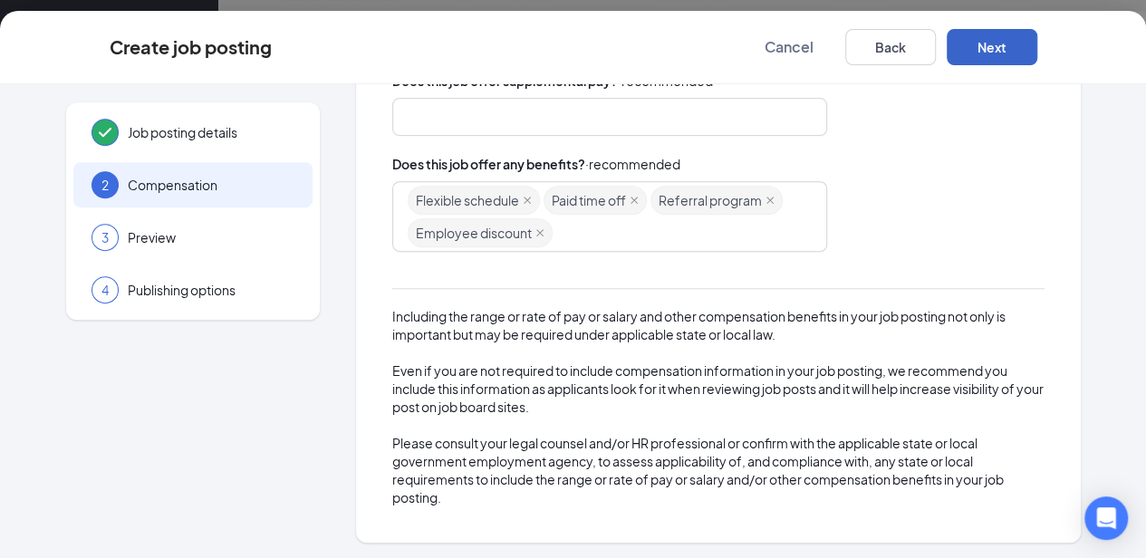
click at [1038, 56] on button "Next" at bounding box center [992, 47] width 91 height 36
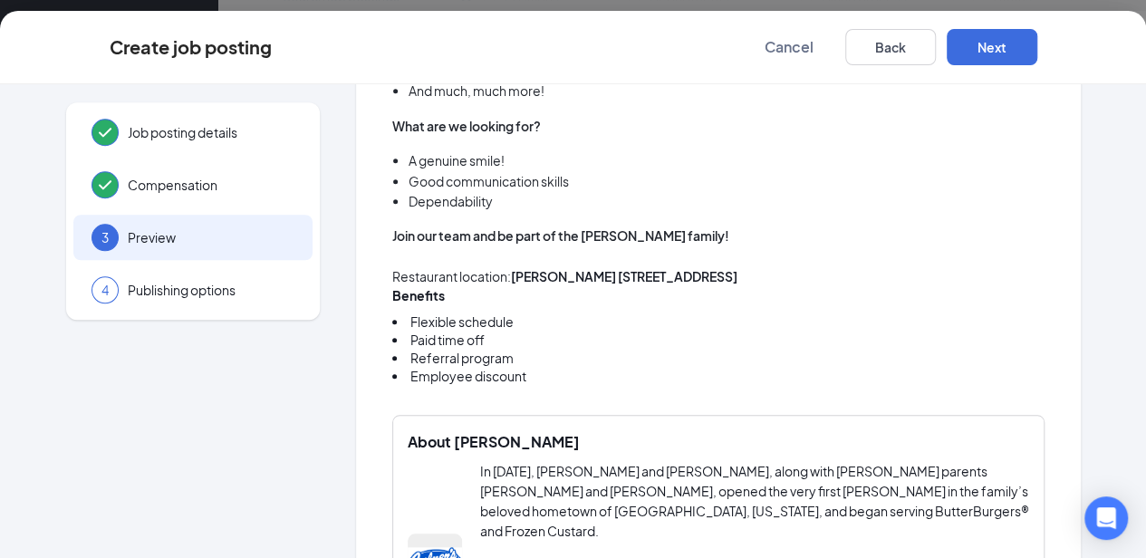
scroll to position [877, 0]
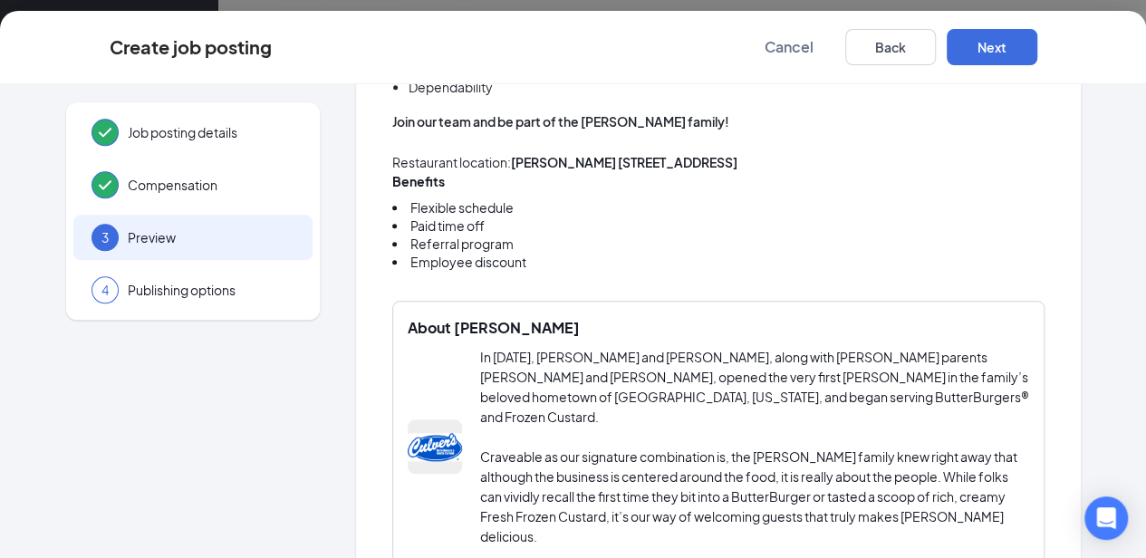
drag, startPoint x: 1130, startPoint y: 343, endPoint x: 1140, endPoint y: 487, distance: 143.5
click at [1140, 487] on div "Job posting details Compensation 3 Preview 4 Publishing options Part Time Crew …" at bounding box center [573, 321] width 1146 height 474
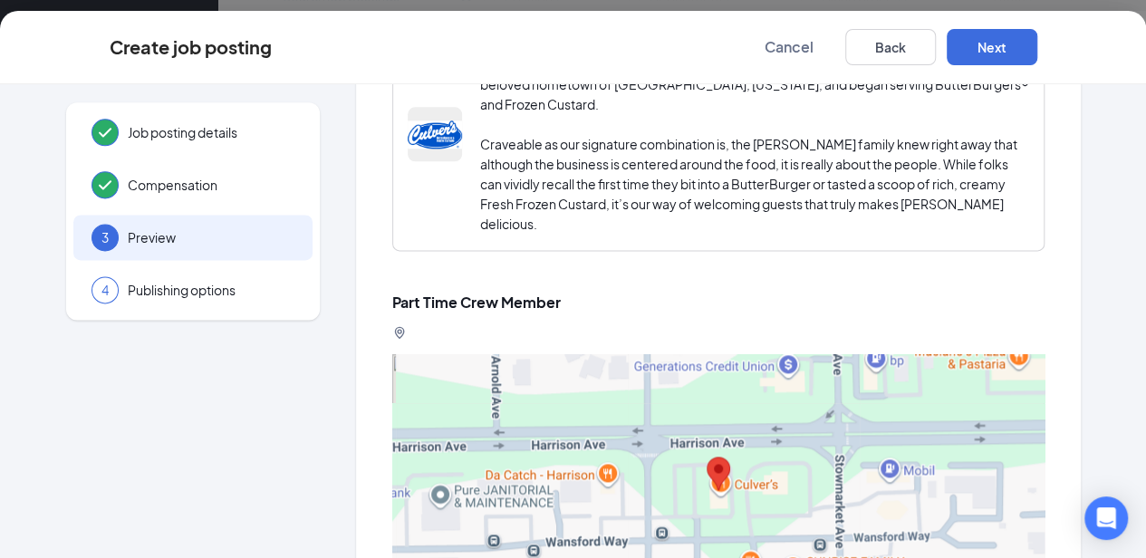
scroll to position [1247, 0]
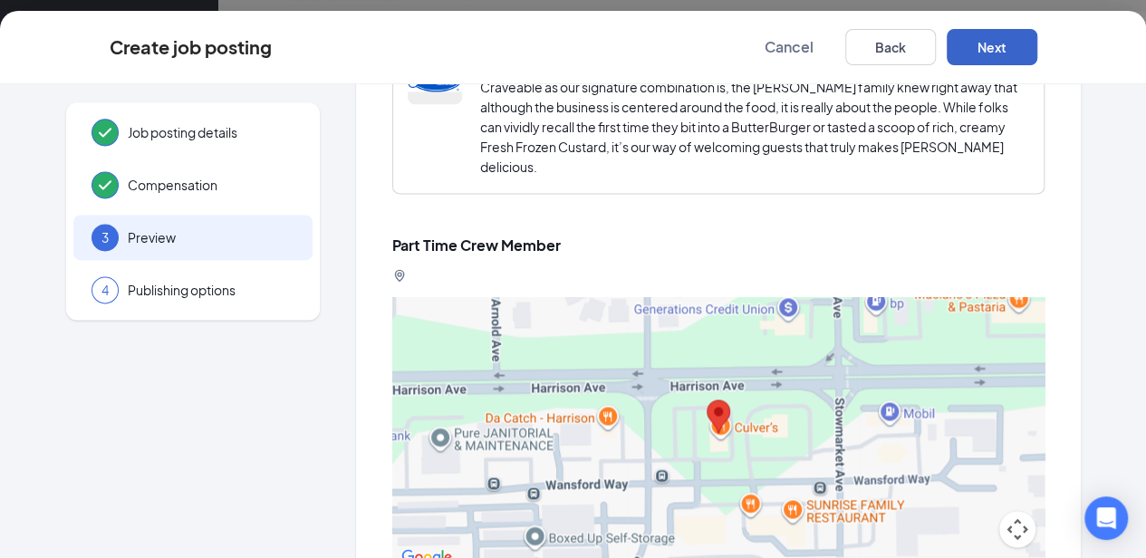
click at [1038, 42] on button "Next" at bounding box center [992, 47] width 91 height 36
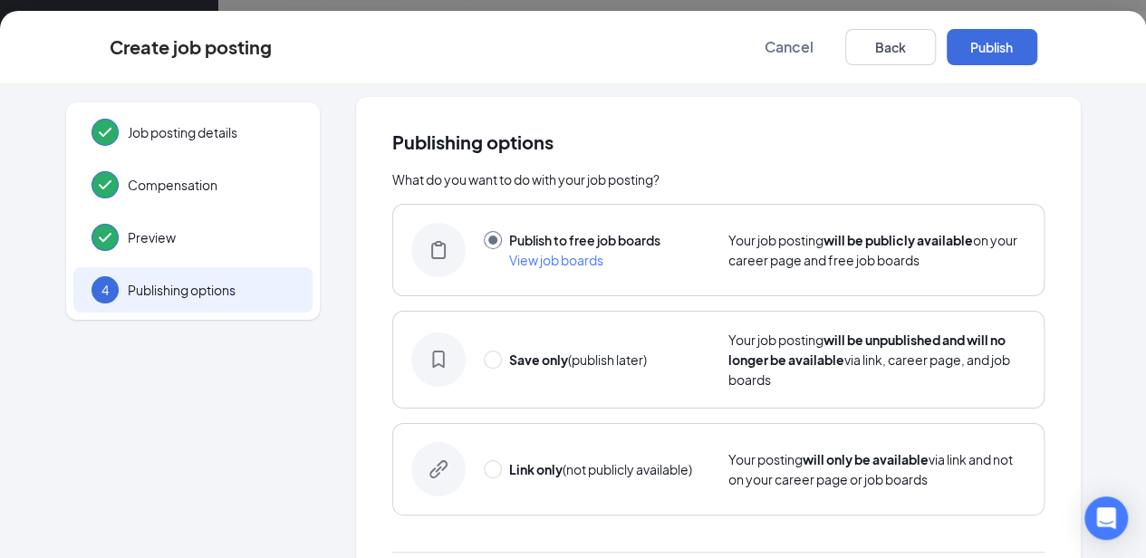
scroll to position [0, 0]
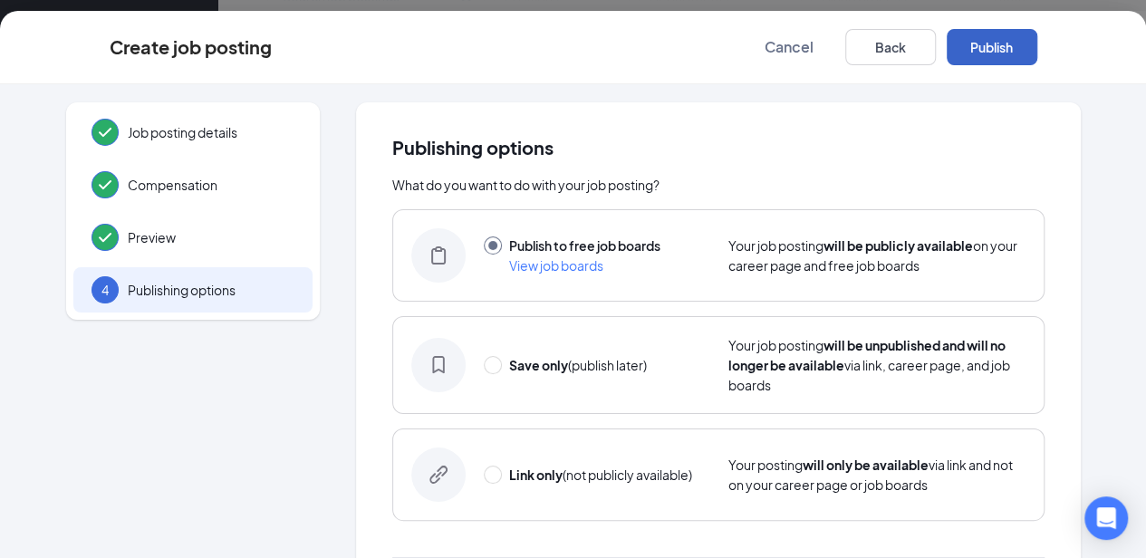
click at [1038, 47] on button "Publish" at bounding box center [992, 47] width 91 height 36
click at [567, 266] on span "View job boards" at bounding box center [556, 265] width 94 height 16
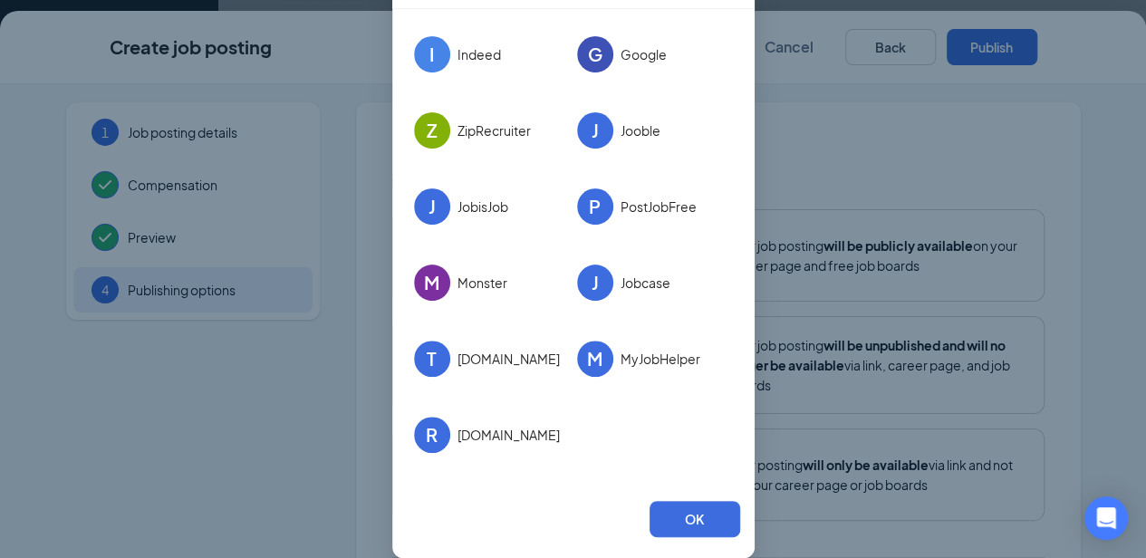
scroll to position [161, 0]
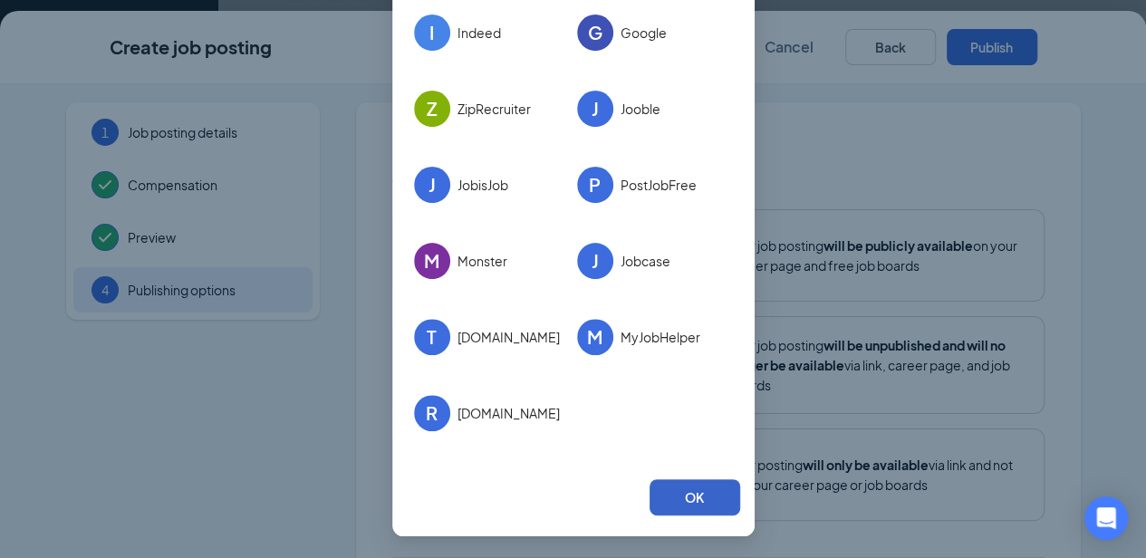
click at [681, 490] on button "OK" at bounding box center [695, 497] width 91 height 36
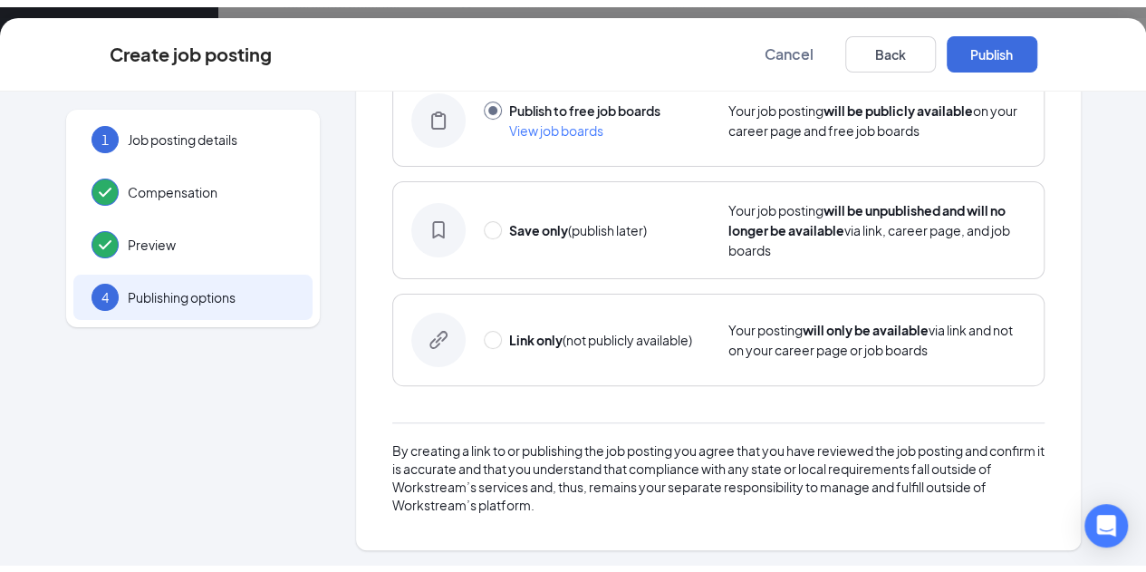
scroll to position [0, 0]
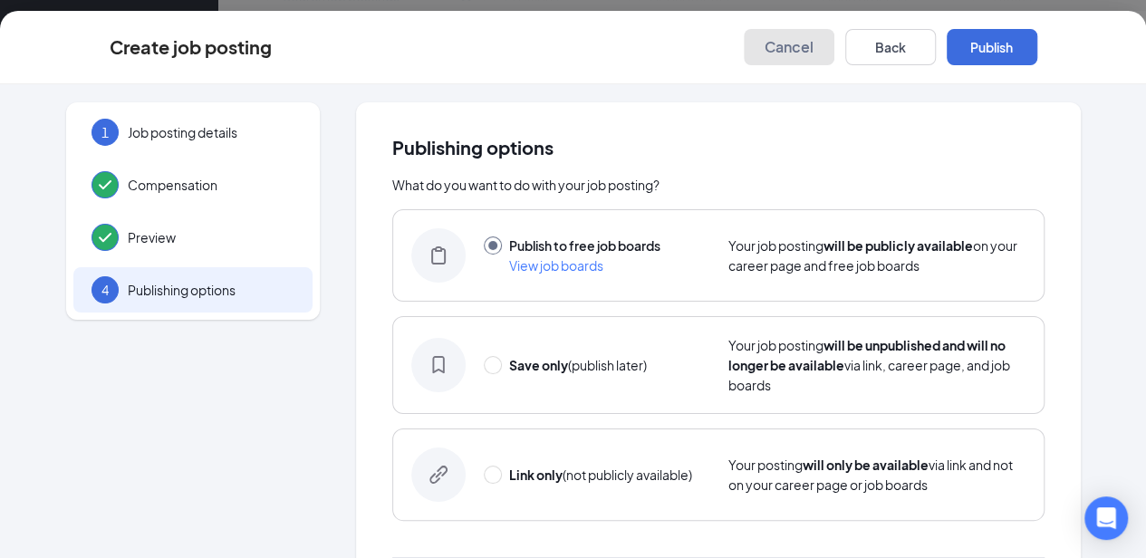
click at [814, 55] on span "Cancel" at bounding box center [789, 47] width 49 height 18
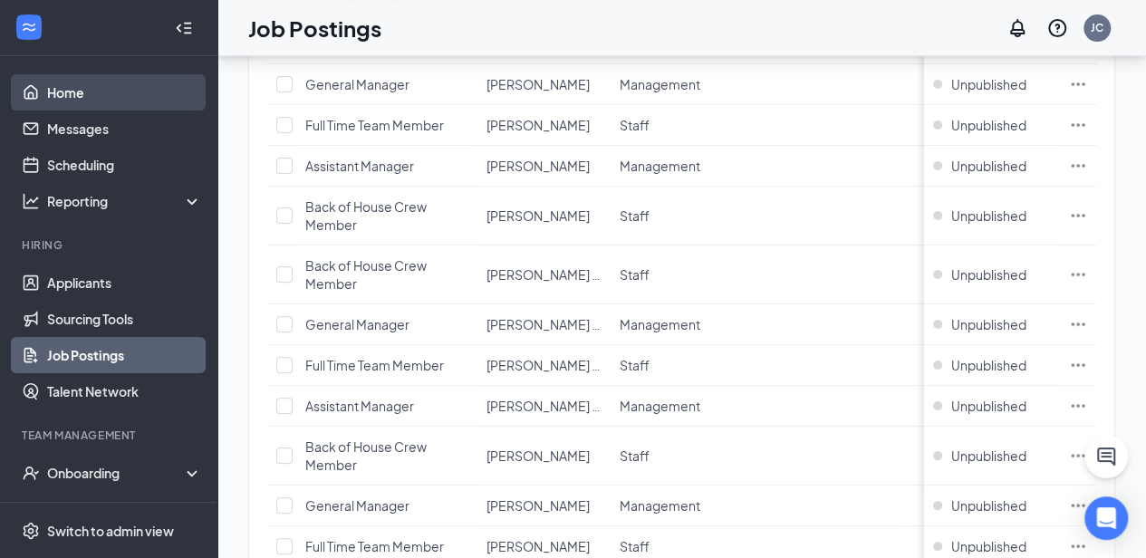
click at [47, 88] on link "Home" at bounding box center [124, 92] width 155 height 36
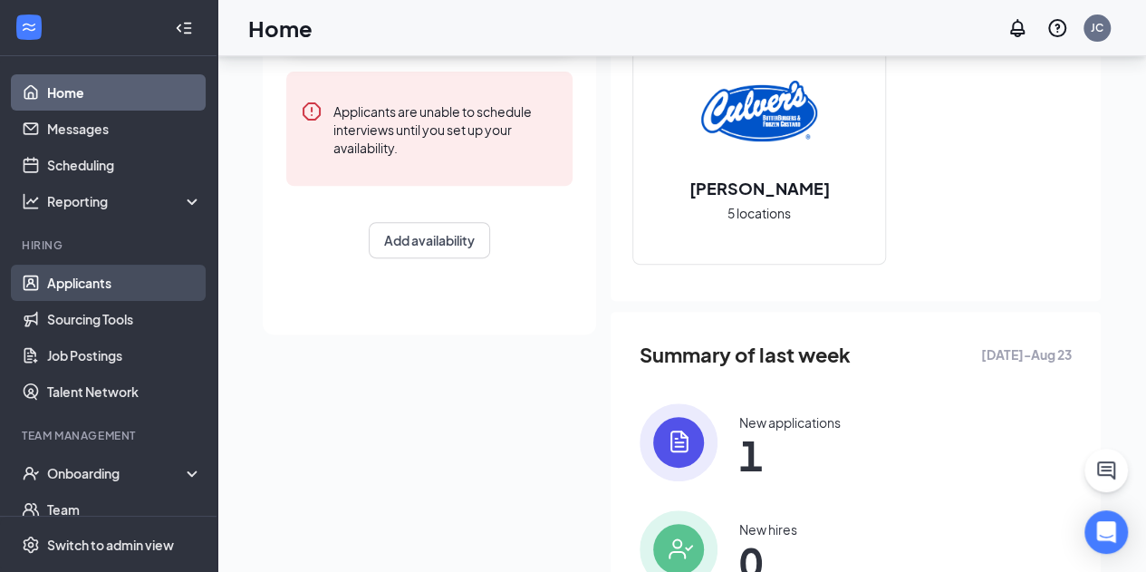
click at [105, 291] on link "Applicants" at bounding box center [124, 283] width 155 height 36
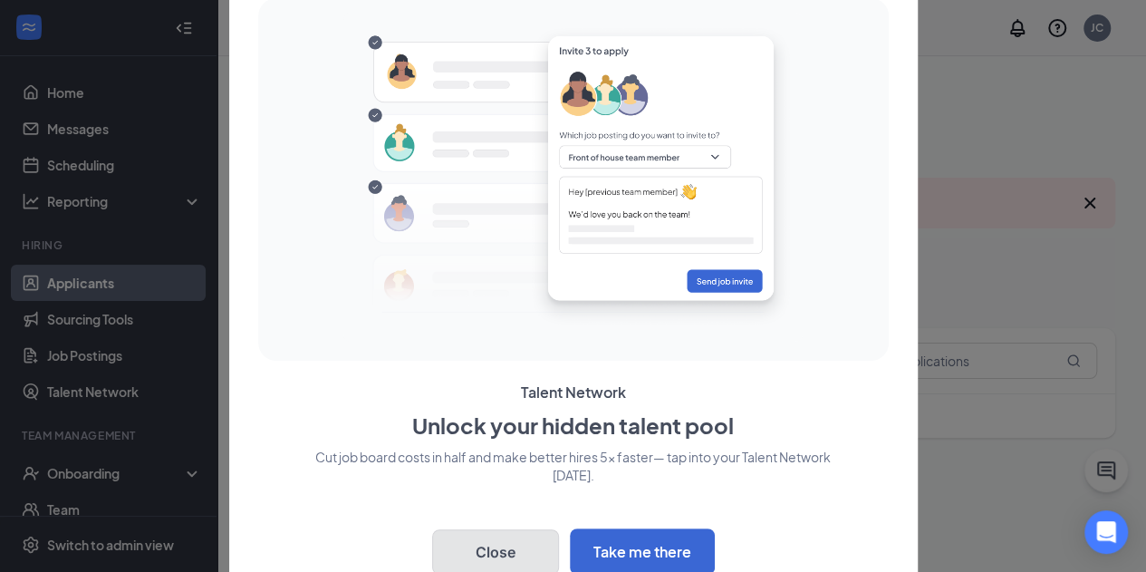
click at [494, 544] on button "Close" at bounding box center [495, 551] width 127 height 45
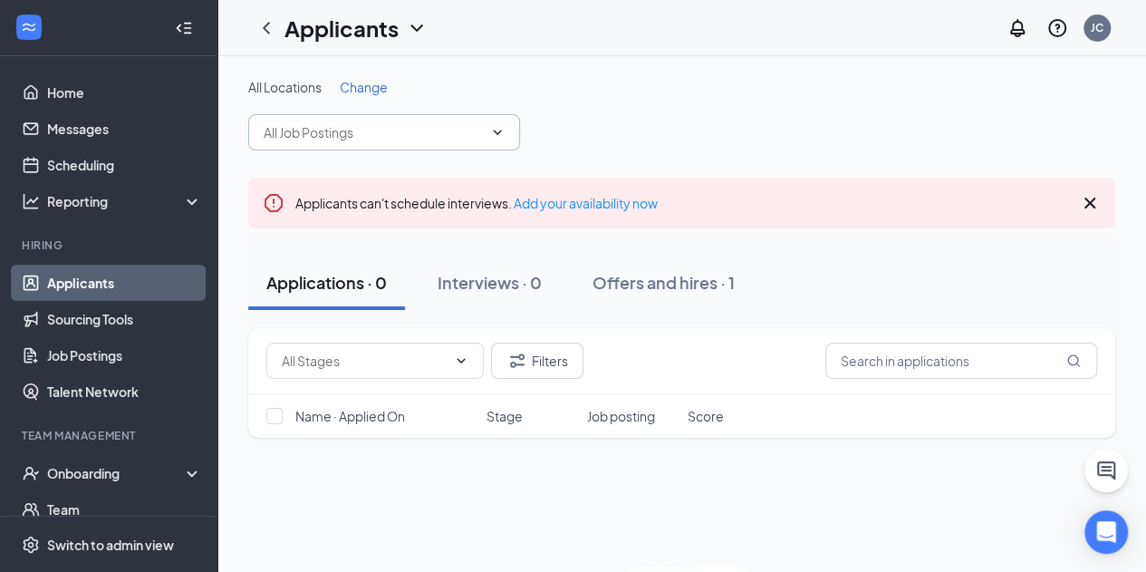
click at [502, 130] on icon "ChevronDown" at bounding box center [497, 132] width 14 height 14
click at [1096, 199] on icon "Cross" at bounding box center [1090, 203] width 22 height 22
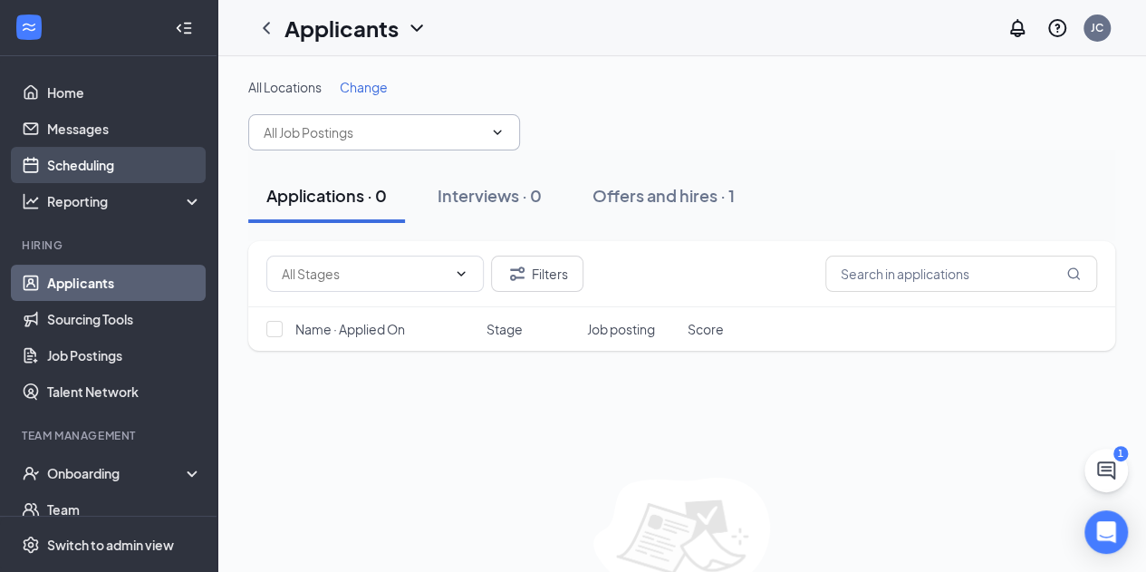
click at [72, 156] on link "Scheduling" at bounding box center [124, 165] width 155 height 36
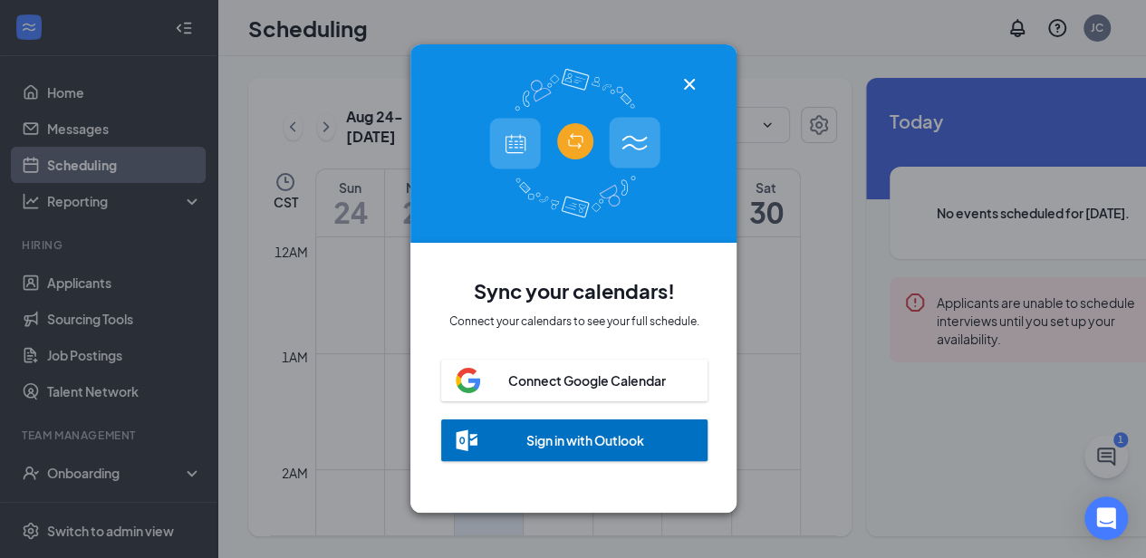
scroll to position [891, 0]
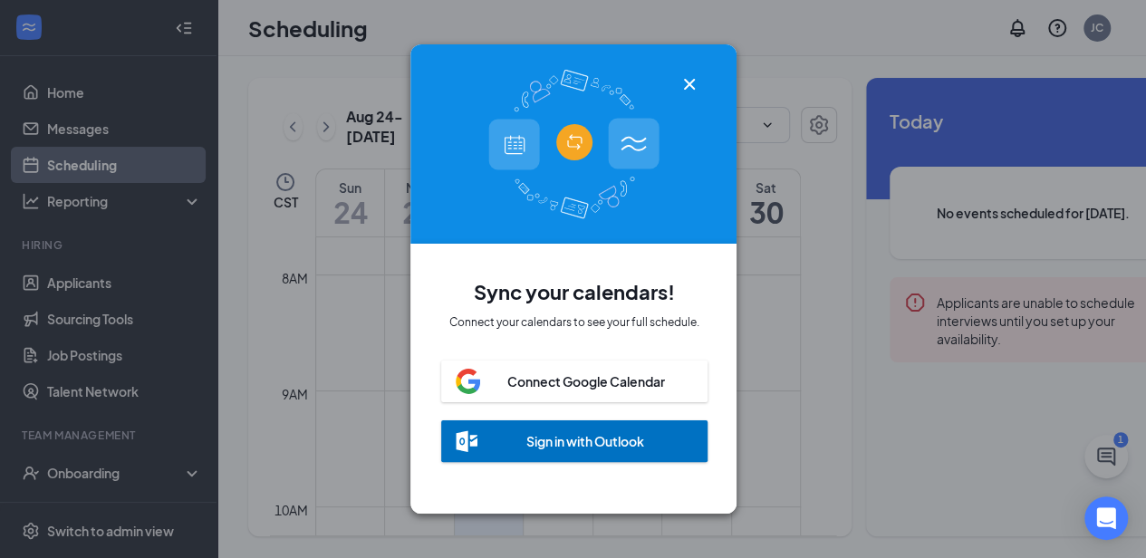
click at [684, 76] on icon "Cross" at bounding box center [690, 84] width 22 height 22
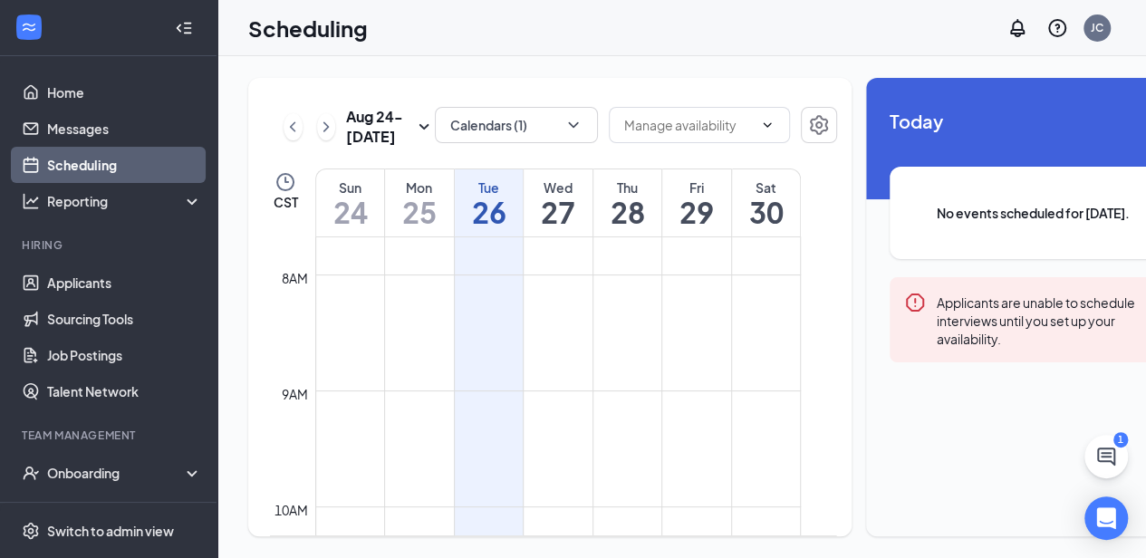
scroll to position [0, 14]
click at [757, 128] on span at bounding box center [766, 125] width 18 height 14
click at [749, 49] on div "Scheduling JC" at bounding box center [681, 28] width 929 height 56
click at [808, 121] on icon "Settings" at bounding box center [819, 125] width 22 height 22
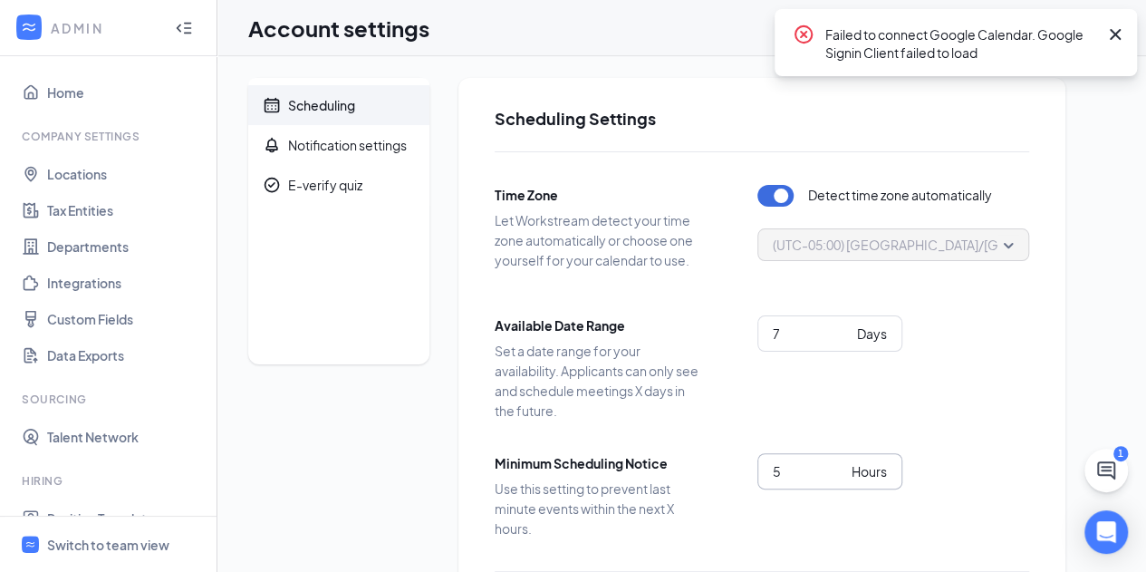
click at [841, 465] on input "5" at bounding box center [809, 471] width 72 height 20
click at [841, 465] on input "6" at bounding box center [809, 471] width 72 height 20
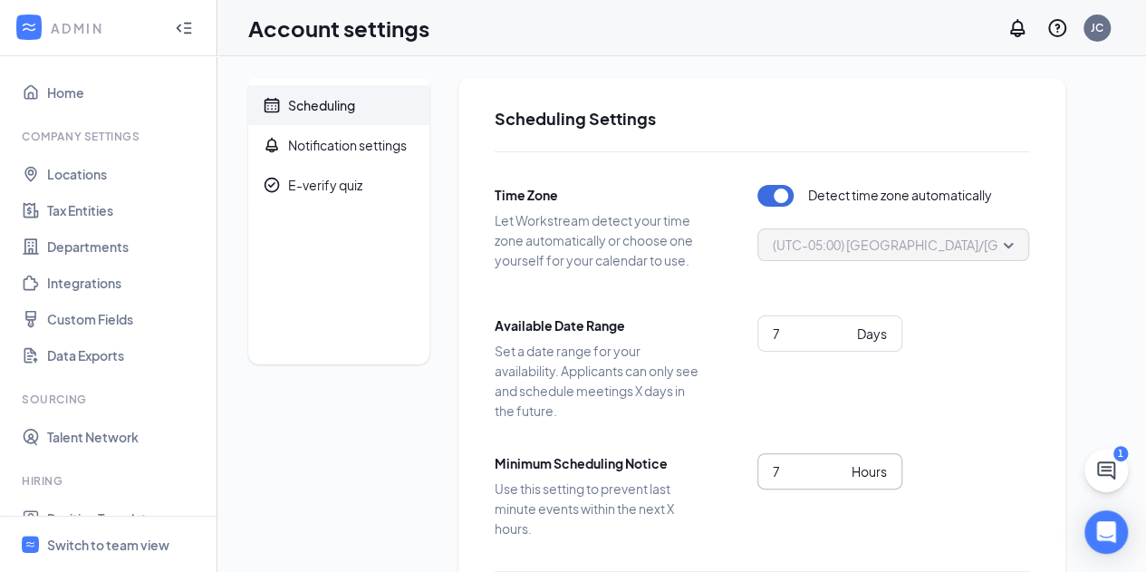
click at [841, 465] on input "7" at bounding box center [809, 471] width 72 height 20
click at [841, 465] on input "8" at bounding box center [809, 471] width 72 height 20
click at [841, 465] on input "9" at bounding box center [809, 471] width 72 height 20
click at [841, 465] on input "10" at bounding box center [809, 471] width 72 height 20
click at [841, 465] on input "11" at bounding box center [809, 471] width 72 height 20
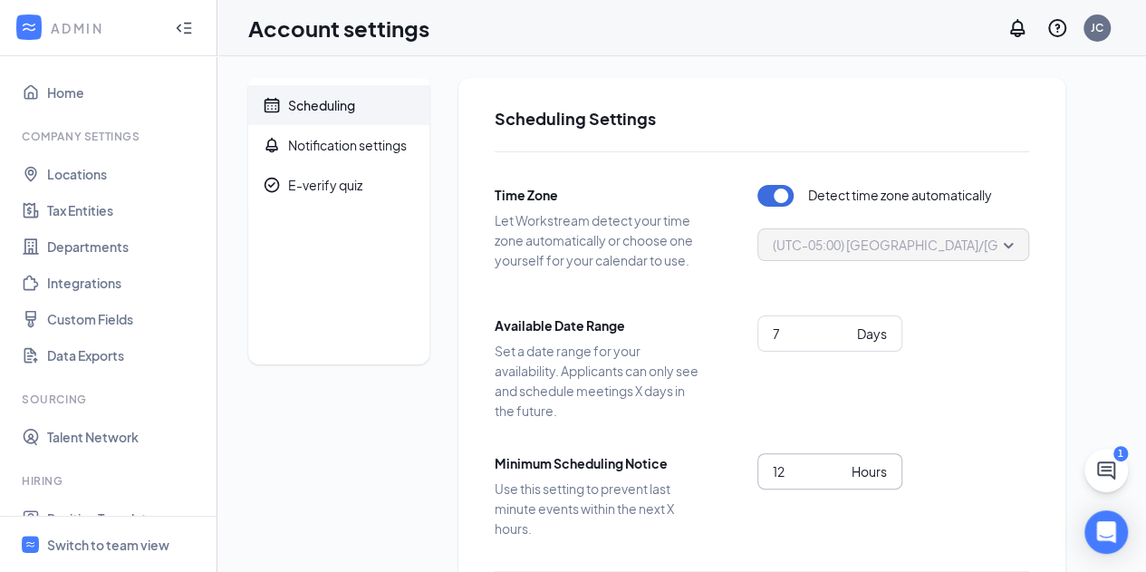
type input "12"
click at [841, 465] on input "12" at bounding box center [809, 471] width 72 height 20
click at [954, 405] on div "Available Date Range Set a date range for your availability. Applicants can onl…" at bounding box center [762, 367] width 535 height 105
click at [304, 184] on div "E-verify quiz" at bounding box center [325, 185] width 74 height 18
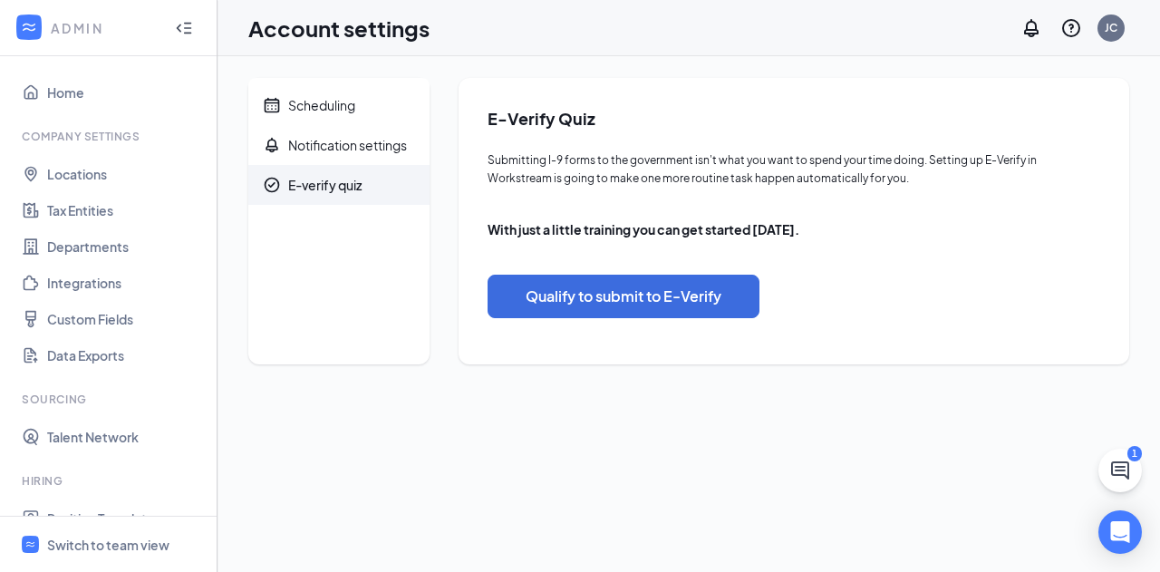
click at [304, 184] on div "E-verify quiz" at bounding box center [324, 185] width 73 height 18
click at [47, 93] on link "Home" at bounding box center [124, 92] width 155 height 36
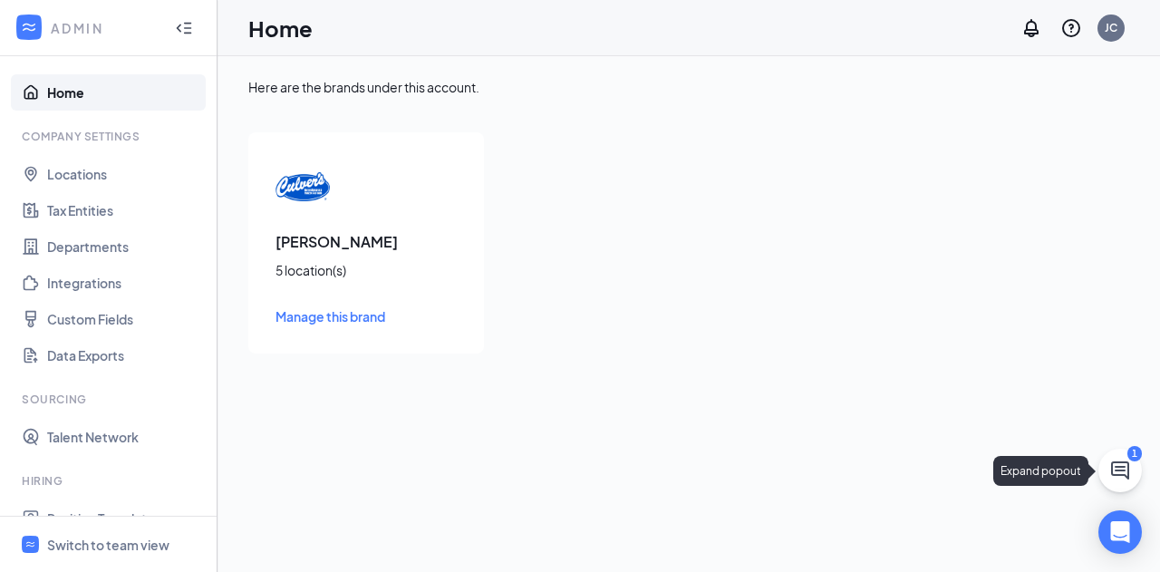
click at [1135, 467] on button at bounding box center [1119, 470] width 43 height 43
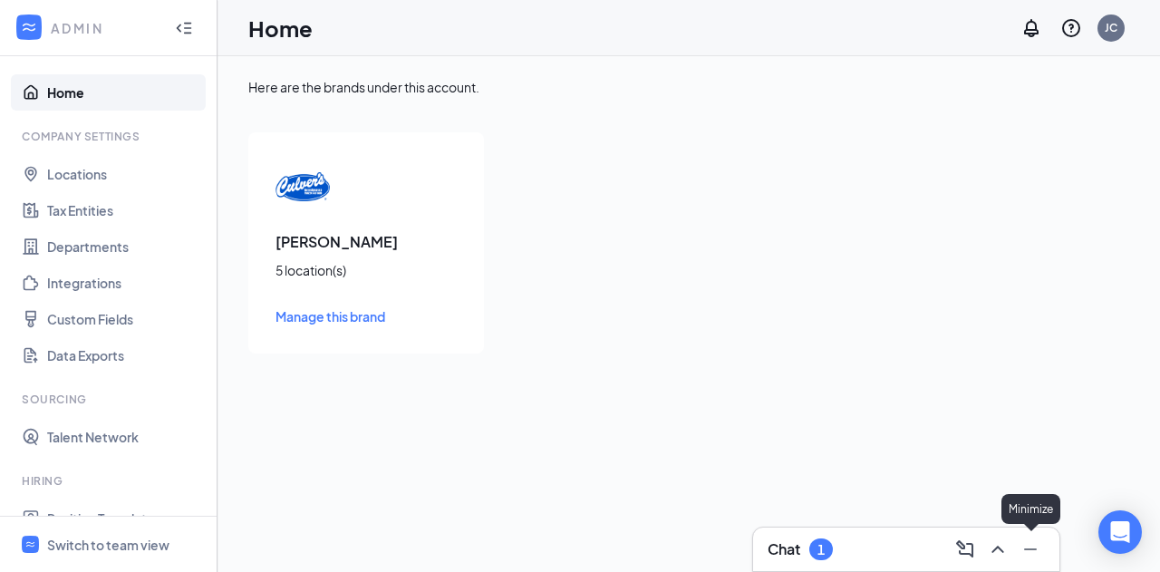
click at [1029, 559] on icon "Minimize" at bounding box center [1030, 549] width 22 height 22
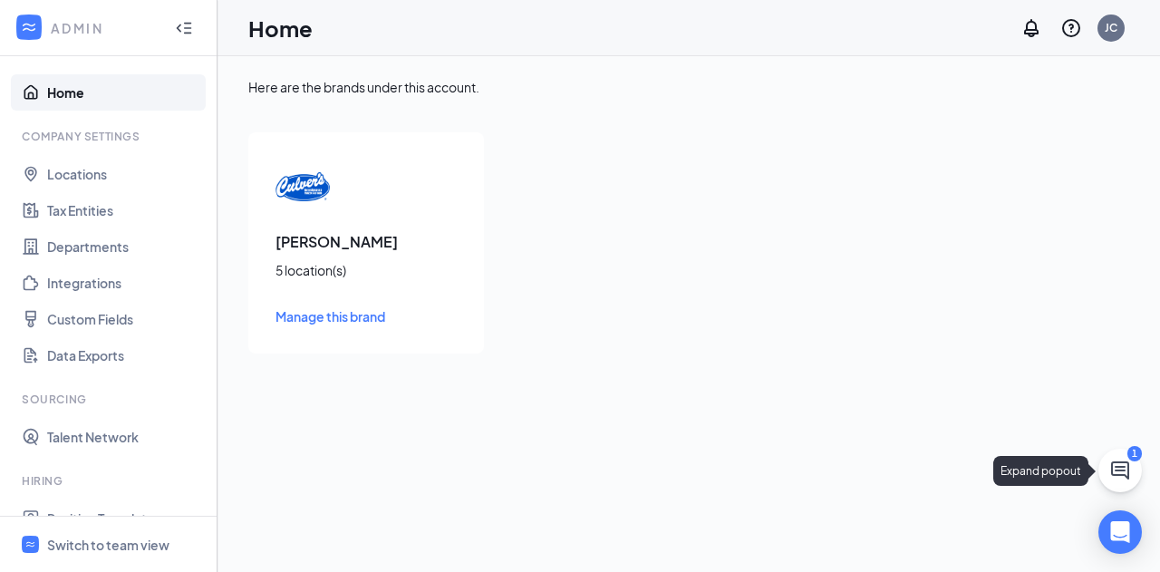
click at [1125, 476] on icon "ChatActive" at bounding box center [1120, 470] width 18 height 18
click at [1125, 476] on div "Here are the brands under this account. [PERSON_NAME] 5 location(s) Manage this…" at bounding box center [688, 314] width 942 height 516
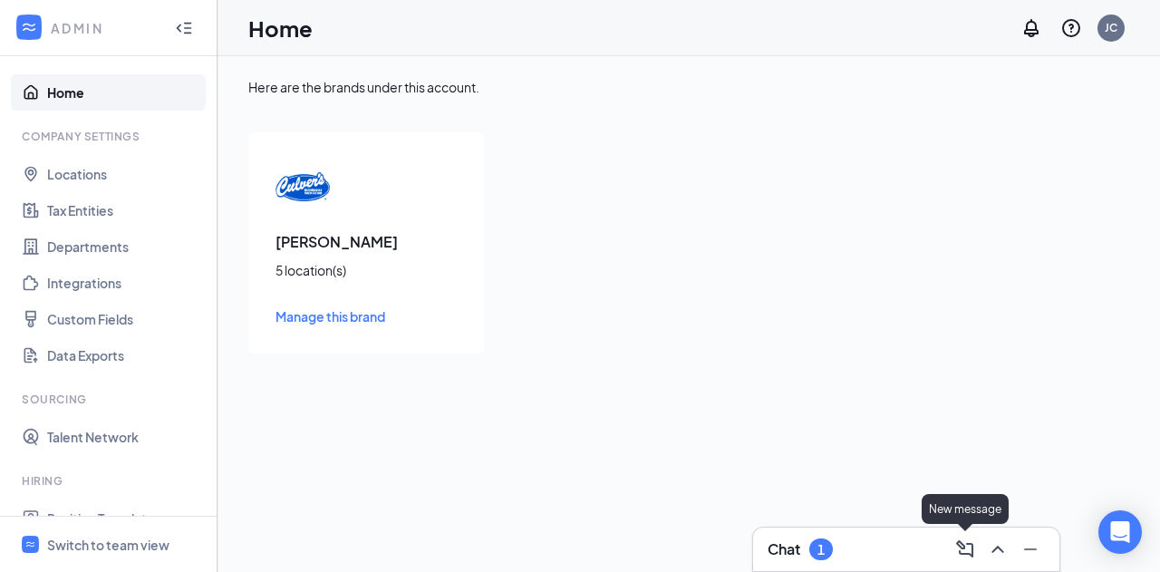
click at [973, 548] on icon "ComposeMessage" at bounding box center [965, 549] width 22 height 22
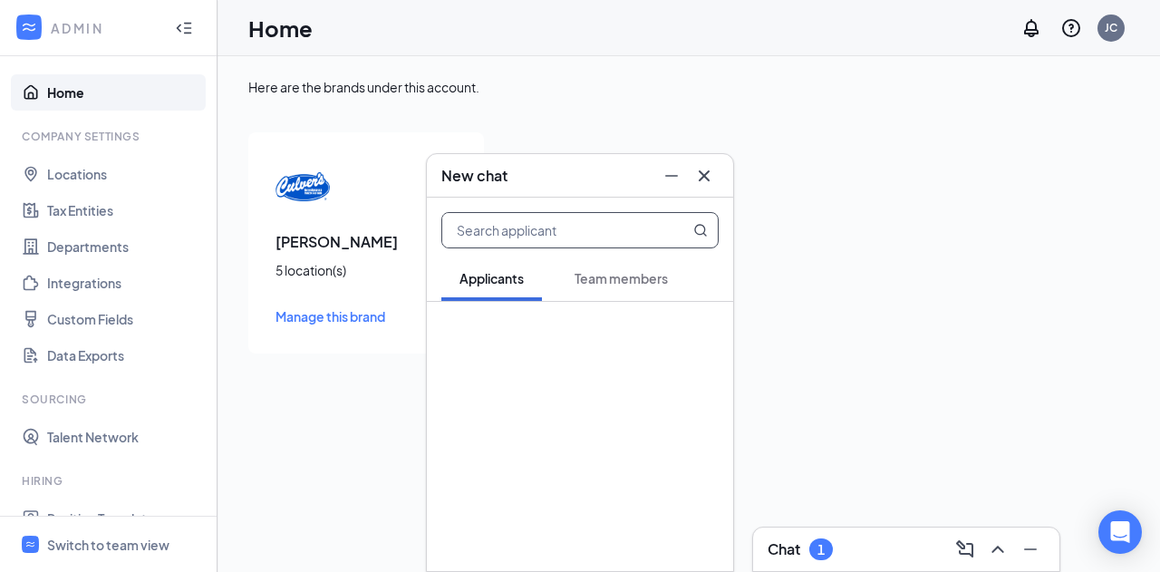
click at [705, 173] on icon "Cross" at bounding box center [704, 176] width 22 height 22
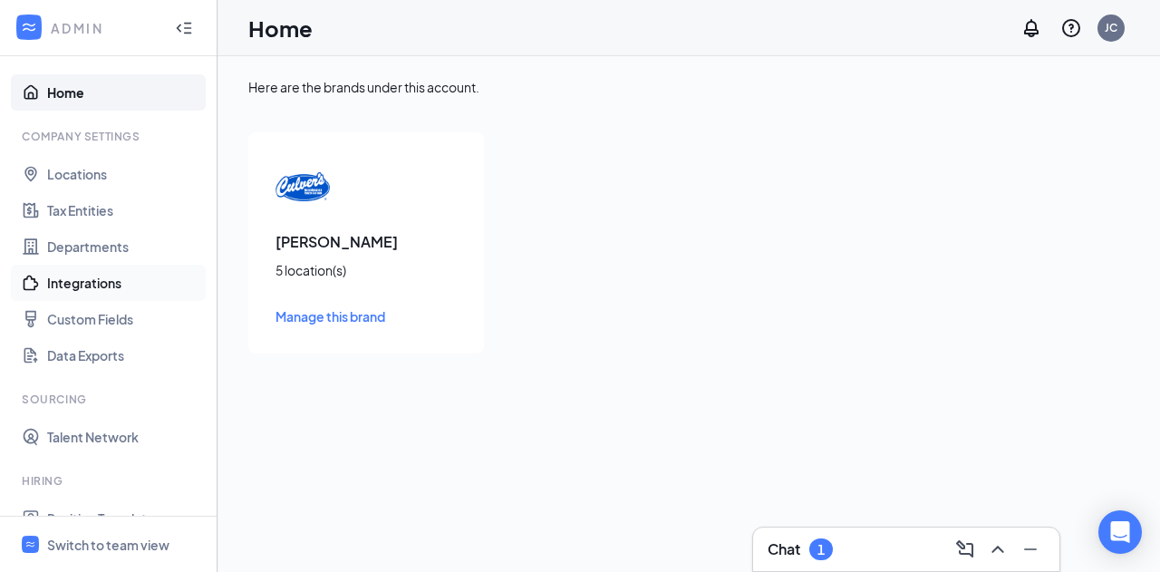
click at [104, 285] on link "Integrations" at bounding box center [124, 283] width 155 height 36
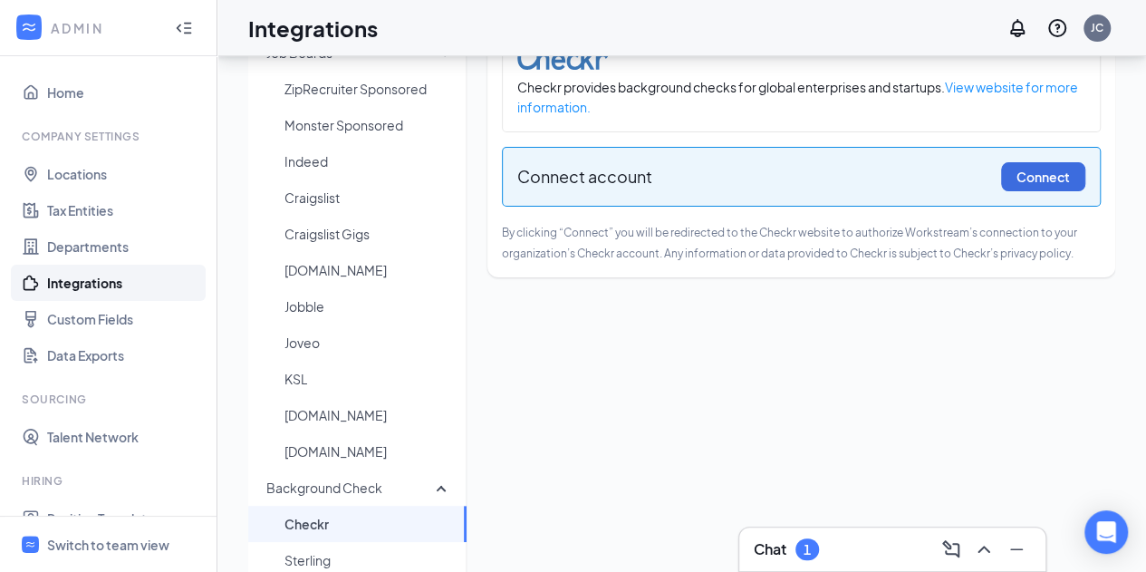
scroll to position [36, 0]
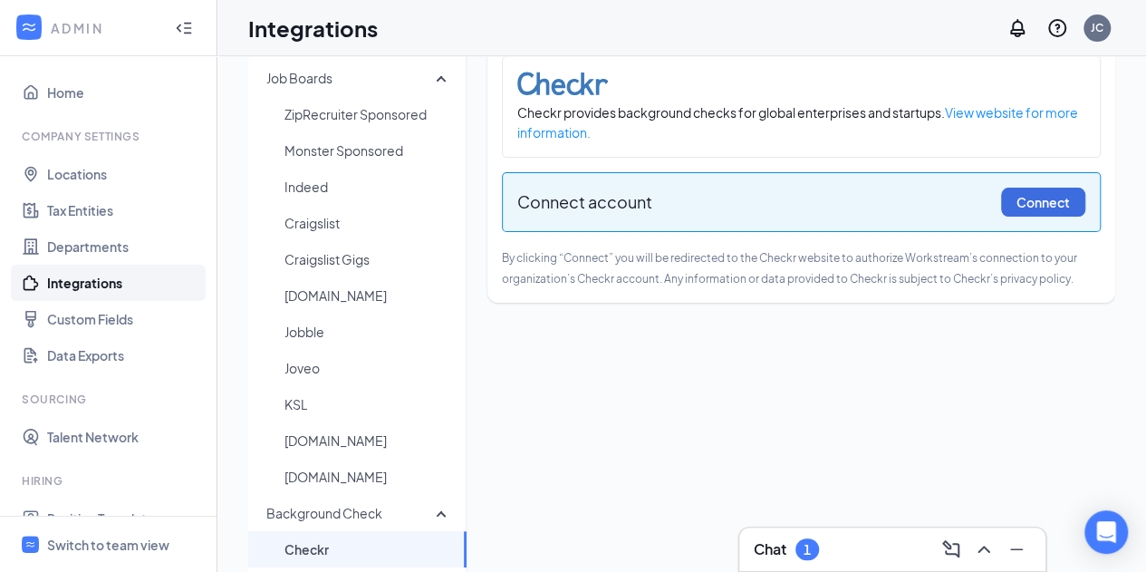
drag, startPoint x: 1144, startPoint y: 53, endPoint x: 1142, endPoint y: -6, distance: 59.8
click at [1142, 0] on html "ADMIN Home Company Settings Locations Tax Entities Departments Integrations Cus…" at bounding box center [573, 250] width 1146 height 572
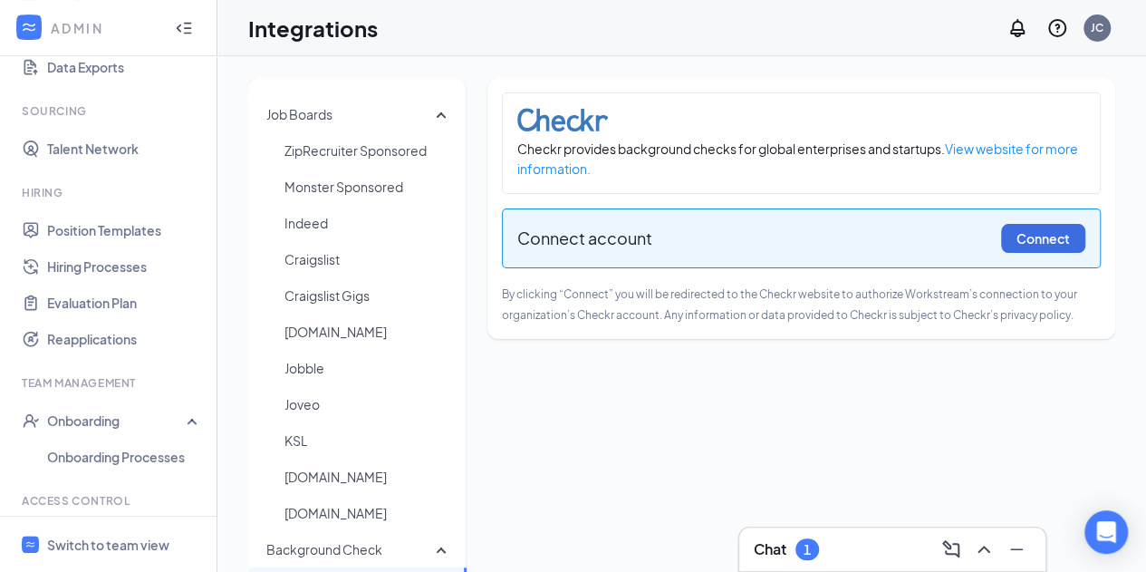
scroll to position [302, 0]
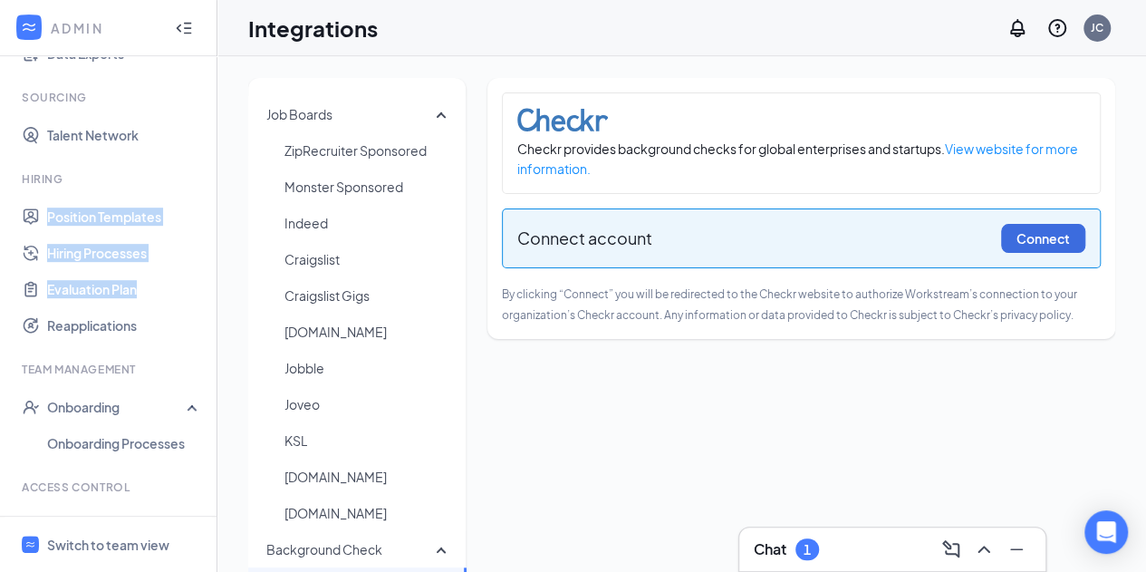
drag, startPoint x: 203, startPoint y: 292, endPoint x: 209, endPoint y: 153, distance: 138.8
click at [209, 153] on div "ADMIN Home Company Settings Locations Tax Entities Departments Integrations Cus…" at bounding box center [108, 286] width 217 height 572
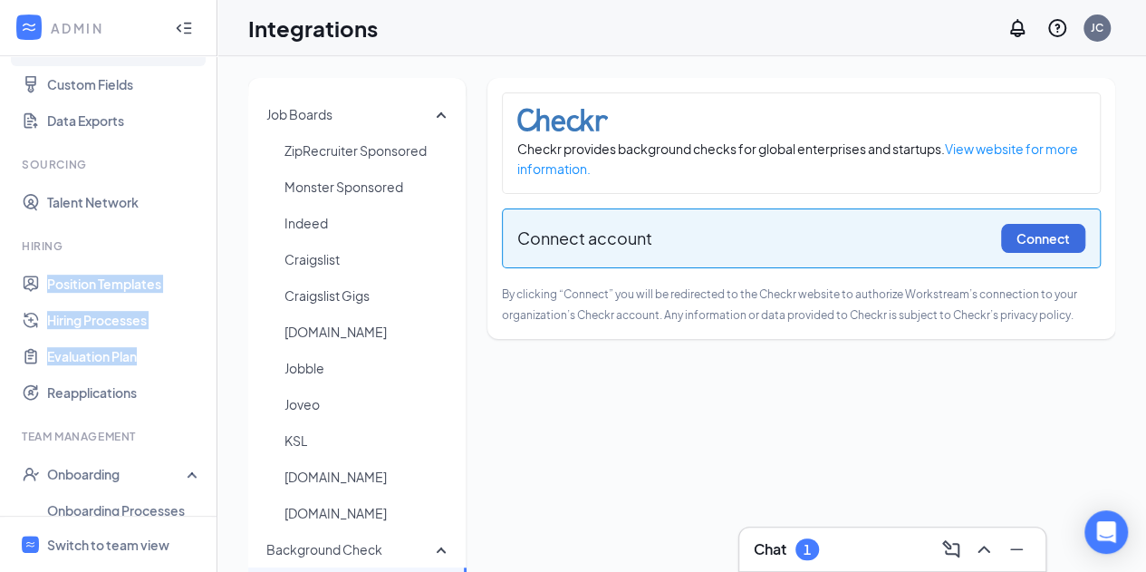
scroll to position [259, 0]
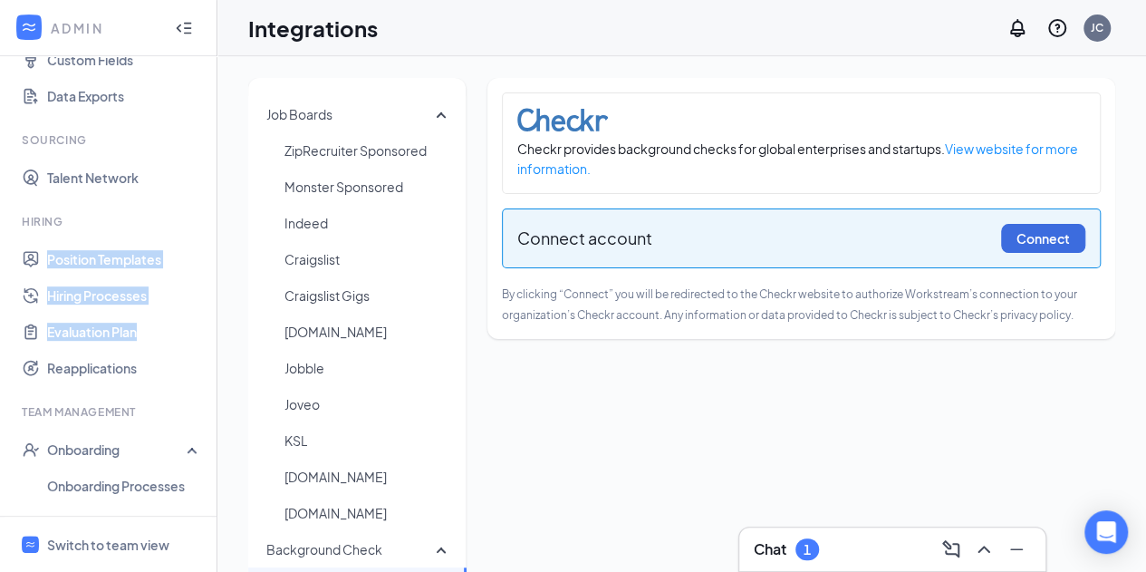
click at [126, 217] on div "Hiring" at bounding box center [110, 221] width 177 height 15
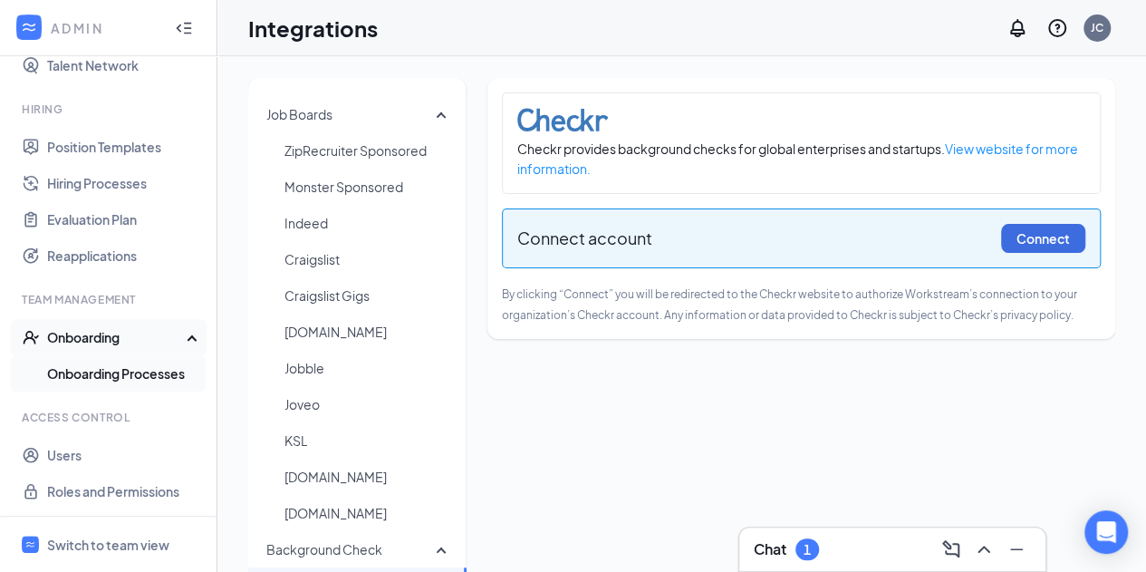
click at [114, 374] on link "Onboarding Processes" at bounding box center [124, 373] width 155 height 36
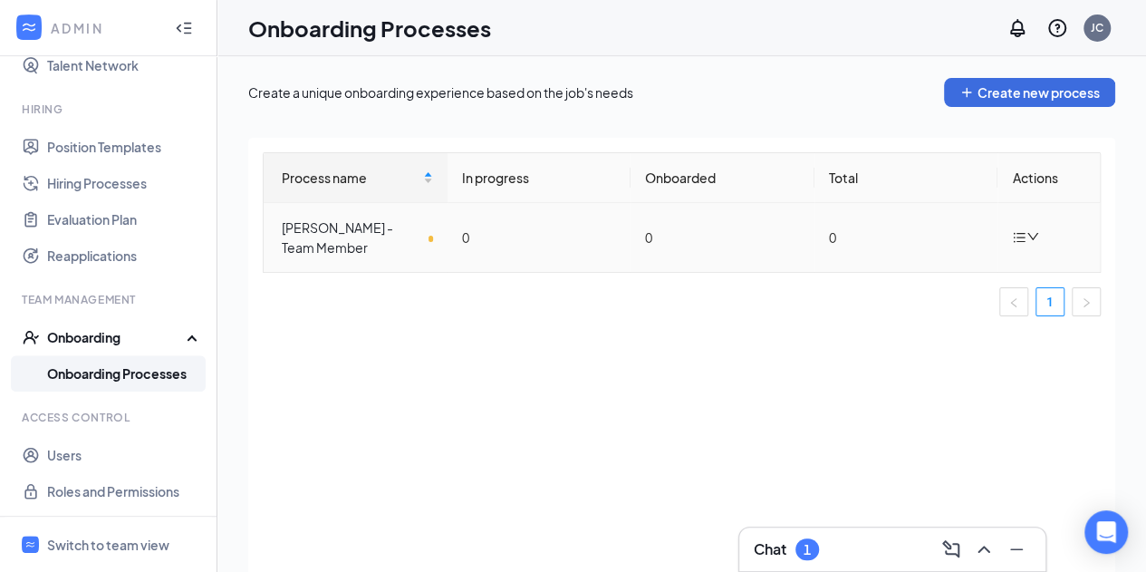
click at [1037, 236] on icon "down" at bounding box center [1033, 236] width 13 height 13
click at [718, 369] on div "Process name In progress Onboarded Total Actions [PERSON_NAME] - Team Member 0 …" at bounding box center [681, 377] width 867 height 479
click at [63, 341] on div "Onboarding" at bounding box center [117, 337] width 140 height 18
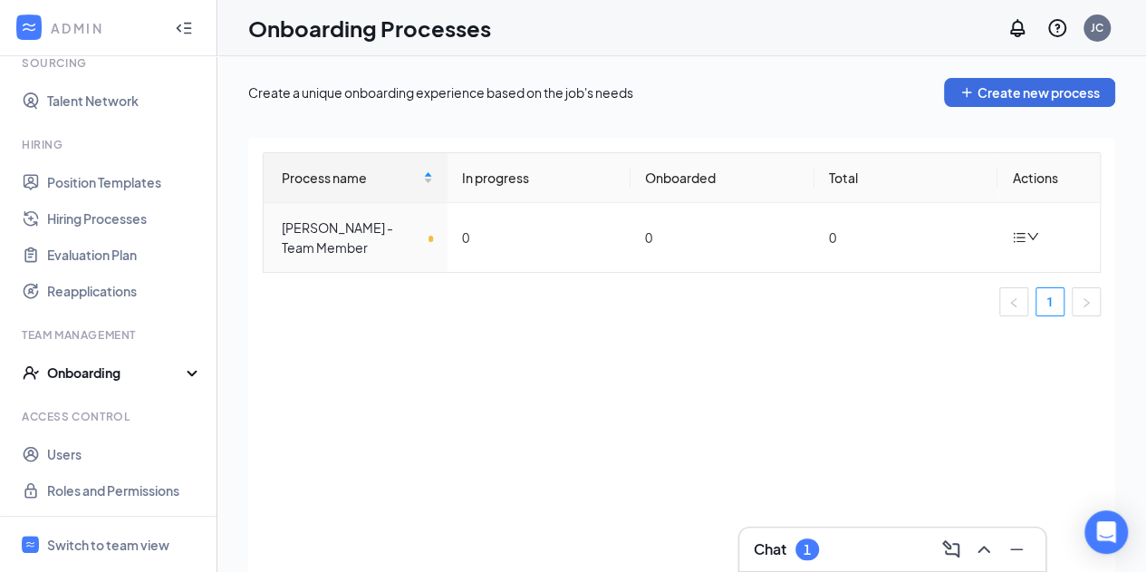
scroll to position [335, 0]
click at [67, 362] on div "Onboarding" at bounding box center [108, 373] width 217 height 36
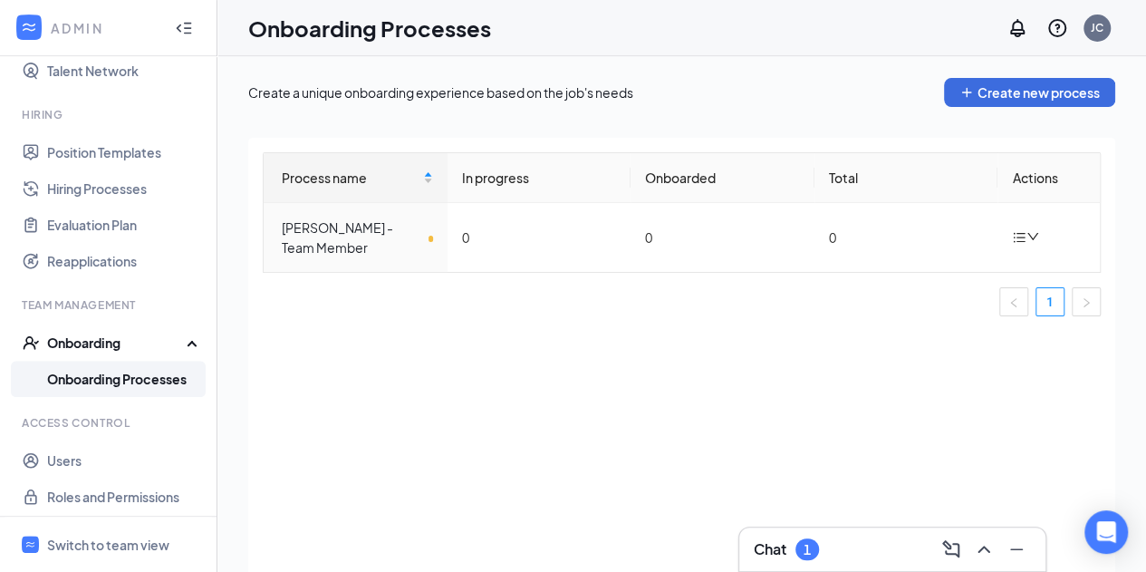
scroll to position [372, 0]
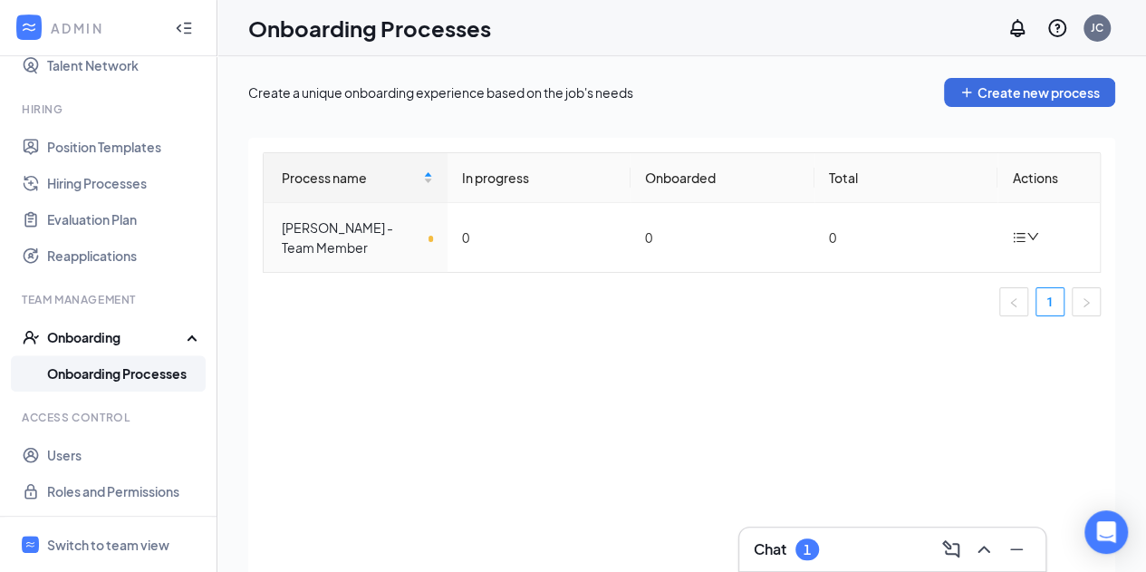
click at [354, 418] on div "Process name In progress Onboarded Total Actions [PERSON_NAME] - Team Member 0 …" at bounding box center [681, 377] width 867 height 479
click at [130, 537] on div "Switch to team view" at bounding box center [108, 545] width 122 height 18
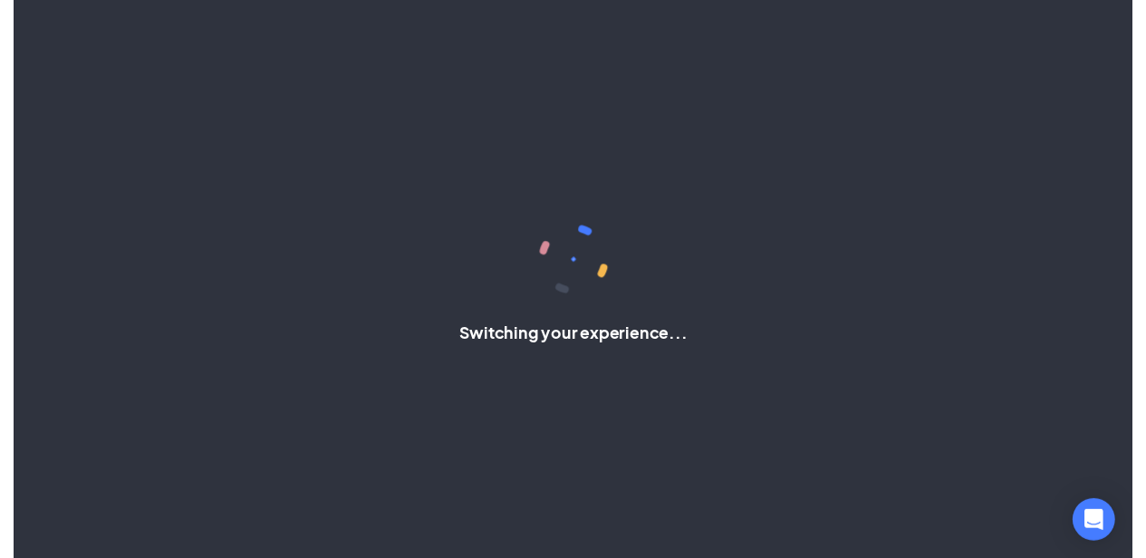
scroll to position [172, 0]
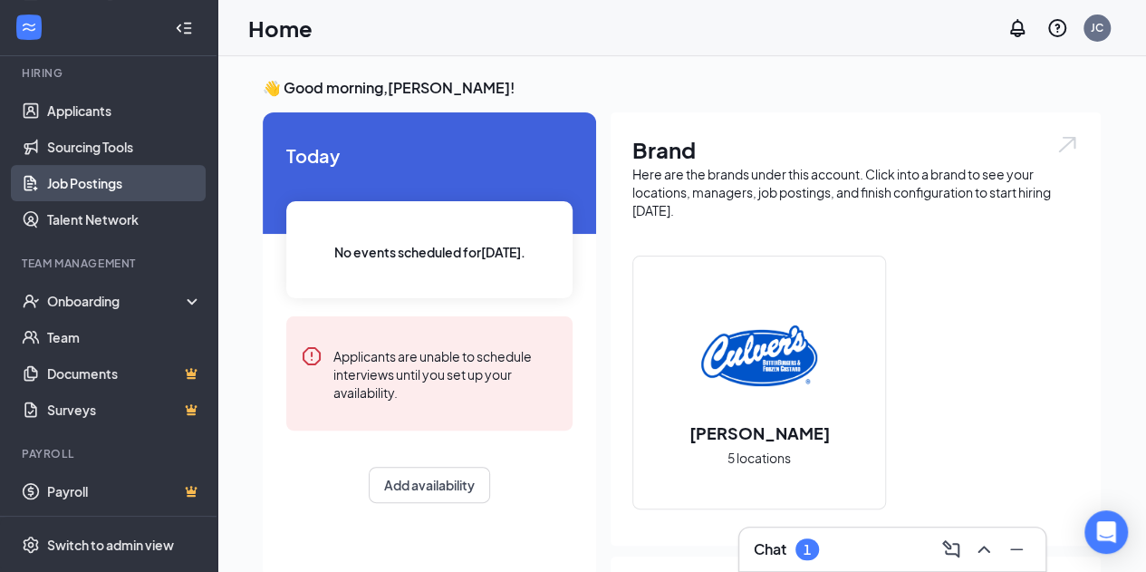
click at [126, 170] on link "Job Postings" at bounding box center [124, 183] width 155 height 36
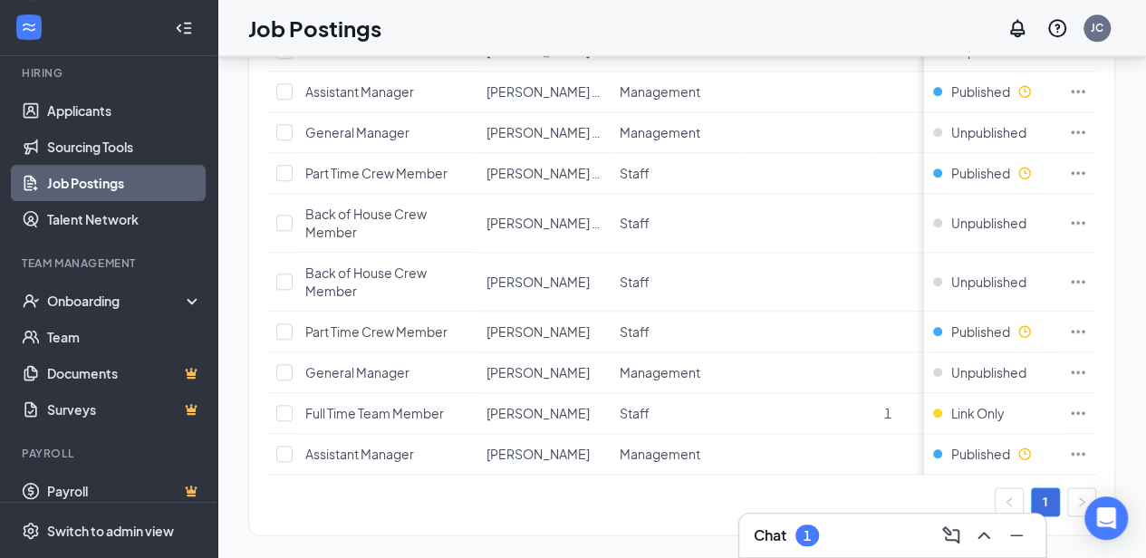
scroll to position [966, 0]
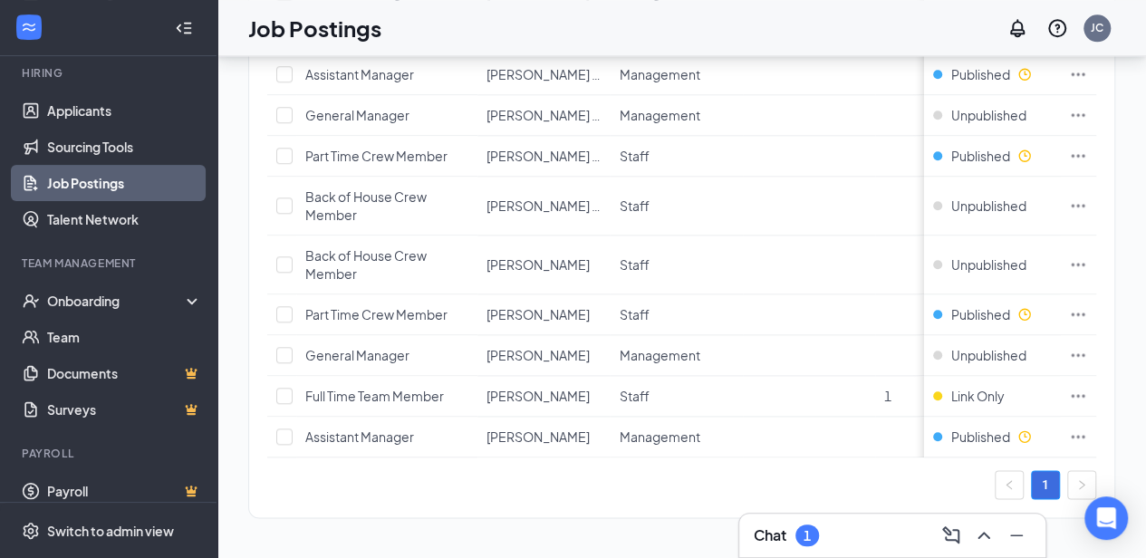
drag, startPoint x: 1101, startPoint y: 450, endPoint x: 569, endPoint y: 503, distance: 534.5
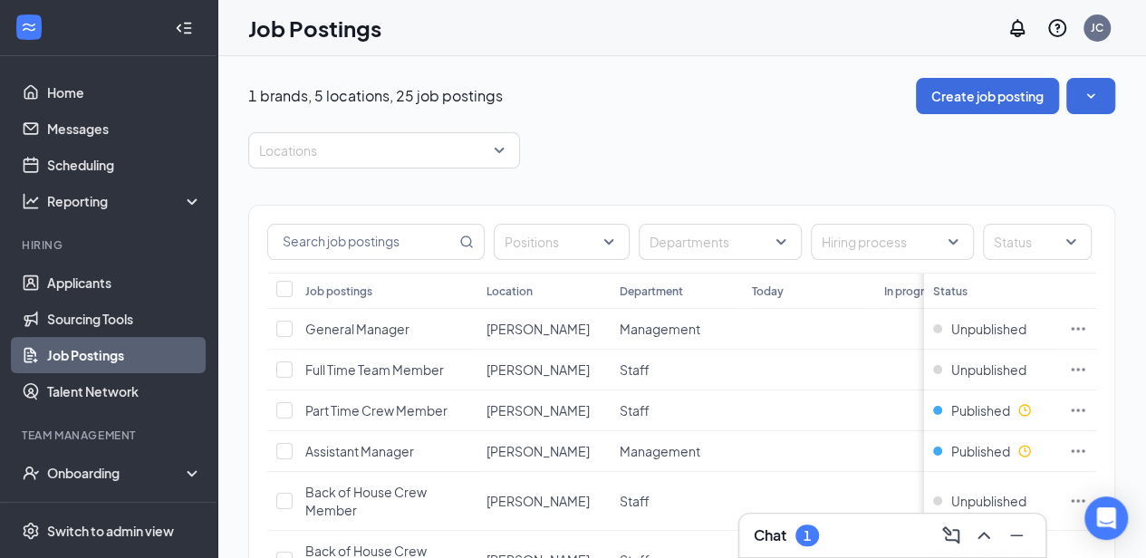
scroll to position [172, 0]
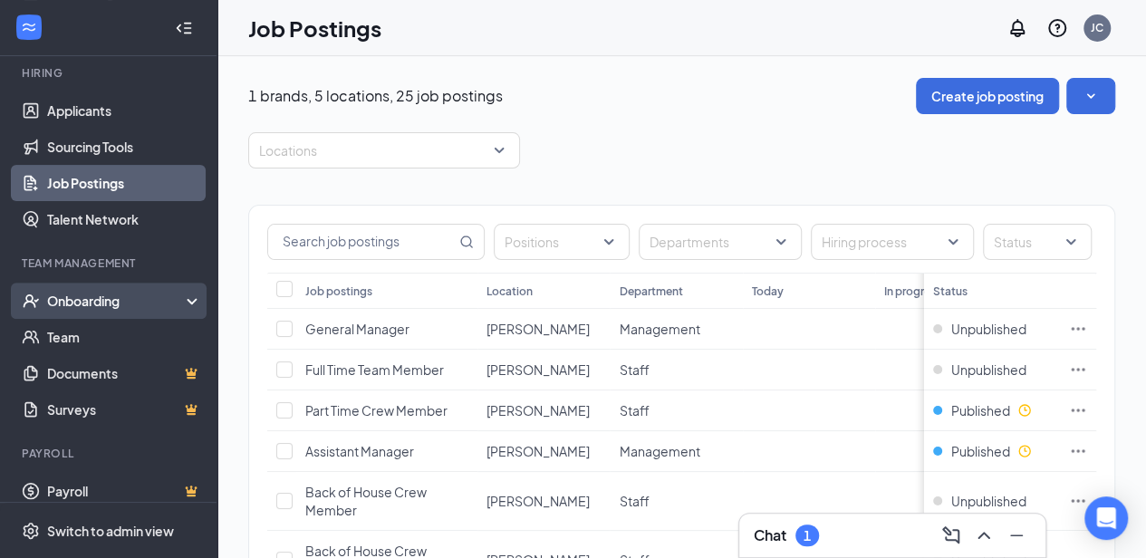
click at [79, 294] on div "Onboarding" at bounding box center [117, 301] width 140 height 18
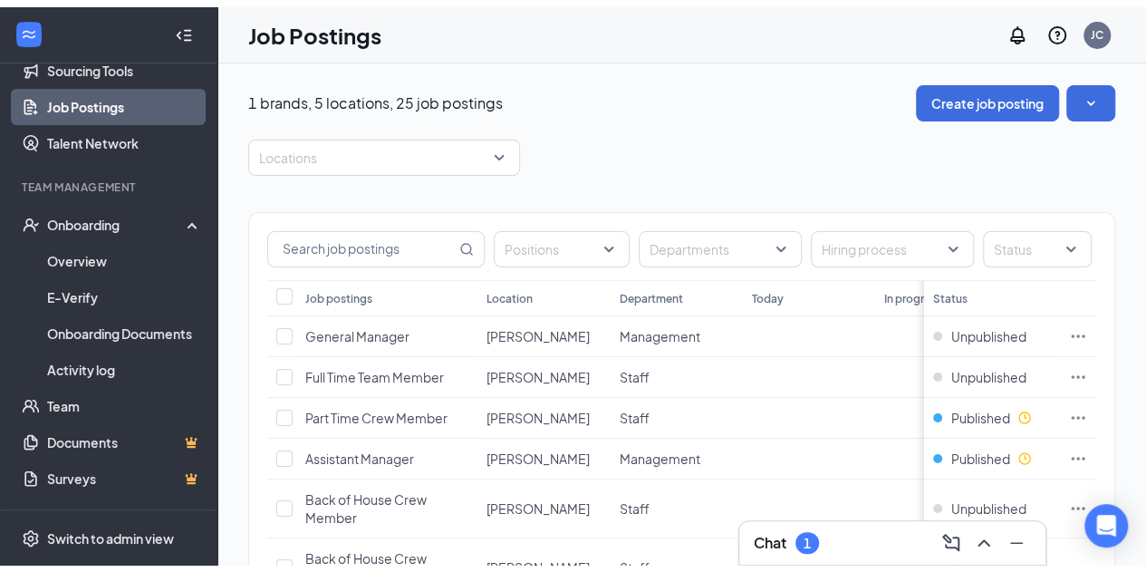
scroll to position [317, 0]
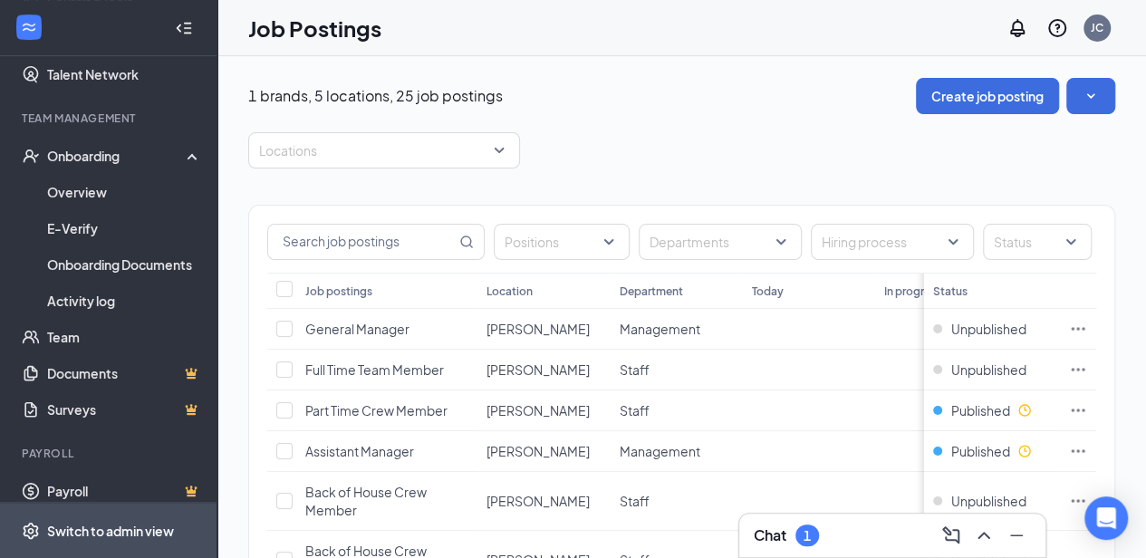
click at [116, 533] on span "Switch to admin view" at bounding box center [124, 530] width 155 height 55
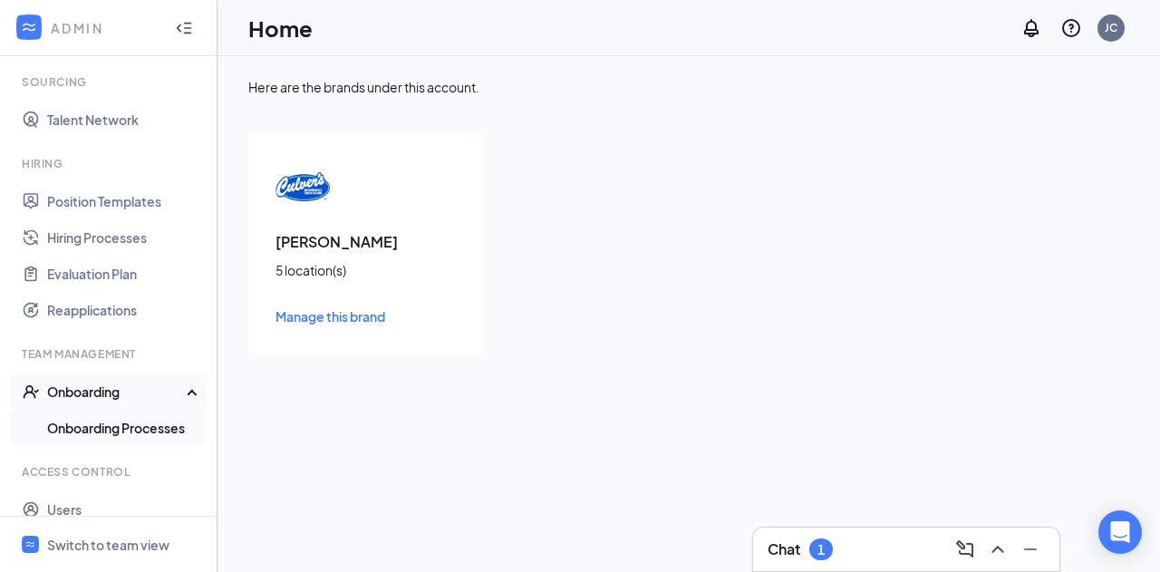
click at [130, 420] on link "Onboarding Processes" at bounding box center [124, 428] width 155 height 36
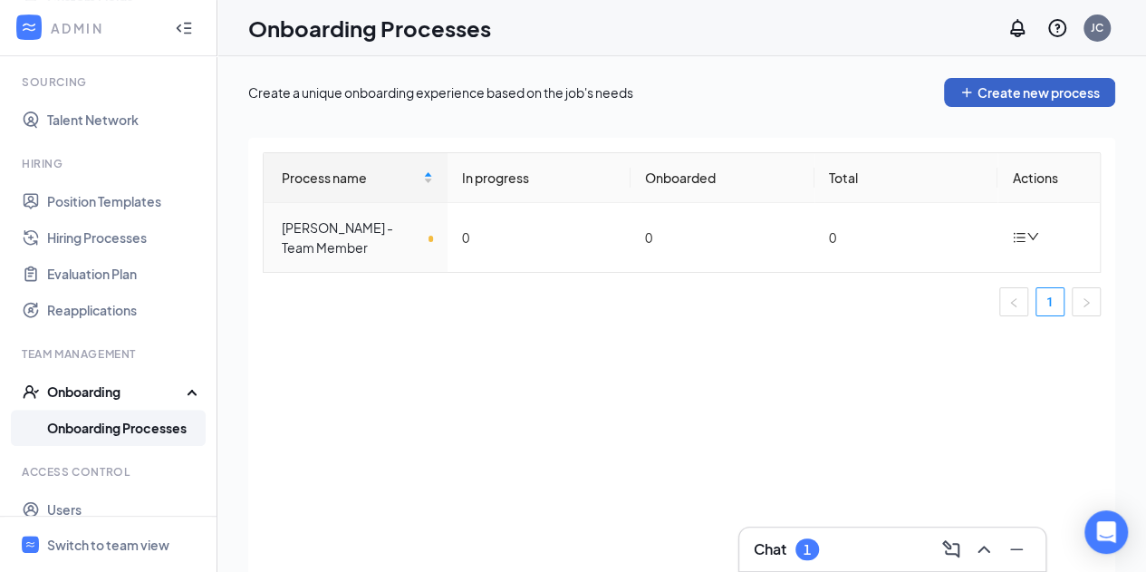
click at [980, 95] on button "Create new process" at bounding box center [1029, 92] width 171 height 29
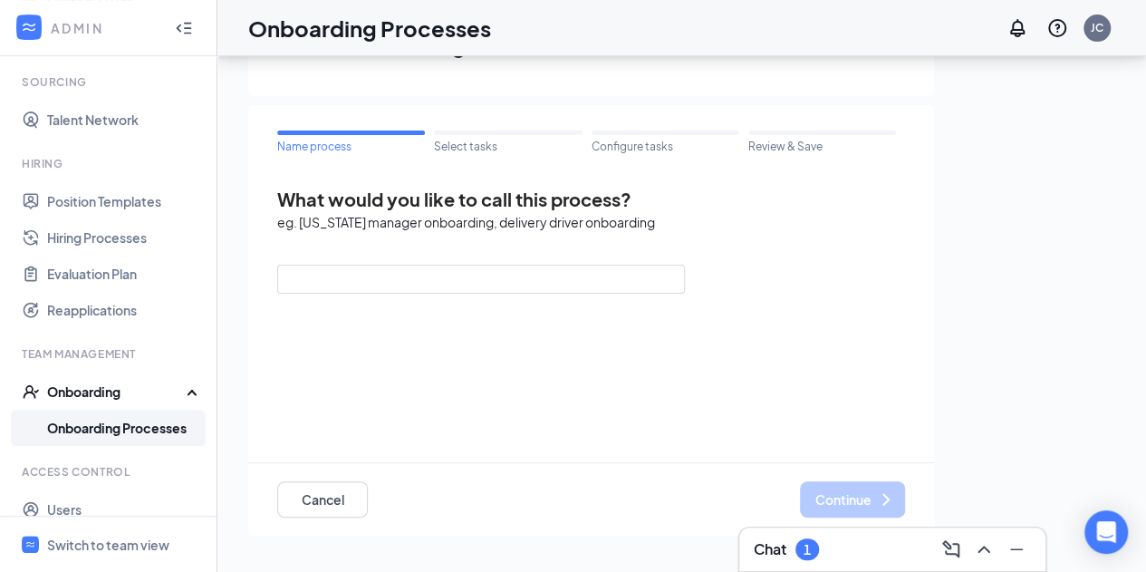
scroll to position [8, 0]
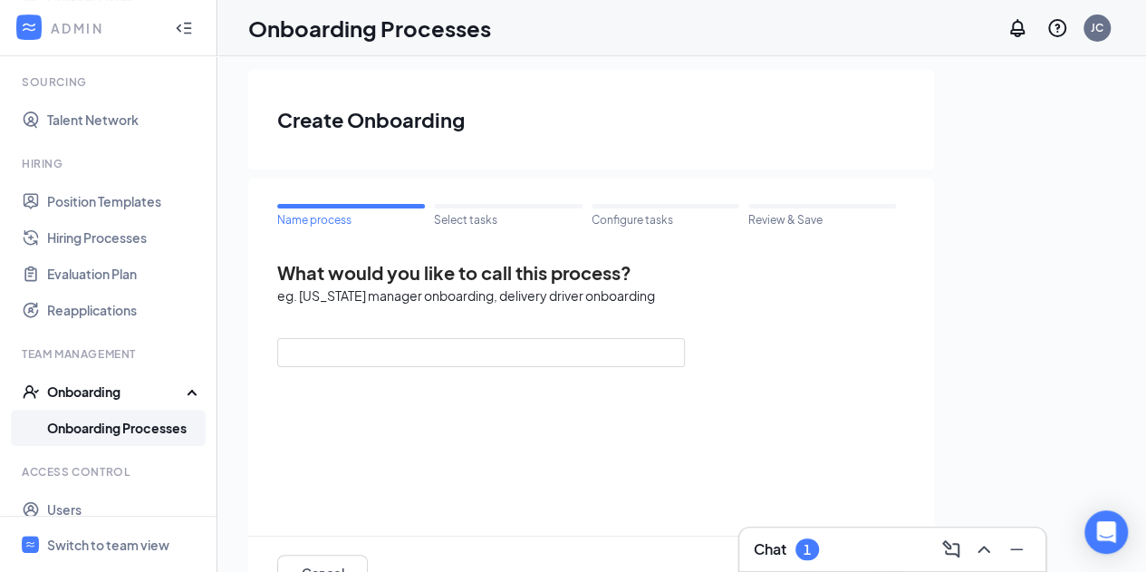
click at [511, 204] on div at bounding box center [508, 203] width 148 height 20
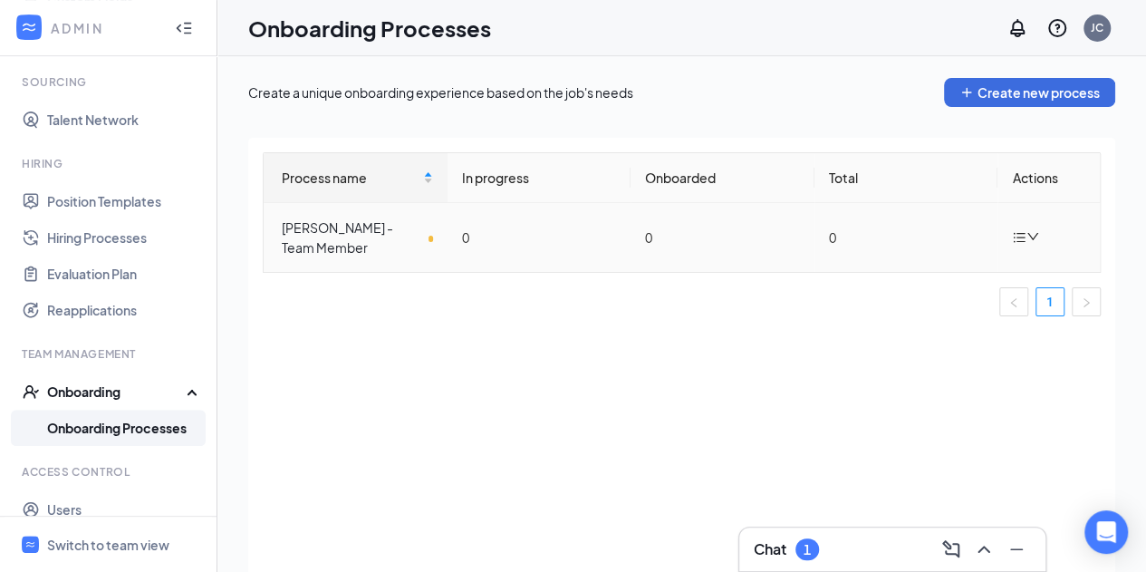
click at [1035, 236] on icon "down" at bounding box center [1033, 236] width 13 height 13
click at [937, 278] on div "Edit process" at bounding box center [935, 278] width 196 height 22
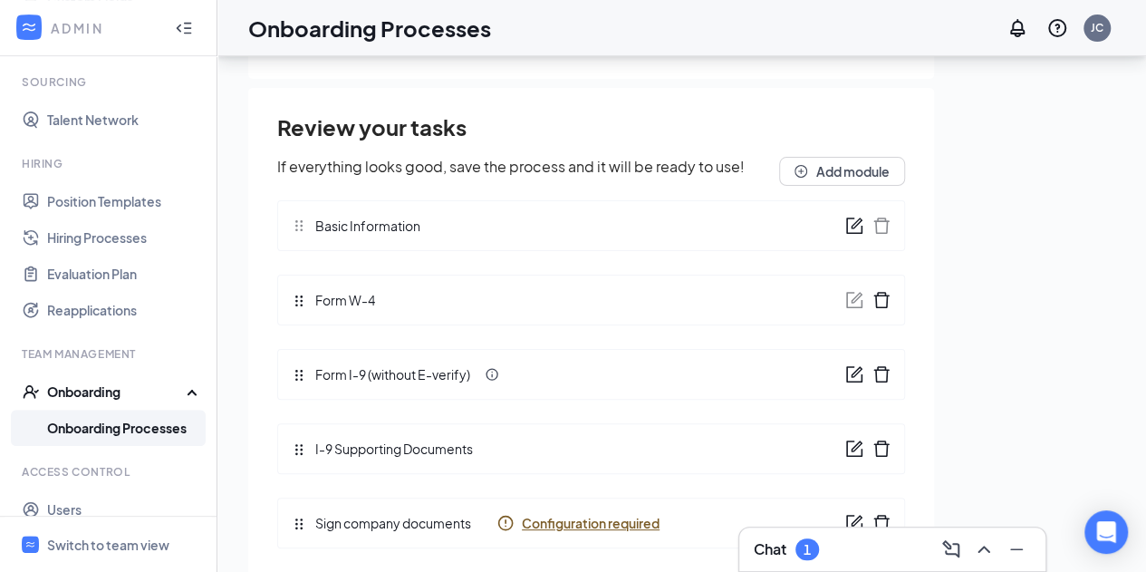
scroll to position [82, 0]
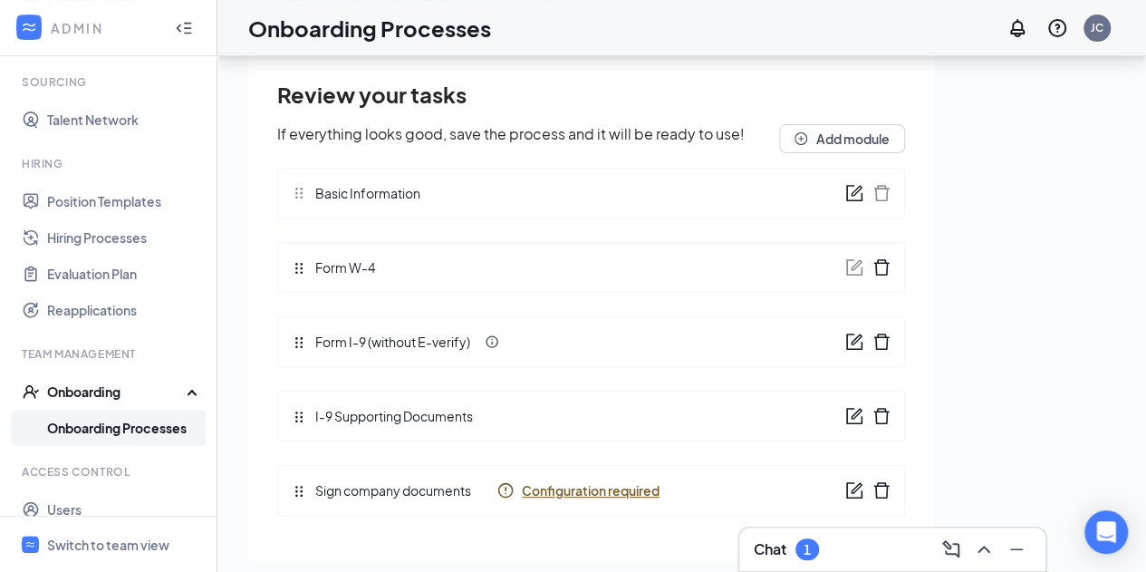
click at [550, 488] on span "Configuration required" at bounding box center [591, 490] width 138 height 18
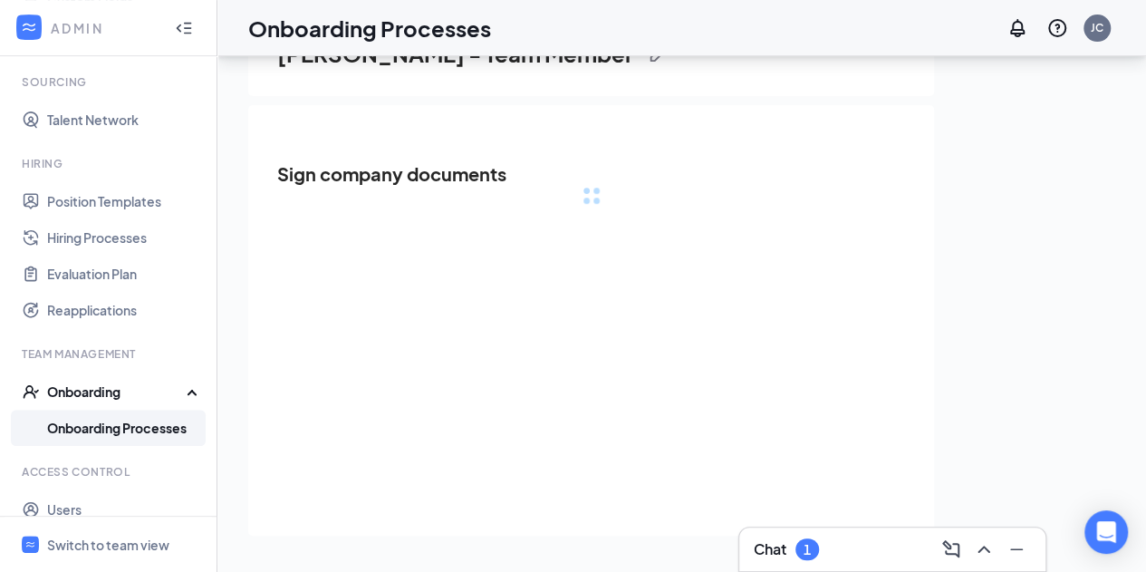
scroll to position [0, 0]
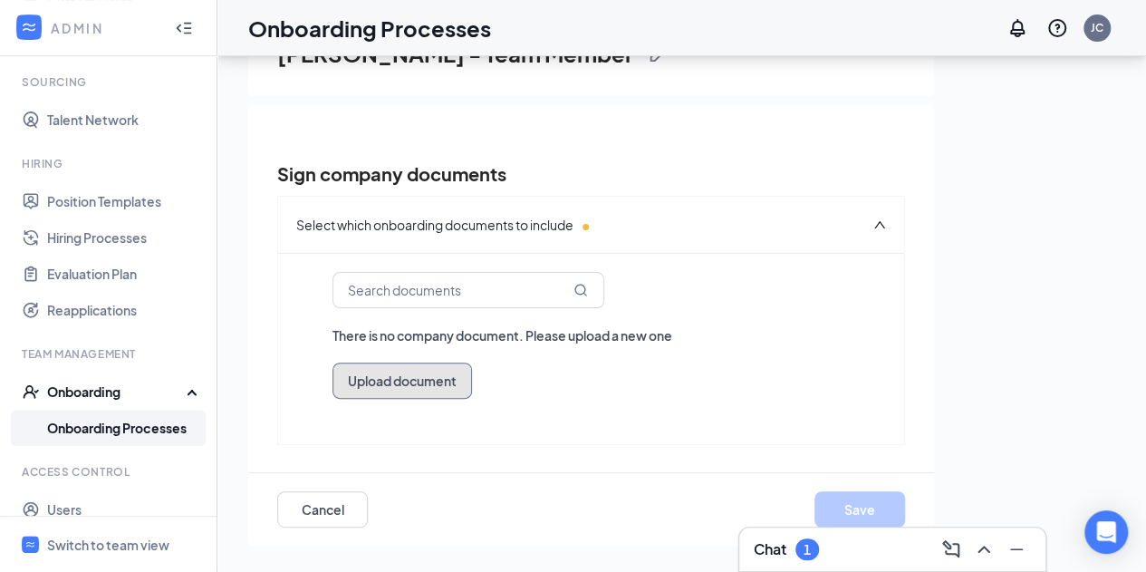
click at [457, 378] on button "Upload document" at bounding box center [403, 380] width 140 height 36
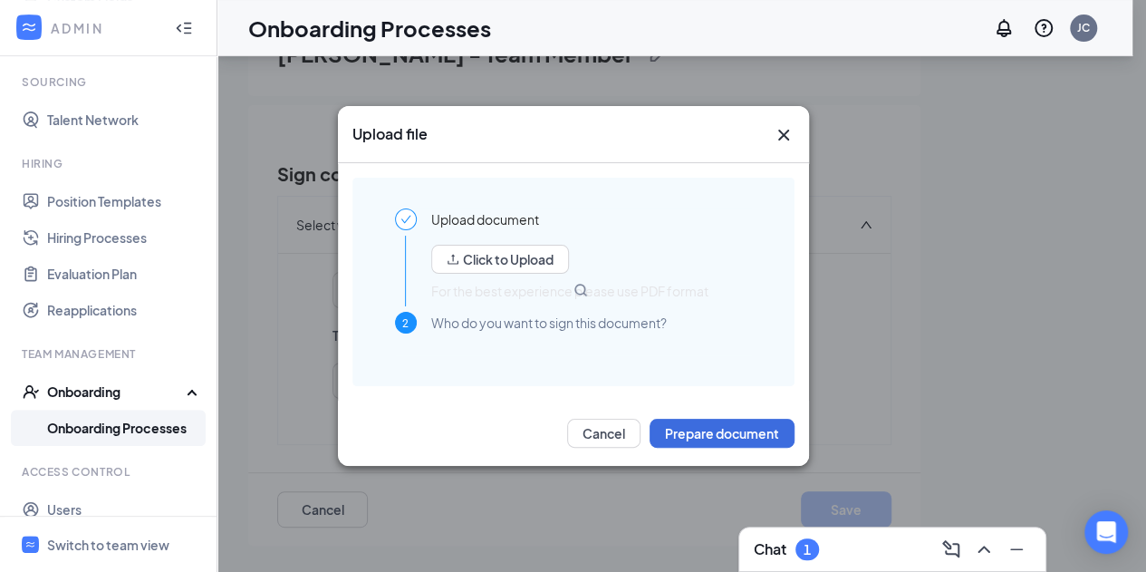
click at [776, 137] on icon "Cross" at bounding box center [784, 135] width 22 height 22
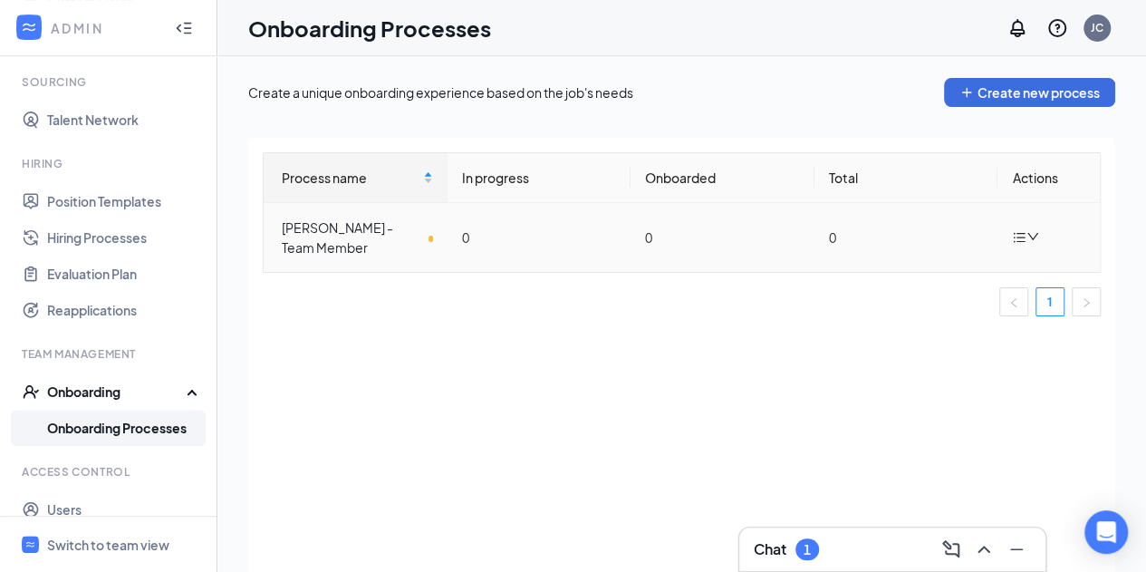
click at [1038, 233] on icon "down" at bounding box center [1033, 236] width 11 height 7
click at [898, 285] on div "Edit process" at bounding box center [935, 278] width 196 height 22
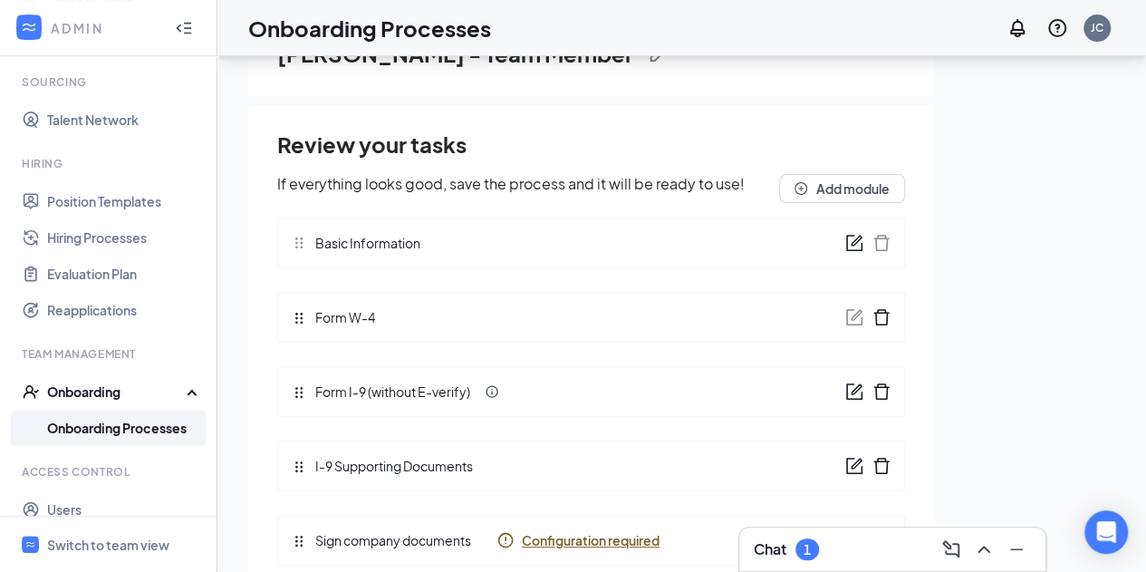
scroll to position [50, 0]
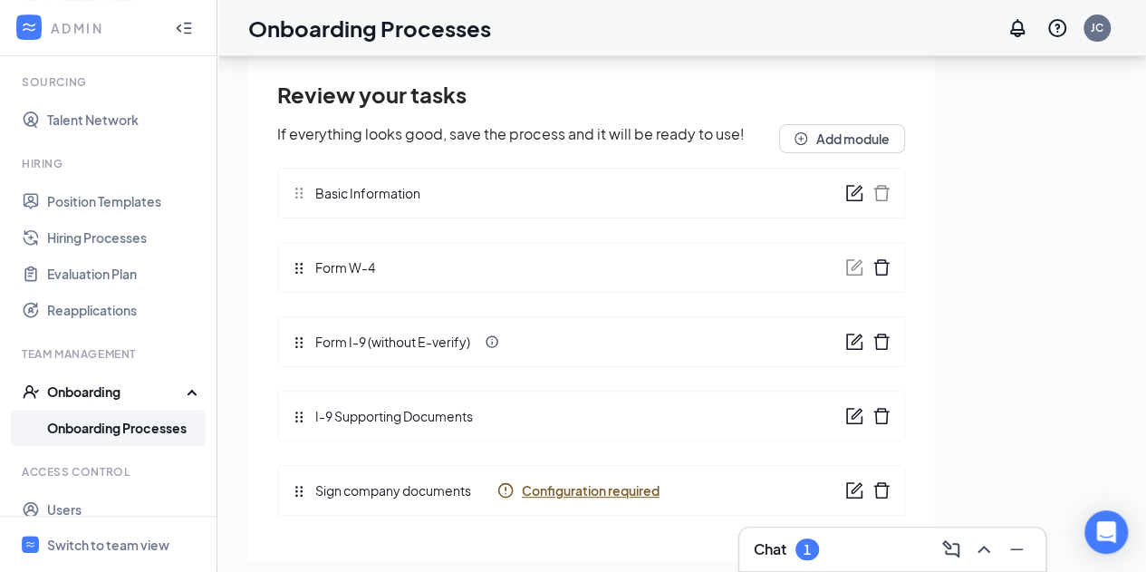
click at [311, 487] on span "Sign company documents" at bounding box center [388, 490] width 165 height 20
click at [1024, 25] on icon "Notifications" at bounding box center [1018, 28] width 22 height 22
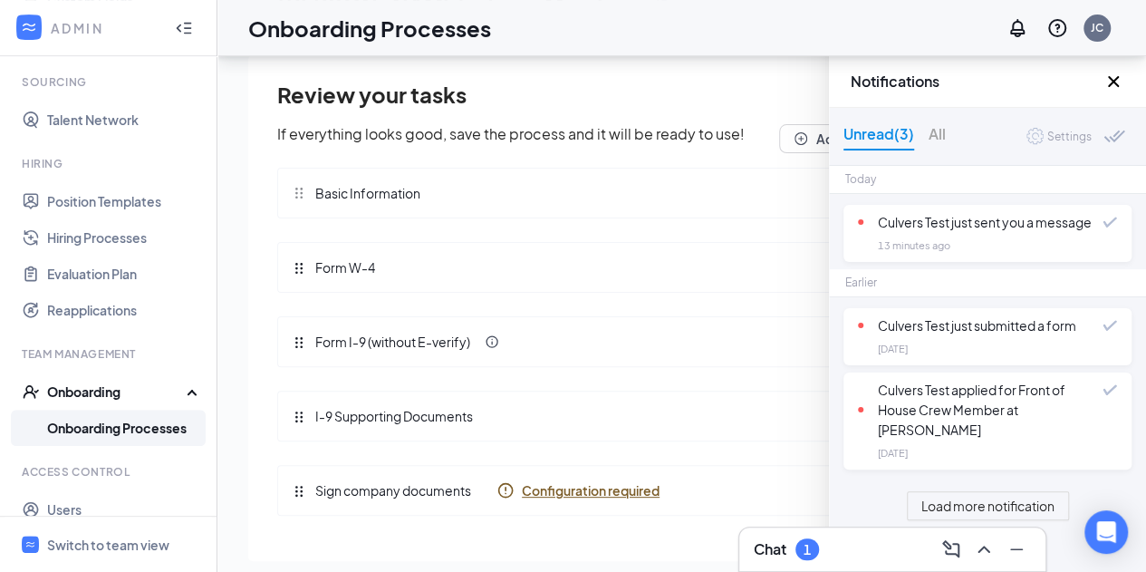
click at [783, 57] on div "Review your tasks If everything looks good, save the process and it will be rea…" at bounding box center [591, 308] width 686 height 506
click at [630, 489] on span "Configuration required" at bounding box center [591, 490] width 138 height 18
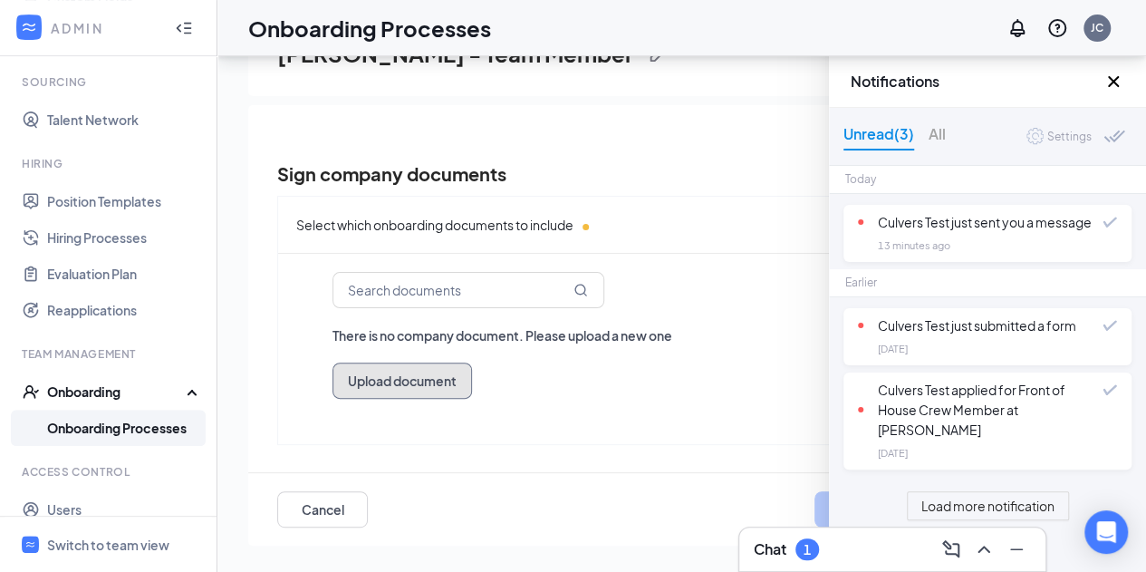
click at [435, 381] on button "Upload document" at bounding box center [403, 380] width 140 height 36
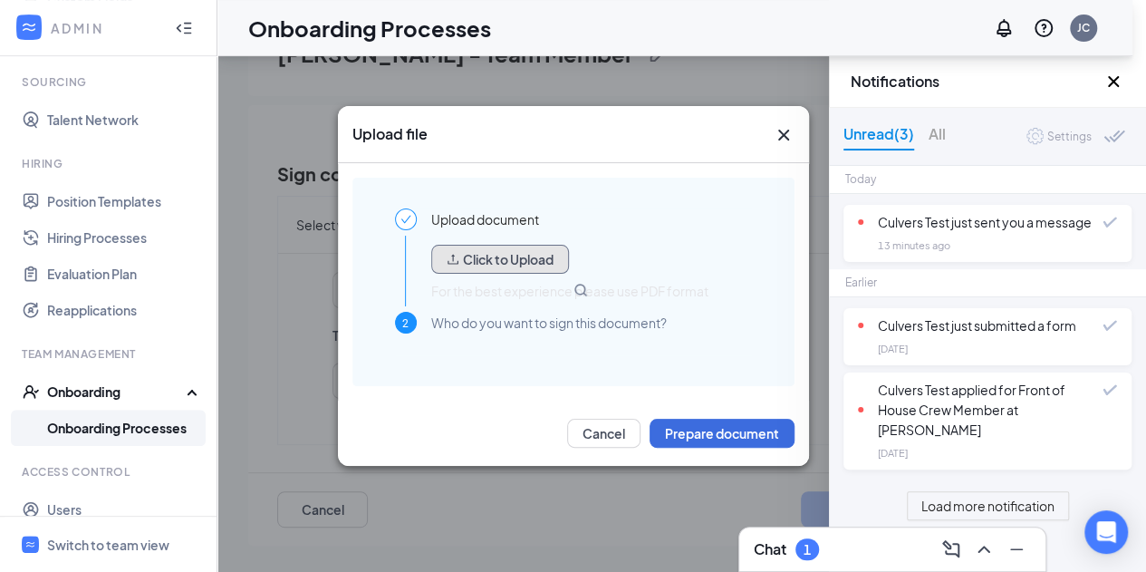
click at [513, 267] on button "Click to Upload" at bounding box center [500, 259] width 138 height 29
click at [787, 139] on icon "Cross" at bounding box center [782, 135] width 11 height 11
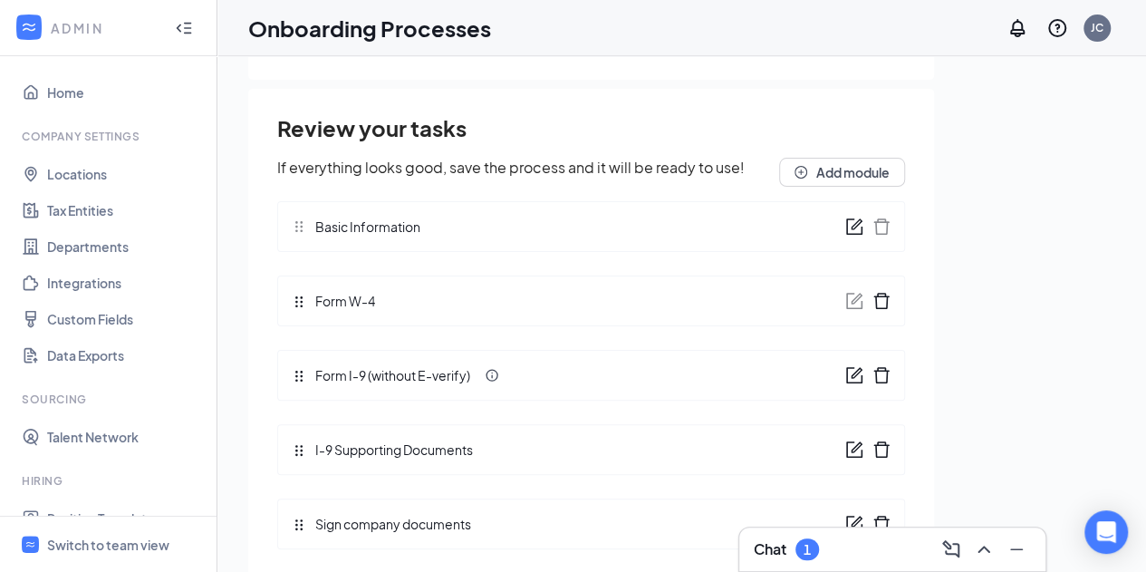
scroll to position [82, 0]
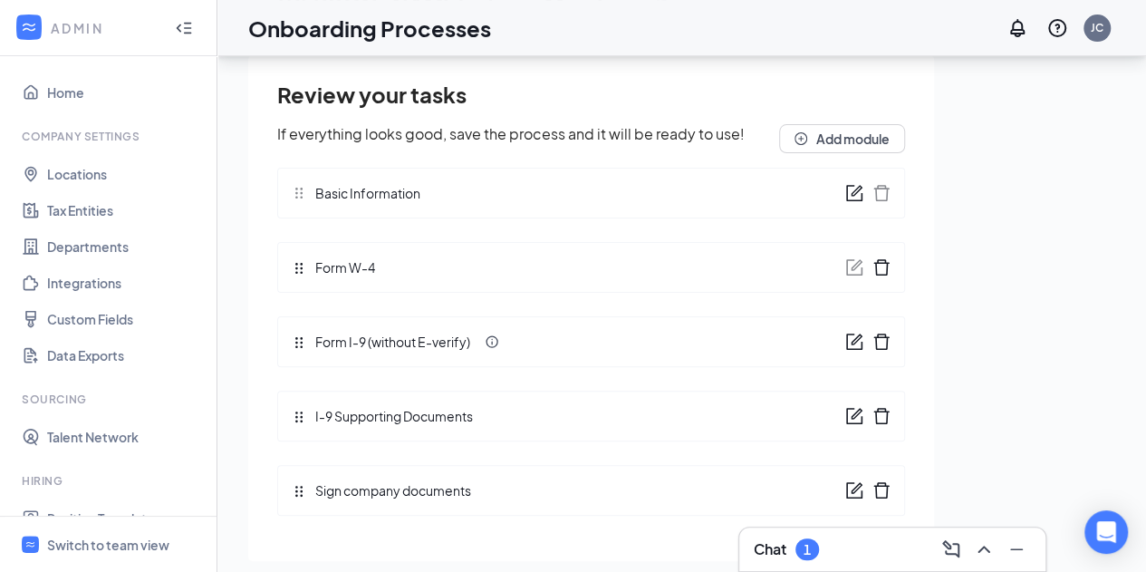
click at [473, 486] on div "Sign company documents" at bounding box center [389, 490] width 194 height 20
click at [459, 490] on span "Sign company documents" at bounding box center [388, 490] width 165 height 20
click at [507, 484] on div "Sign company documents" at bounding box center [591, 490] width 628 height 51
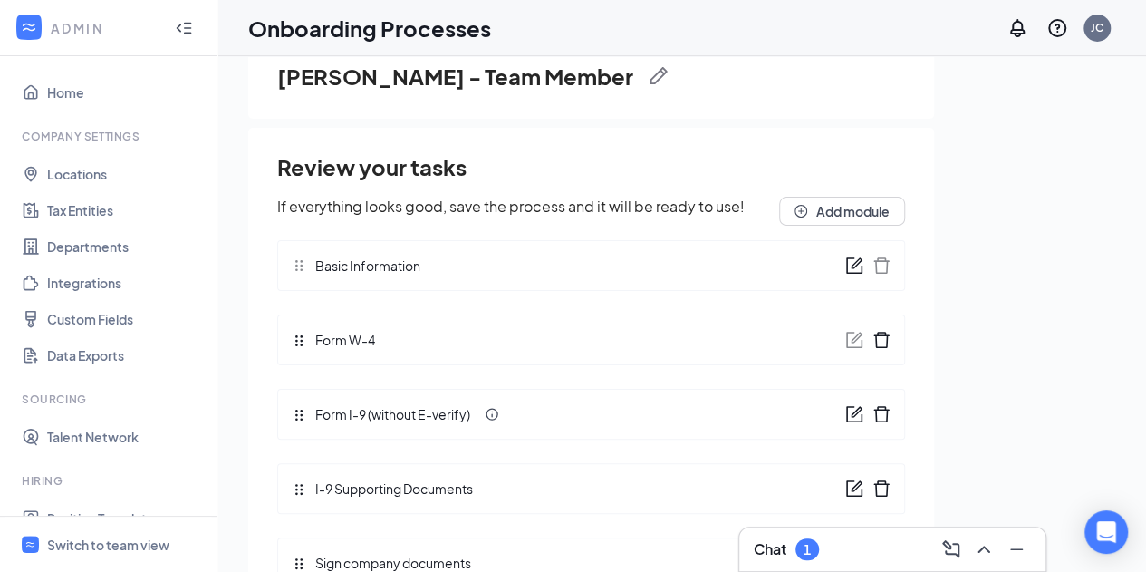
scroll to position [0, 0]
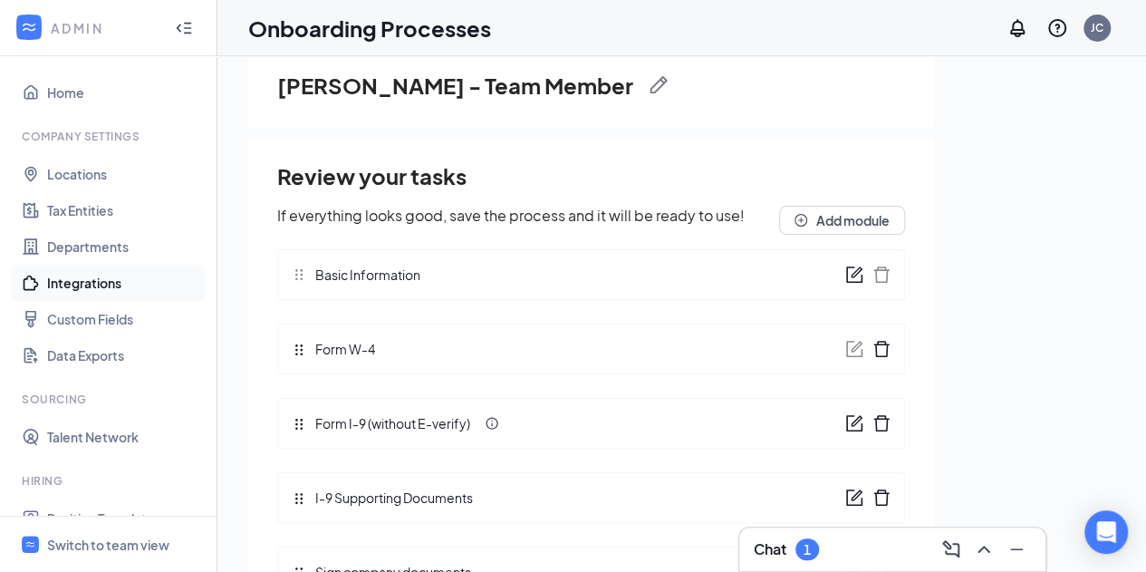
click at [89, 282] on link "Integrations" at bounding box center [124, 283] width 155 height 36
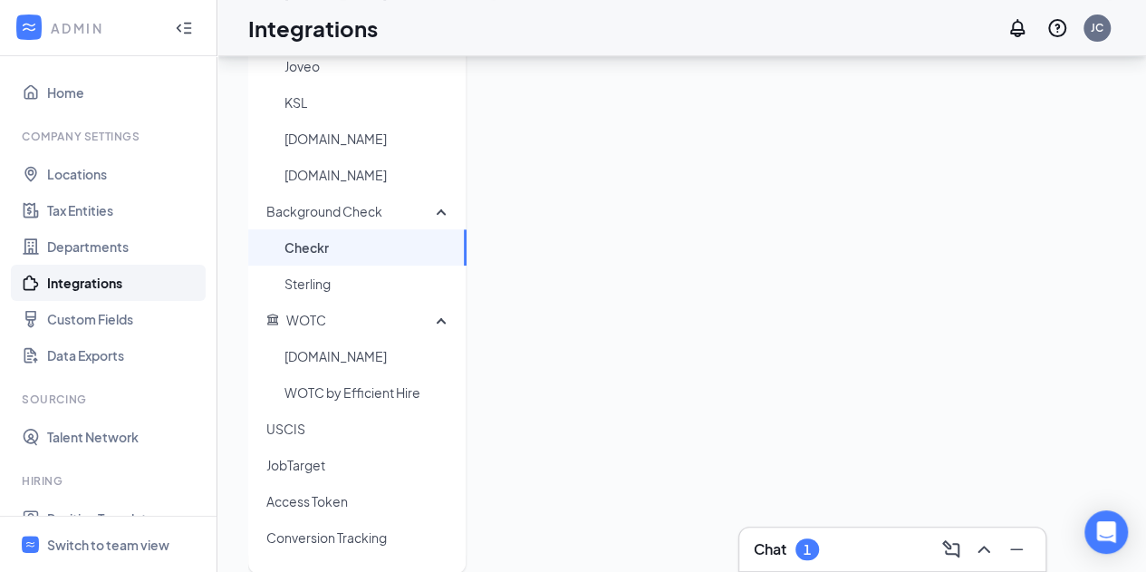
scroll to position [362, 0]
